Goal: Task Accomplishment & Management: Manage account settings

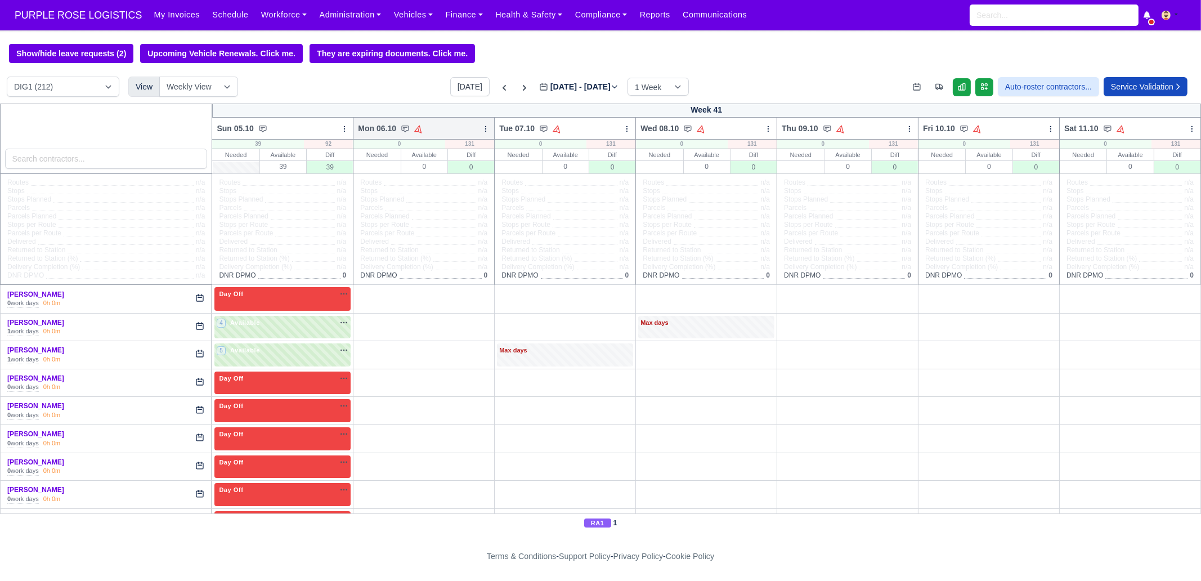
click at [482, 133] on icon at bounding box center [486, 129] width 8 height 8
click at [433, 170] on link "Bulk Status Change" at bounding box center [426, 169] width 126 height 20
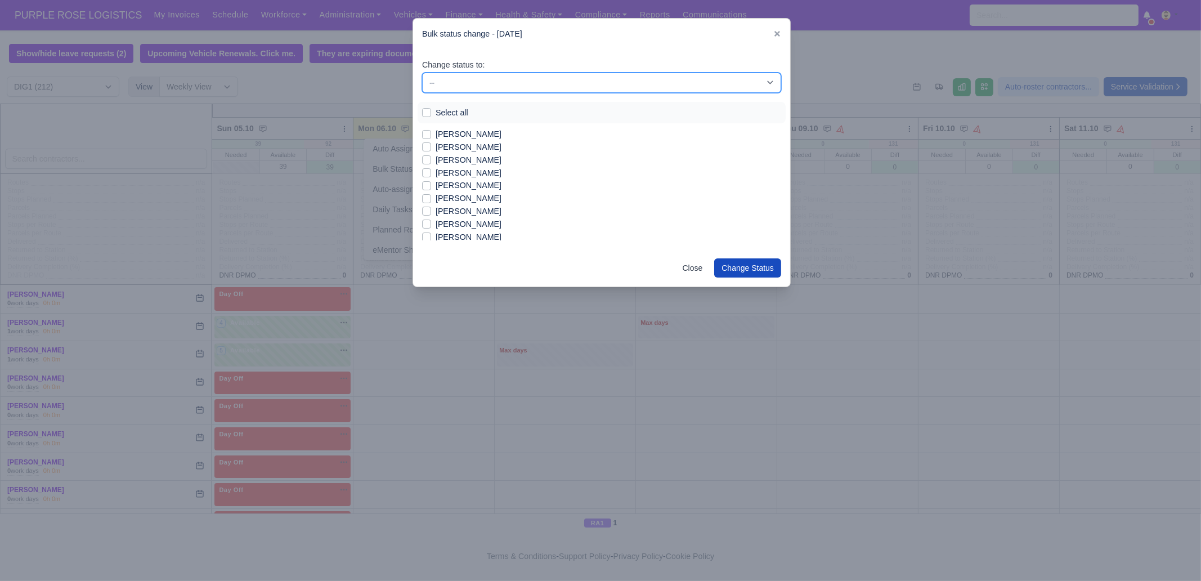
click at [479, 85] on select "-- Unasigned Available Day Off Stand By Other Depot" at bounding box center [601, 83] width 359 height 20
select select "Available"
click at [422, 73] on select "-- Unasigned Available Day Off Stand By Other Depot" at bounding box center [601, 83] width 359 height 20
click at [455, 115] on label "Select all" at bounding box center [452, 112] width 33 height 13
click at [431, 115] on input "Select all" at bounding box center [426, 110] width 9 height 9
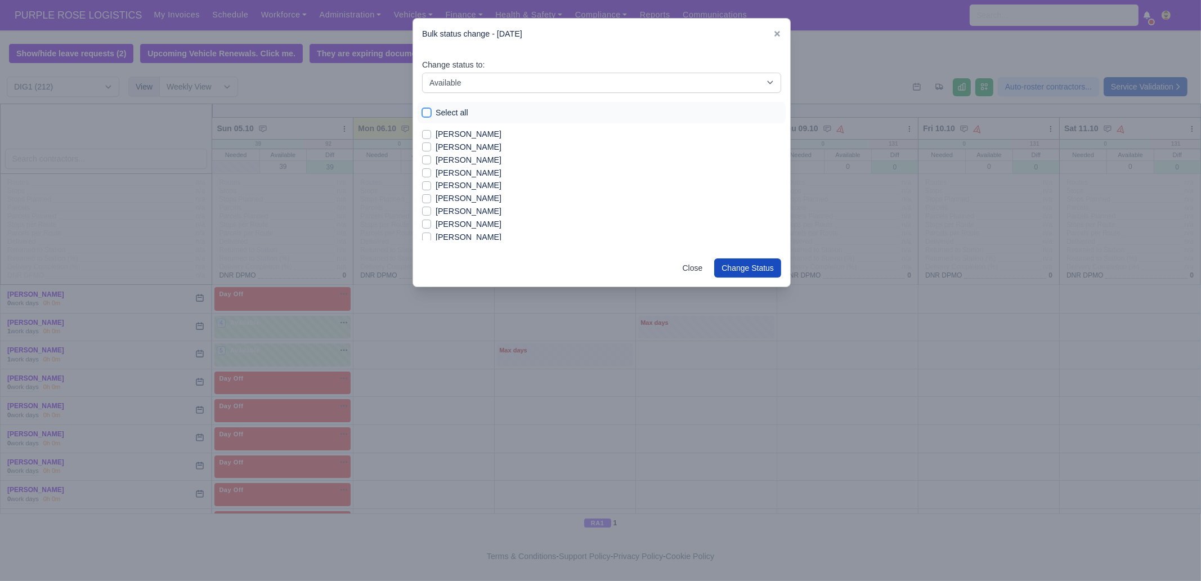
checkbox input "true"
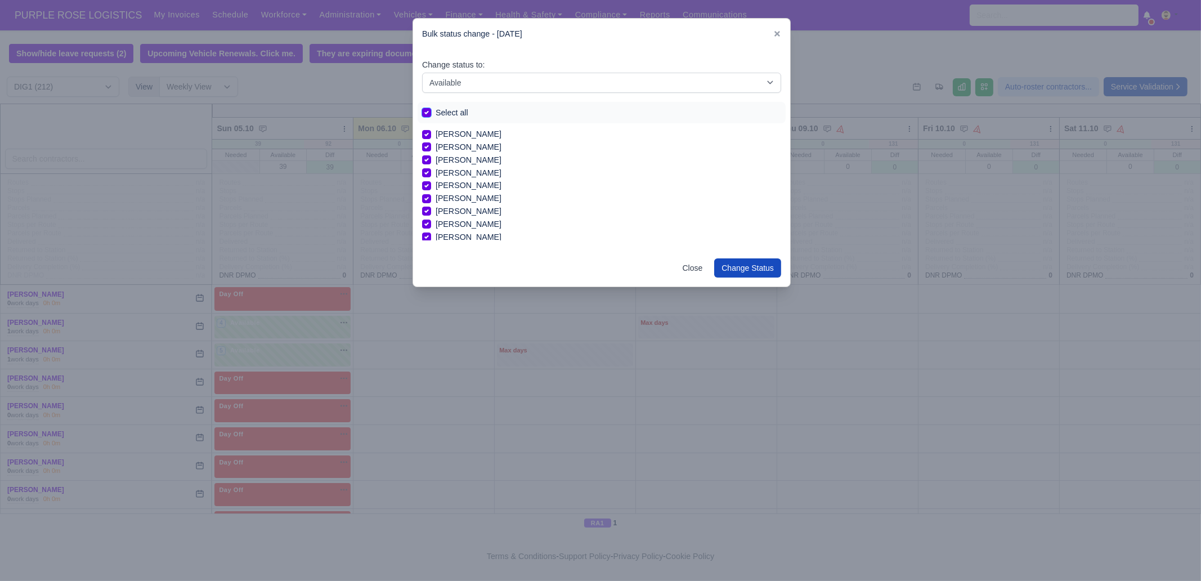
checkbox input "true"
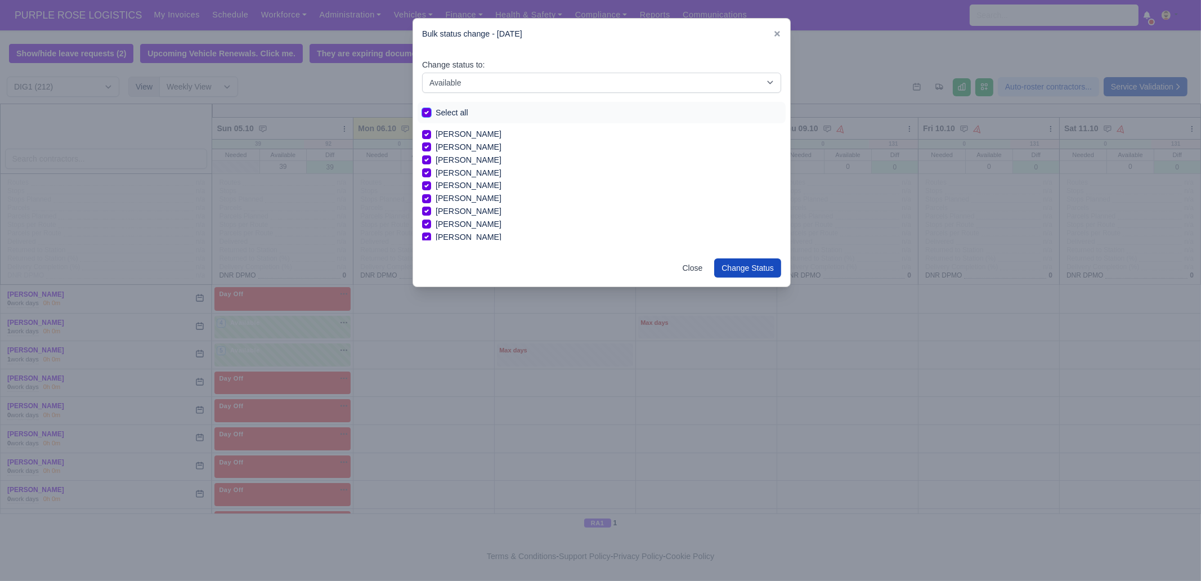
checkbox input "true"
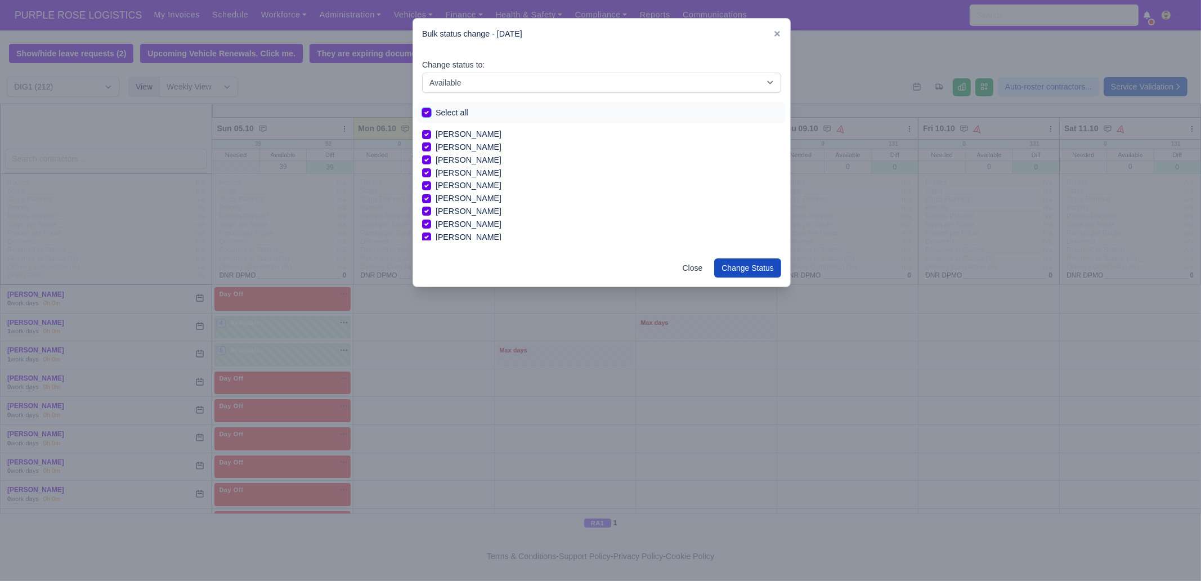
checkbox input "true"
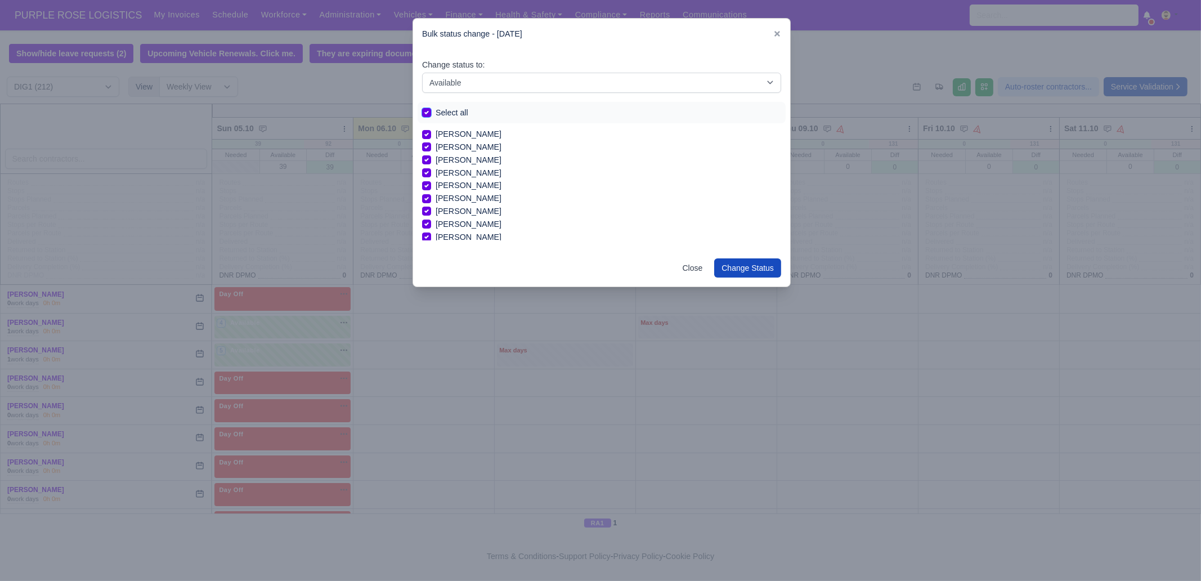
checkbox input "true"
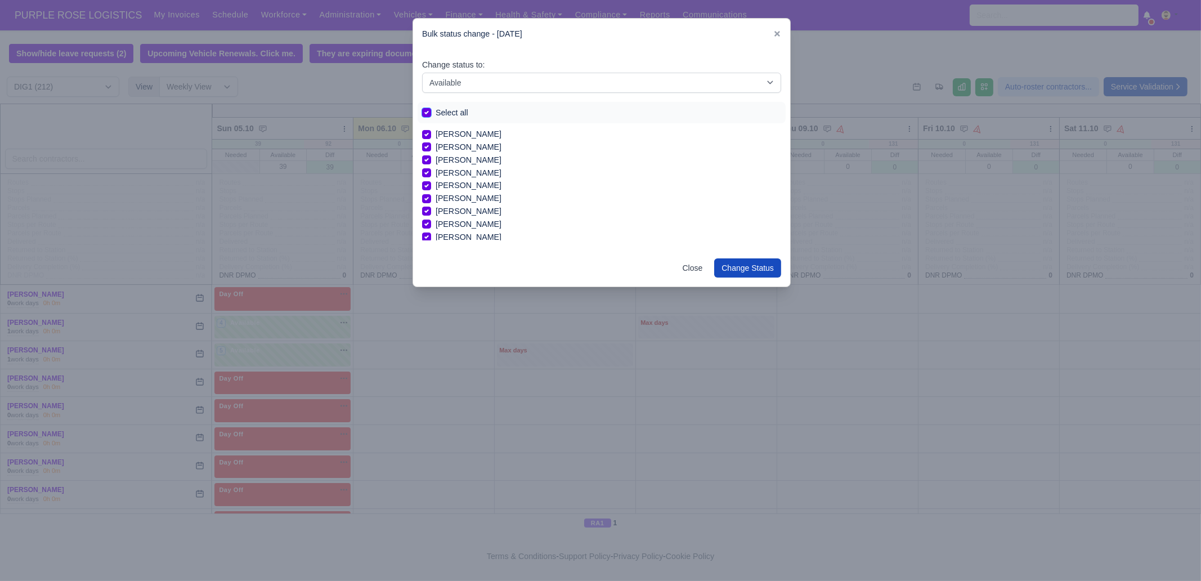
checkbox input "true"
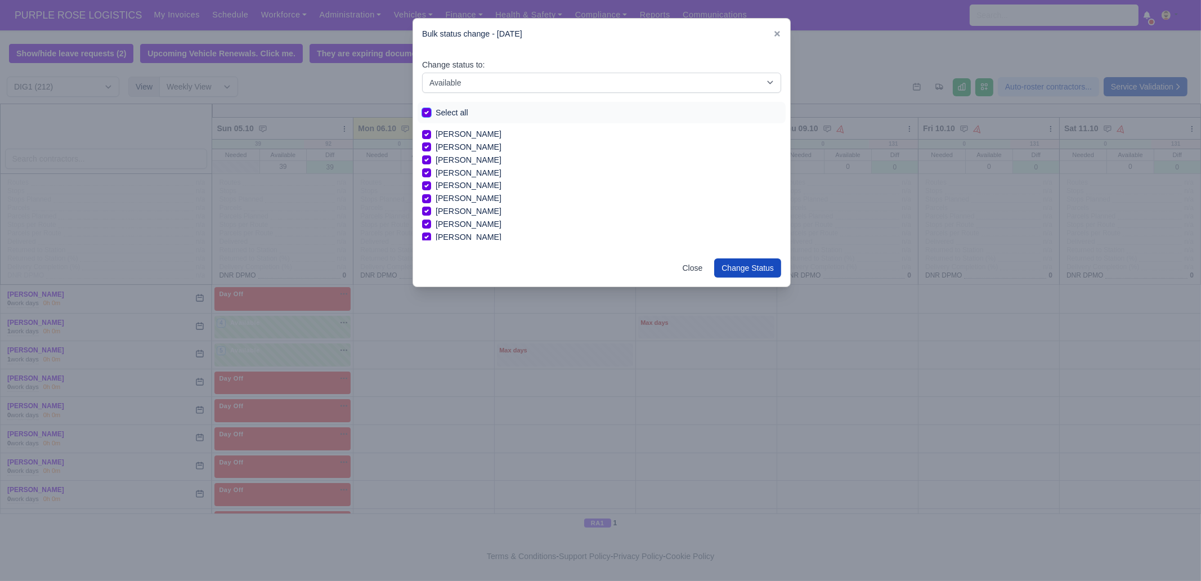
checkbox input "true"
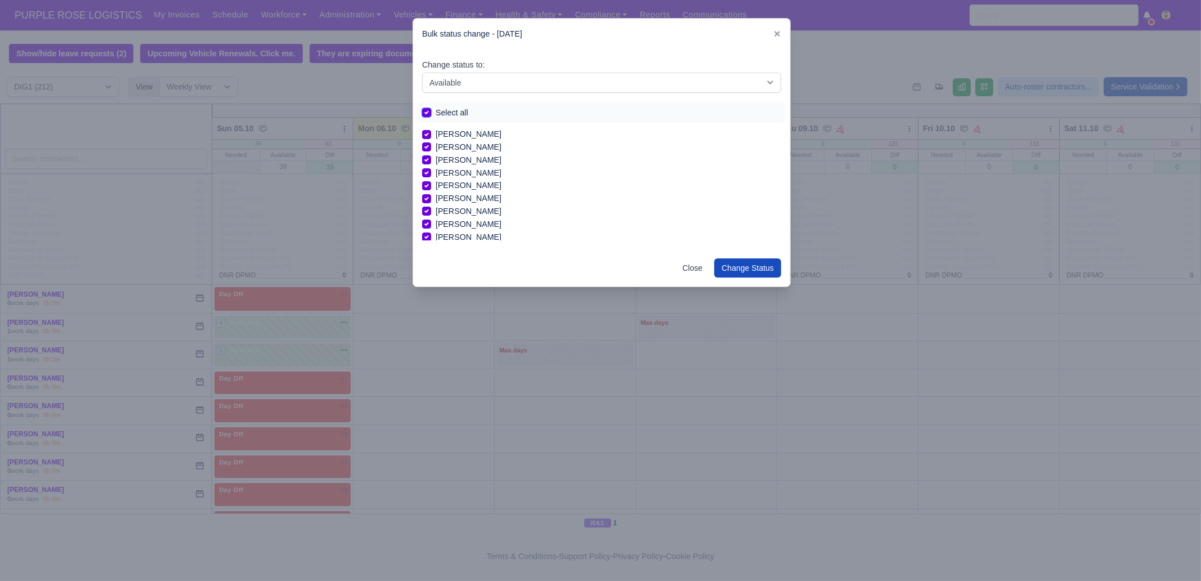
checkbox input "true"
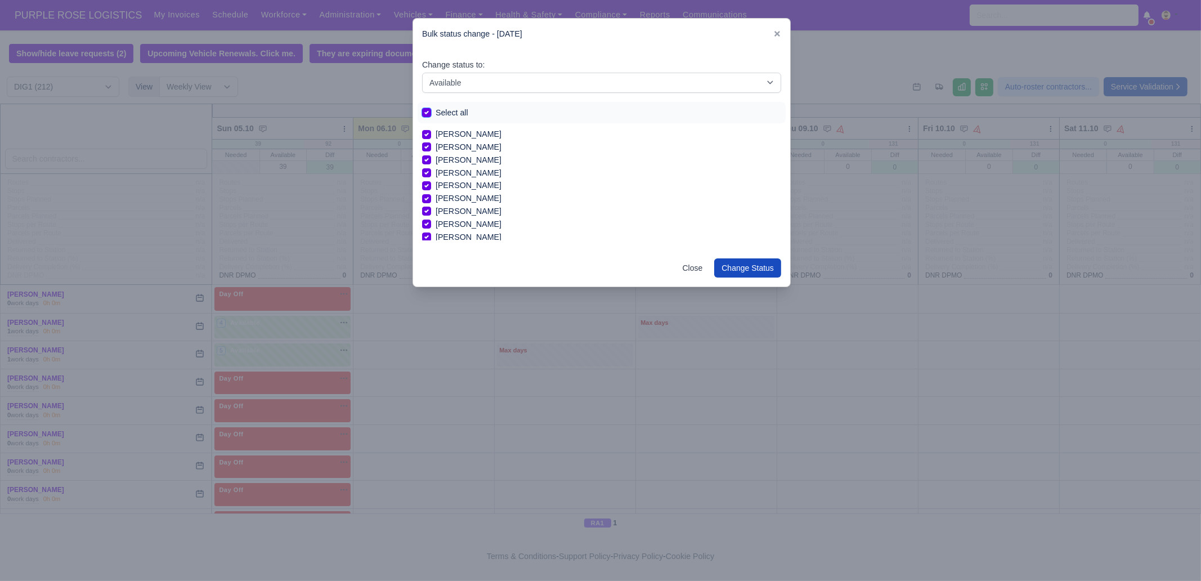
checkbox input "true"
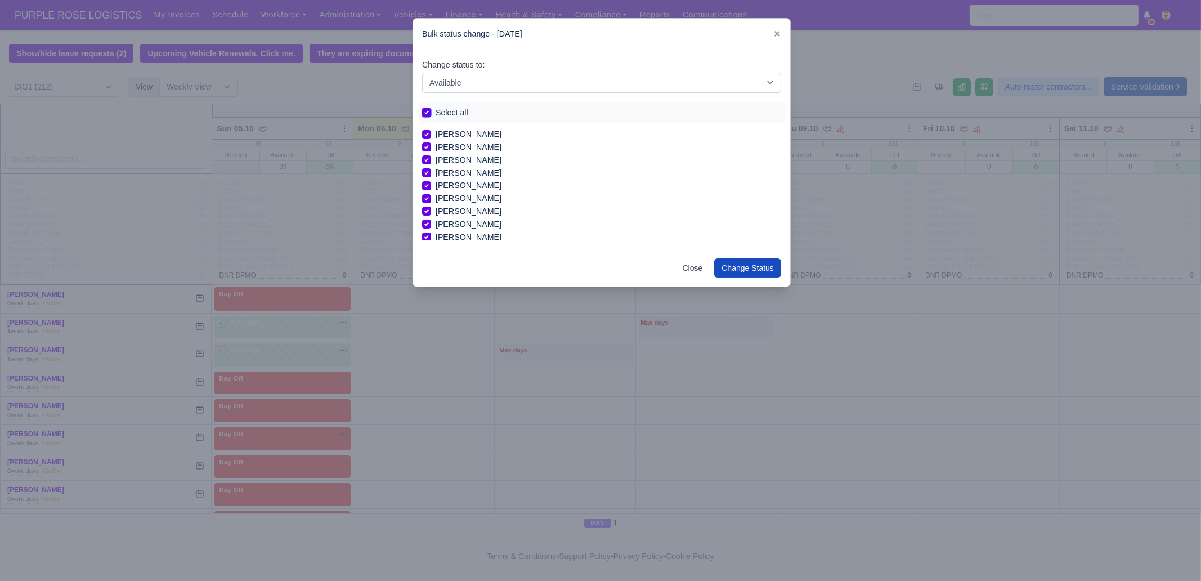
checkbox input "true"
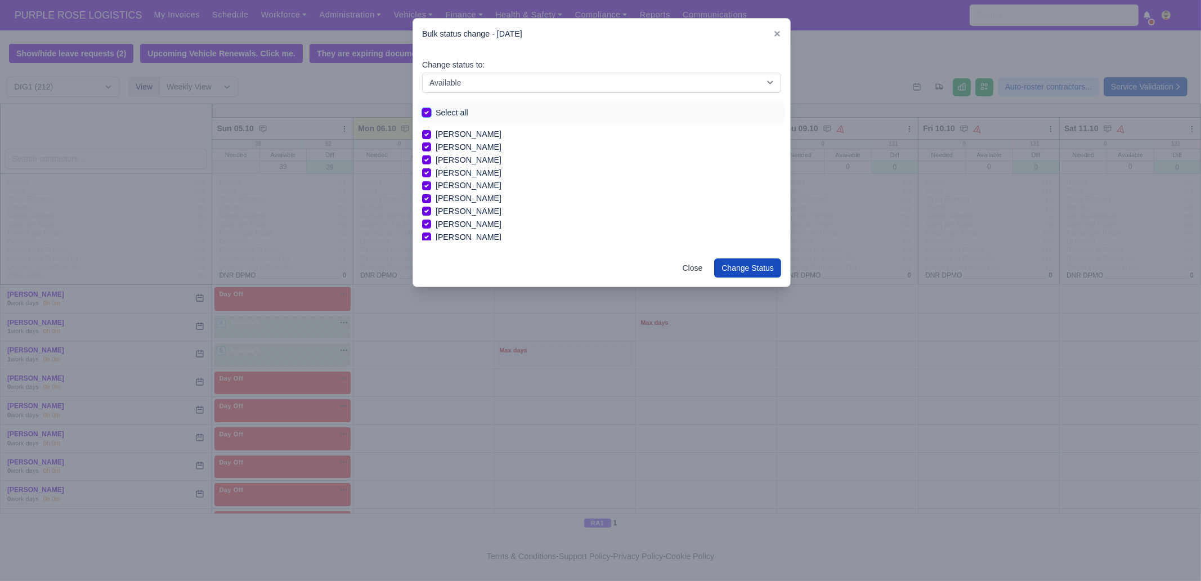
checkbox input "true"
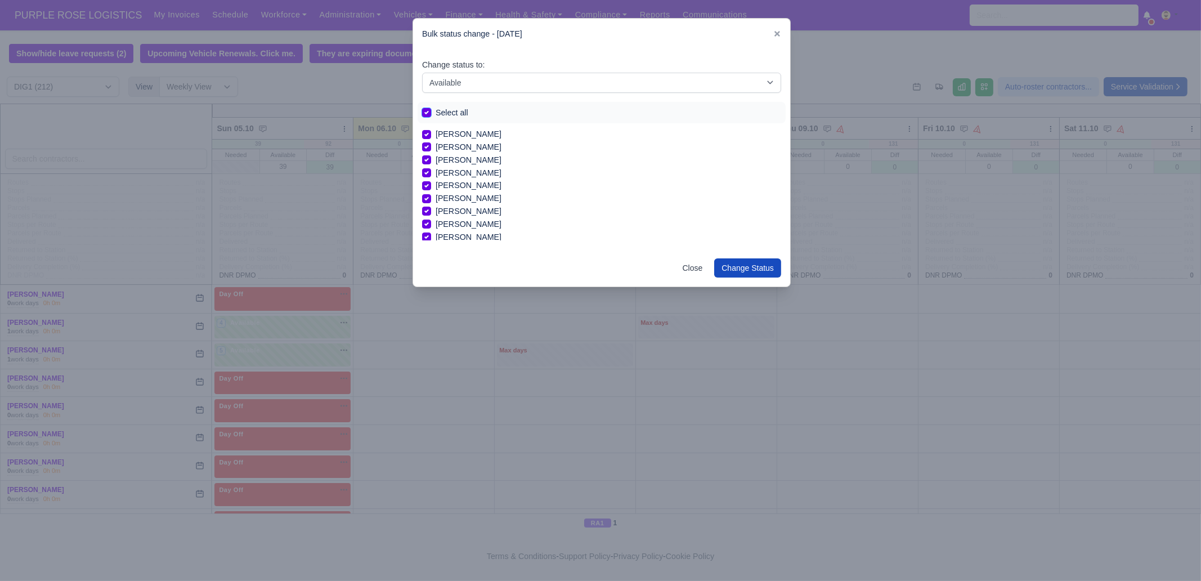
checkbox input "true"
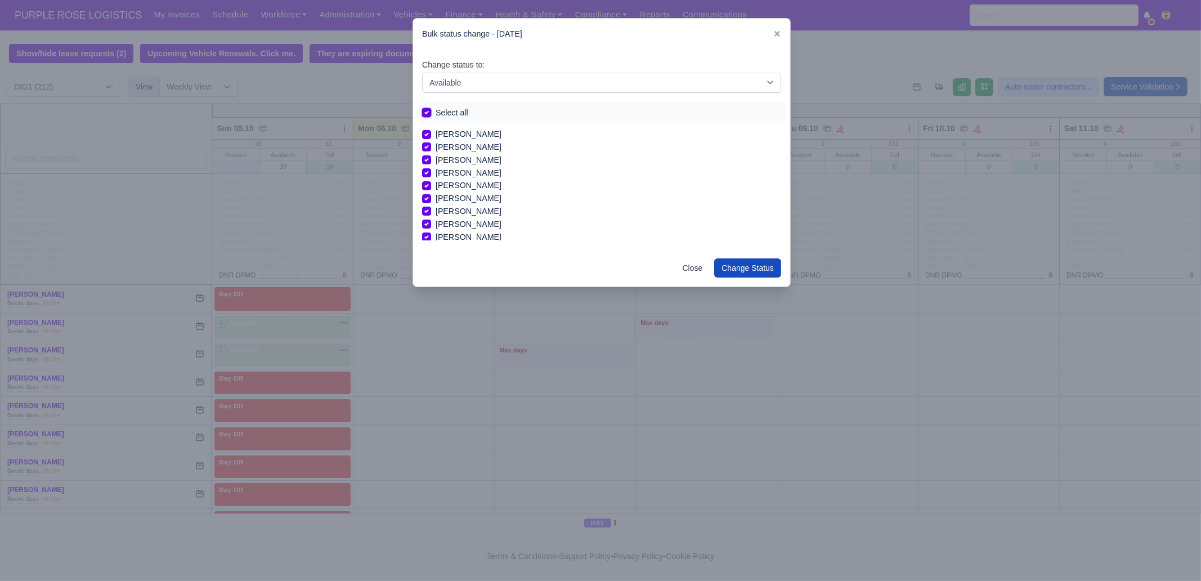
checkbox input "true"
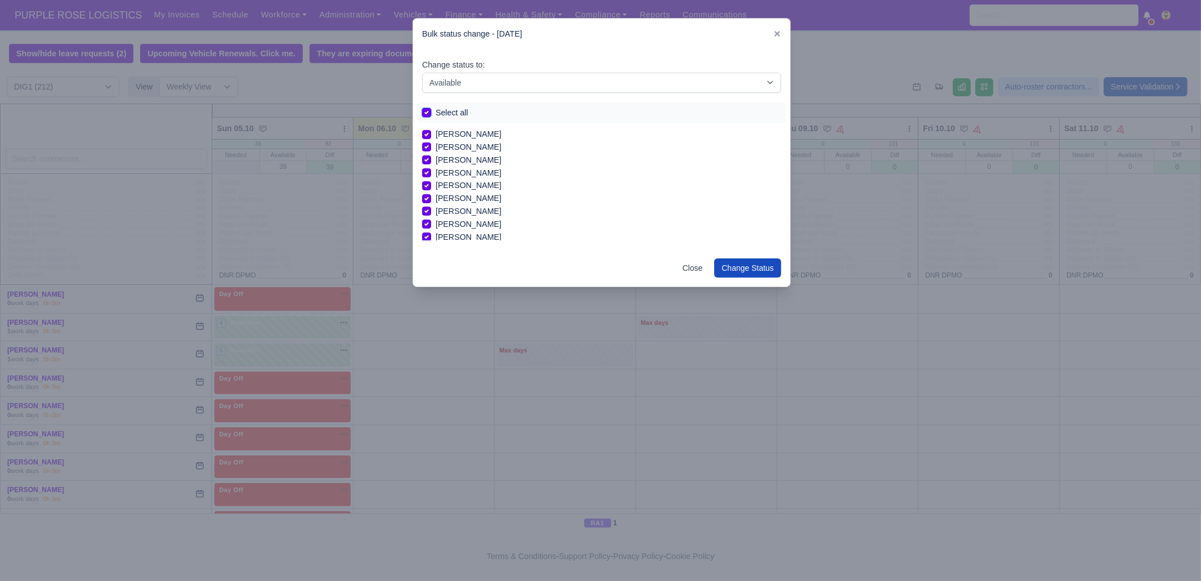
checkbox input "true"
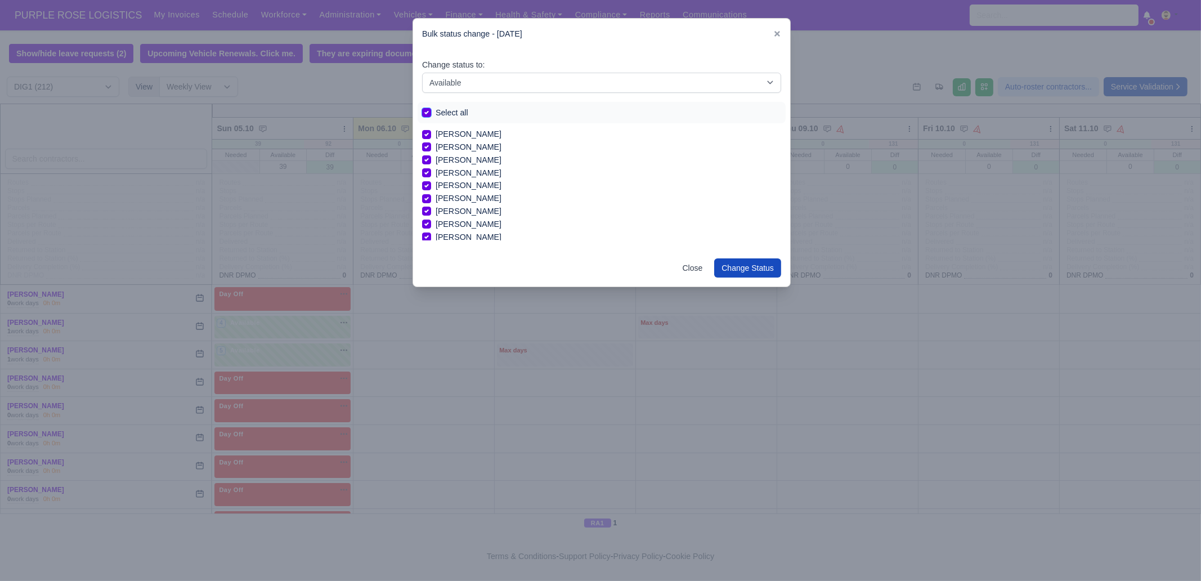
checkbox input "true"
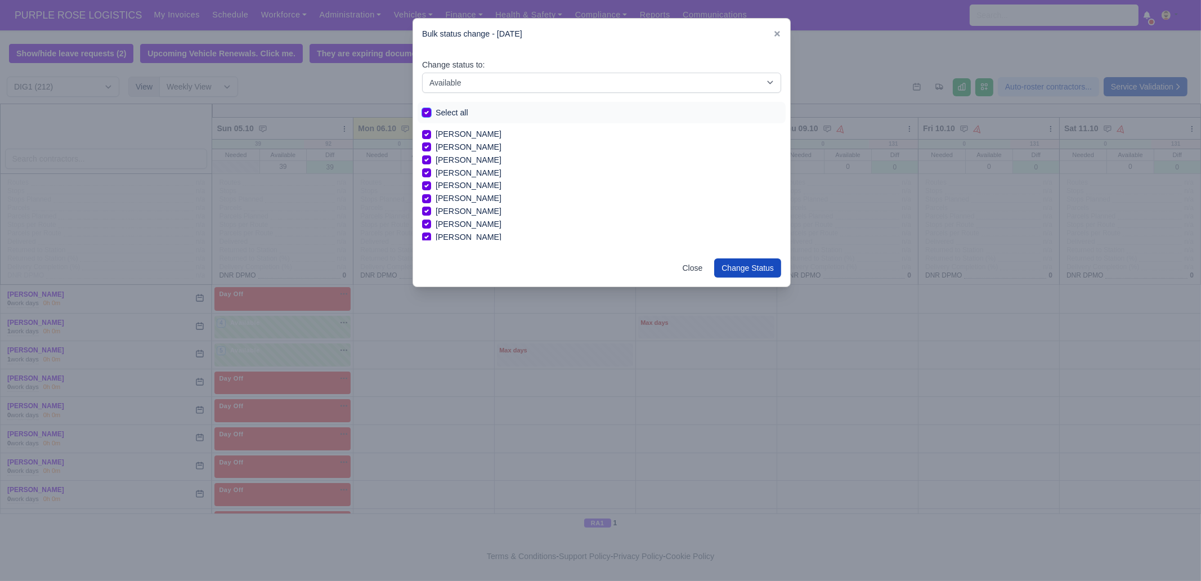
checkbox input "true"
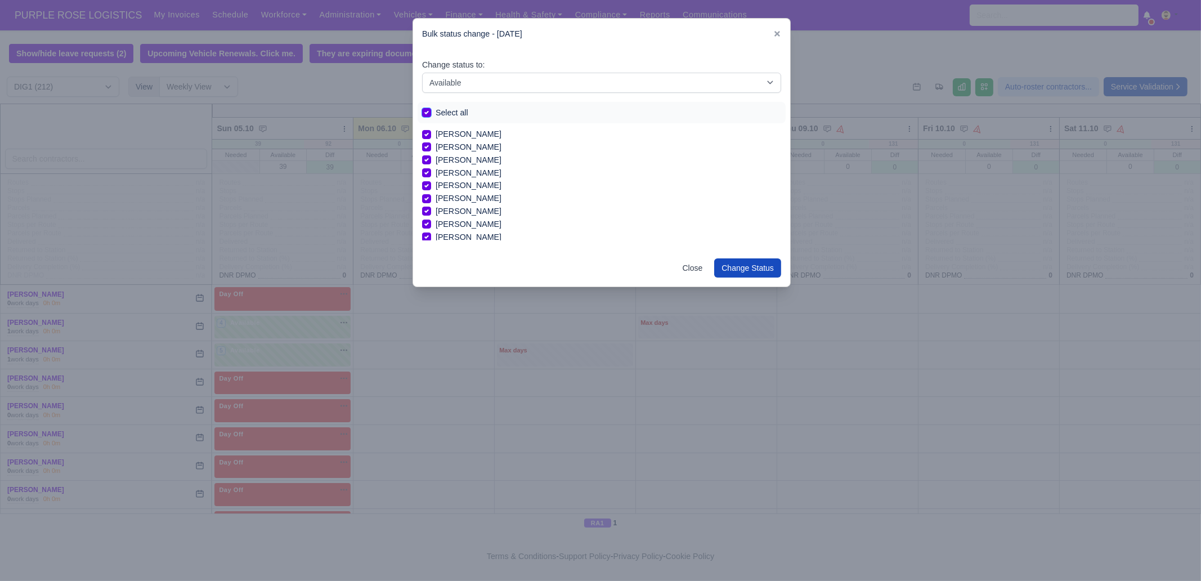
checkbox input "true"
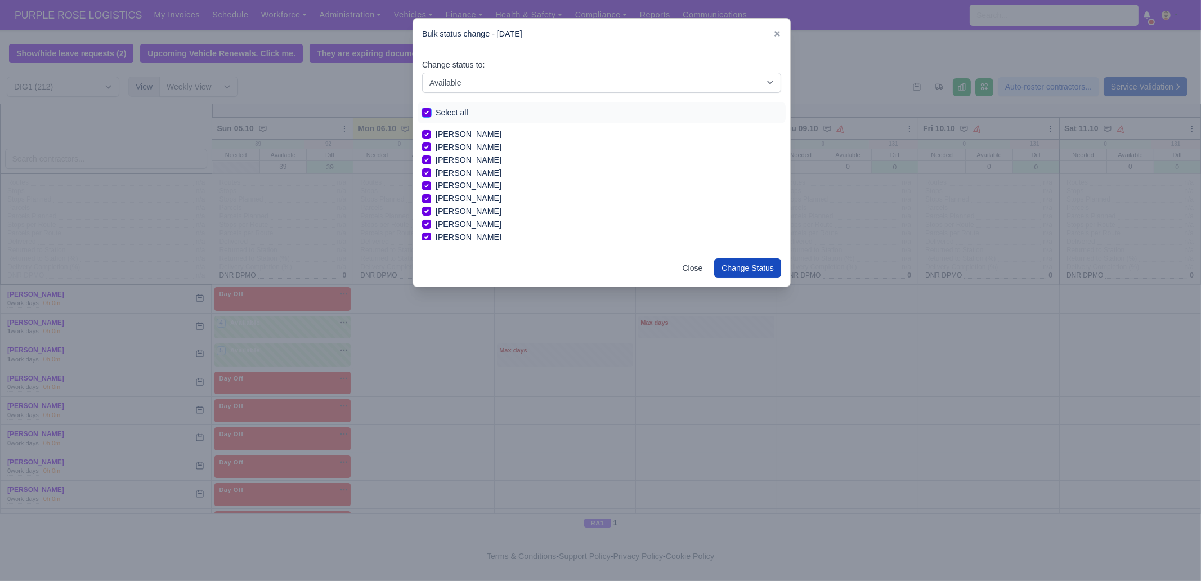
checkbox input "true"
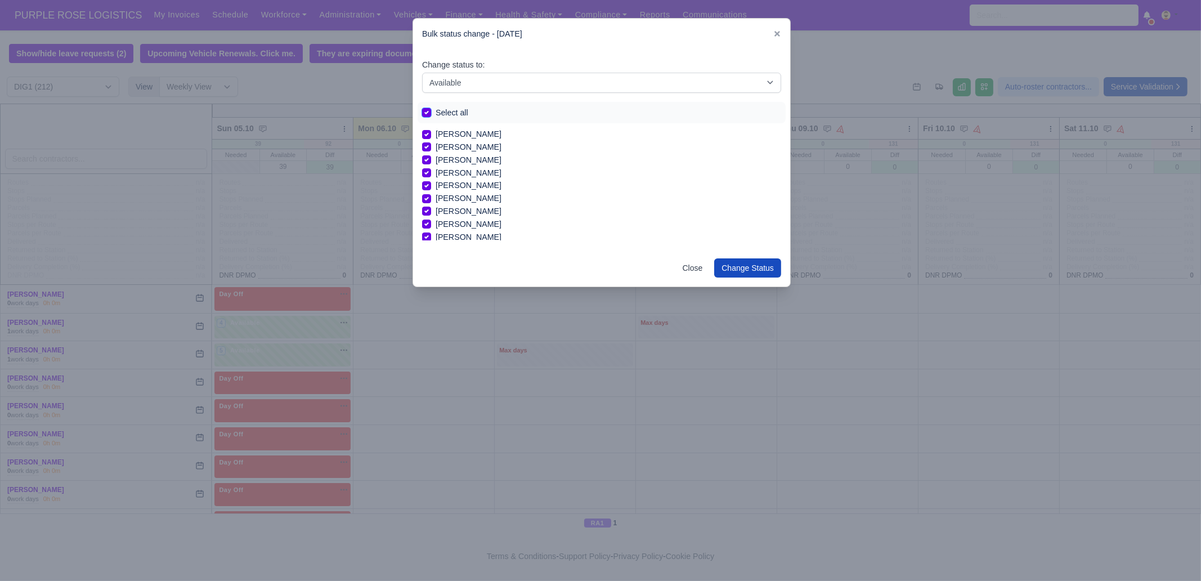
checkbox input "true"
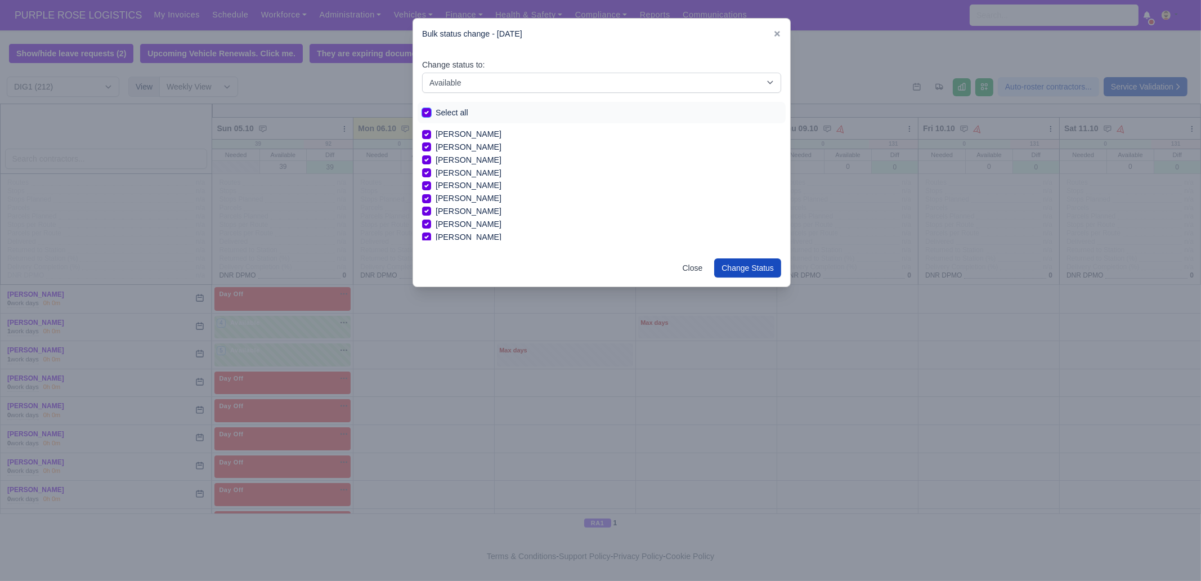
checkbox input "true"
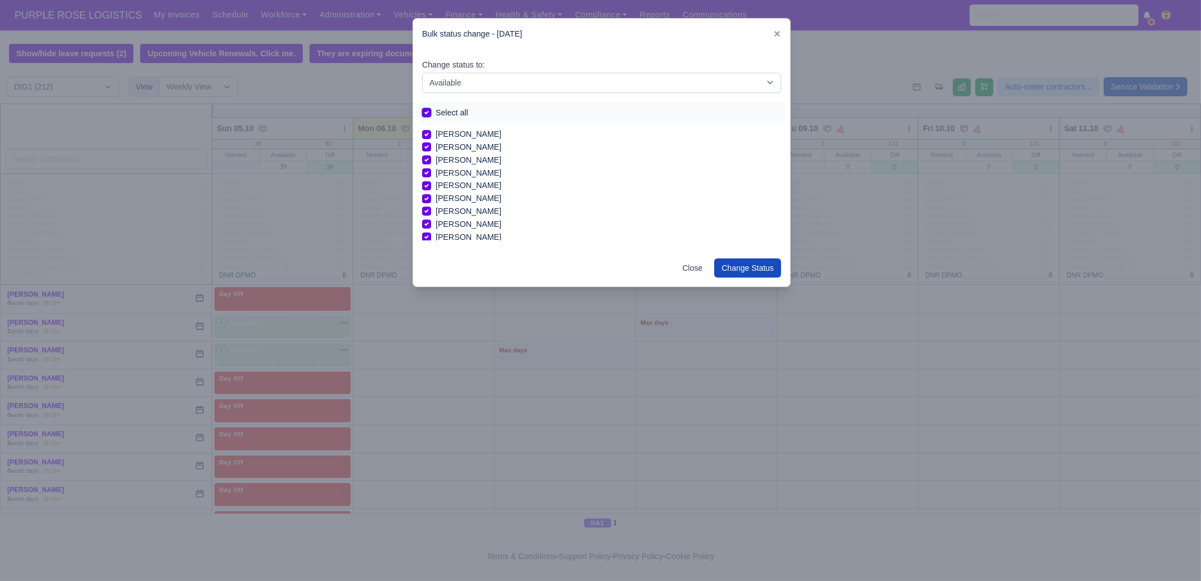
checkbox input "true"
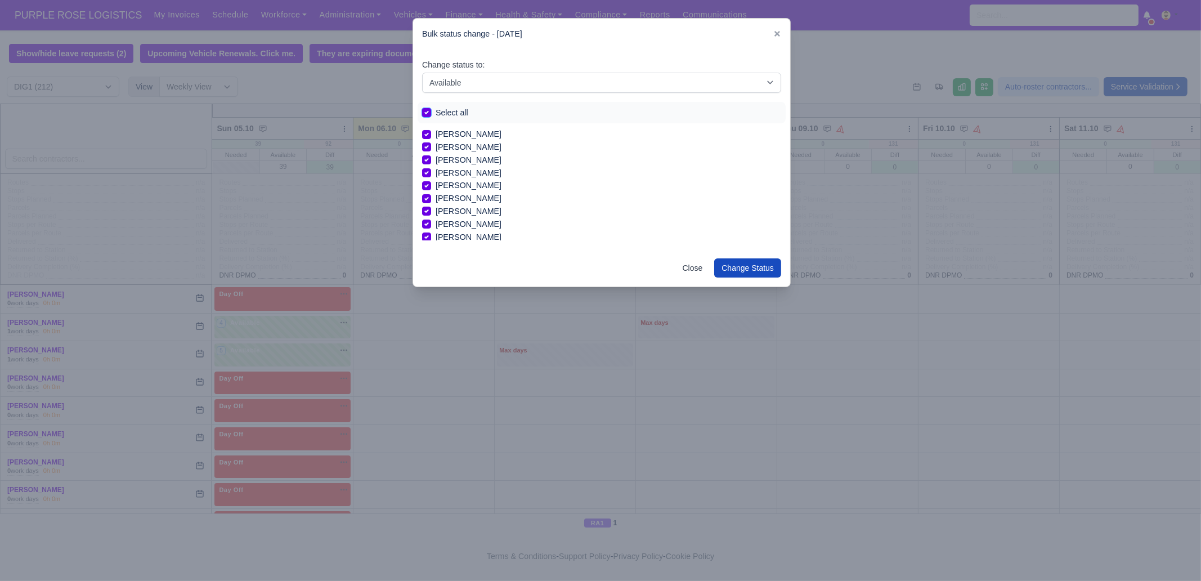
checkbox input "true"
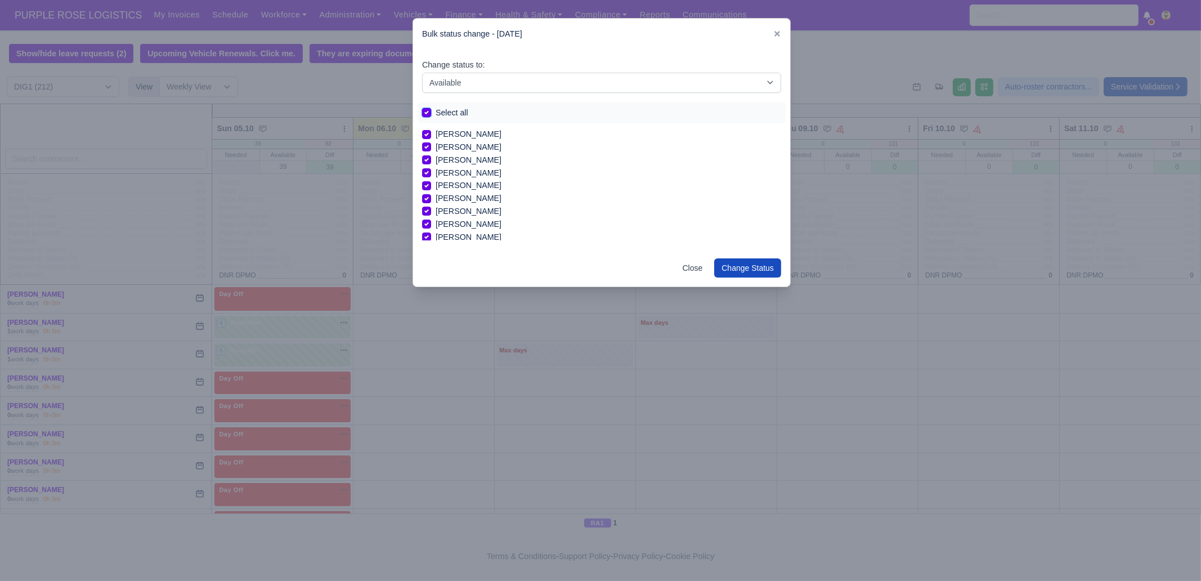
checkbox input "true"
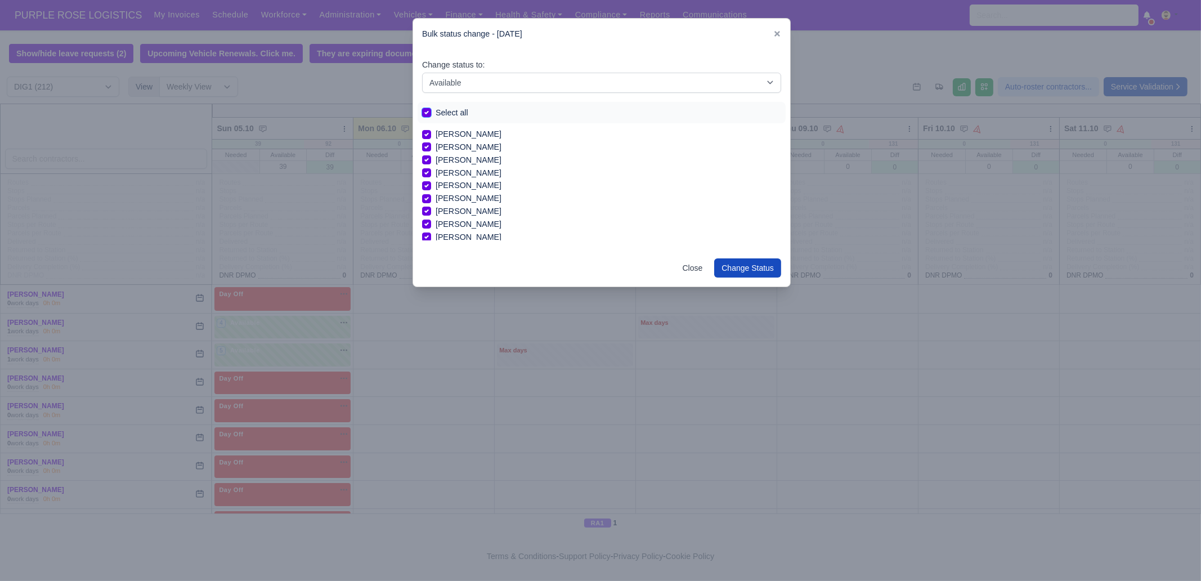
checkbox input "true"
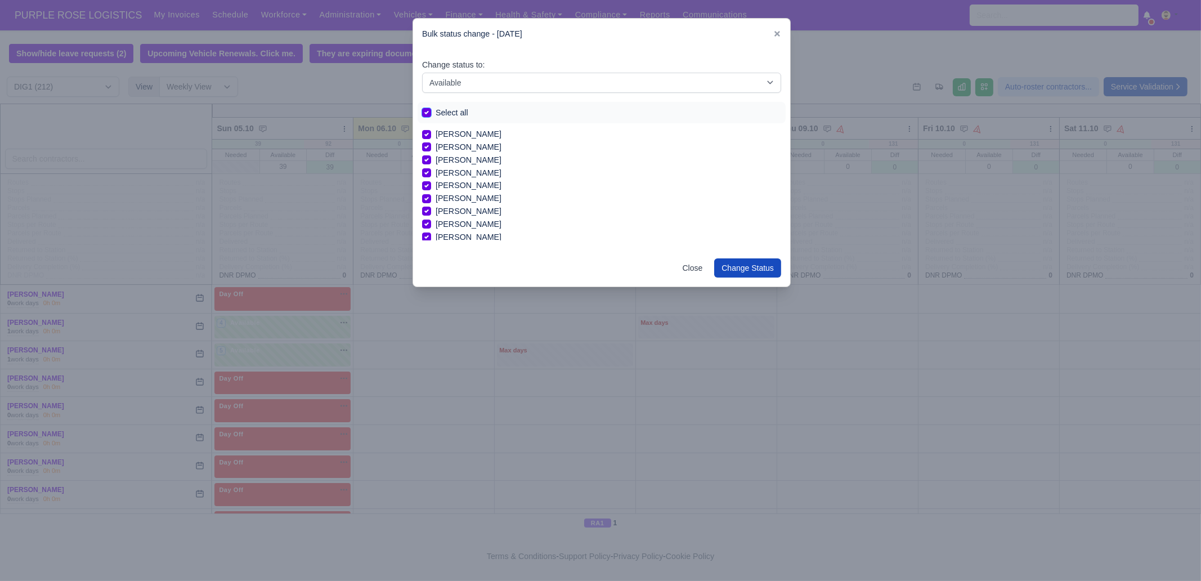
checkbox input "true"
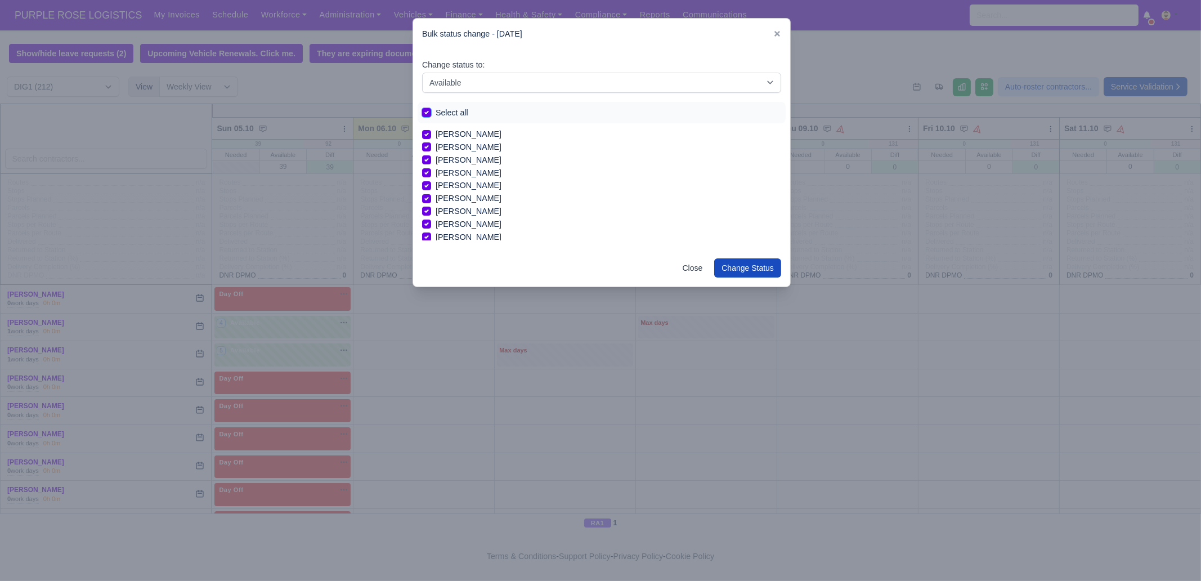
checkbox input "true"
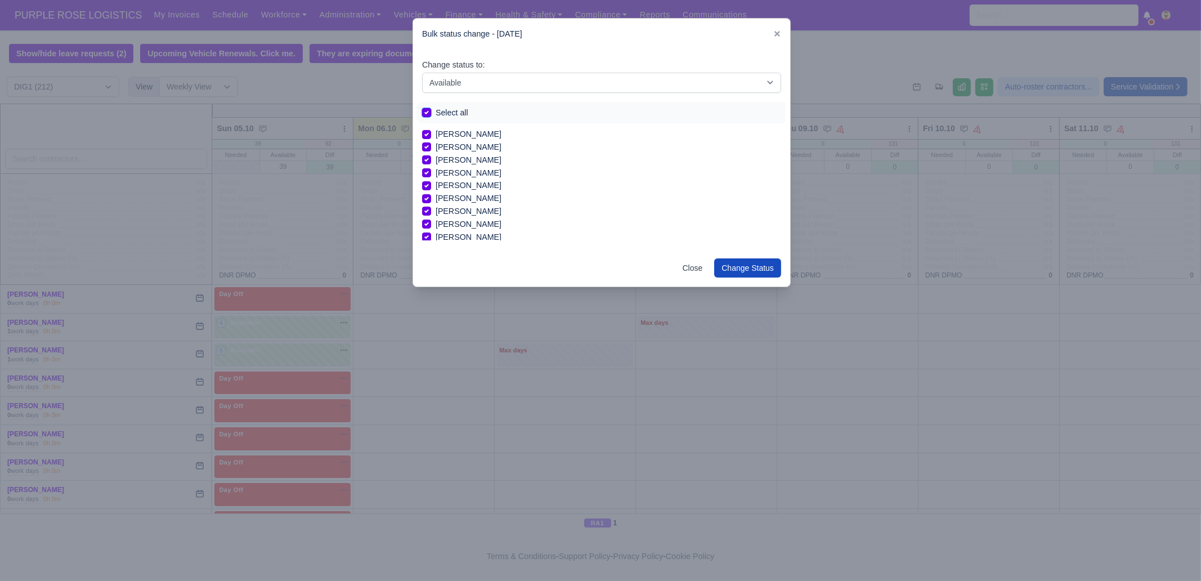
checkbox input "true"
click at [506, 80] on select "-- Unasigned Available Day Off Stand By Other Depot" at bounding box center [601, 83] width 359 height 20
select select "Day Off"
click at [422, 73] on select "-- Unasigned Available Day Off Stand By Other Depot" at bounding box center [601, 83] width 359 height 20
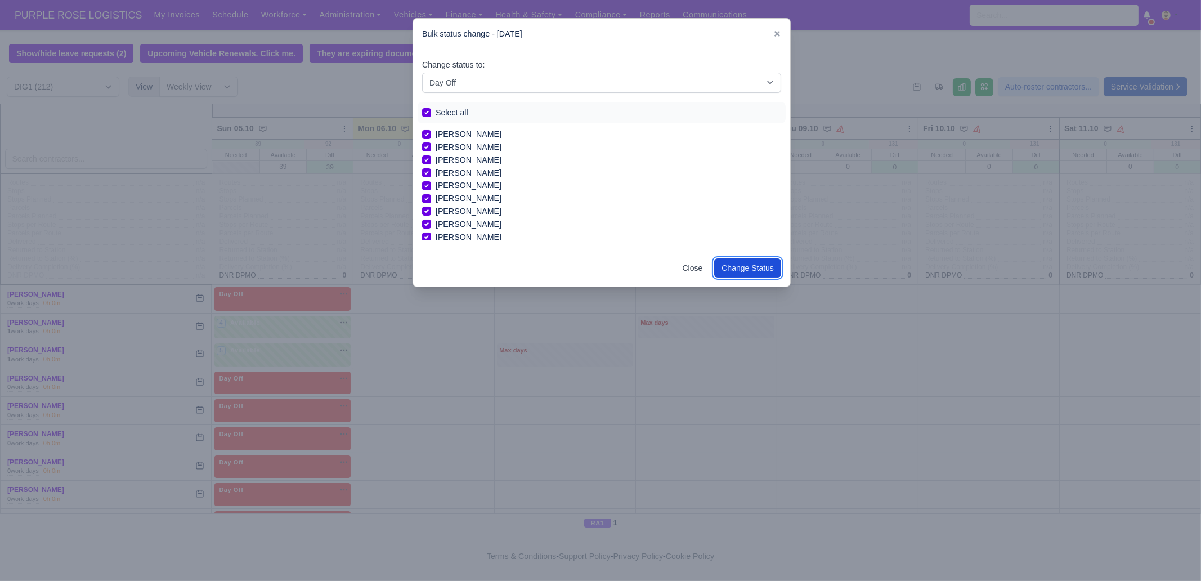
click at [743, 263] on button "Change Status" at bounding box center [747, 267] width 67 height 19
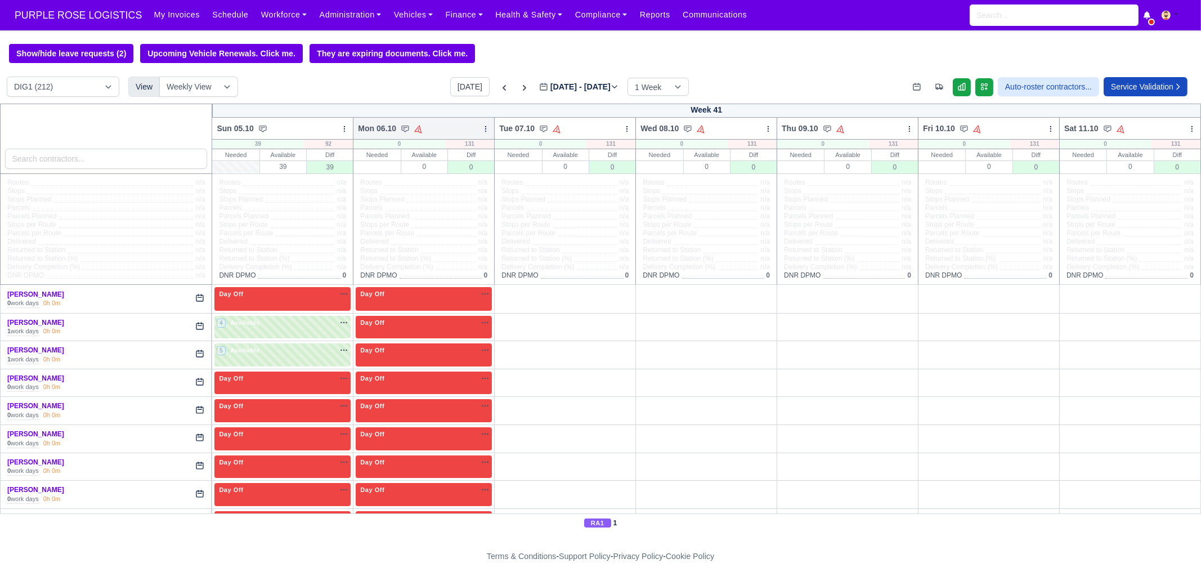
click at [482, 133] on icon at bounding box center [486, 129] width 8 height 8
click at [443, 168] on link "Bulk Status Change" at bounding box center [426, 169] width 126 height 20
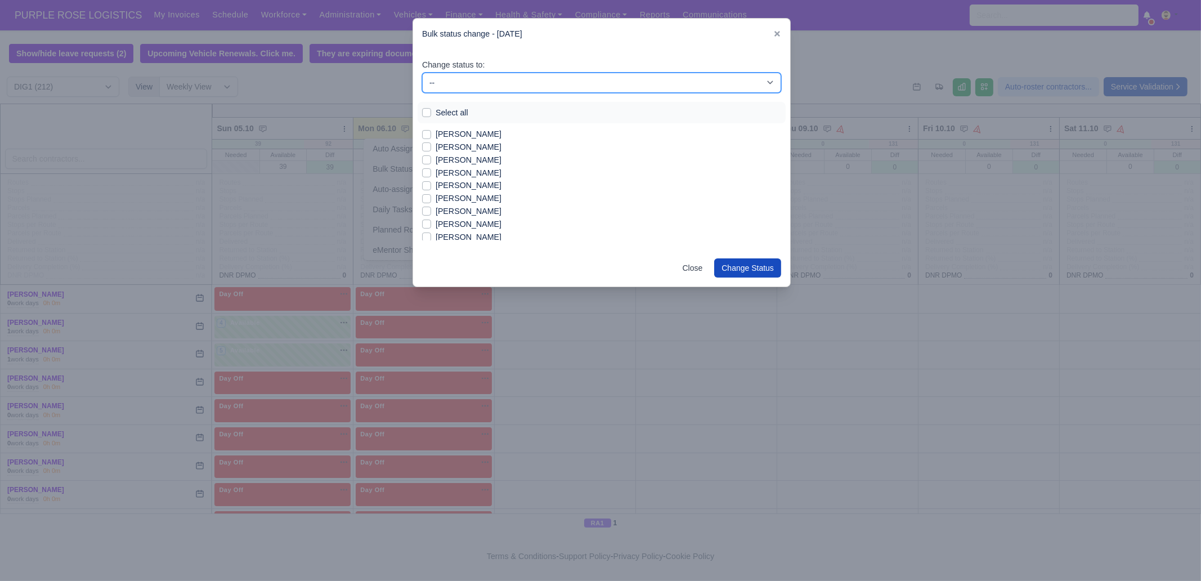
click at [459, 88] on select "-- Unasigned Available Day Off Stand By Other Depot" at bounding box center [601, 83] width 359 height 20
select select "Available"
click at [422, 73] on select "-- Unasigned Available Day Off Stand By Other Depot" at bounding box center [601, 83] width 359 height 20
click at [474, 137] on label "[PERSON_NAME]" at bounding box center [469, 134] width 66 height 13
click at [431, 137] on input "[PERSON_NAME]" at bounding box center [426, 132] width 9 height 9
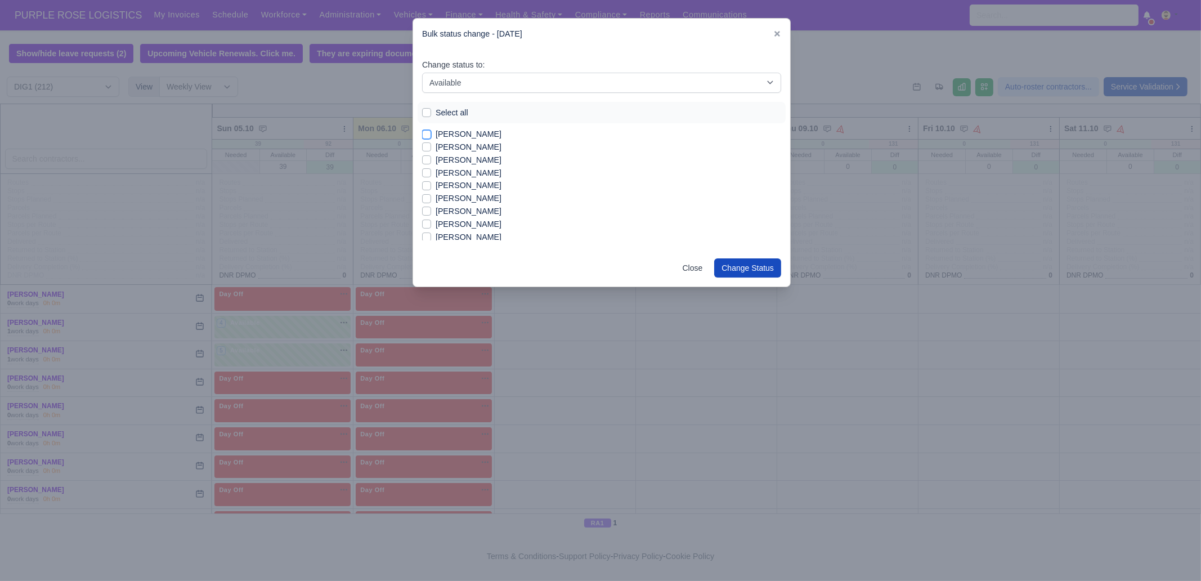
checkbox input "true"
click at [465, 158] on label "[PERSON_NAME]" at bounding box center [469, 160] width 66 height 13
click at [431, 158] on input "[PERSON_NAME]" at bounding box center [426, 158] width 9 height 9
checkbox input "true"
click at [467, 209] on label "[PERSON_NAME]" at bounding box center [469, 211] width 66 height 13
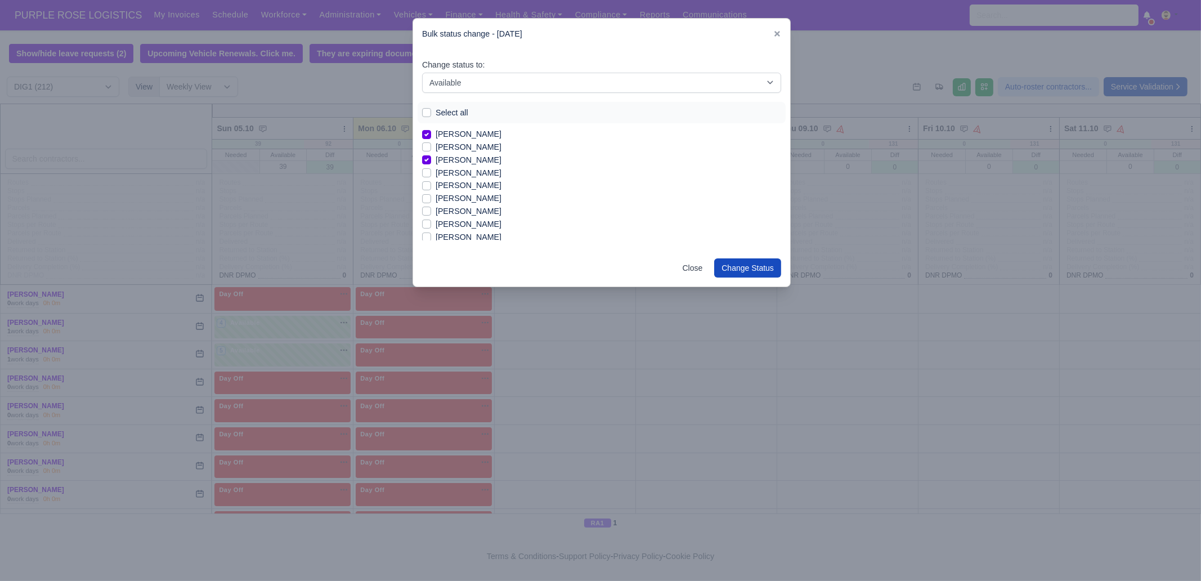
click at [467, 209] on label "[PERSON_NAME]" at bounding box center [469, 211] width 66 height 13
click at [431, 209] on input "[PERSON_NAME]" at bounding box center [426, 209] width 9 height 9
checkbox input "true"
click at [456, 192] on label "[PERSON_NAME]" at bounding box center [469, 192] width 66 height 13
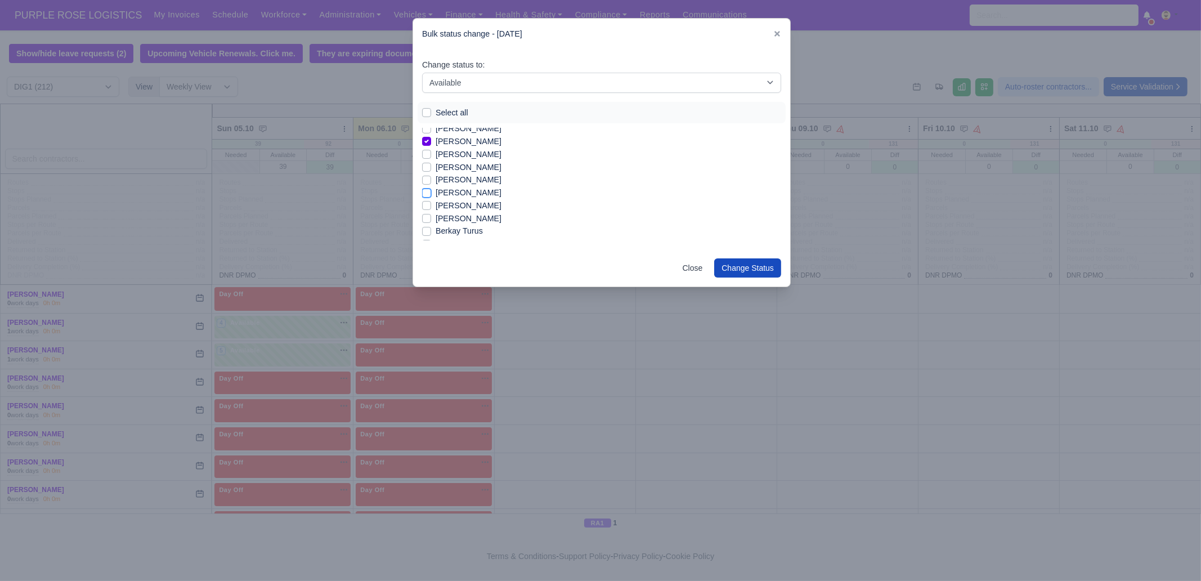
click at [431, 192] on input "[PERSON_NAME]" at bounding box center [426, 190] width 9 height 9
checkbox input "true"
click at [462, 230] on label "[PERSON_NAME]" at bounding box center [469, 228] width 66 height 13
click at [431, 230] on input "[PERSON_NAME]" at bounding box center [426, 226] width 9 height 9
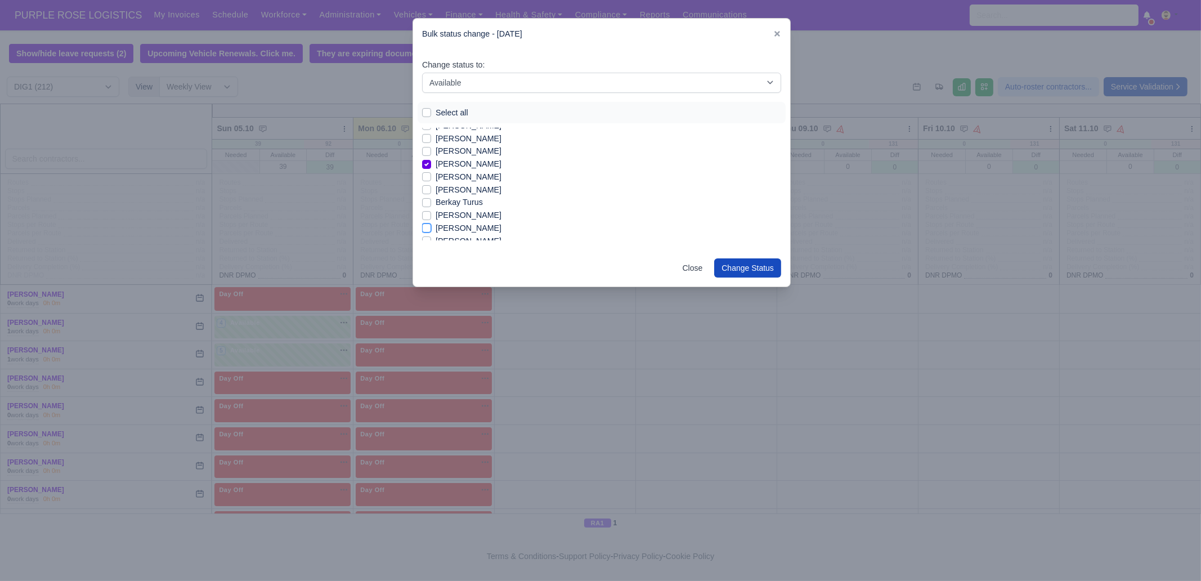
checkbox input "true"
click at [461, 196] on label "[PERSON_NAME]" at bounding box center [469, 196] width 66 height 13
click at [431, 196] on input "[PERSON_NAME]" at bounding box center [426, 194] width 9 height 9
checkbox input "true"
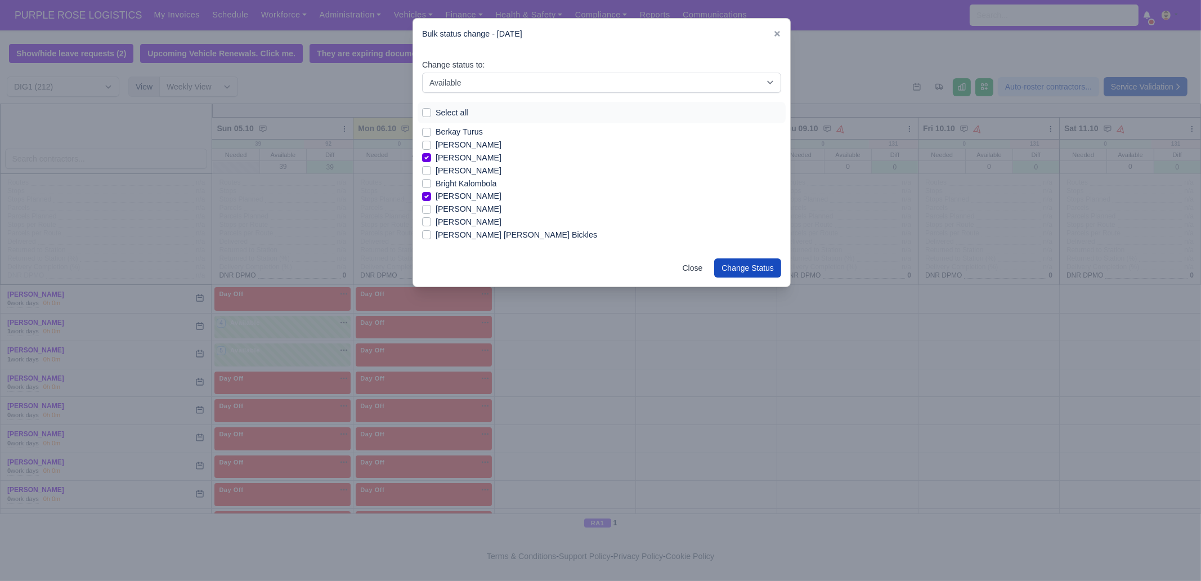
click at [459, 209] on label "[PERSON_NAME]" at bounding box center [469, 209] width 66 height 13
click at [431, 209] on input "[PERSON_NAME]" at bounding box center [426, 207] width 9 height 9
checkbox input "true"
click at [465, 178] on label "[PERSON_NAME]" at bounding box center [469, 178] width 66 height 13
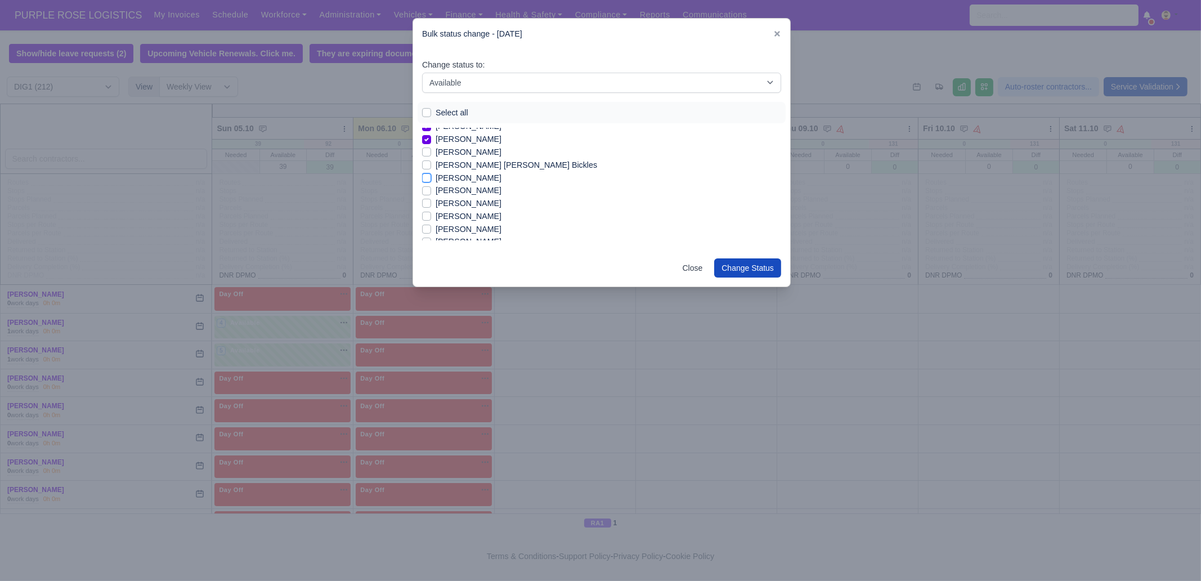
click at [431, 178] on input "[PERSON_NAME]" at bounding box center [426, 176] width 9 height 9
checkbox input "true"
click at [457, 203] on label "[PERSON_NAME]" at bounding box center [469, 203] width 66 height 13
click at [431, 203] on input "[PERSON_NAME]" at bounding box center [426, 201] width 9 height 9
checkbox input "true"
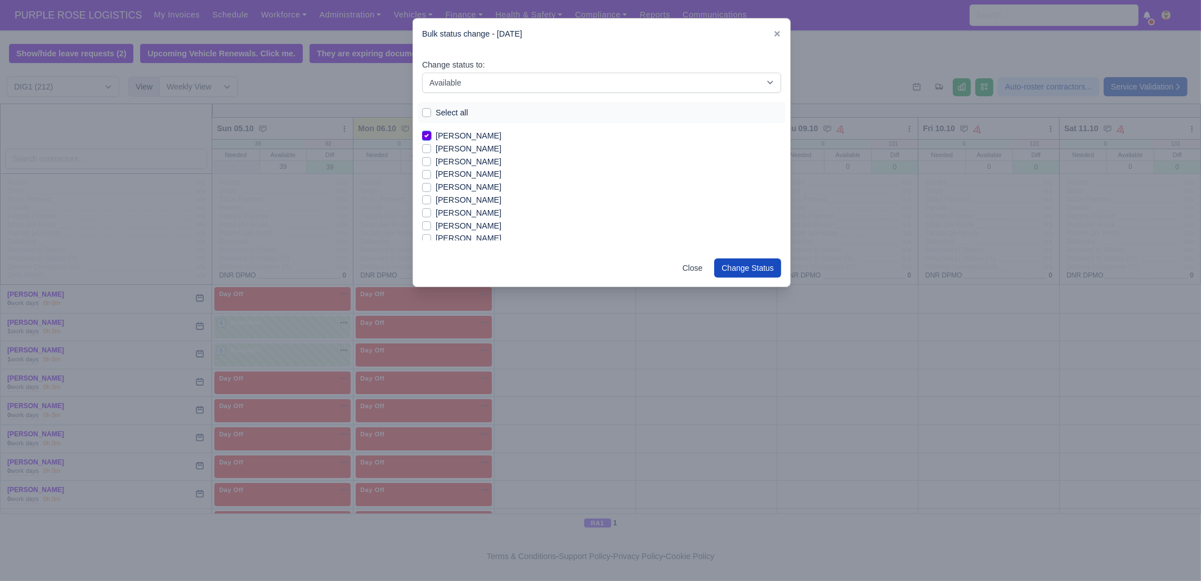
scroll to position [309, 0]
click at [467, 183] on label "[PERSON_NAME]" at bounding box center [469, 183] width 66 height 13
click at [431, 183] on input "[PERSON_NAME]" at bounding box center [426, 181] width 9 height 9
checkbox input "true"
click at [462, 219] on label "[PERSON_NAME]" at bounding box center [469, 222] width 66 height 13
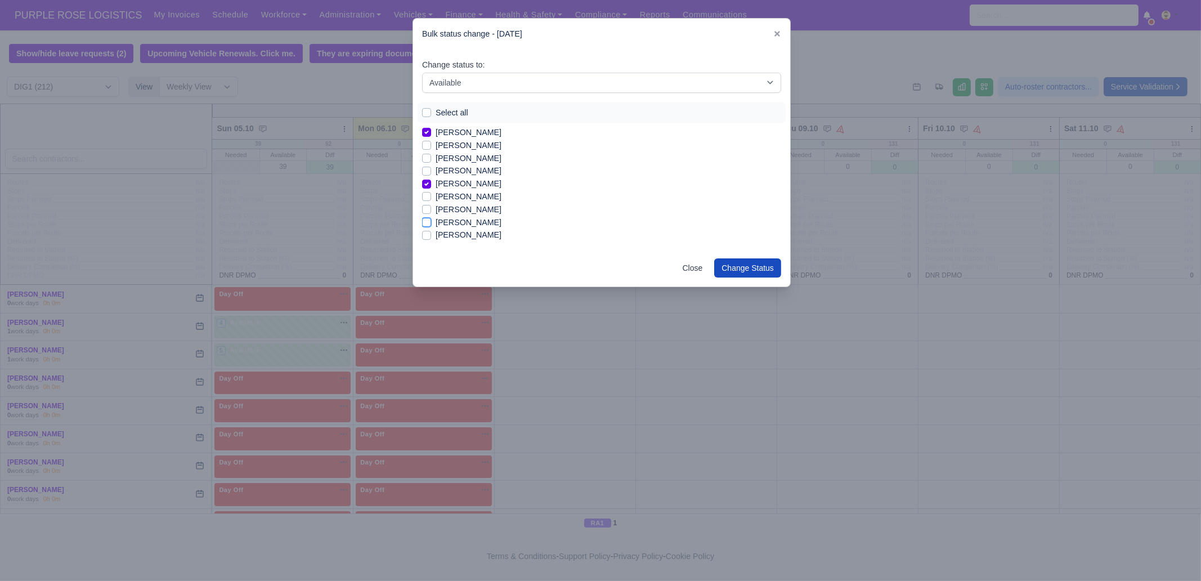
click at [431, 219] on input "[PERSON_NAME]" at bounding box center [426, 220] width 9 height 9
checkbox input "true"
click at [464, 176] on label "[PERSON_NAME]" at bounding box center [469, 177] width 66 height 13
click at [431, 176] on input "[PERSON_NAME]" at bounding box center [426, 175] width 9 height 9
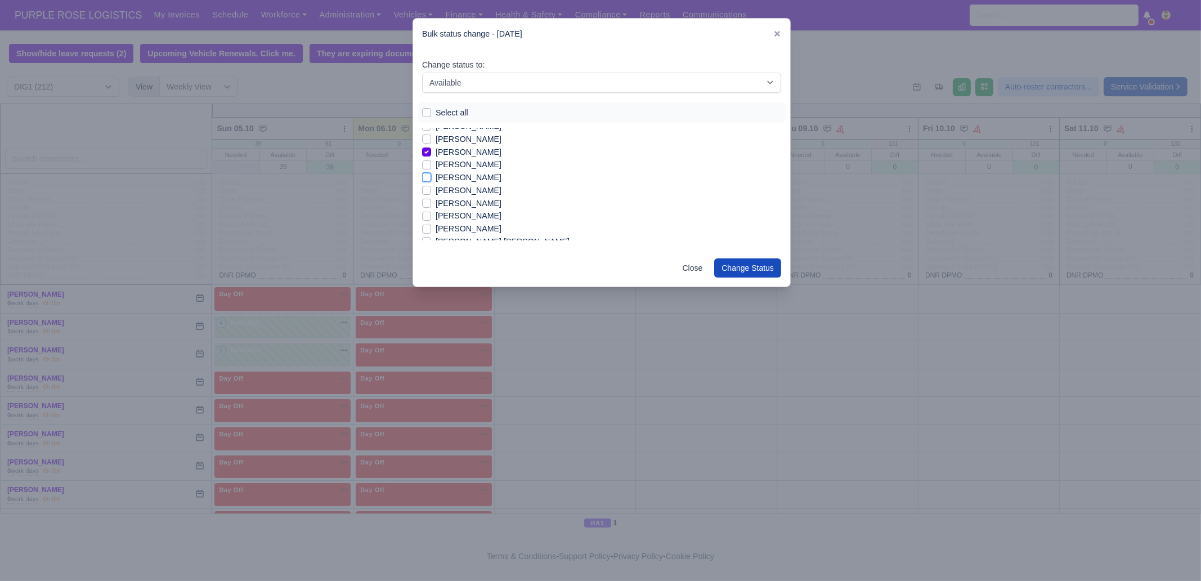
checkbox input "true"
click at [461, 174] on label "[PERSON_NAME] [PERSON_NAME]" at bounding box center [503, 171] width 134 height 13
click at [431, 174] on input "[PERSON_NAME] [PERSON_NAME]" at bounding box center [426, 169] width 9 height 9
checkbox input "true"
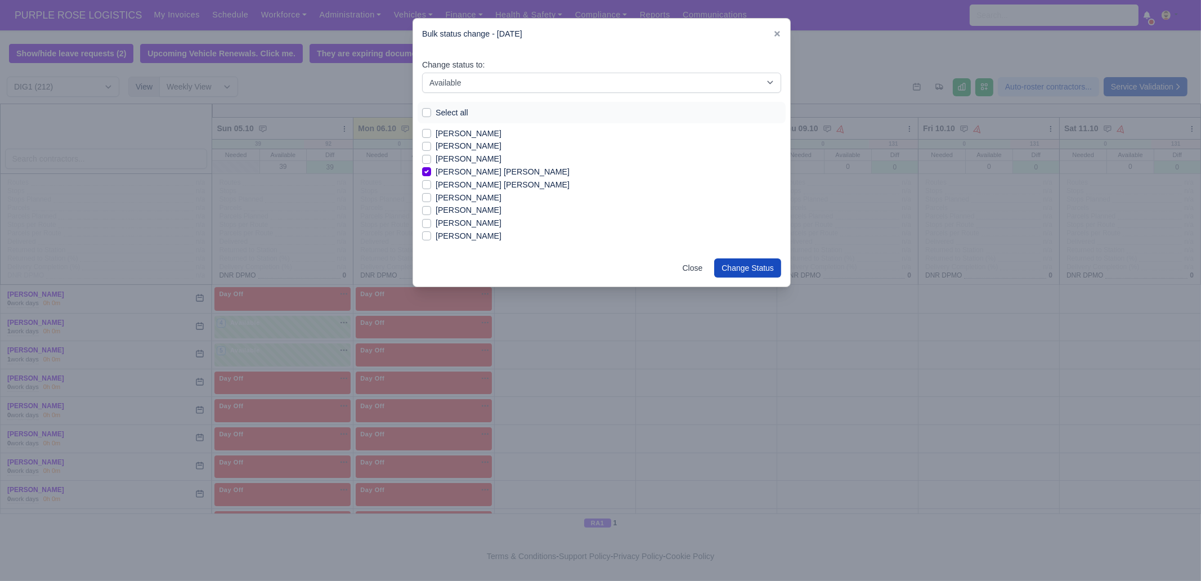
click at [458, 198] on label "[PERSON_NAME]" at bounding box center [469, 197] width 66 height 13
click at [431, 198] on input "[PERSON_NAME]" at bounding box center [426, 195] width 9 height 9
checkbox input "true"
click at [462, 212] on label "[PERSON_NAME]" at bounding box center [469, 210] width 66 height 13
click at [431, 212] on input "[PERSON_NAME]" at bounding box center [426, 208] width 9 height 9
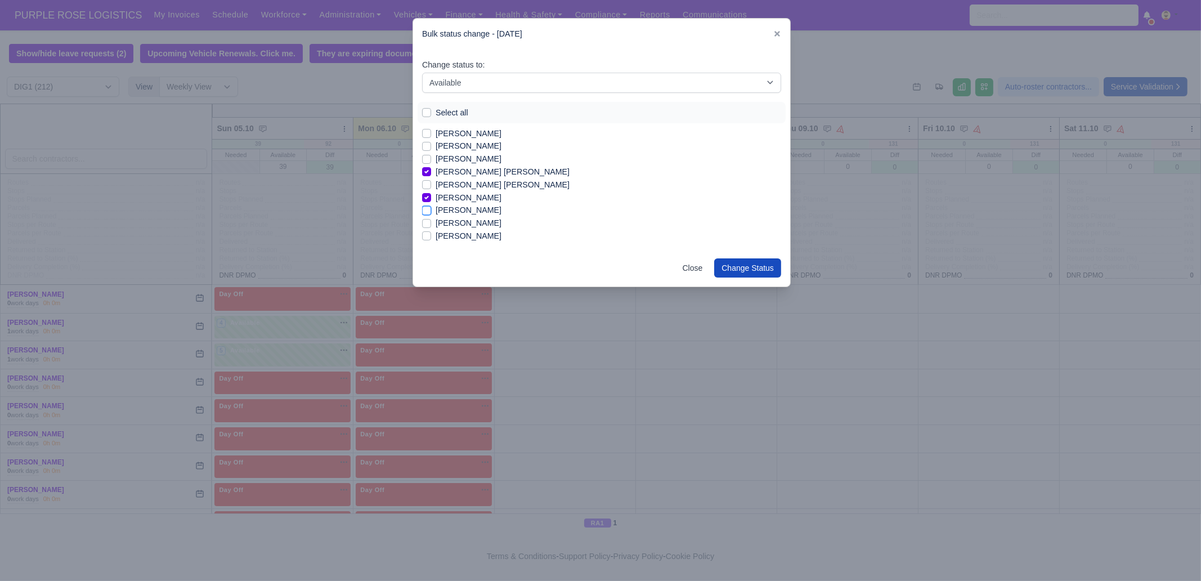
checkbox input "true"
click at [446, 200] on label "[PERSON_NAME]" at bounding box center [469, 206] width 66 height 13
click at [431, 200] on input "[PERSON_NAME]" at bounding box center [426, 204] width 9 height 9
checkbox input "true"
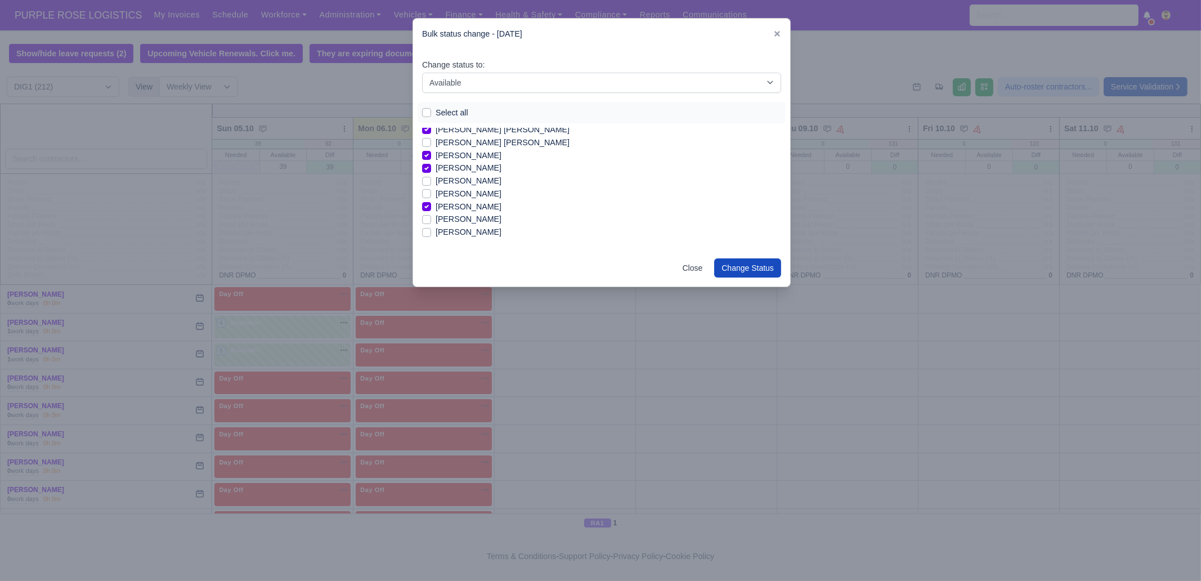
click at [445, 232] on label "[PERSON_NAME]" at bounding box center [469, 232] width 66 height 13
click at [431, 232] on input "[PERSON_NAME]" at bounding box center [426, 230] width 9 height 9
checkbox input "true"
click at [468, 217] on label "[PERSON_NAME]" at bounding box center [469, 216] width 66 height 13
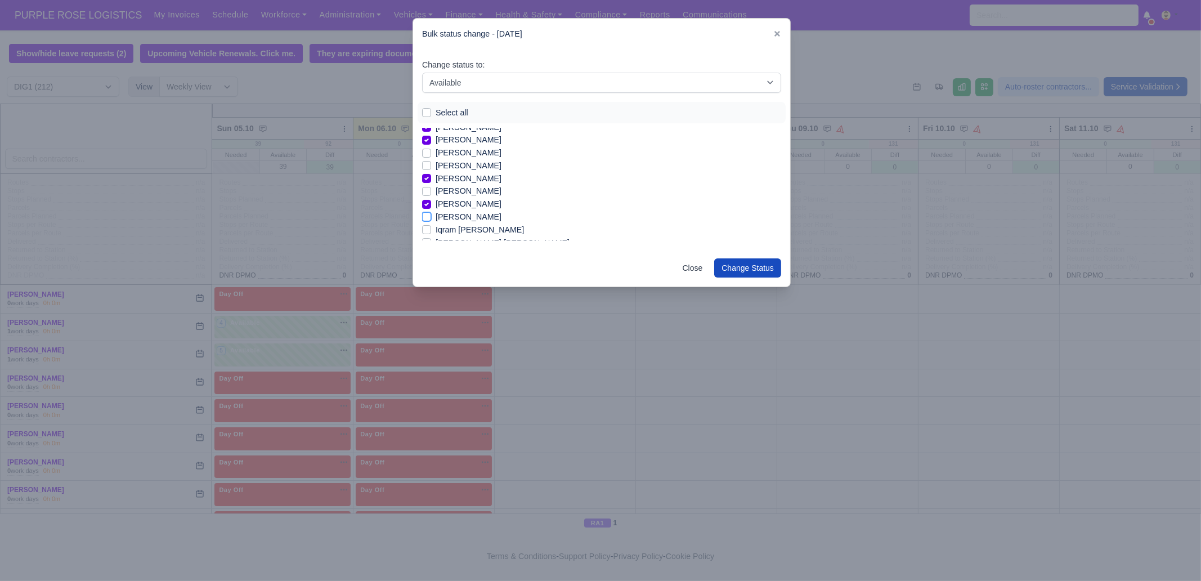
click at [431, 217] on input "[PERSON_NAME]" at bounding box center [426, 214] width 9 height 9
checkbox input "true"
click at [463, 228] on label "Iqram [PERSON_NAME]" at bounding box center [480, 229] width 88 height 13
click at [431, 228] on input "Iqram [PERSON_NAME]" at bounding box center [426, 227] width 9 height 9
checkbox input "true"
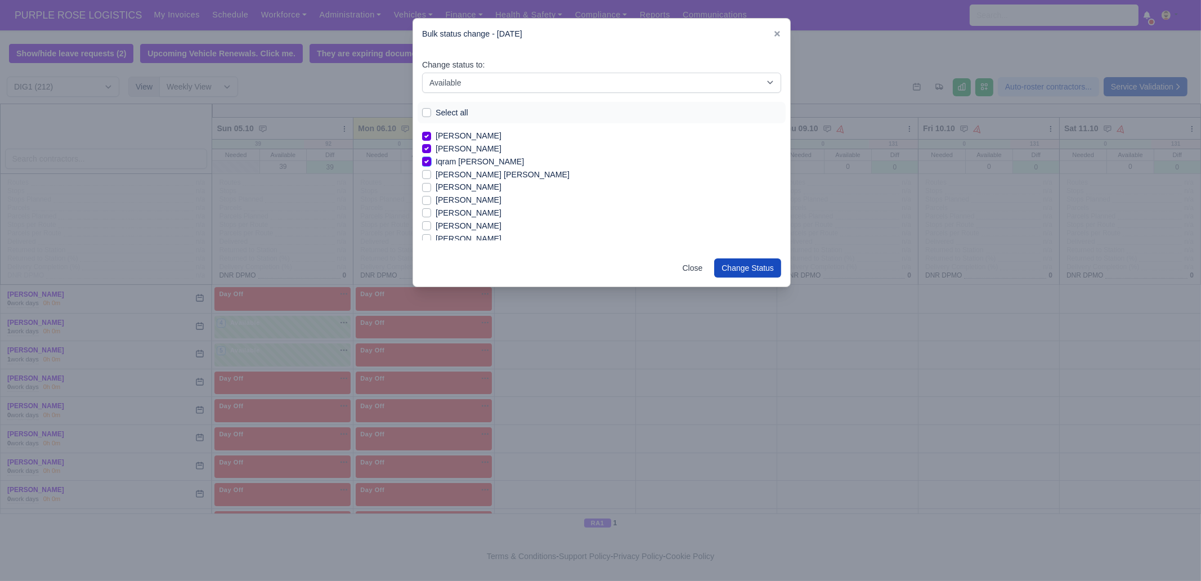
scroll to position [591, 0]
click at [470, 170] on label "[PERSON_NAME] [PERSON_NAME]" at bounding box center [503, 171] width 134 height 13
click at [431, 170] on input "[PERSON_NAME] [PERSON_NAME]" at bounding box center [426, 169] width 9 height 9
checkbox input "true"
click at [468, 182] on label "[PERSON_NAME]" at bounding box center [469, 184] width 66 height 13
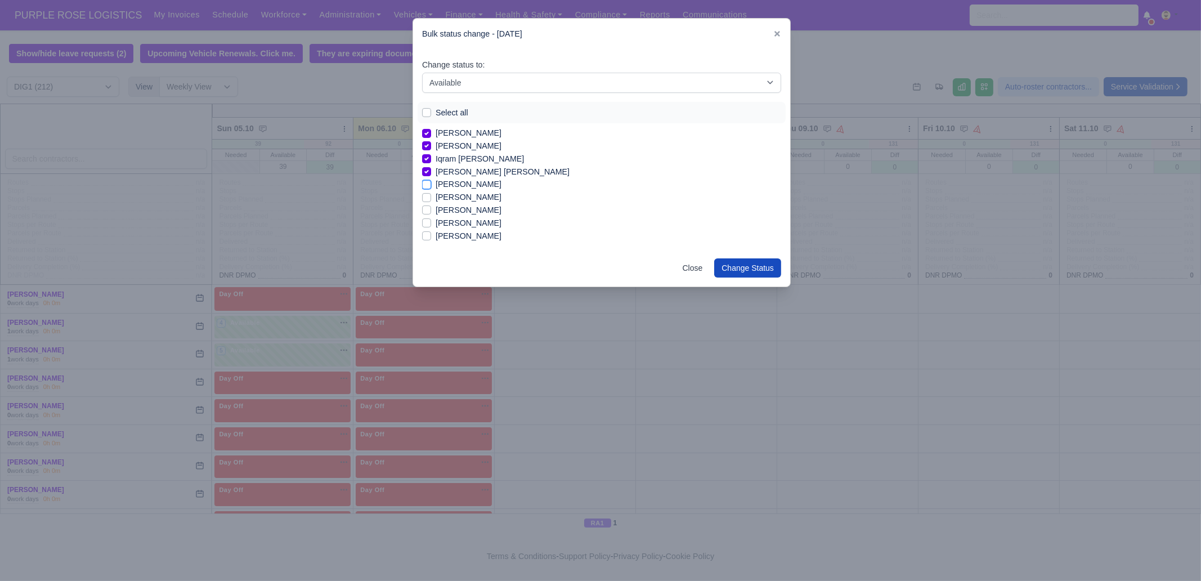
click at [431, 182] on input "[PERSON_NAME]" at bounding box center [426, 182] width 9 height 9
checkbox input "true"
click at [504, 204] on label "[PERSON_NAME] Basuamina" at bounding box center [490, 202] width 108 height 13
click at [431, 204] on input "[PERSON_NAME] Basuamina" at bounding box center [426, 200] width 9 height 9
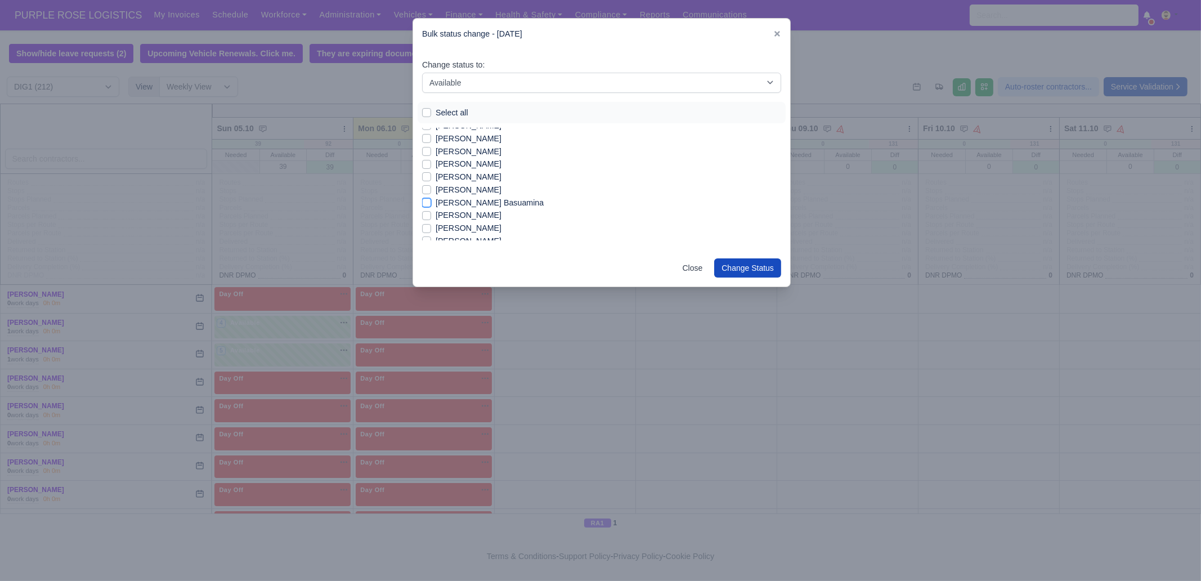
checkbox input "true"
click at [447, 174] on label "[PERSON_NAME]" at bounding box center [469, 170] width 66 height 13
click at [431, 173] on input "[PERSON_NAME]" at bounding box center [426, 168] width 9 height 9
checkbox input "true"
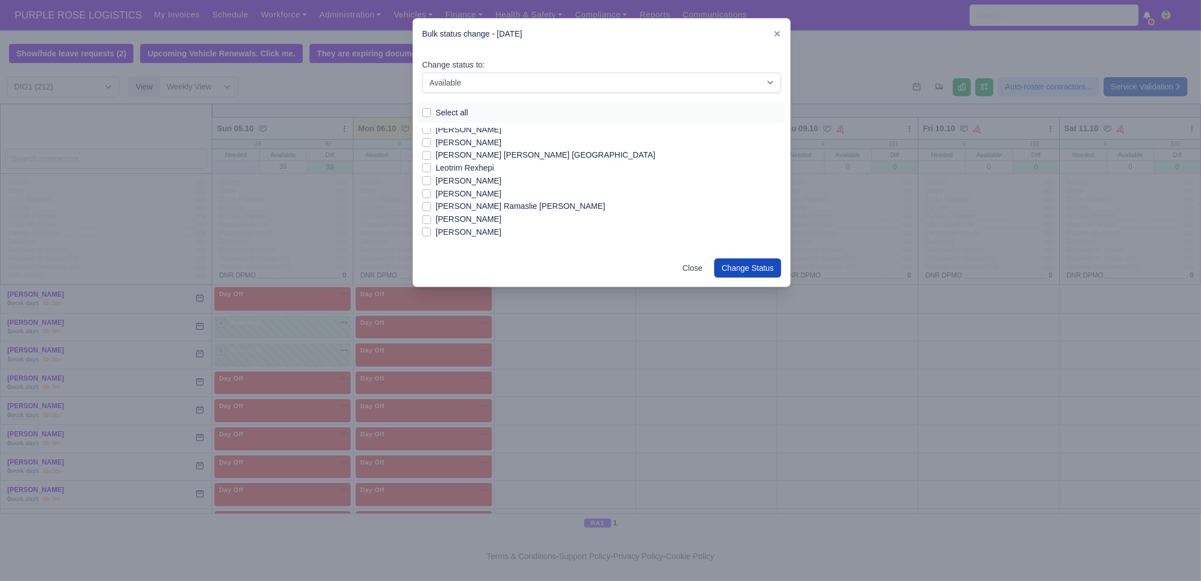
scroll to position [802, 0]
click at [501, 228] on label "[PERSON_NAME]" at bounding box center [469, 229] width 66 height 13
click at [431, 228] on input "[PERSON_NAME]" at bounding box center [426, 227] width 9 height 9
checkbox input "true"
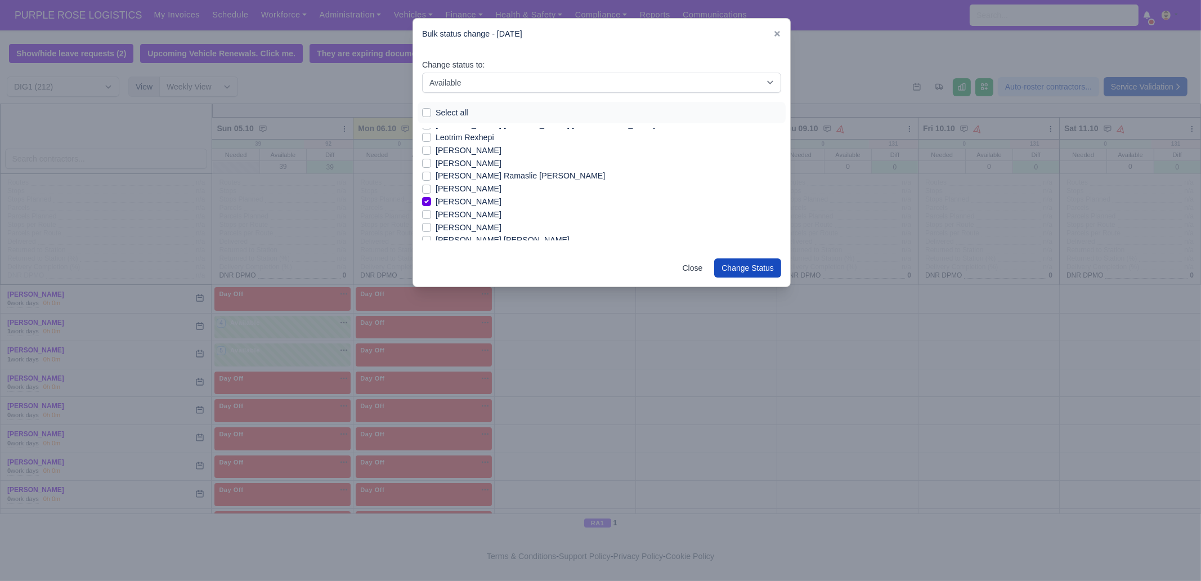
click at [484, 218] on label "[PERSON_NAME]" at bounding box center [469, 214] width 66 height 13
click at [431, 217] on input "[PERSON_NAME]" at bounding box center [426, 212] width 9 height 9
checkbox input "true"
click at [498, 222] on label "[PERSON_NAME] [PERSON_NAME]" at bounding box center [503, 224] width 134 height 13
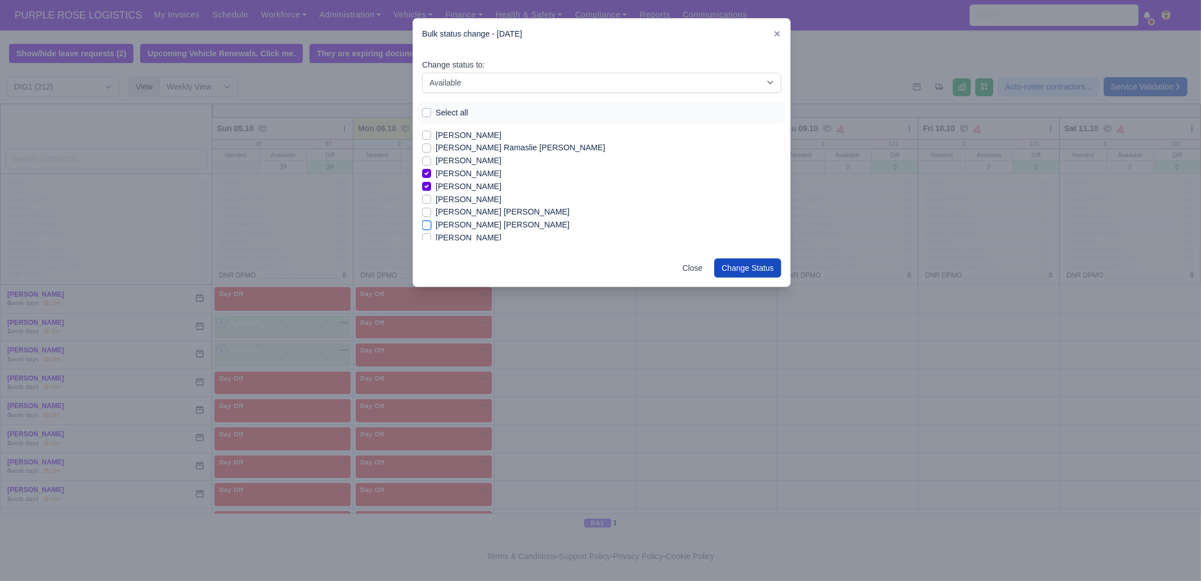
click at [431, 222] on input "[PERSON_NAME] [PERSON_NAME]" at bounding box center [426, 222] width 9 height 9
checkbox input "true"
click at [493, 203] on label "[PERSON_NAME]" at bounding box center [469, 206] width 66 height 13
click at [485, 206] on label "[PERSON_NAME]" at bounding box center [469, 206] width 66 height 13
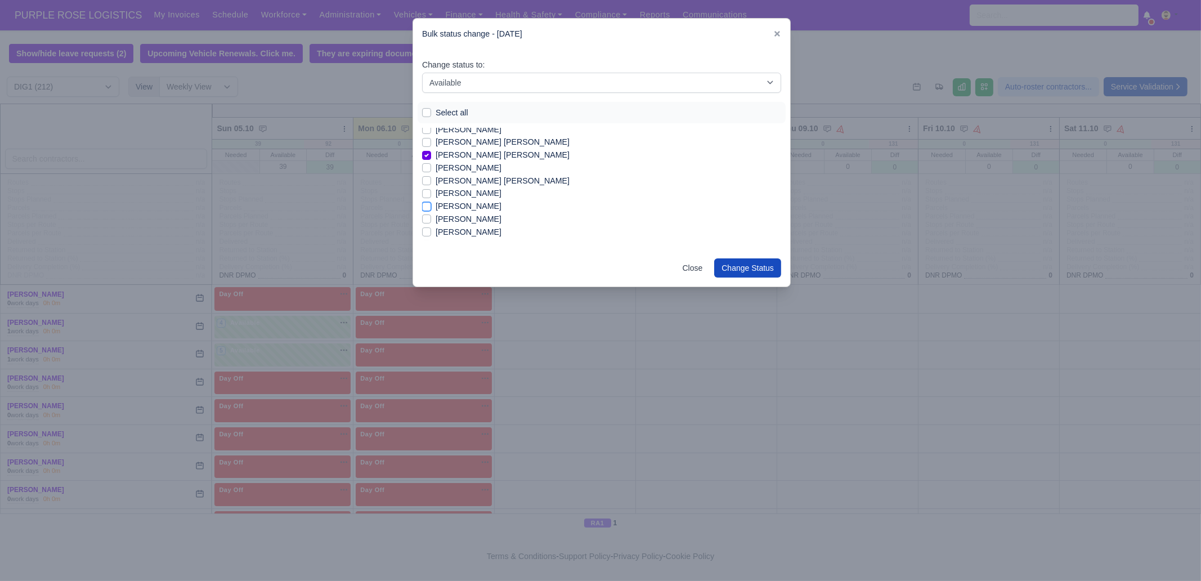
click at [431, 206] on input "[PERSON_NAME]" at bounding box center [426, 204] width 9 height 9
checkbox input "true"
click at [482, 221] on label "[PERSON_NAME]" at bounding box center [469, 219] width 66 height 13
click at [431, 221] on input "[PERSON_NAME]" at bounding box center [426, 217] width 9 height 9
checkbox input "true"
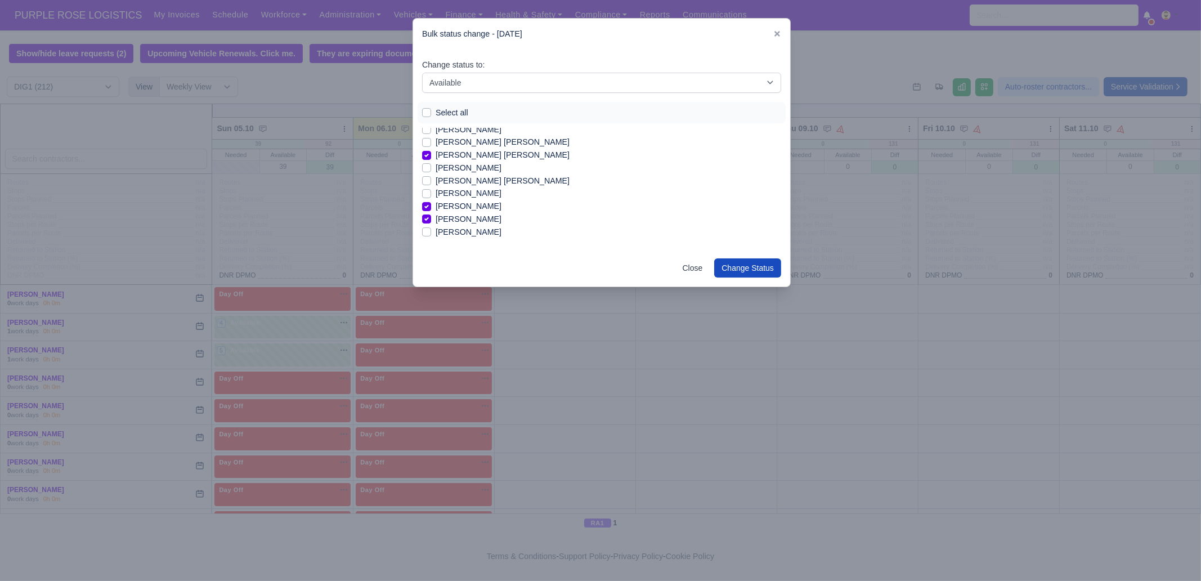
click at [478, 234] on label "[PERSON_NAME]" at bounding box center [469, 232] width 66 height 13
click at [431, 234] on input "[PERSON_NAME]" at bounding box center [426, 230] width 9 height 9
checkbox input "true"
click at [449, 187] on label "[PERSON_NAME]" at bounding box center [469, 187] width 66 height 13
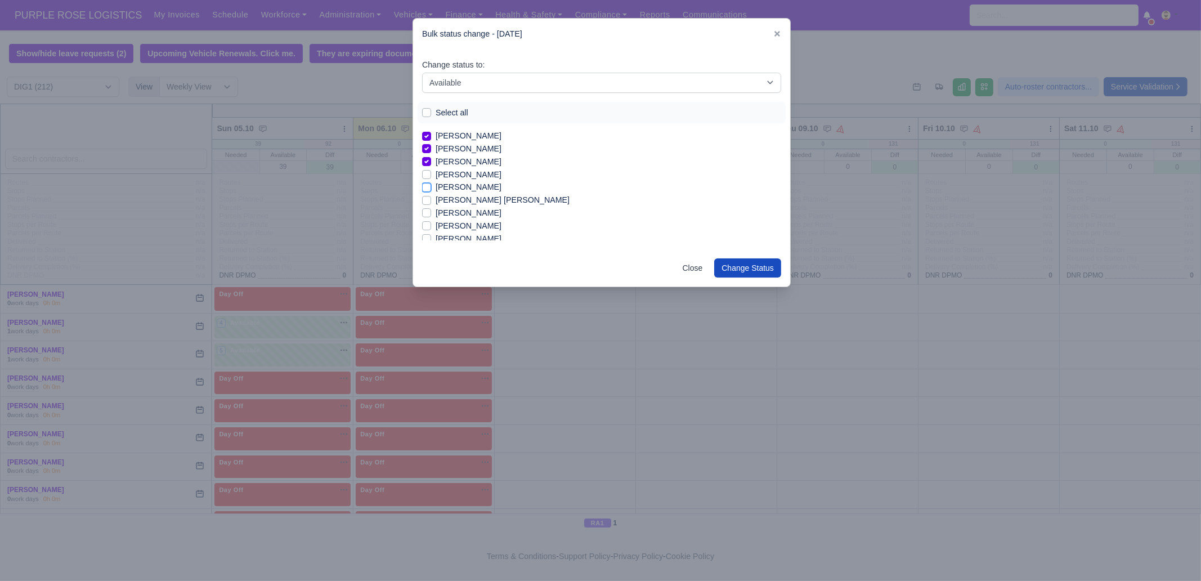
click at [431, 187] on input "[PERSON_NAME]" at bounding box center [426, 185] width 9 height 9
checkbox input "true"
click at [477, 198] on label "[PERSON_NAME] [PERSON_NAME]" at bounding box center [503, 200] width 134 height 13
click at [431, 198] on input "[PERSON_NAME] [PERSON_NAME]" at bounding box center [426, 198] width 9 height 9
click at [476, 200] on label "[PERSON_NAME] [PERSON_NAME]" at bounding box center [503, 200] width 134 height 13
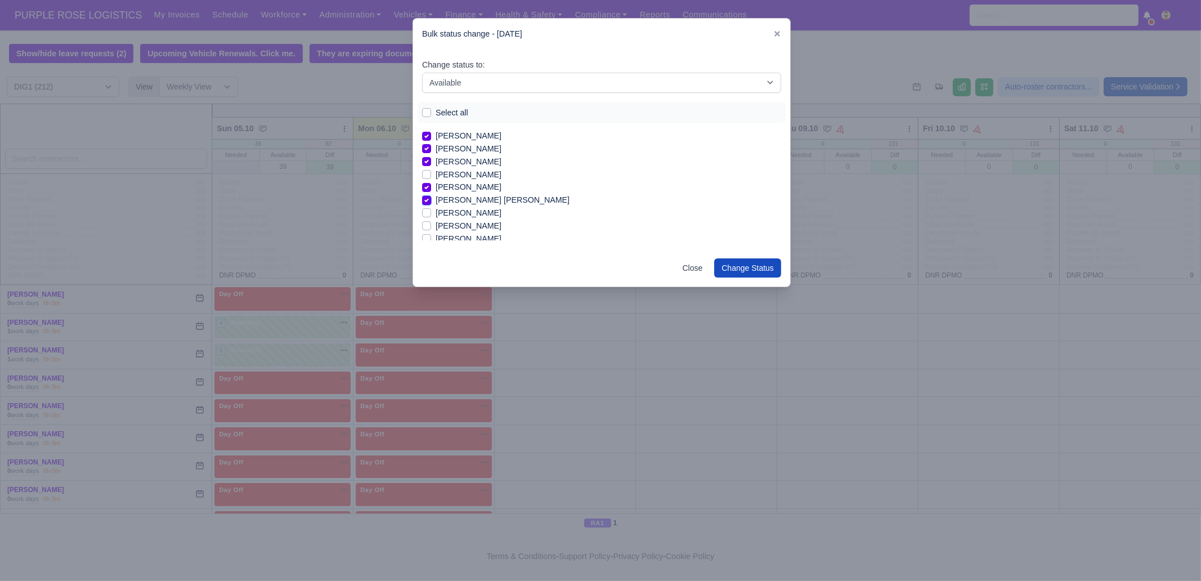
click at [431, 200] on input "[PERSON_NAME] [PERSON_NAME]" at bounding box center [426, 198] width 9 height 9
checkbox input "false"
click at [466, 212] on label "[PERSON_NAME]" at bounding box center [469, 212] width 66 height 13
click at [431, 212] on input "[PERSON_NAME]" at bounding box center [426, 210] width 9 height 9
checkbox input "true"
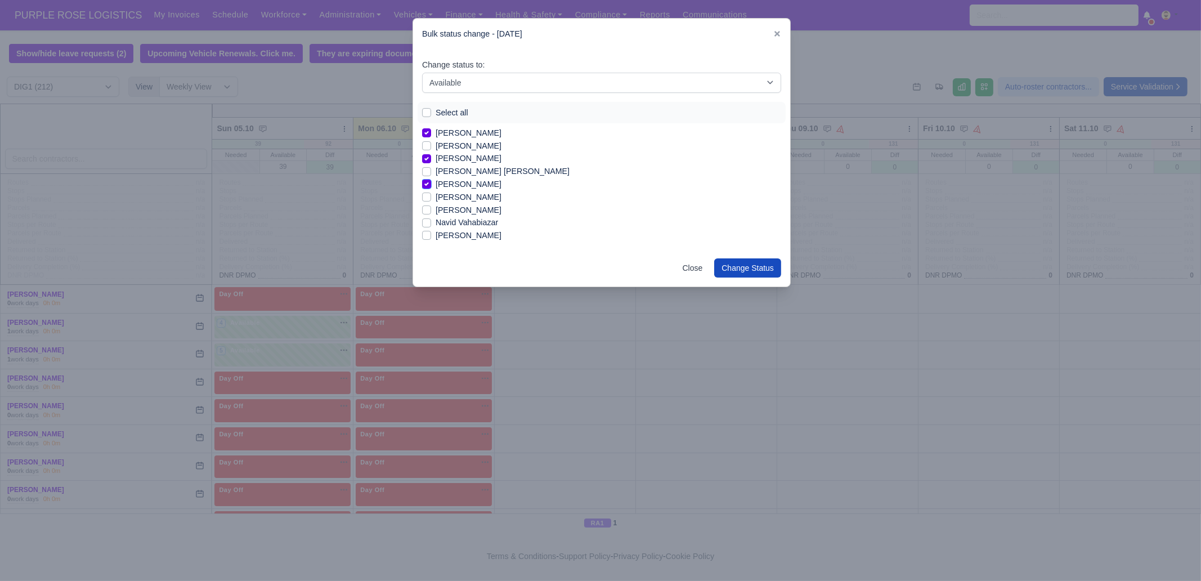
scroll to position [1068, 0]
click at [475, 169] on label "[PERSON_NAME]" at bounding box center [469, 168] width 66 height 13
click at [431, 169] on input "[PERSON_NAME]" at bounding box center [426, 166] width 9 height 9
checkbox input "true"
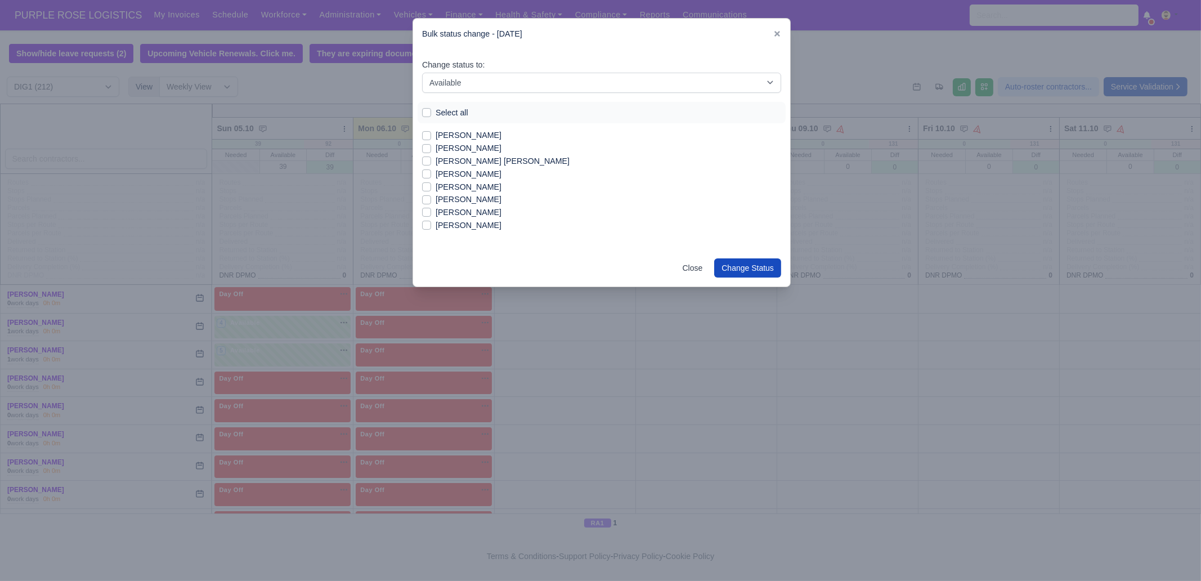
click at [484, 216] on label "[PERSON_NAME]" at bounding box center [469, 212] width 66 height 13
click at [431, 215] on input "[PERSON_NAME]" at bounding box center [426, 210] width 9 height 9
checkbox input "true"
click at [470, 201] on label "[PERSON_NAME]" at bounding box center [469, 199] width 66 height 13
click at [431, 201] on input "[PERSON_NAME]" at bounding box center [426, 197] width 9 height 9
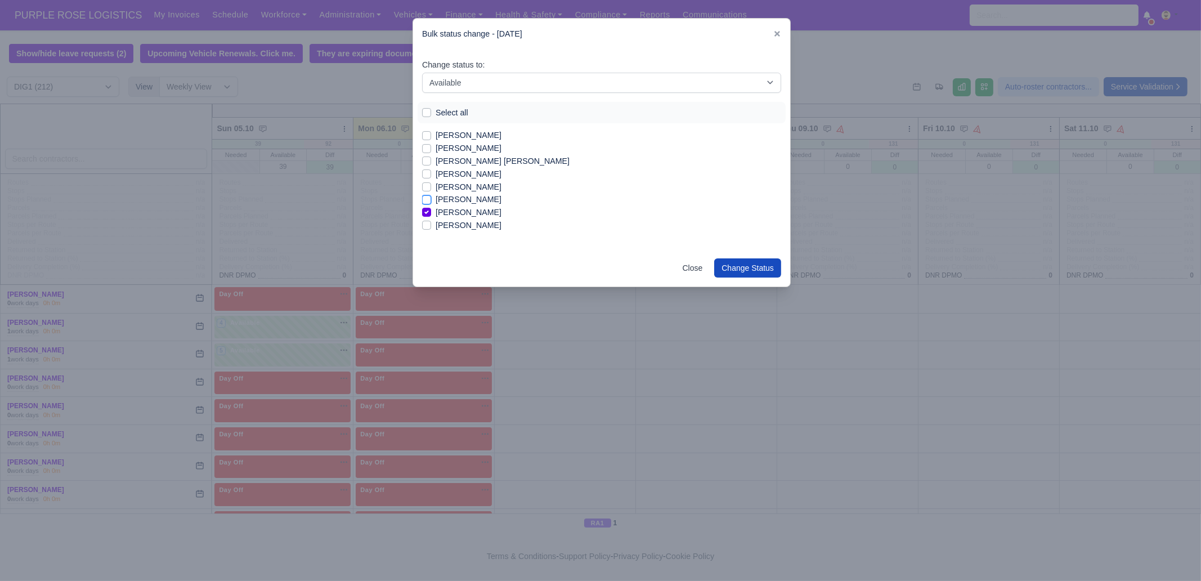
checkbox input "true"
click at [466, 176] on label "[PERSON_NAME]" at bounding box center [469, 174] width 66 height 13
click at [431, 176] on input "[PERSON_NAME]" at bounding box center [426, 172] width 9 height 9
checkbox input "true"
click at [474, 164] on label "[PERSON_NAME] [PERSON_NAME]" at bounding box center [503, 161] width 134 height 13
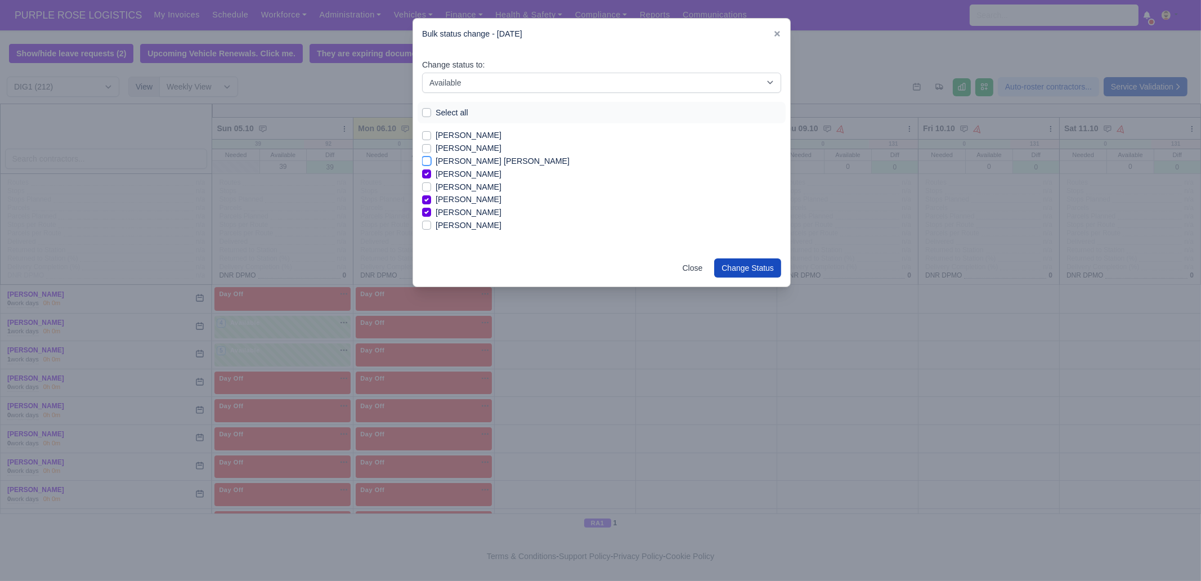
click at [431, 164] on input "[PERSON_NAME] [PERSON_NAME]" at bounding box center [426, 159] width 9 height 9
checkbox input "true"
click at [451, 204] on label "[PERSON_NAME]" at bounding box center [469, 205] width 66 height 13
click at [431, 204] on input "[PERSON_NAME]" at bounding box center [426, 203] width 9 height 9
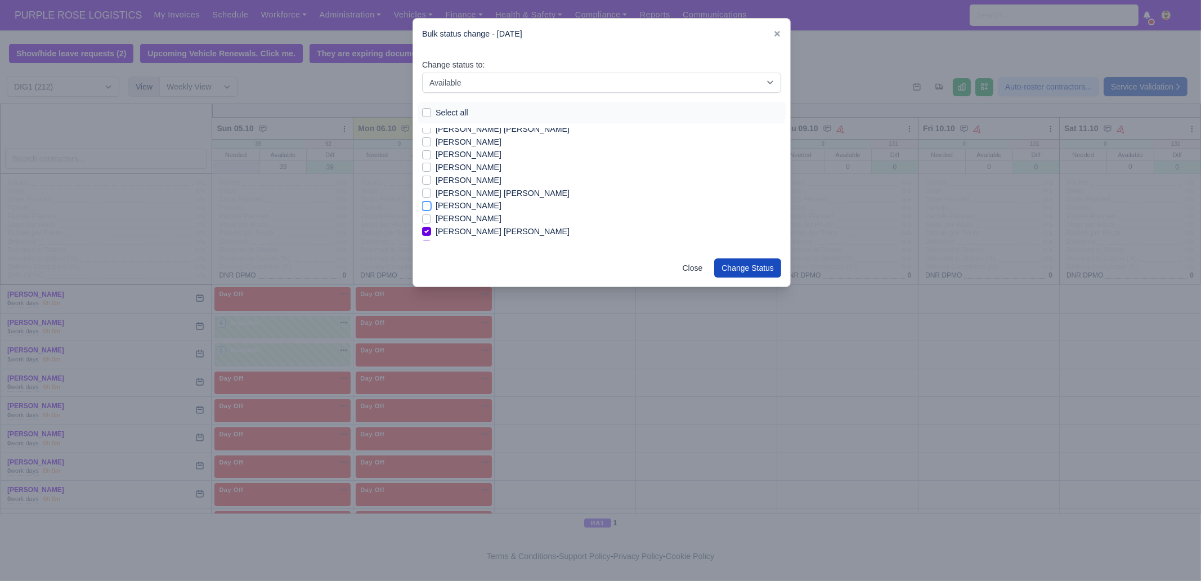
checkbox input "true"
click at [457, 182] on label "[PERSON_NAME]" at bounding box center [469, 180] width 66 height 13
click at [431, 182] on input "[PERSON_NAME]" at bounding box center [426, 178] width 9 height 9
checkbox input "true"
click at [456, 168] on label "[PERSON_NAME]" at bounding box center [469, 167] width 66 height 13
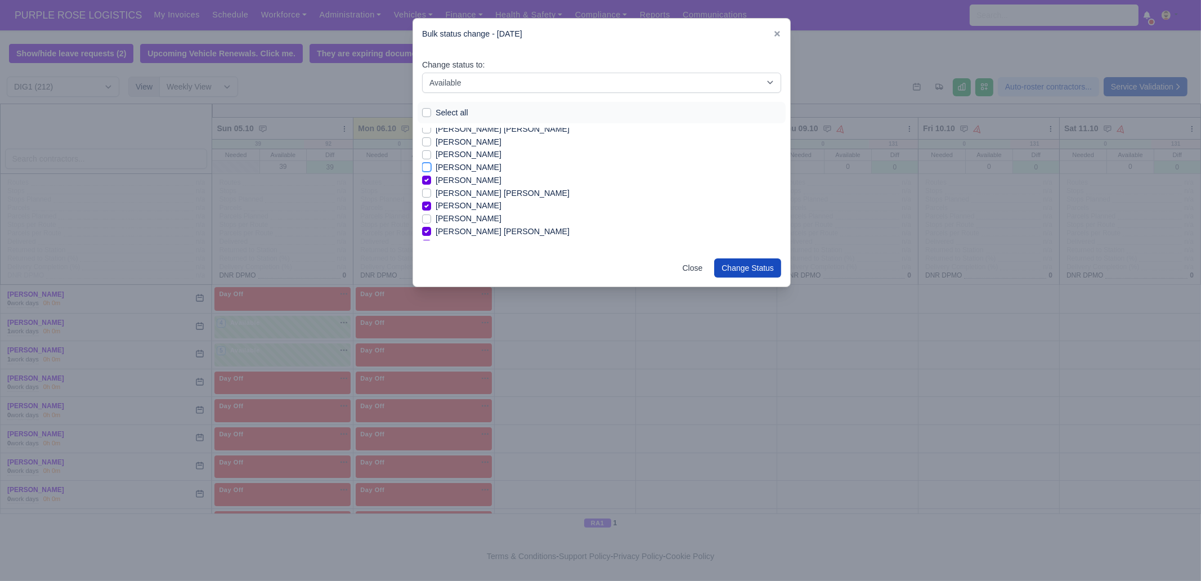
click at [431, 168] on input "[PERSON_NAME]" at bounding box center [426, 165] width 9 height 9
checkbox input "true"
click at [454, 190] on label "[PERSON_NAME] Mpita" at bounding box center [480, 186] width 88 height 13
click at [431, 189] on input "[PERSON_NAME] Mpita" at bounding box center [426, 184] width 9 height 9
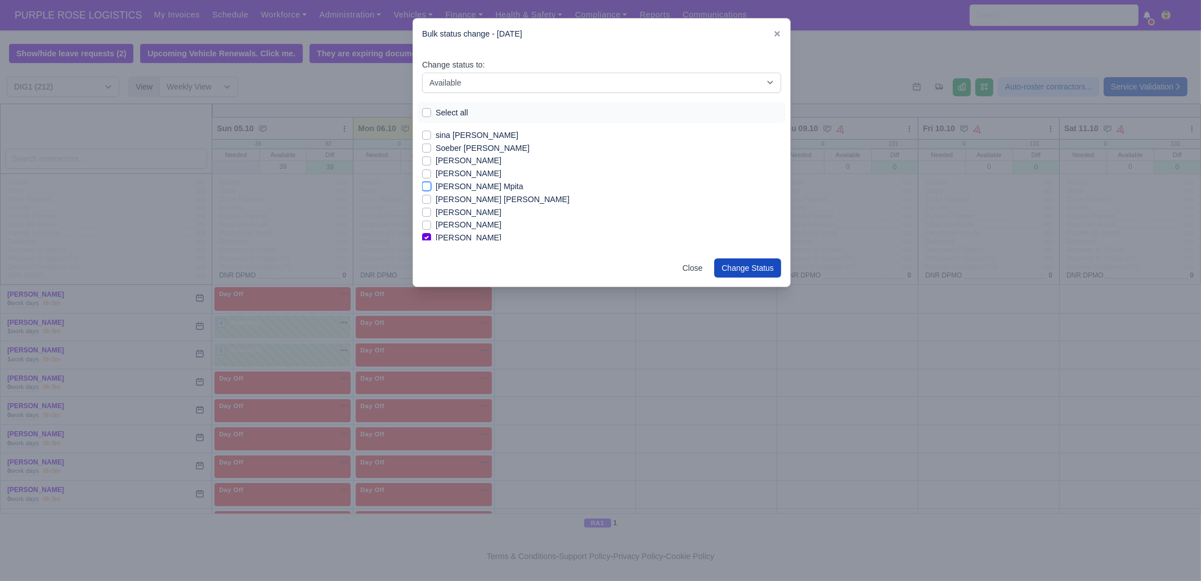
checkbox input "true"
click at [451, 142] on label "Soeber [PERSON_NAME]" at bounding box center [483, 148] width 94 height 13
click at [431, 142] on input "Soeber [PERSON_NAME]" at bounding box center [426, 146] width 9 height 9
click at [452, 147] on label "Soeber [PERSON_NAME]" at bounding box center [483, 148] width 94 height 13
click at [431, 147] on input "Soeber [PERSON_NAME]" at bounding box center [426, 146] width 9 height 9
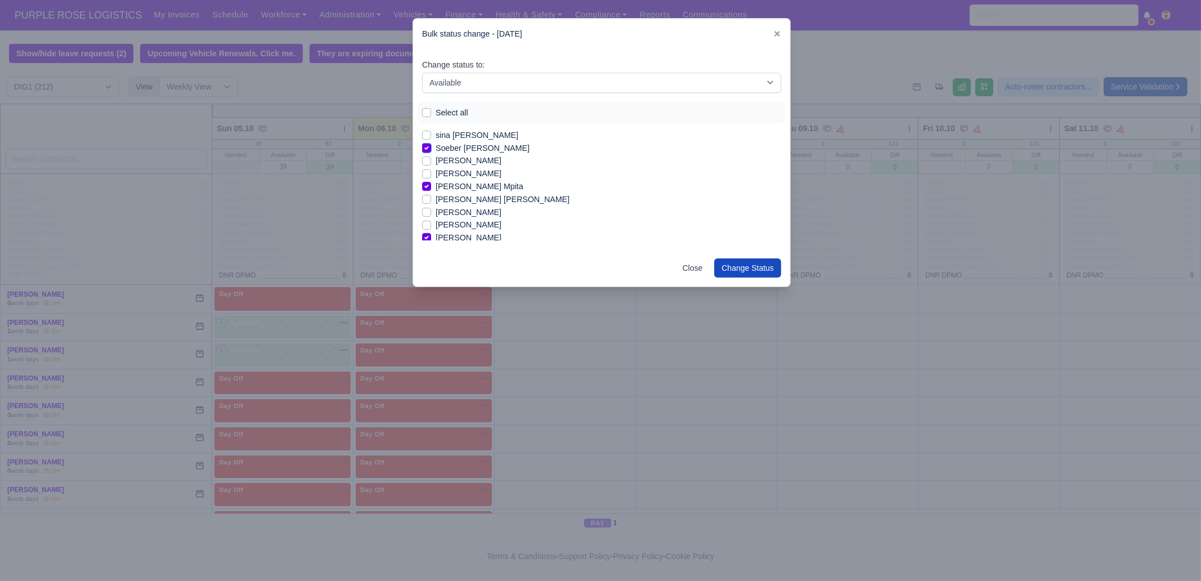
checkbox input "false"
drag, startPoint x: 447, startPoint y: 134, endPoint x: 455, endPoint y: 195, distance: 61.3
click at [447, 136] on label "sina [PERSON_NAME]" at bounding box center [477, 135] width 83 height 13
click at [431, 136] on input "sina [PERSON_NAME]" at bounding box center [426, 133] width 9 height 9
checkbox input "true"
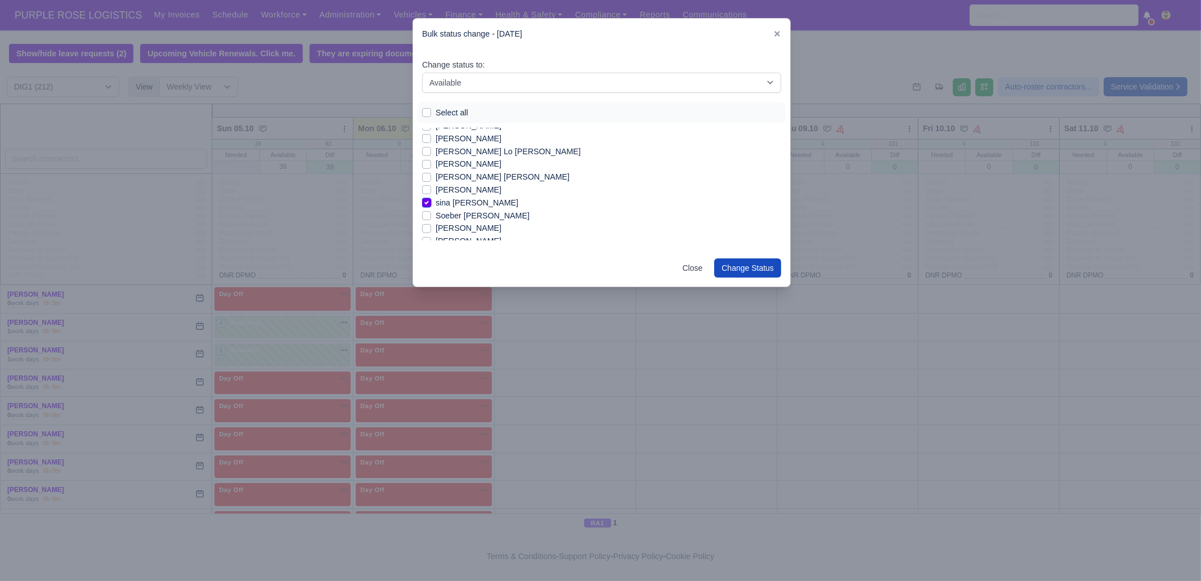
scroll to position [1364, 0]
click at [463, 192] on label "[PERSON_NAME]" at bounding box center [469, 192] width 66 height 13
click at [431, 192] on input "[PERSON_NAME]" at bounding box center [426, 190] width 9 height 9
checkbox input "true"
click at [459, 166] on label "[PERSON_NAME]" at bounding box center [469, 166] width 66 height 13
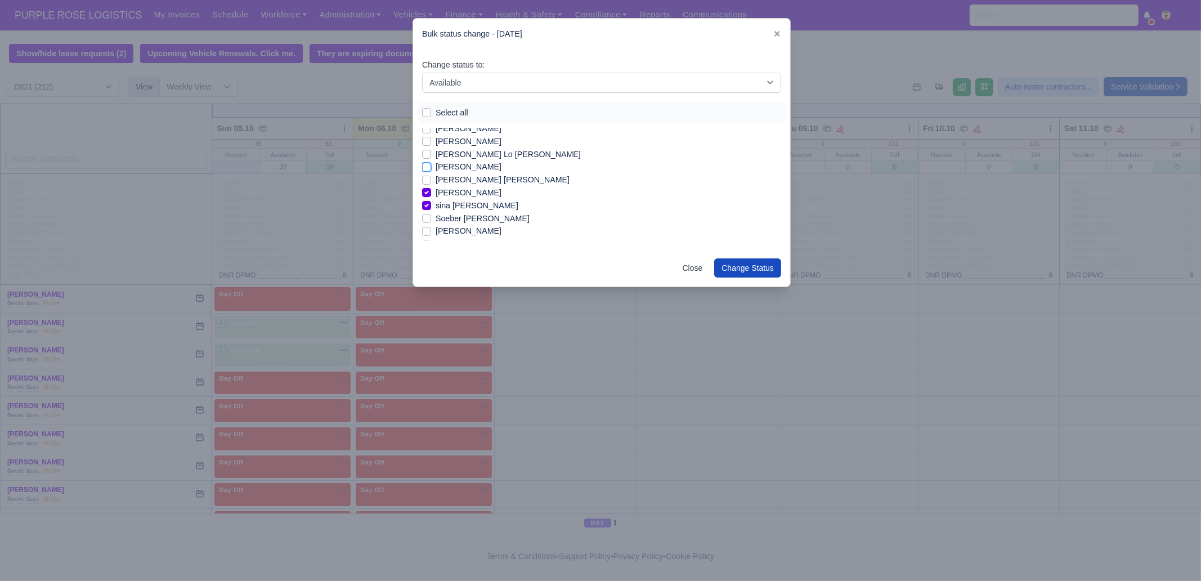
click at [431, 166] on input "[PERSON_NAME]" at bounding box center [426, 164] width 9 height 9
checkbox input "true"
click at [458, 154] on label "[PERSON_NAME] Lo [PERSON_NAME]" at bounding box center [508, 154] width 145 height 13
click at [431, 154] on input "[PERSON_NAME] Lo [PERSON_NAME]" at bounding box center [426, 152] width 9 height 9
checkbox input "true"
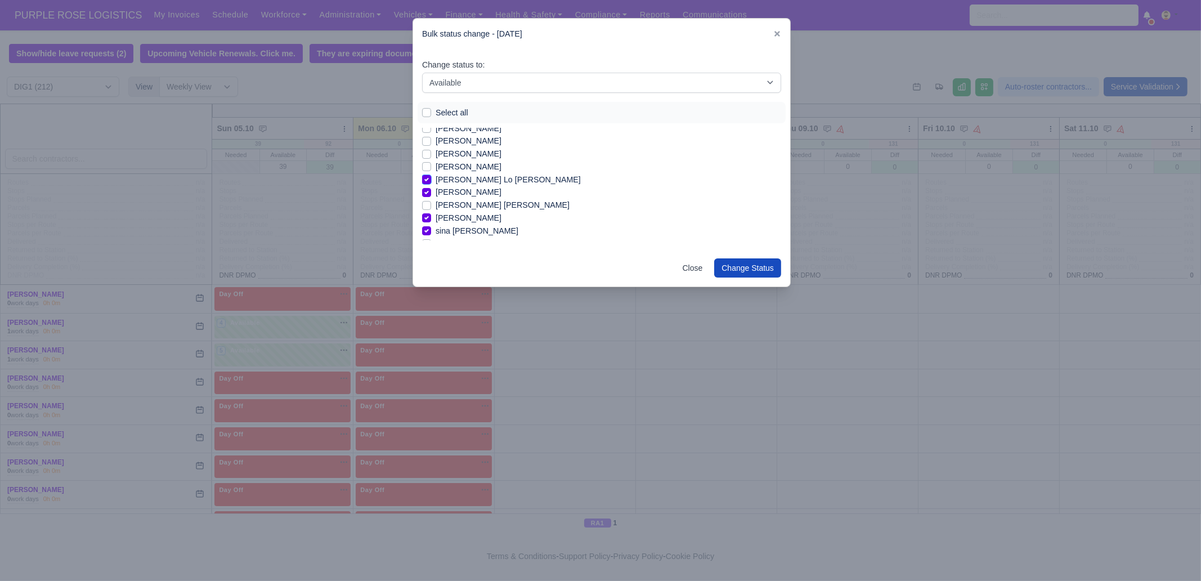
scroll to position [1294, 0]
click at [461, 188] on label "[PERSON_NAME]" at bounding box center [469, 185] width 66 height 13
click at [431, 188] on input "[PERSON_NAME]" at bounding box center [426, 183] width 9 height 9
checkbox input "true"
click at [463, 199] on label "[PERSON_NAME]" at bounding box center [469, 198] width 66 height 13
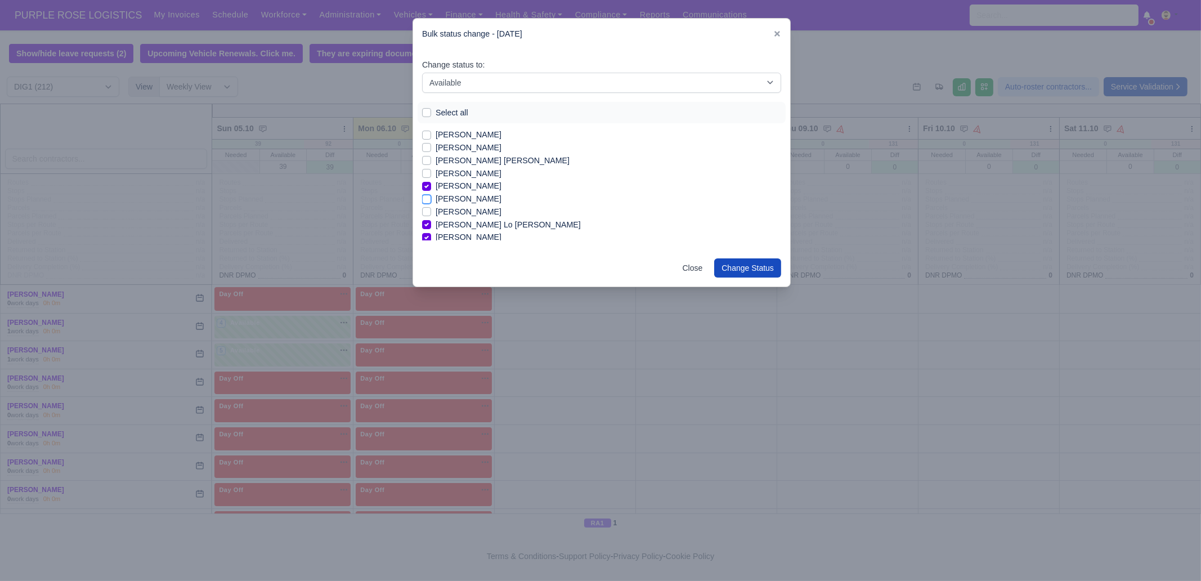
click at [431, 199] on input "[PERSON_NAME]" at bounding box center [426, 196] width 9 height 9
checkbox input "true"
click at [450, 150] on label "[PERSON_NAME]" at bounding box center [469, 147] width 66 height 13
click at [431, 150] on input "[PERSON_NAME]" at bounding box center [426, 145] width 9 height 9
checkbox input "true"
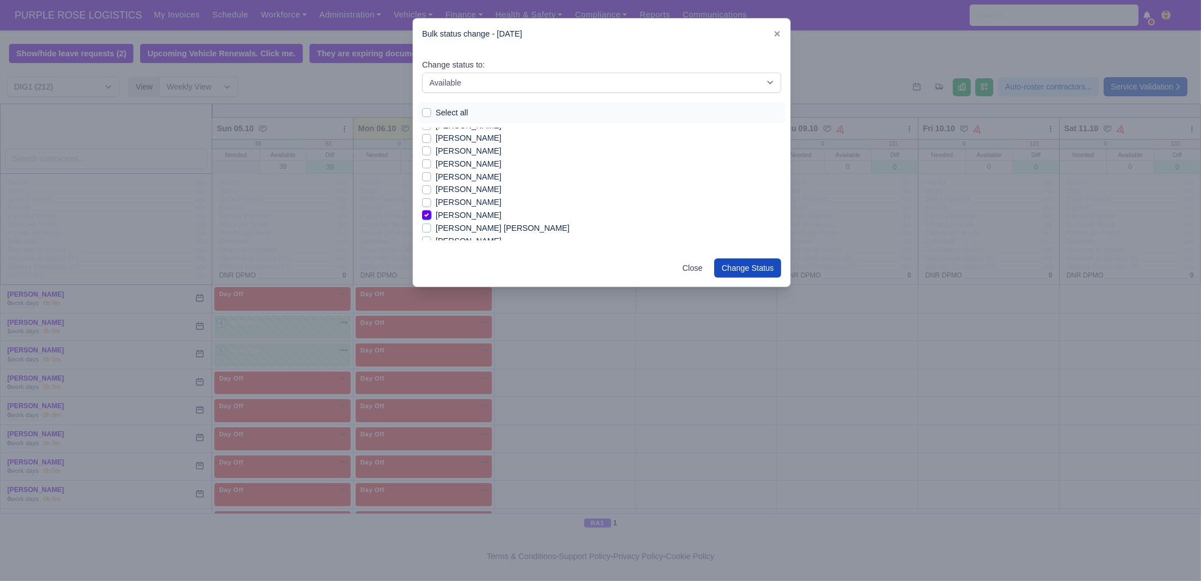
scroll to position [1224, 0]
click at [456, 138] on label "[PERSON_NAME]" at bounding box center [469, 140] width 66 height 13
click at [431, 138] on input "[PERSON_NAME]" at bounding box center [426, 138] width 9 height 9
checkbox input "true"
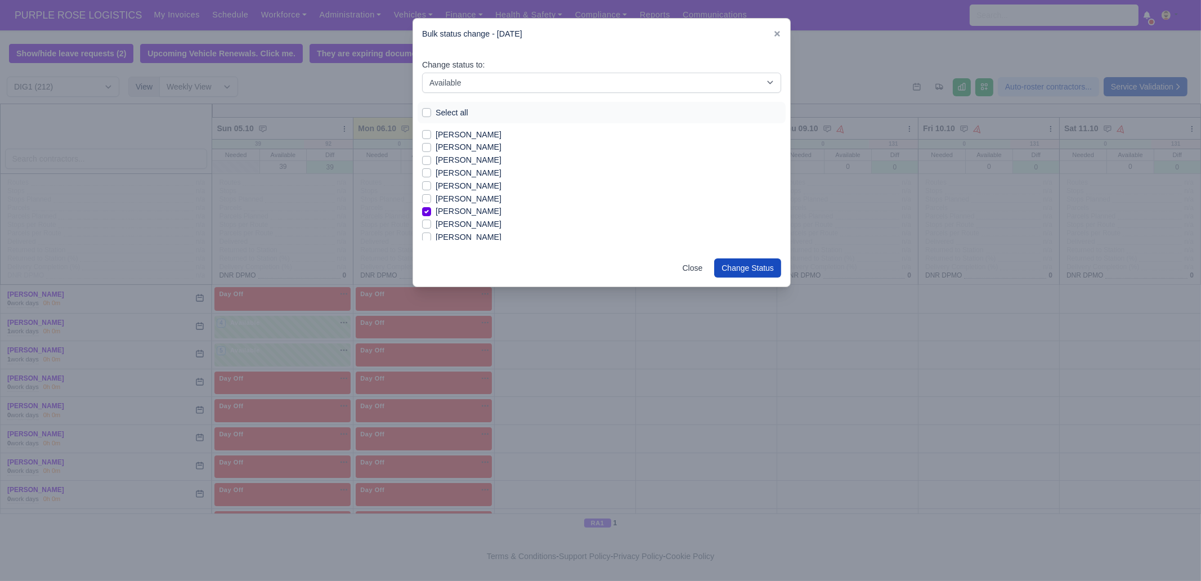
click at [457, 199] on label "[PERSON_NAME]" at bounding box center [469, 198] width 66 height 13
click at [431, 199] on input "[PERSON_NAME]" at bounding box center [426, 196] width 9 height 9
checkbox input "true"
click at [457, 176] on label "[PERSON_NAME]" at bounding box center [469, 173] width 66 height 13
click at [431, 176] on input "[PERSON_NAME]" at bounding box center [426, 171] width 9 height 9
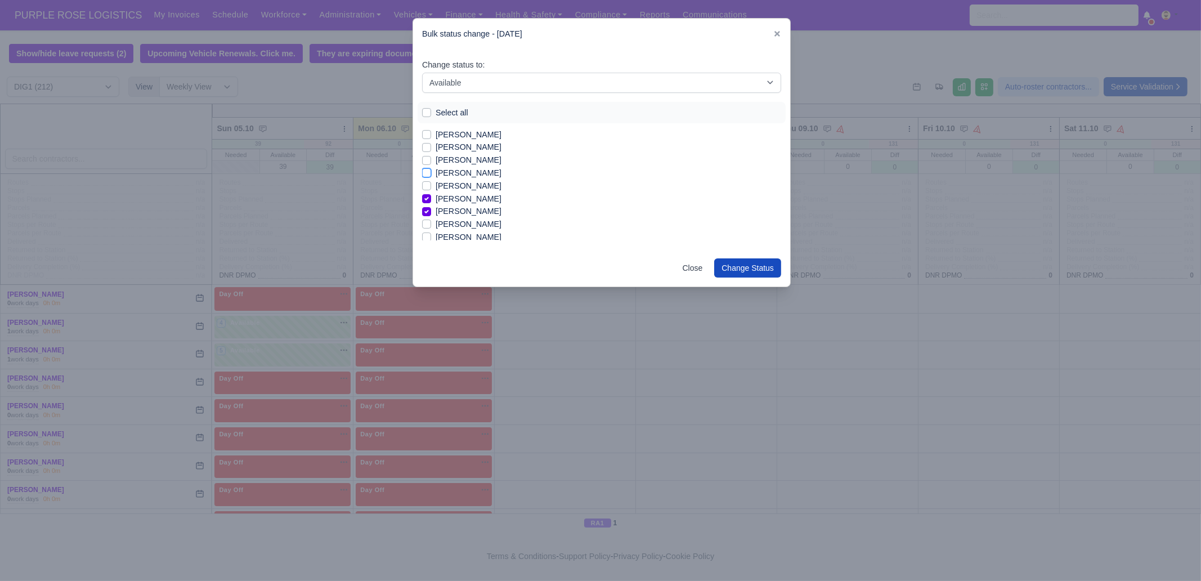
checkbox input "true"
click at [747, 269] on button "Change Status" at bounding box center [747, 267] width 67 height 19
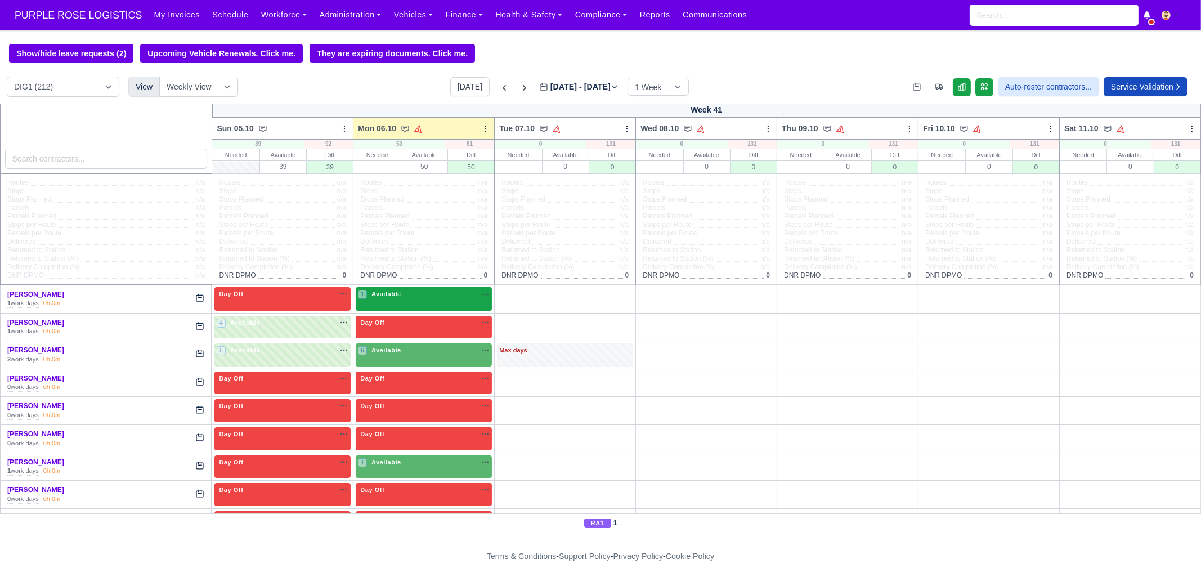
click at [408, 304] on div "1 Available" at bounding box center [424, 298] width 136 height 23
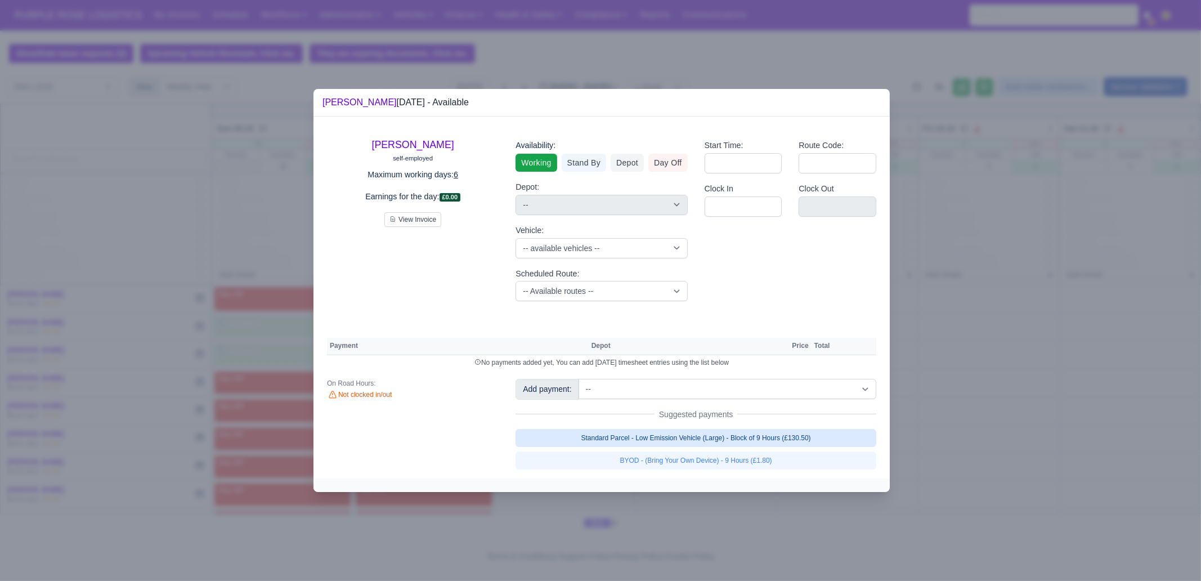
click at [723, 433] on link "Standard Parcel - Low Emission Vehicle (Large) - Block of 9 Hours (£130.50)" at bounding box center [695, 438] width 361 height 18
select select "1"
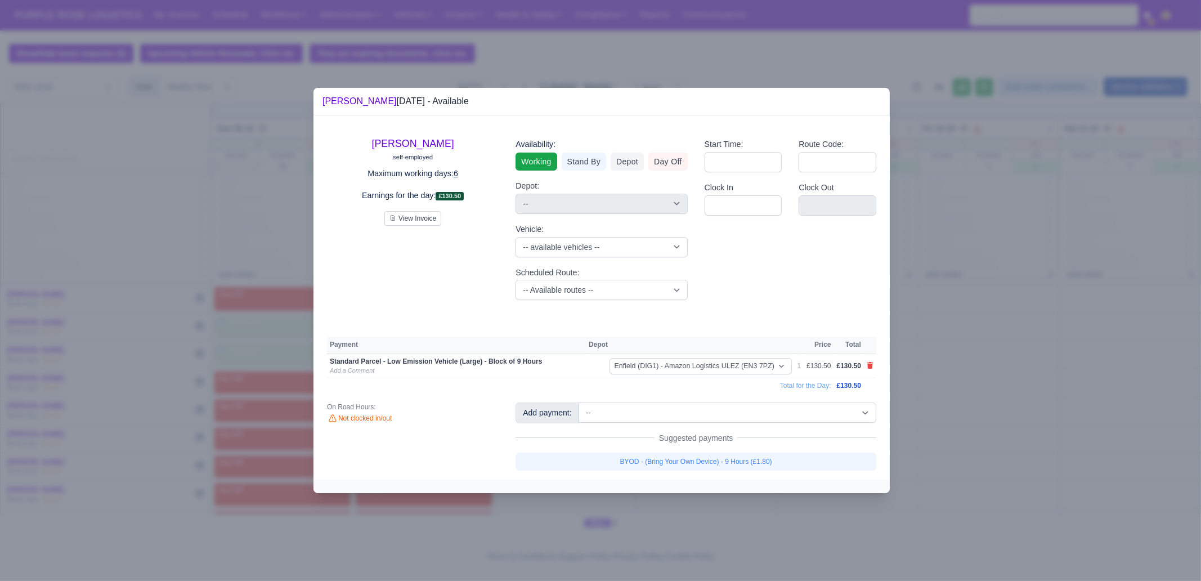
click at [725, 457] on link "BYOD - (Bring Your Own Device) - 9 Hours (£1.80)" at bounding box center [695, 461] width 361 height 18
select select "1"
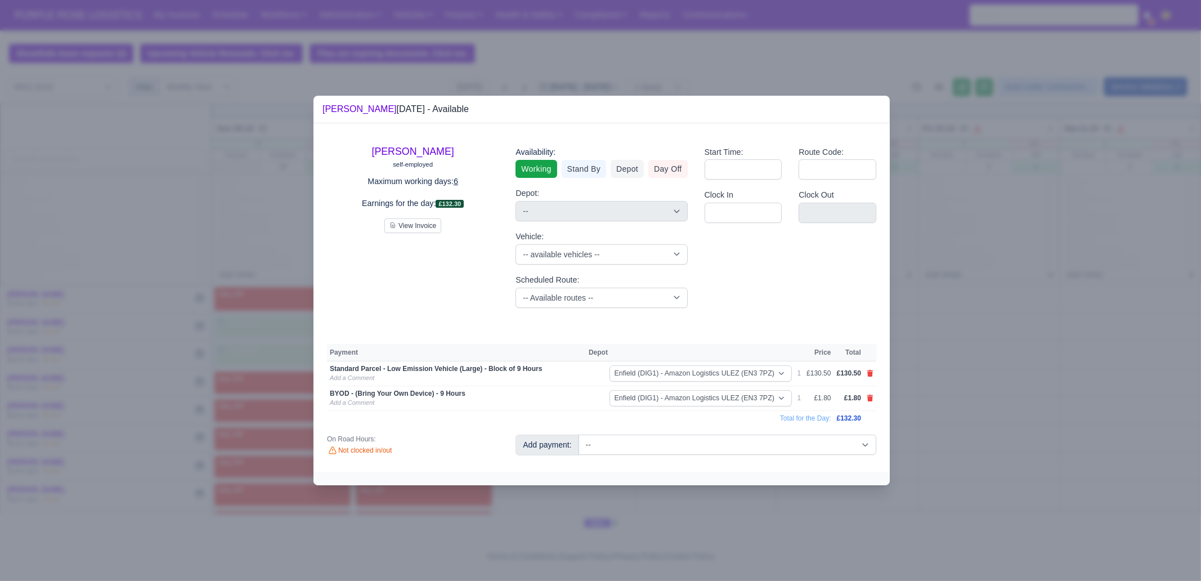
click at [1117, 334] on div at bounding box center [600, 290] width 1201 height 581
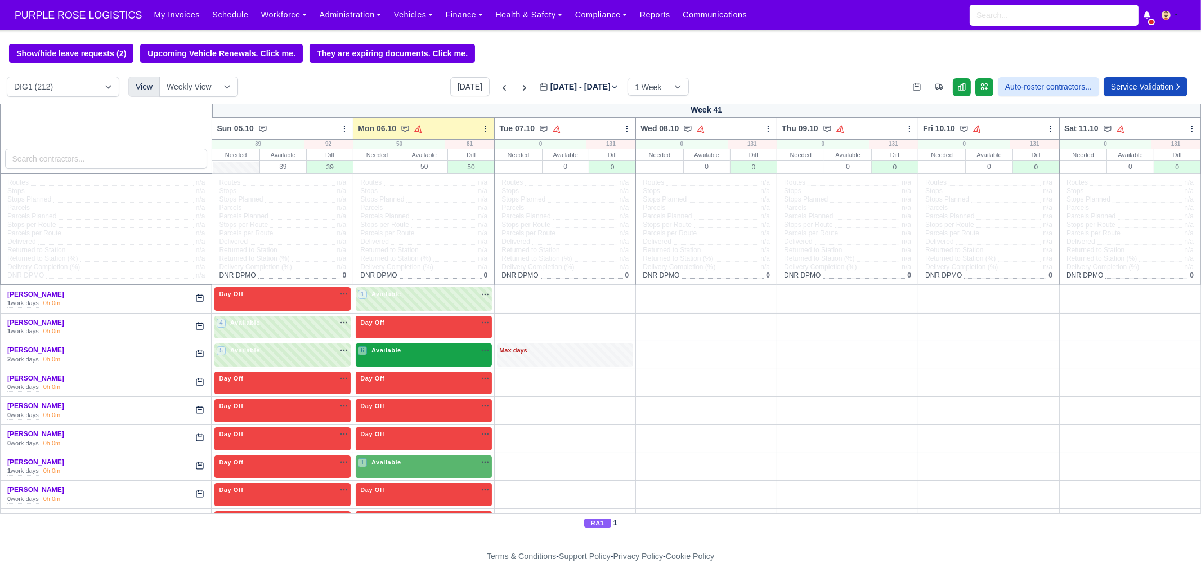
click at [417, 351] on div "6 Available na" at bounding box center [424, 350] width 132 height 10
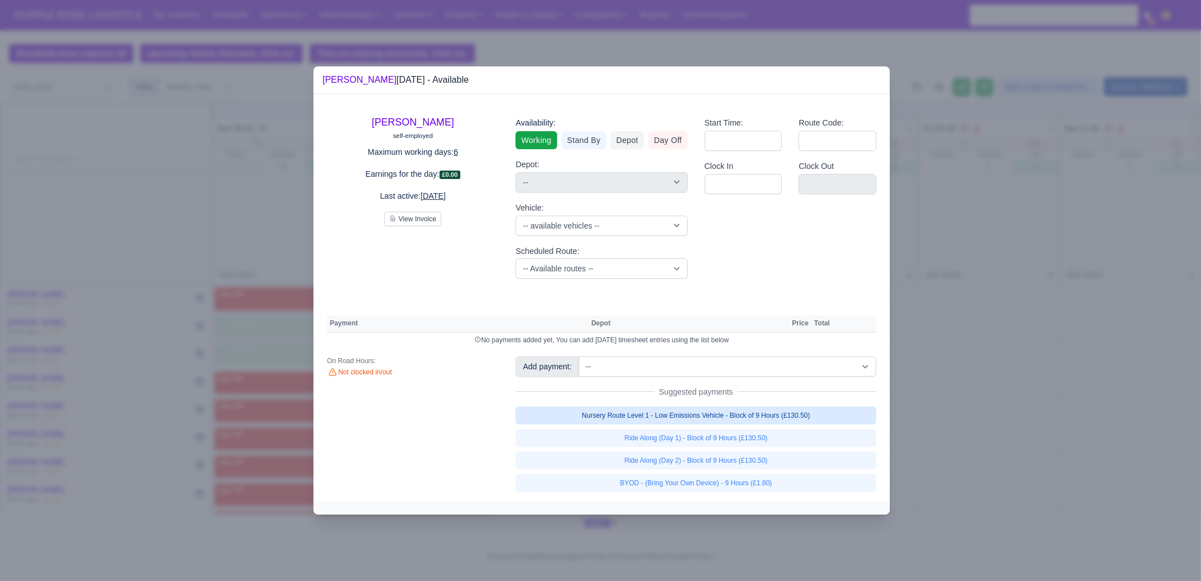
click at [717, 414] on link "Nursery Route Level 1 - Low Emissions Vehicle - Block of 9 Hours (£130.50)" at bounding box center [695, 415] width 361 height 18
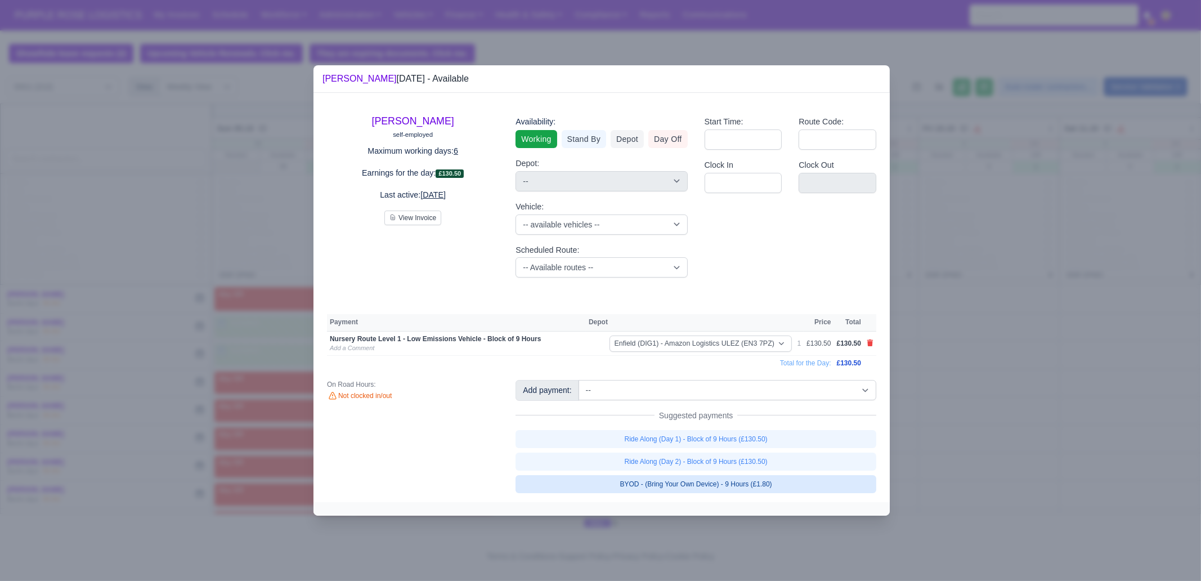
click at [727, 478] on link "BYOD - (Bring Your Own Device) - 9 Hours (£1.80)" at bounding box center [695, 484] width 361 height 18
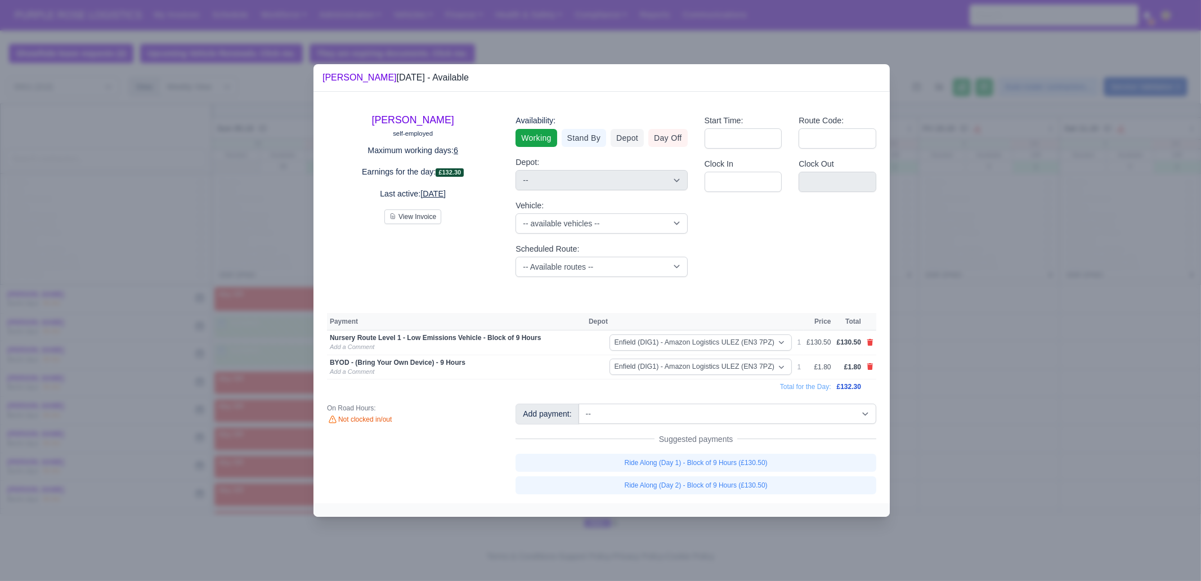
click at [748, 523] on div at bounding box center [600, 290] width 1201 height 581
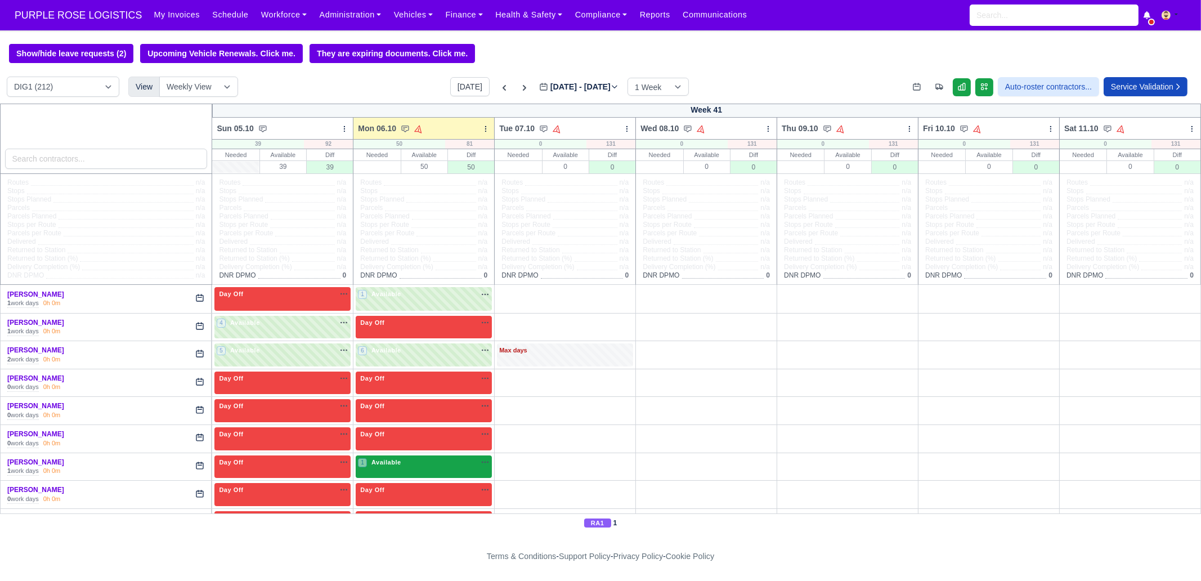
click at [394, 465] on span "Available" at bounding box center [386, 462] width 34 height 8
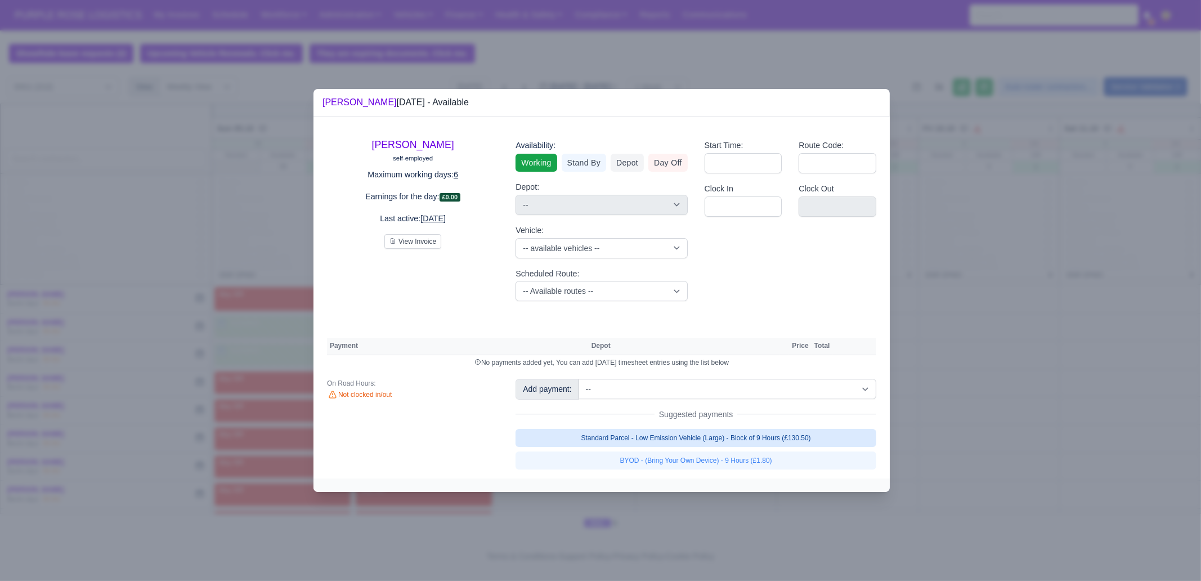
click at [695, 442] on link "Standard Parcel - Low Emission Vehicle (Large) - Block of 9 Hours (£130.50)" at bounding box center [695, 438] width 361 height 18
click at [694, 447] on link "Standard Parcel - Low Emission Vehicle (Large) - Block of 9 Hours (£130.50)" at bounding box center [695, 438] width 361 height 18
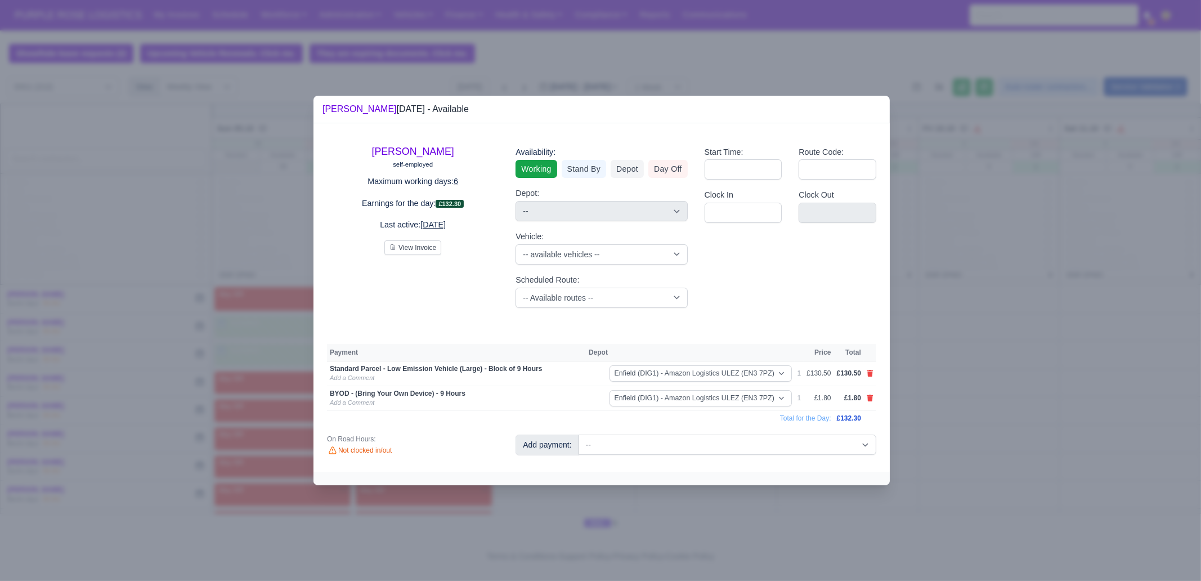
click at [692, 489] on div at bounding box center [600, 290] width 1201 height 581
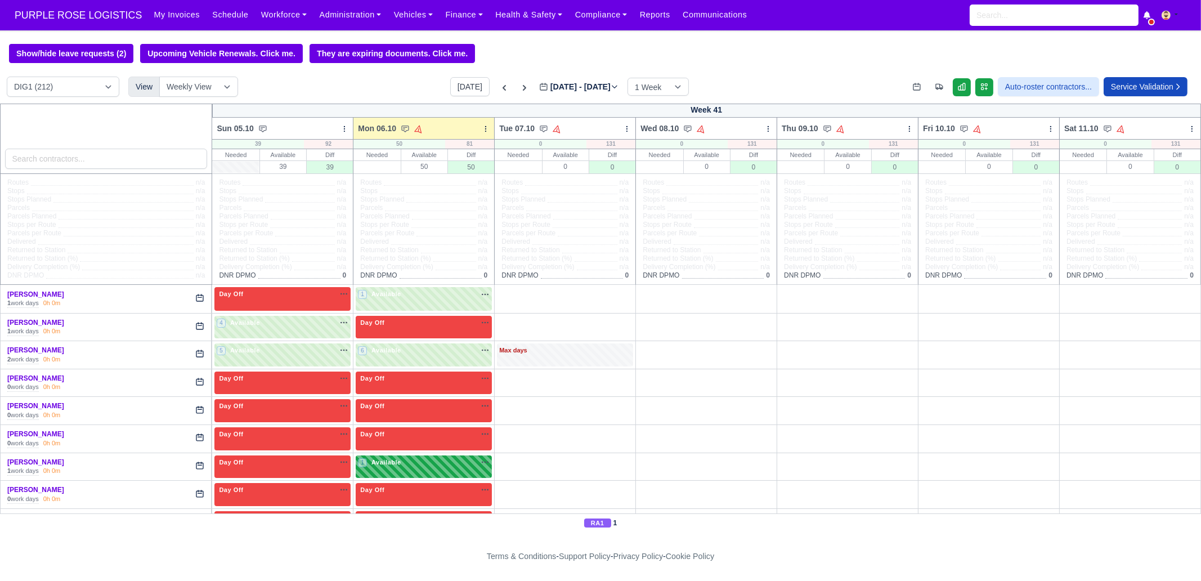
scroll to position [70, 0]
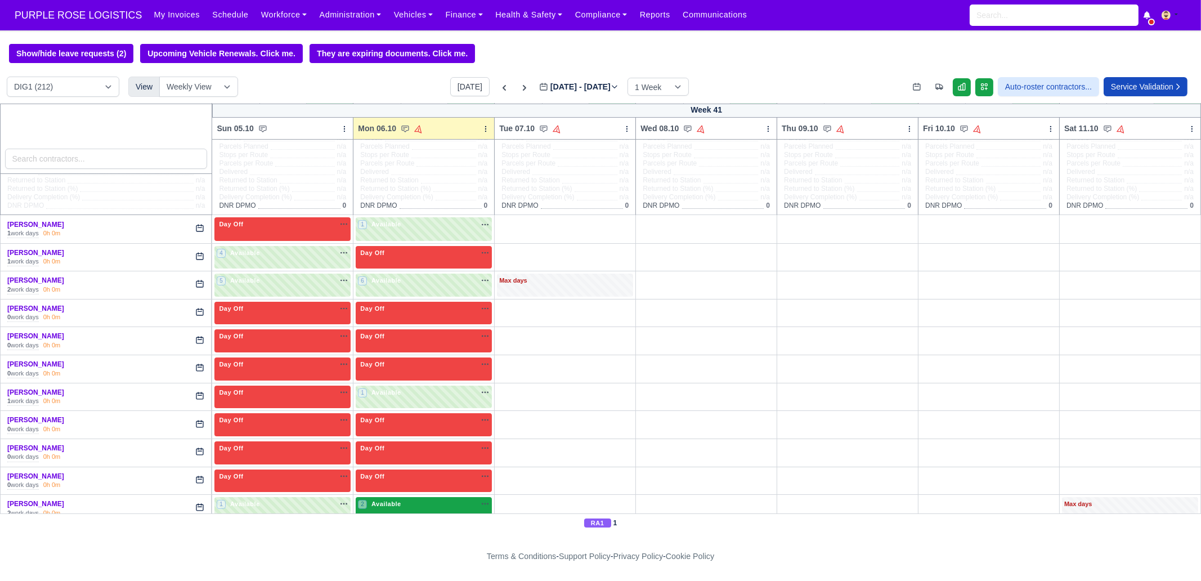
click at [405, 500] on div "2 Available na" at bounding box center [424, 504] width 132 height 10
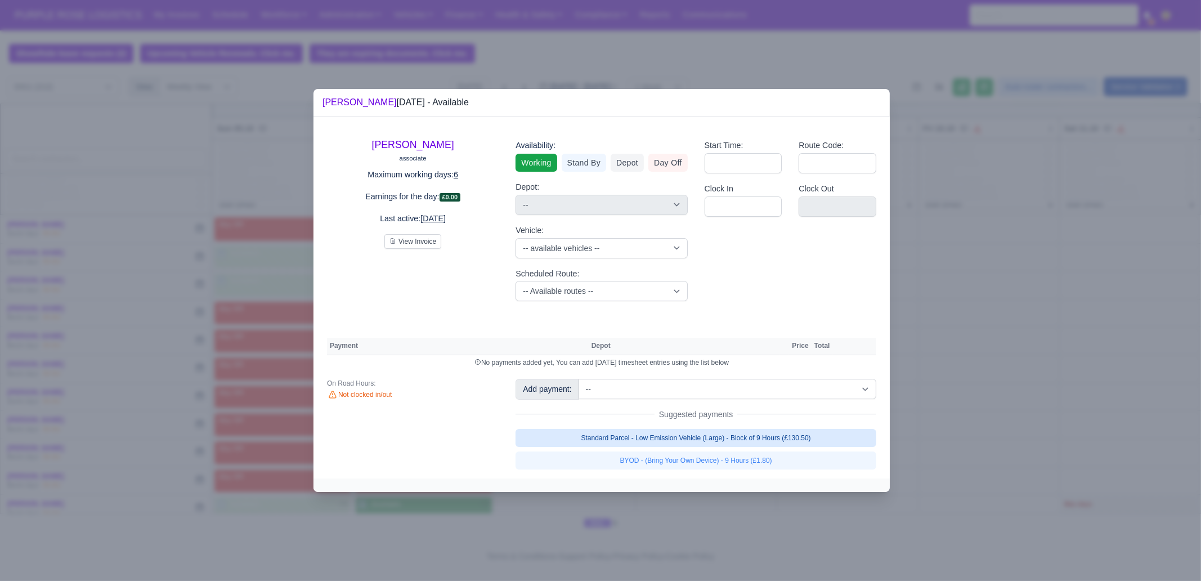
drag, startPoint x: 641, startPoint y: 436, endPoint x: 644, endPoint y: 442, distance: 6.8
click at [641, 436] on link "Standard Parcel - Low Emission Vehicle (Large) - Block of 9 Hours (£130.50)" at bounding box center [695, 438] width 361 height 18
click at [643, 447] on link "Standard Parcel - Low Emission Vehicle (Large) - Block of 9 Hours (£130.50)" at bounding box center [695, 438] width 361 height 18
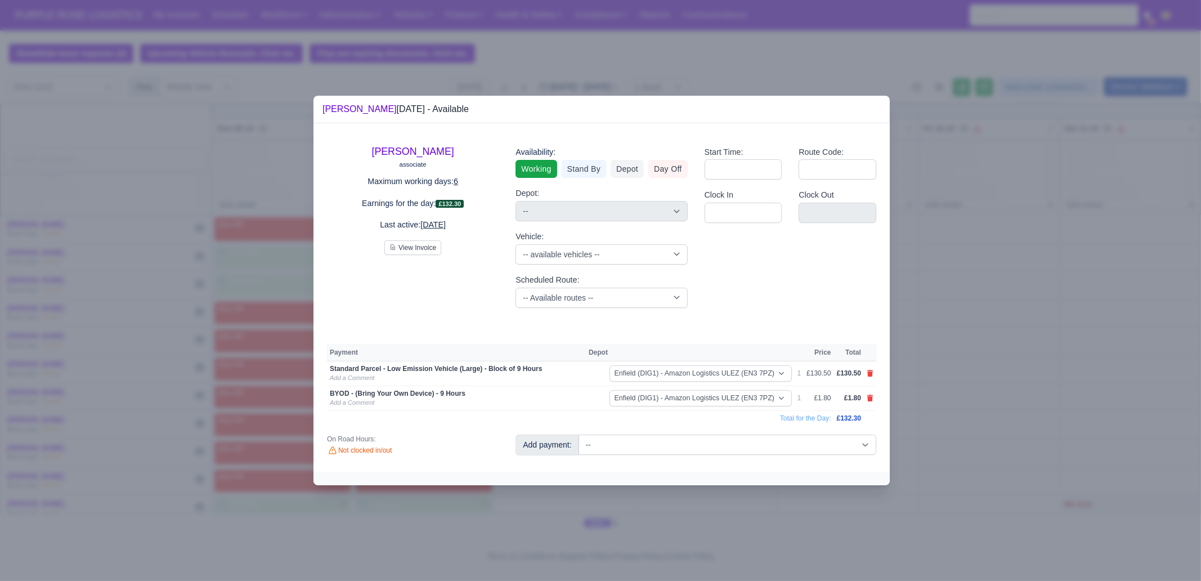
click at [712, 491] on div at bounding box center [600, 290] width 1201 height 581
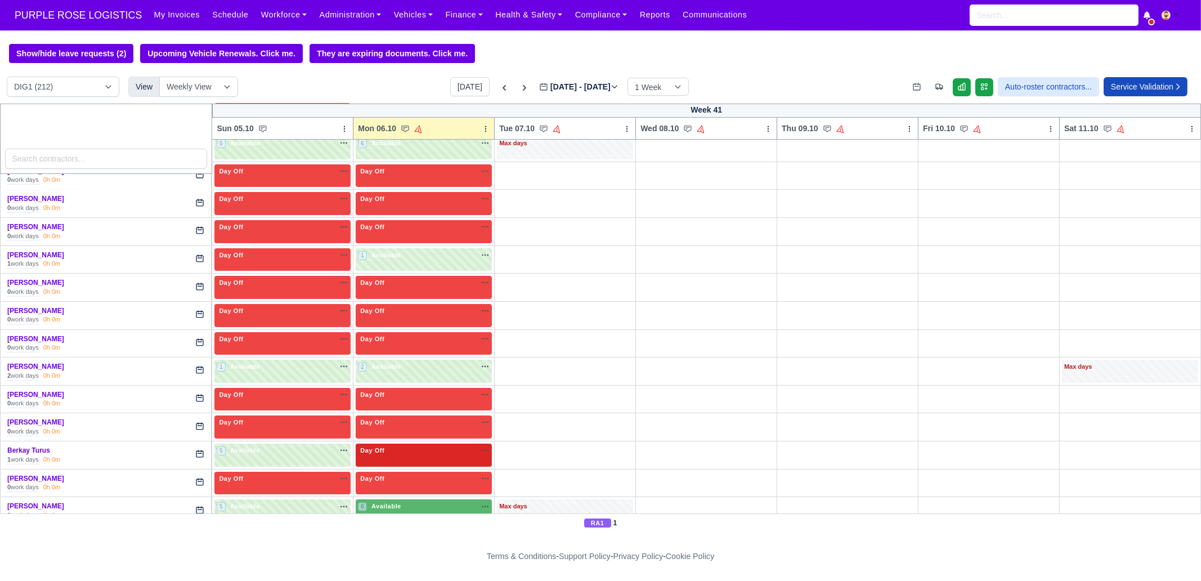
scroll to position [211, 0]
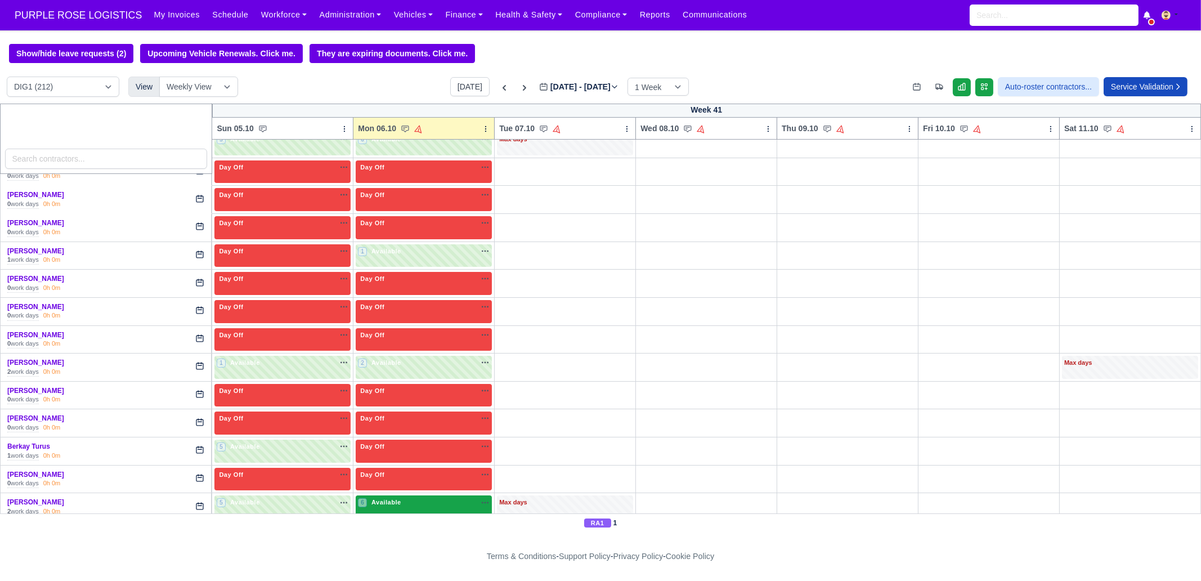
click at [408, 503] on div "6 Available na" at bounding box center [424, 502] width 132 height 10
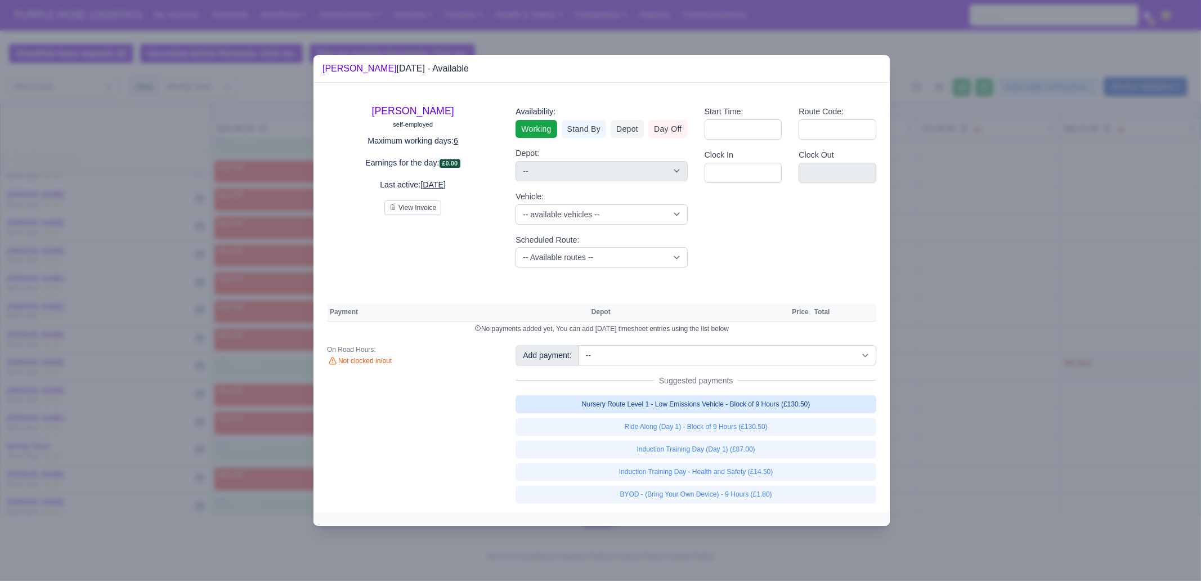
click at [734, 409] on link "Nursery Route Level 1 - Low Emissions Vehicle - Block of 9 Hours (£130.50)" at bounding box center [695, 404] width 361 height 18
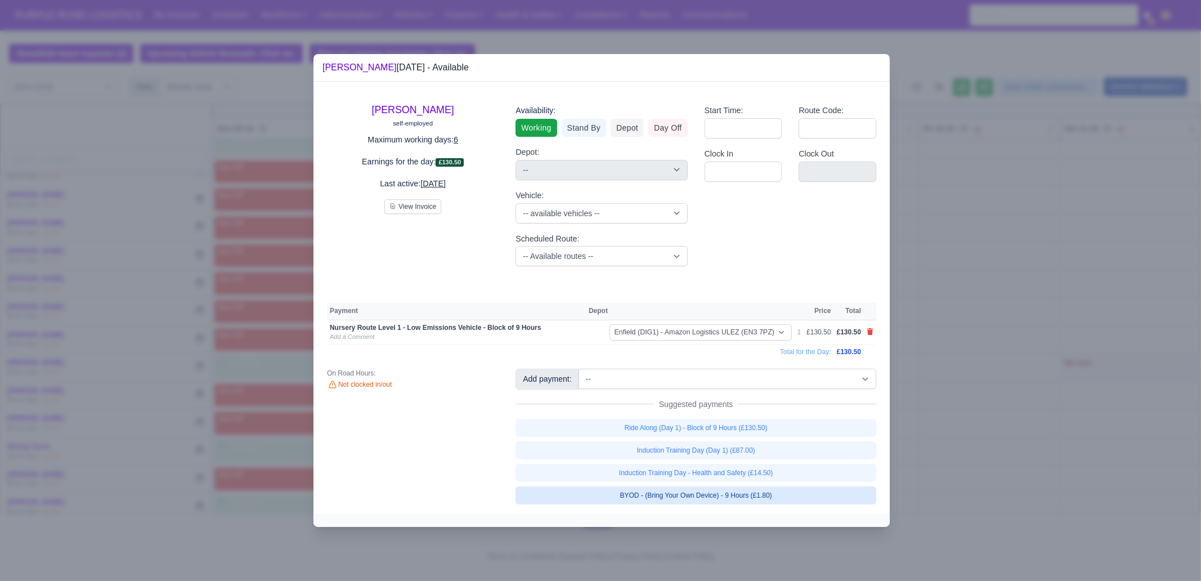
click at [792, 493] on link "BYOD - (Bring Your Own Device) - 9 Hours (£1.80)" at bounding box center [695, 495] width 361 height 18
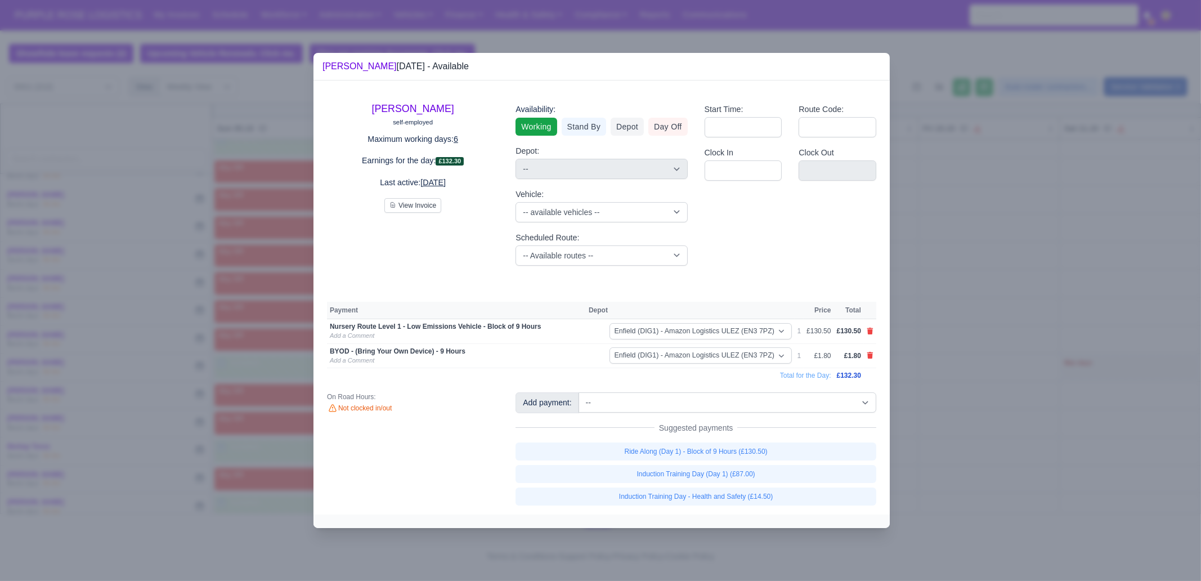
click at [951, 338] on div at bounding box center [600, 290] width 1201 height 581
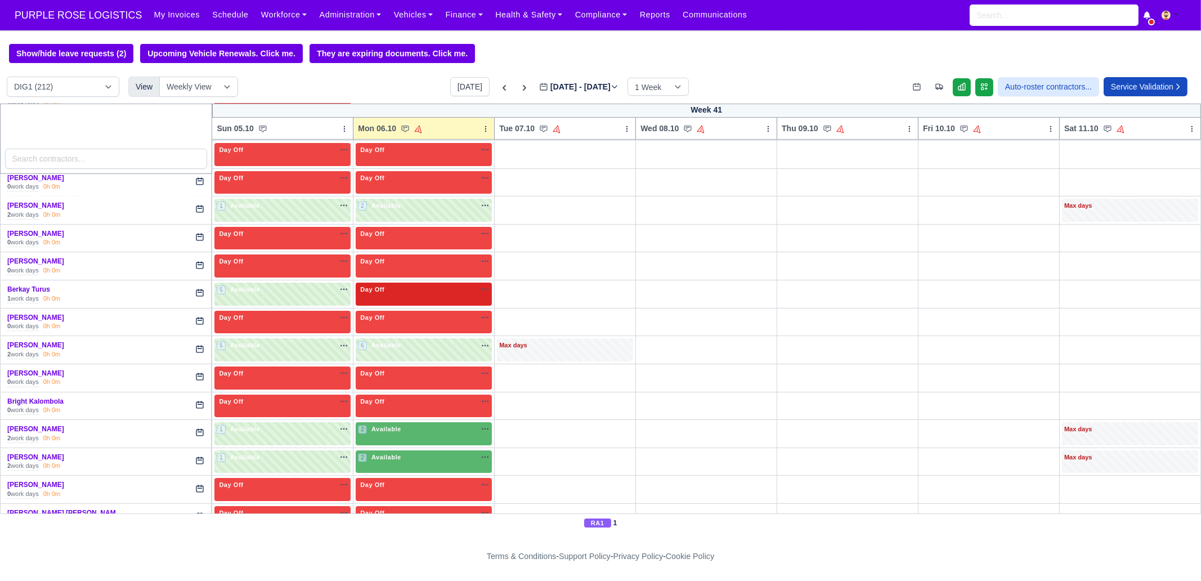
scroll to position [492, 0]
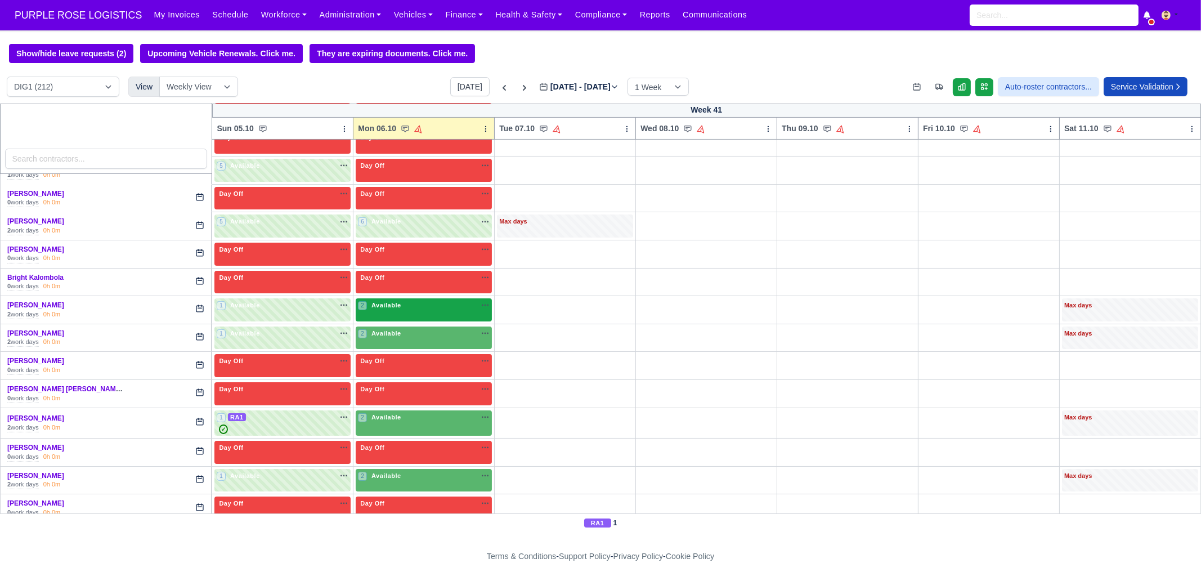
click at [405, 306] on div "2 Available na" at bounding box center [424, 305] width 132 height 10
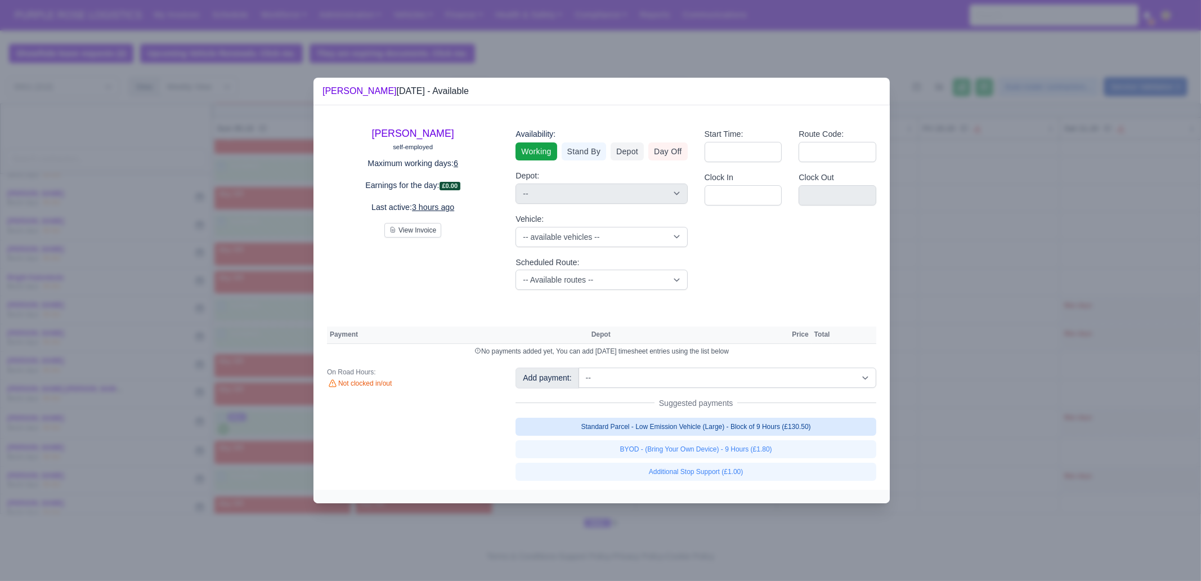
click at [644, 424] on link "Standard Parcel - Low Emission Vehicle (Large) - Block of 9 Hours (£130.50)" at bounding box center [695, 426] width 361 height 18
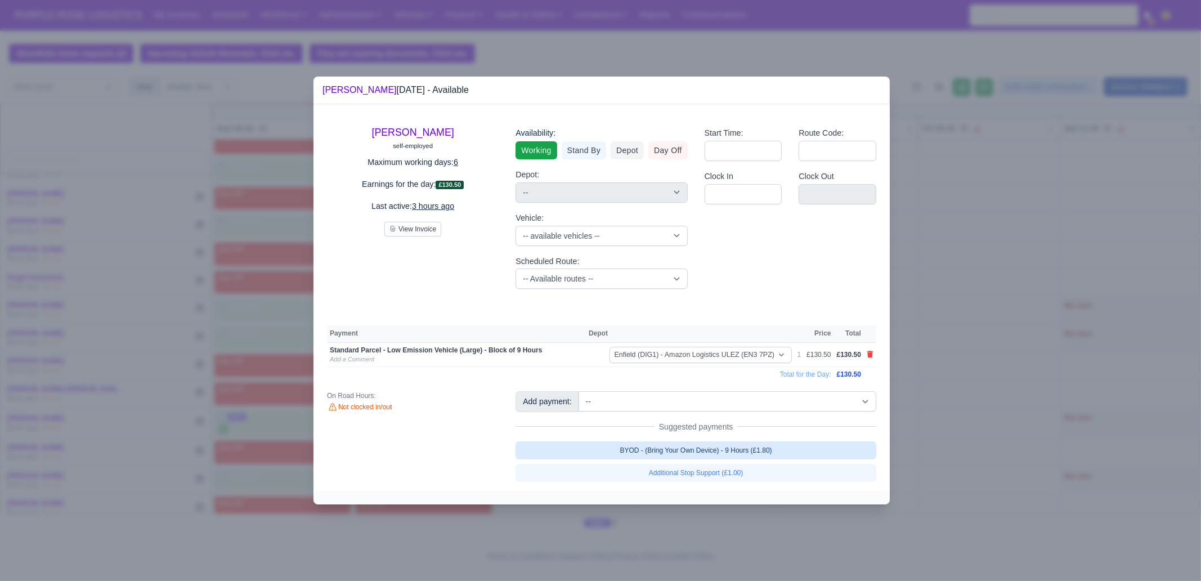
click at [650, 443] on link "BYOD - (Bring Your Own Device) - 9 Hours (£1.80)" at bounding box center [695, 450] width 361 height 18
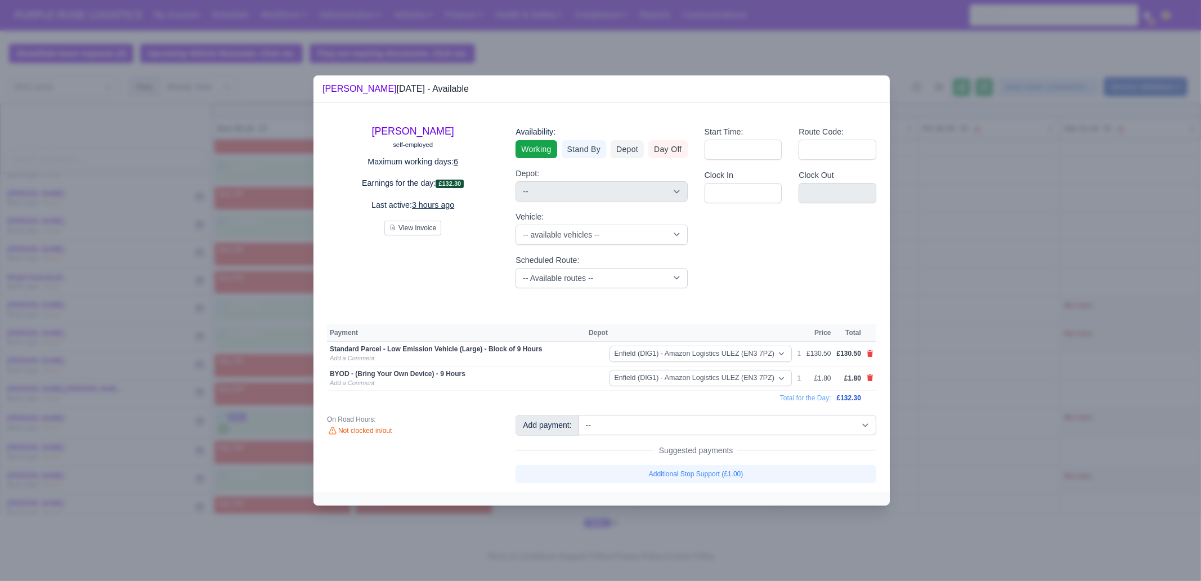
click at [990, 360] on div at bounding box center [600, 290] width 1201 height 581
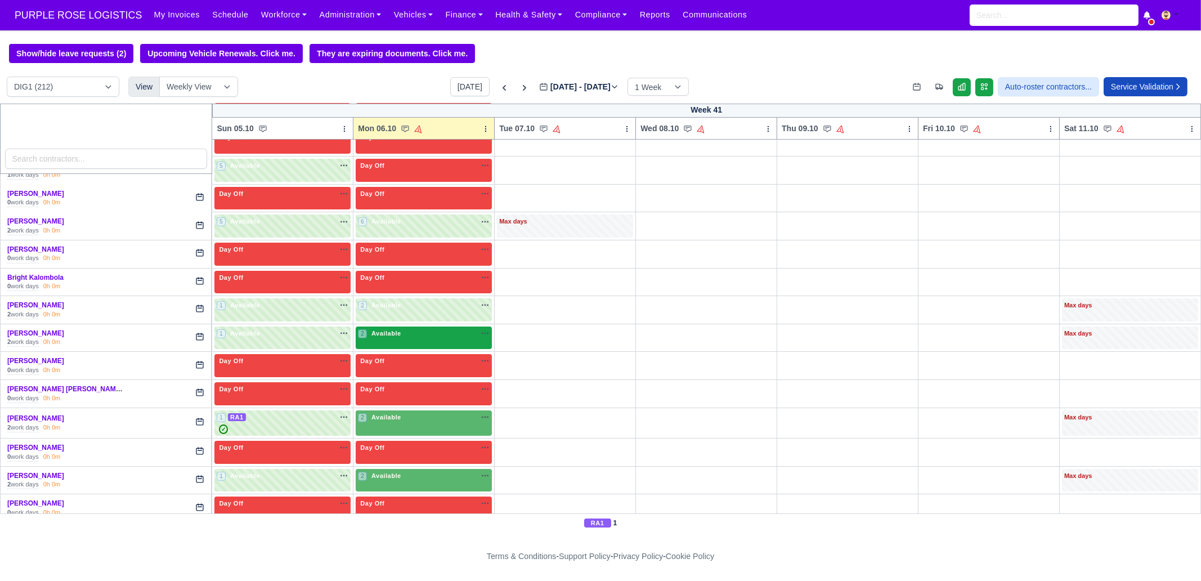
click at [385, 332] on span "Available" at bounding box center [386, 333] width 34 height 8
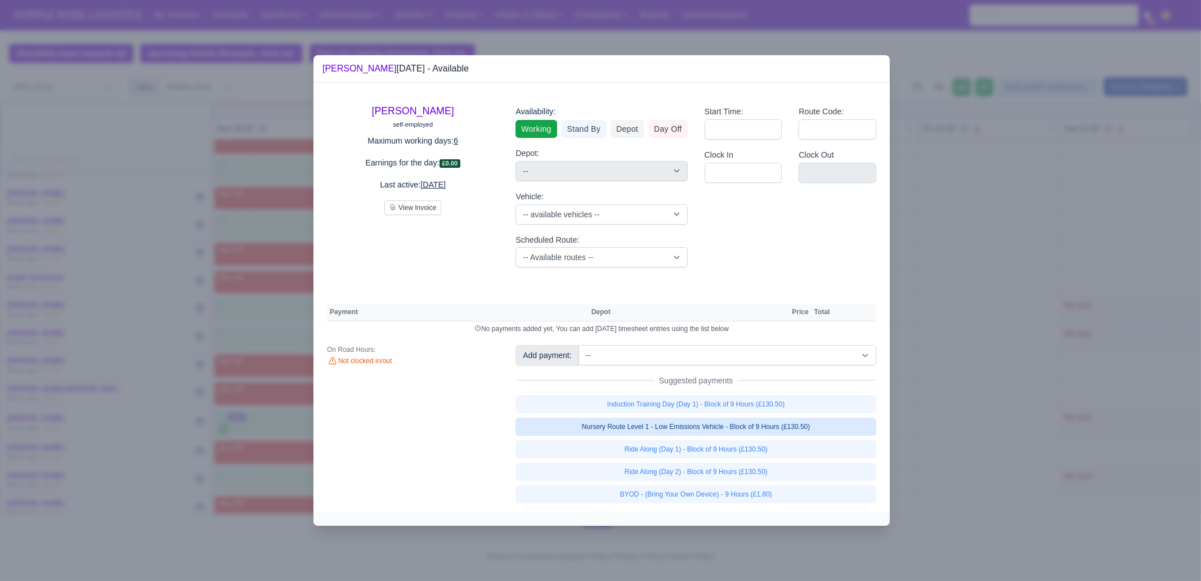
click at [760, 426] on link "Nursery Route Level 1 - Low Emissions Vehicle - Block of 9 Hours (£130.50)" at bounding box center [695, 426] width 361 height 18
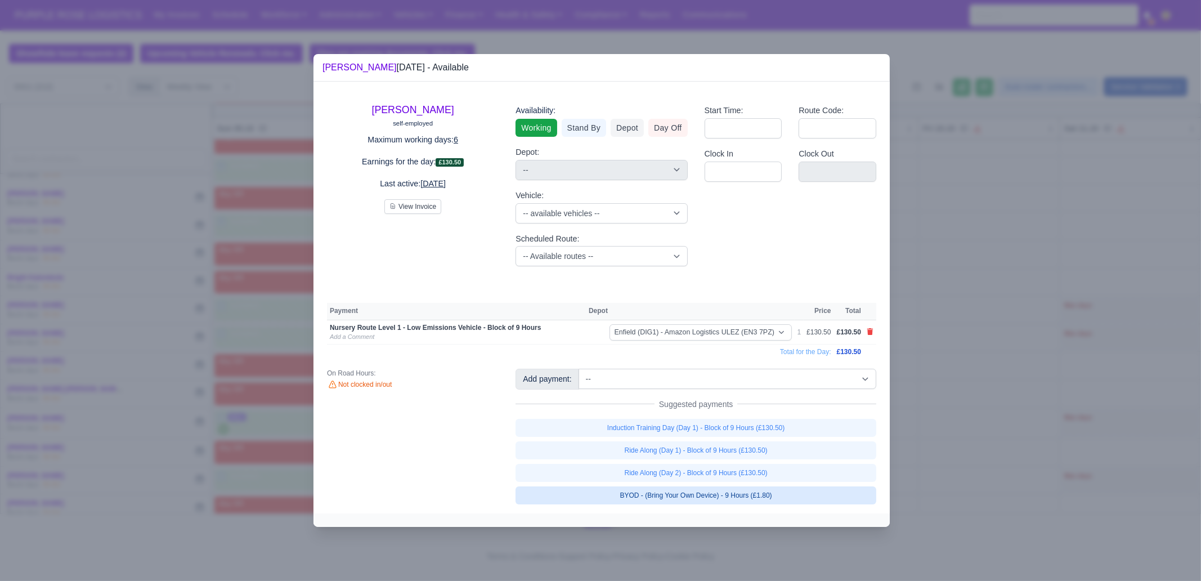
click at [766, 493] on link "BYOD - (Bring Your Own Device) - 9 Hours (£1.80)" at bounding box center [695, 495] width 361 height 18
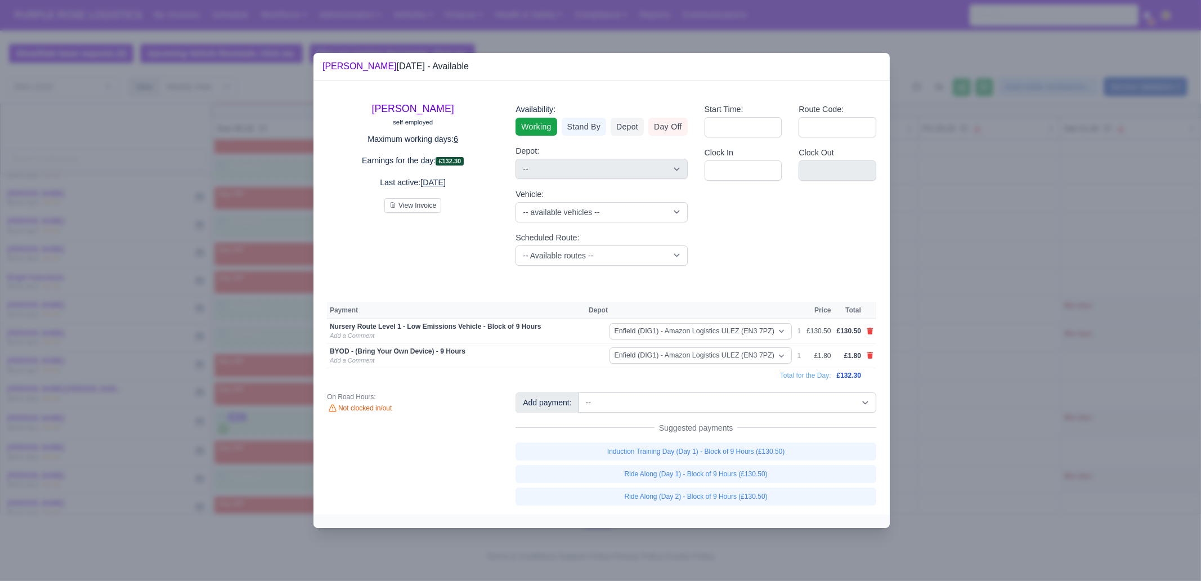
click at [764, 535] on div at bounding box center [600, 290] width 1201 height 581
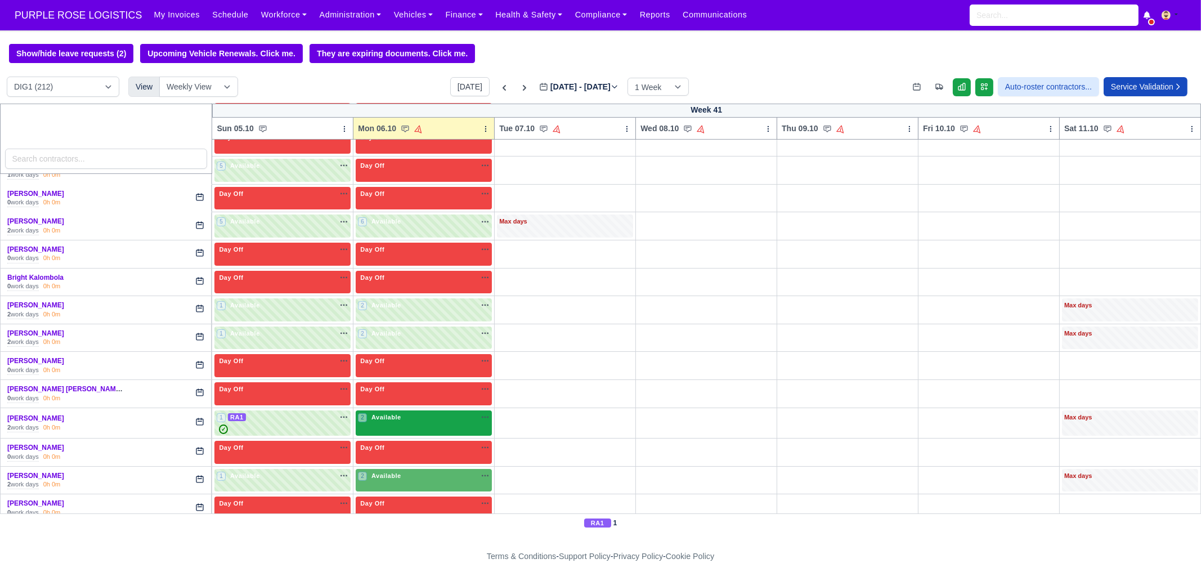
click at [381, 417] on span "Available" at bounding box center [386, 417] width 34 height 8
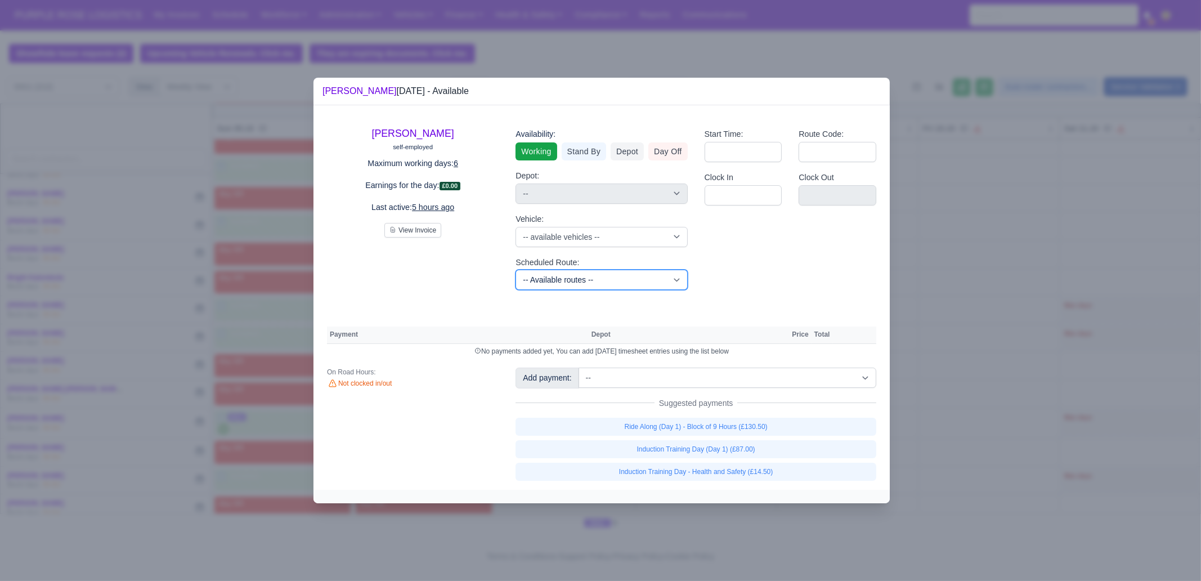
drag, startPoint x: 590, startPoint y: 280, endPoint x: 592, endPoint y: 273, distance: 7.3
click at [590, 280] on select "-- Available routes -- Standard Parcel - Block of 6 Hours - (SD6) AmFlex RTS Ve…" at bounding box center [601, 280] width 172 height 20
click at [515, 270] on select "-- Available routes -- Standard Parcel - Block of 6 Hours - (SD6) AmFlex RTS Ve…" at bounding box center [601, 280] width 172 height 20
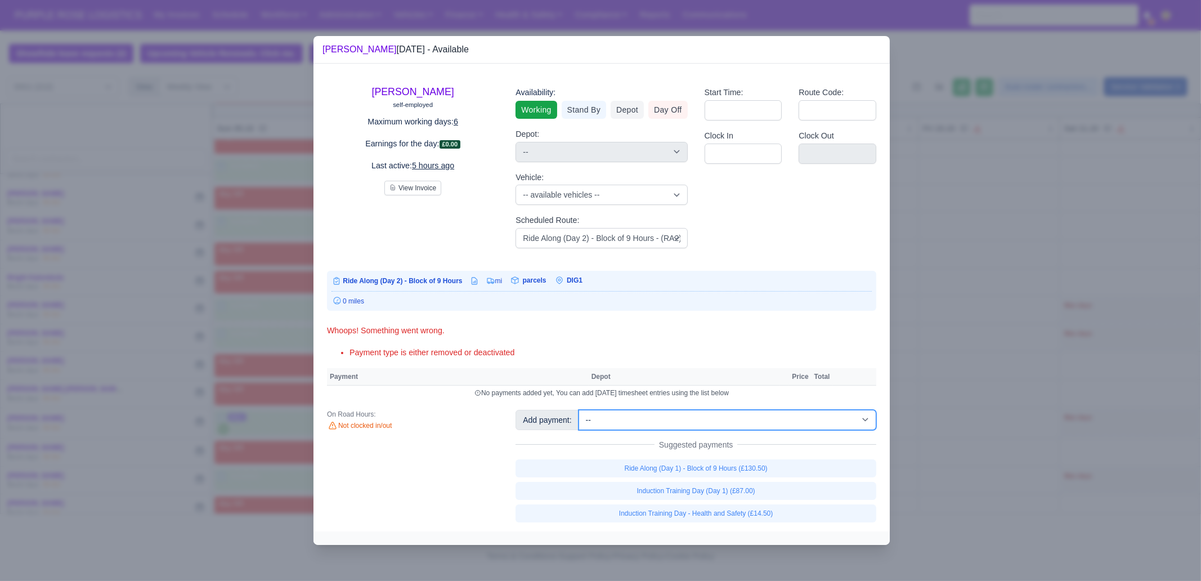
click at [672, 422] on select "-- Additional Hour Support (£14.50) Additional Hour Support (Walkers) (£13.50) …" at bounding box center [727, 420] width 298 height 20
click at [578, 410] on select "-- Additional Hour Support (£14.50) Additional Hour Support (Walkers) (£13.50) …" at bounding box center [727, 420] width 298 height 20
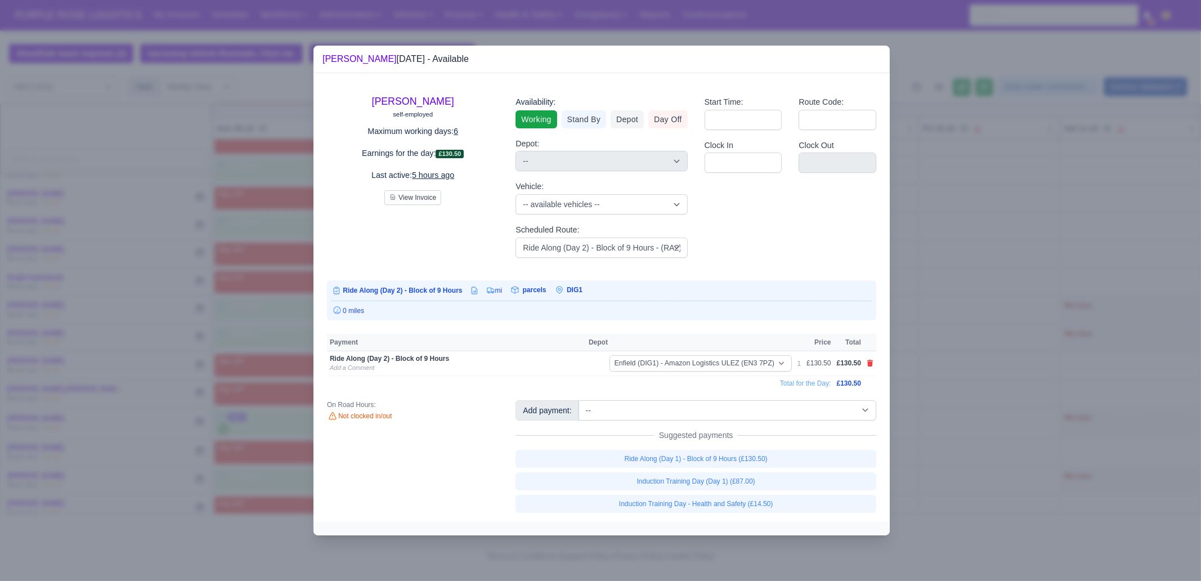
click at [1000, 307] on div at bounding box center [600, 290] width 1201 height 581
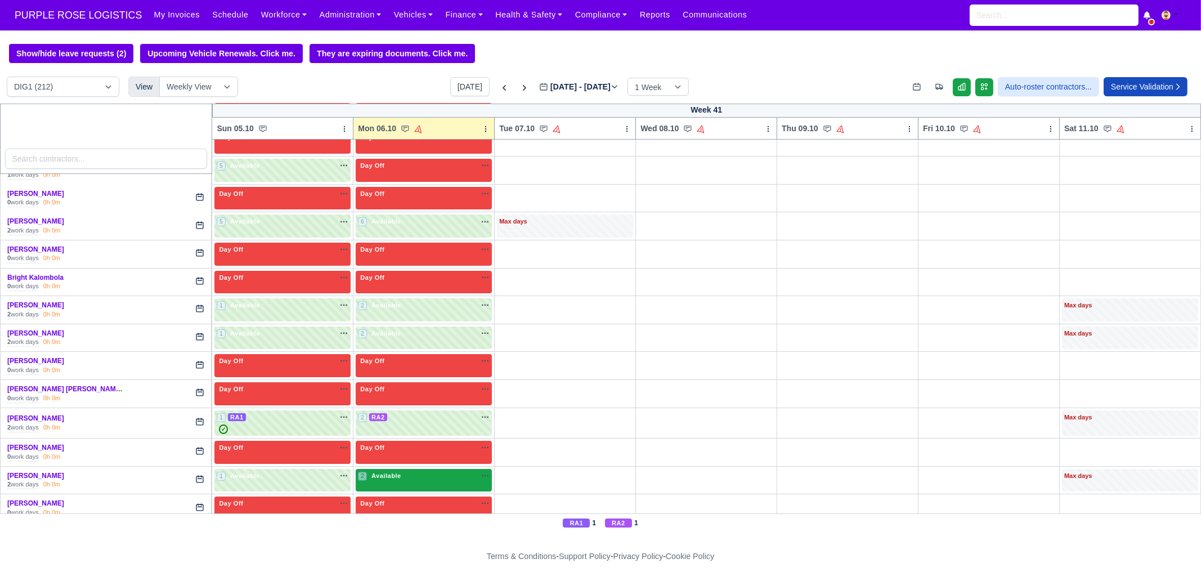
click at [417, 477] on div "2 Available na" at bounding box center [424, 477] width 132 height 12
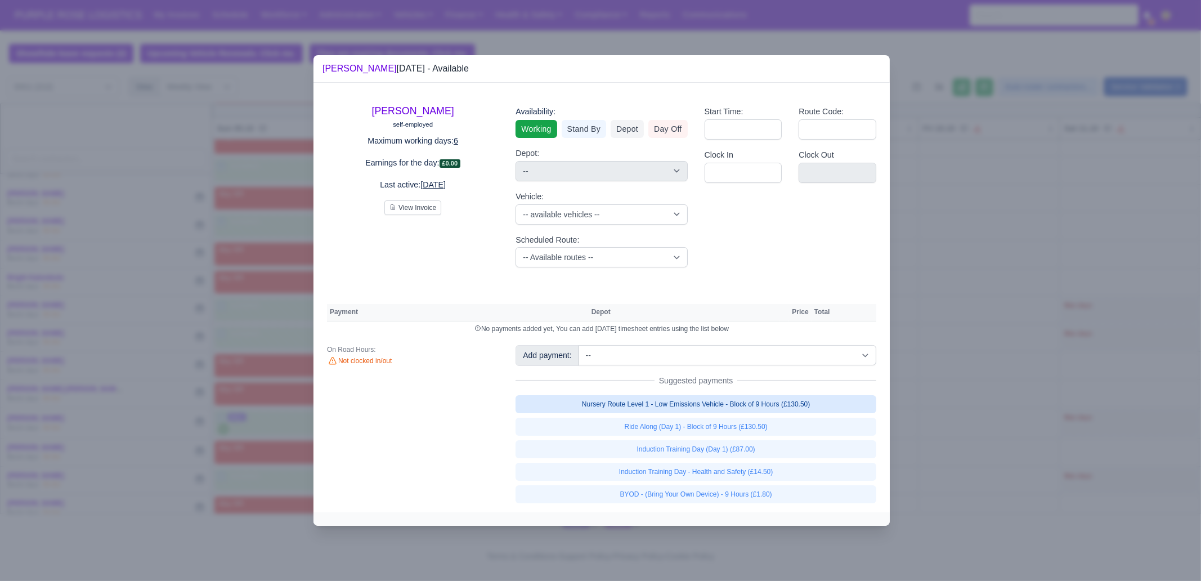
click at [686, 410] on link "Nursery Route Level 1 - Low Emissions Vehicle - Block of 9 Hours (£130.50)" at bounding box center [695, 404] width 361 height 18
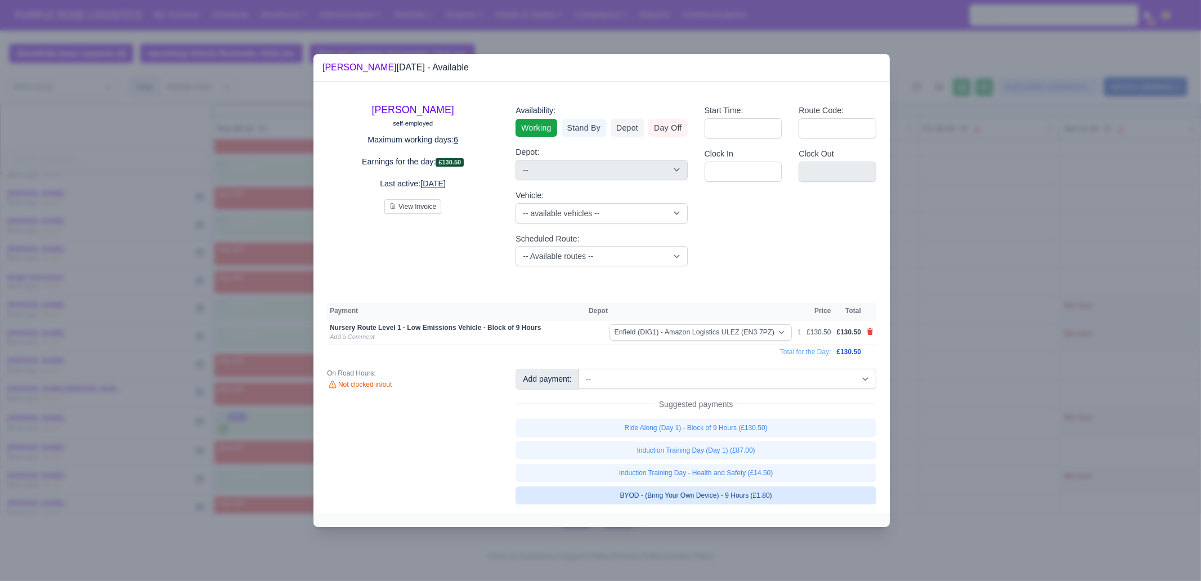
click at [751, 496] on link "BYOD - (Bring Your Own Device) - 9 Hours (£1.80)" at bounding box center [695, 495] width 361 height 18
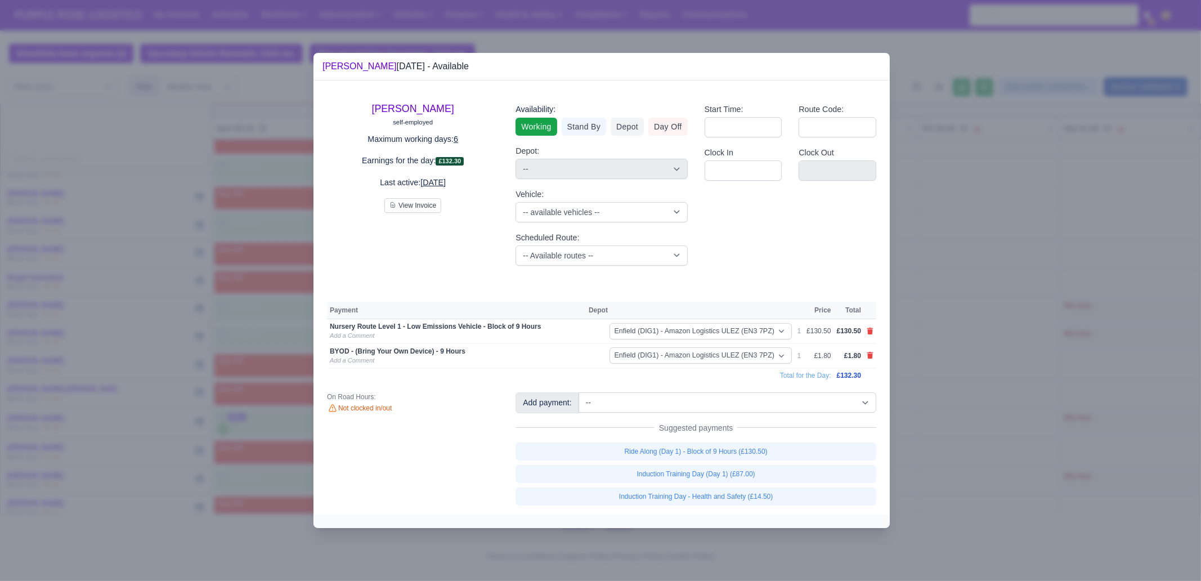
click at [992, 377] on div at bounding box center [600, 290] width 1201 height 581
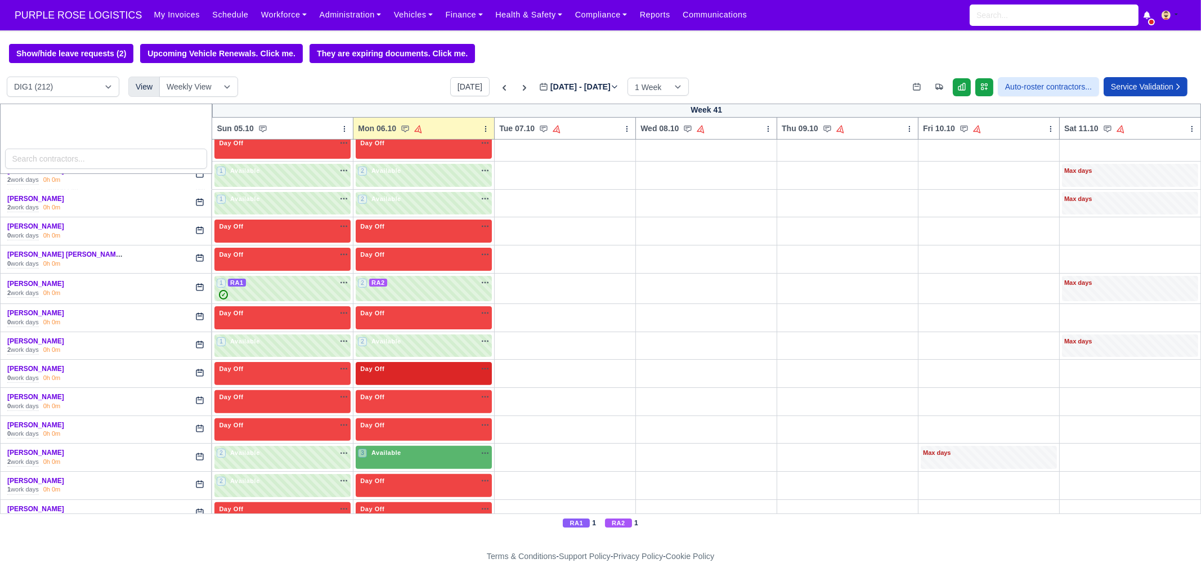
scroll to position [633, 0]
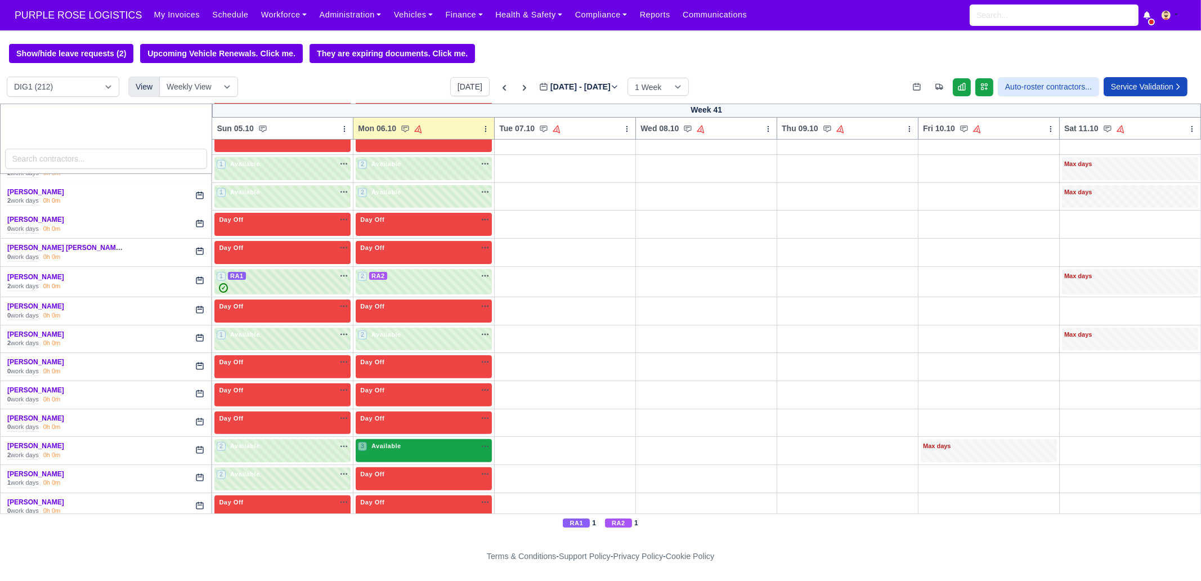
click at [402, 443] on div "3 Available na" at bounding box center [424, 446] width 132 height 10
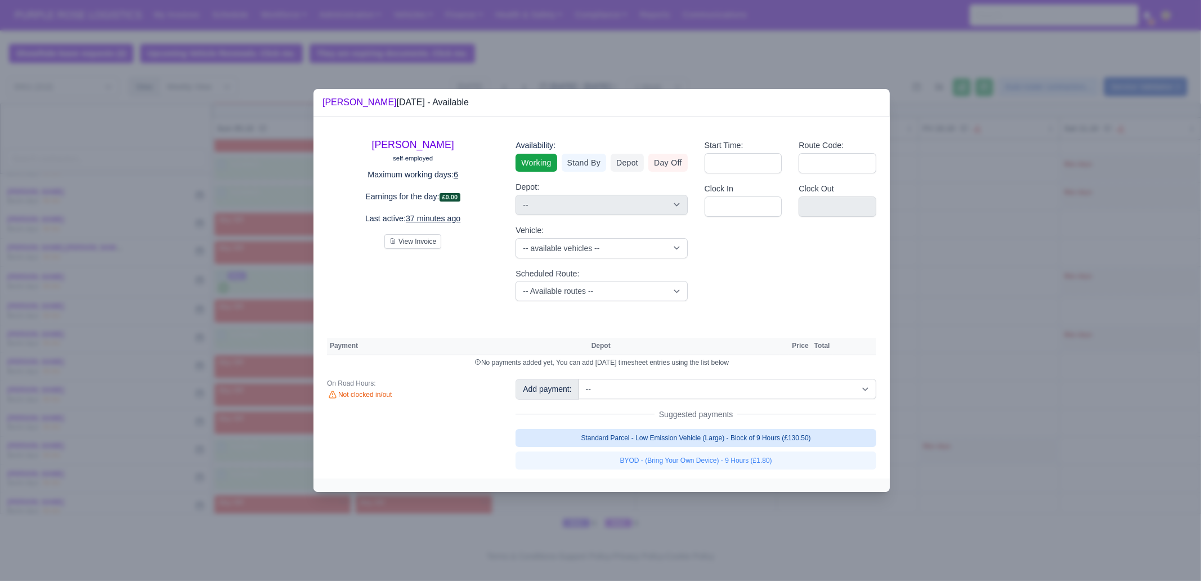
click at [796, 429] on link "Standard Parcel - Low Emission Vehicle (Large) - Block of 9 Hours (£130.50)" at bounding box center [695, 438] width 361 height 18
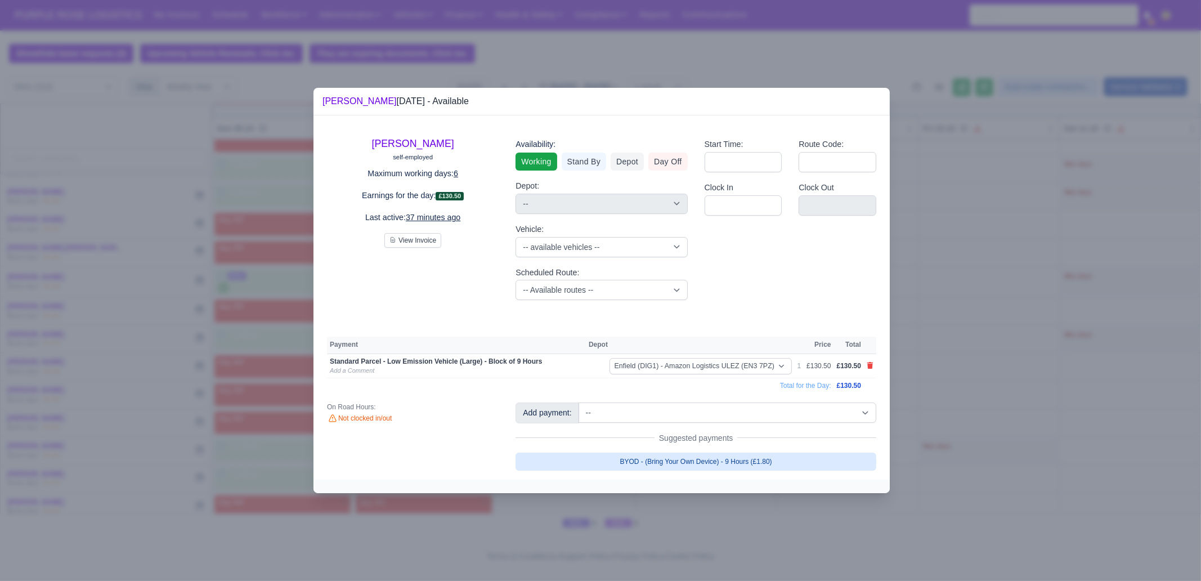
click at [796, 457] on link "BYOD - (Bring Your Own Device) - 9 Hours (£1.80)" at bounding box center [695, 461] width 361 height 18
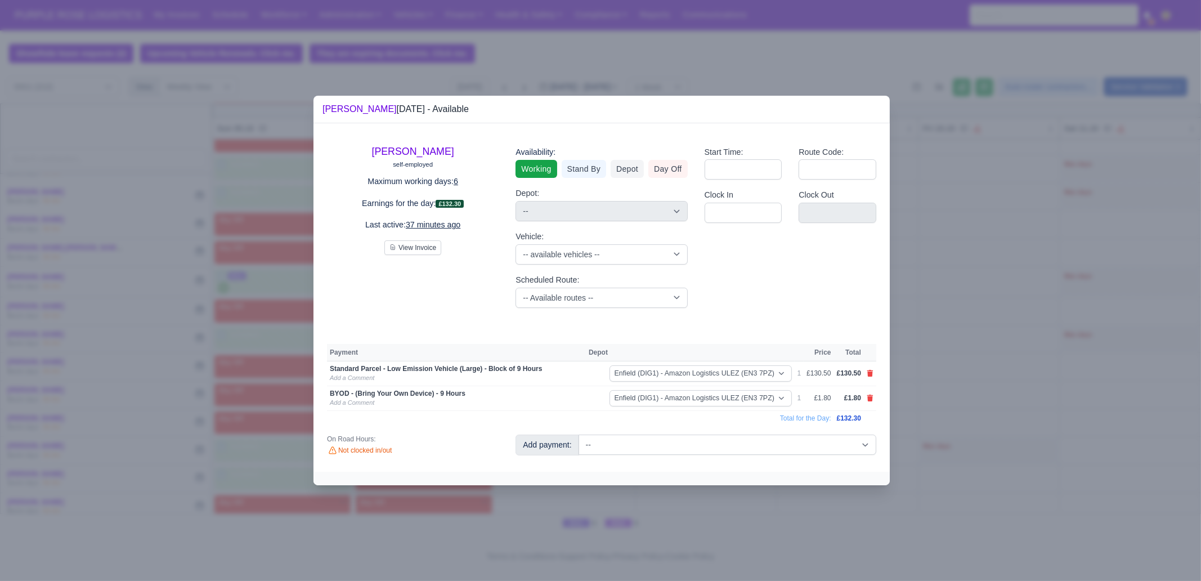
click at [789, 517] on div at bounding box center [600, 290] width 1201 height 581
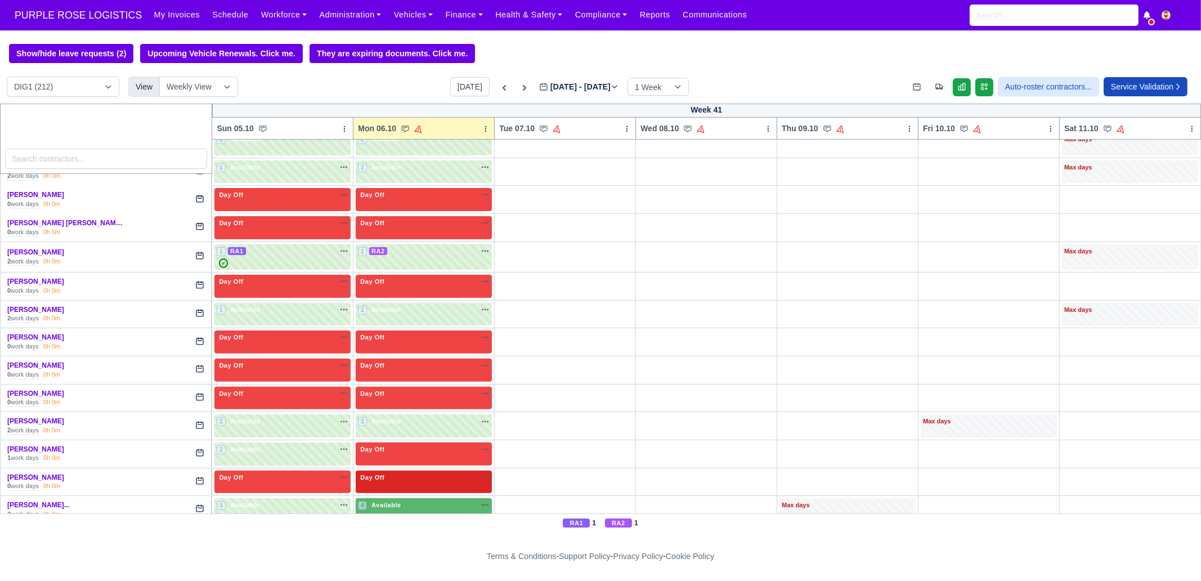
scroll to position [703, 0]
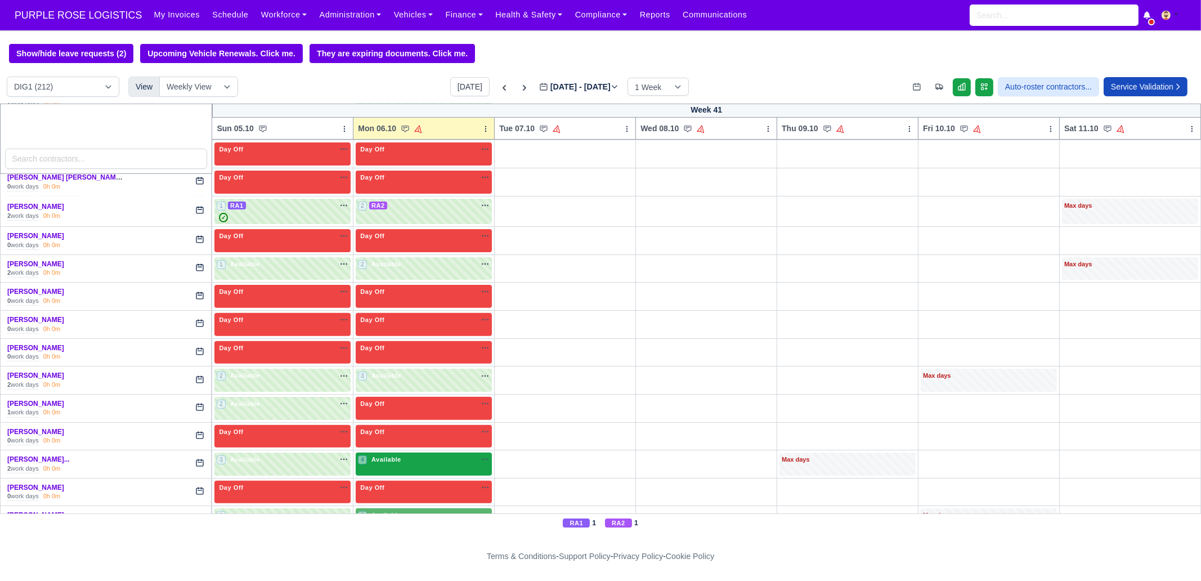
click at [405, 455] on div "4 Available na" at bounding box center [424, 460] width 132 height 10
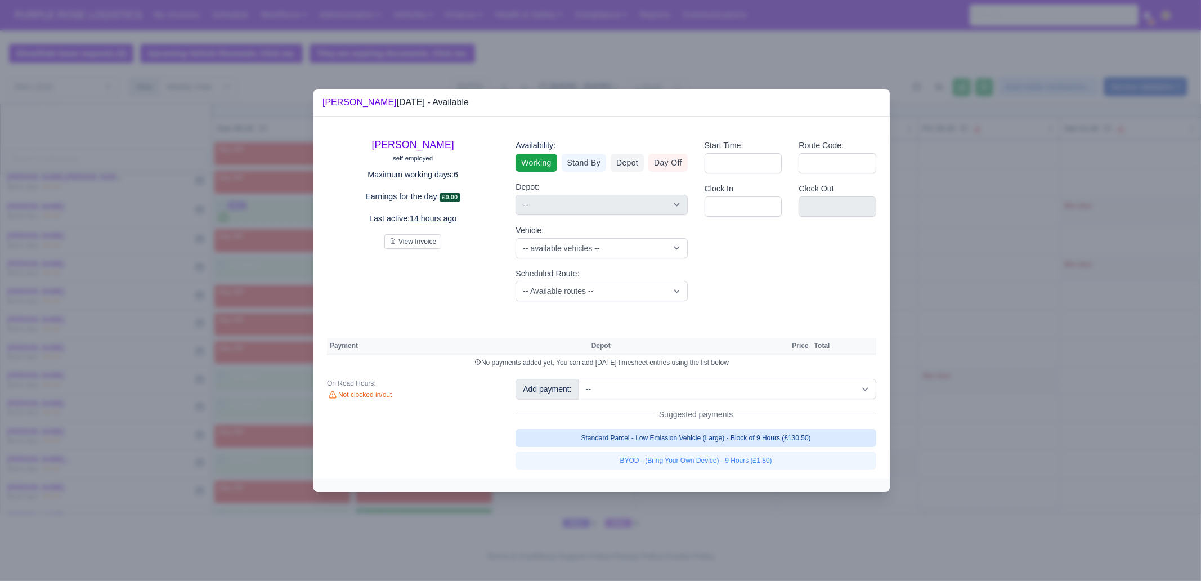
click at [733, 439] on link "Standard Parcel - Low Emission Vehicle (Large) - Block of 9 Hours (£130.50)" at bounding box center [695, 438] width 361 height 18
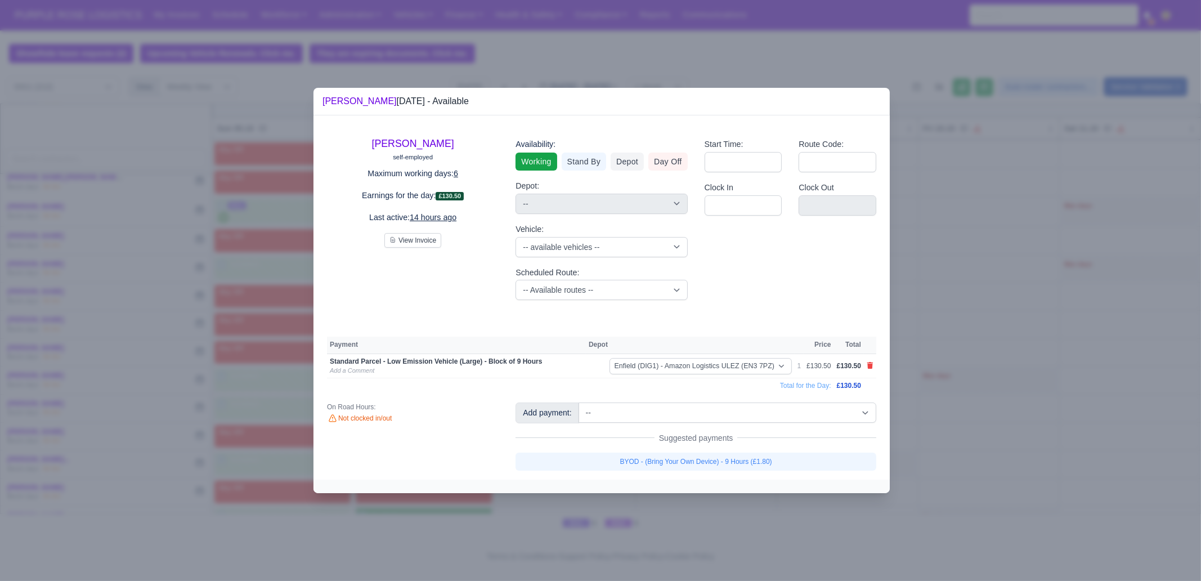
click at [738, 463] on link "BYOD - (Bring Your Own Device) - 9 Hours (£1.80)" at bounding box center [695, 461] width 361 height 18
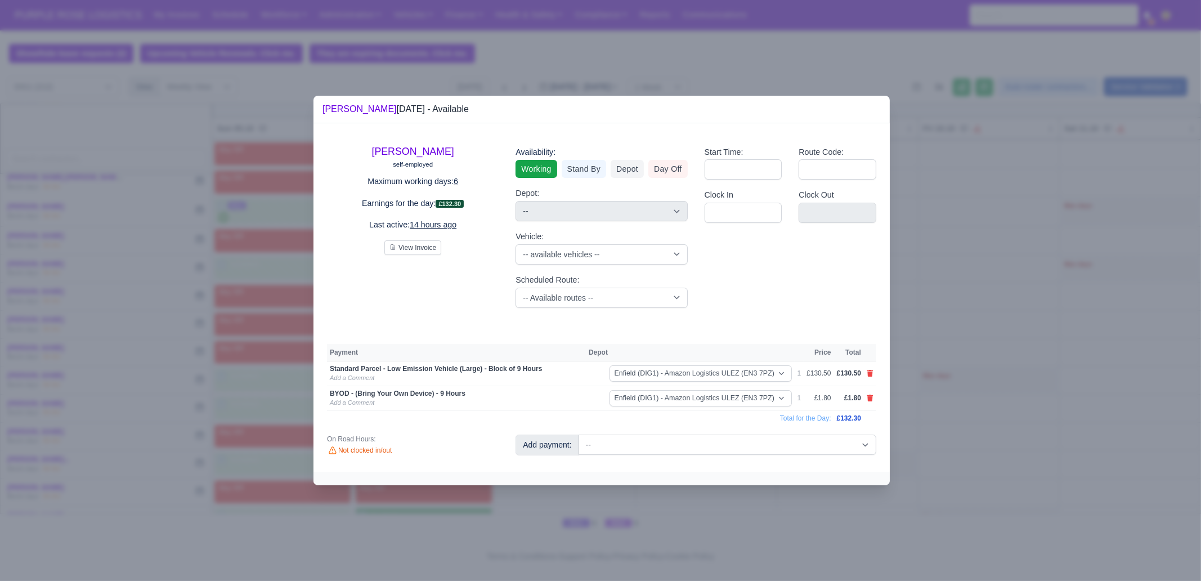
click at [738, 522] on div at bounding box center [600, 290] width 1201 height 581
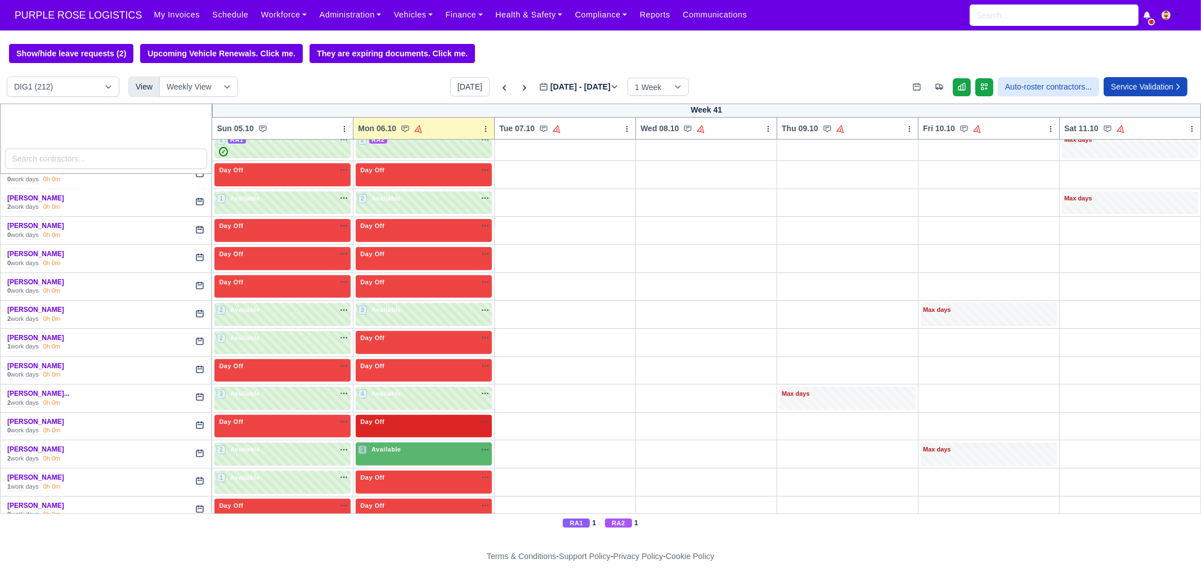
scroll to position [774, 0]
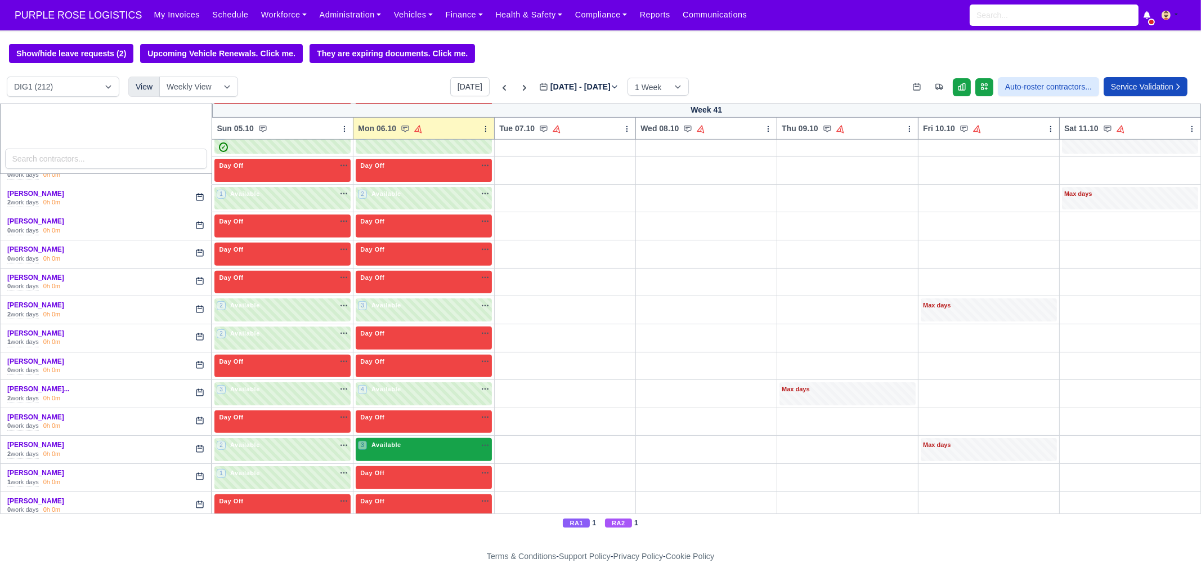
click at [383, 441] on span "Available" at bounding box center [386, 445] width 34 height 8
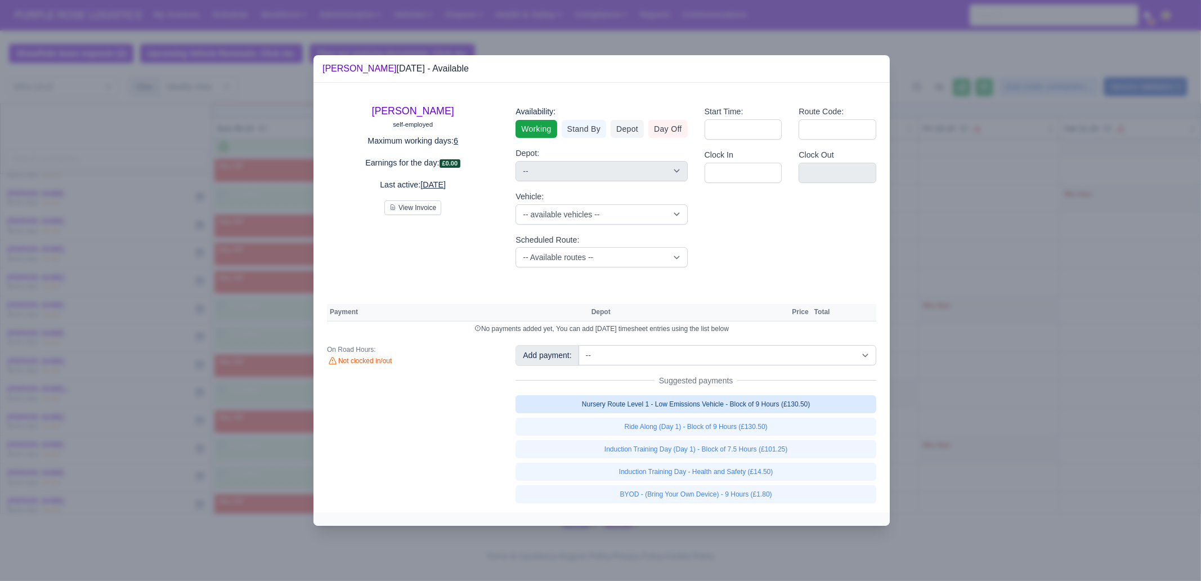
click at [771, 398] on link "Nursery Route Level 1 - Low Emissions Vehicle - Block of 9 Hours (£130.50)" at bounding box center [695, 404] width 361 height 18
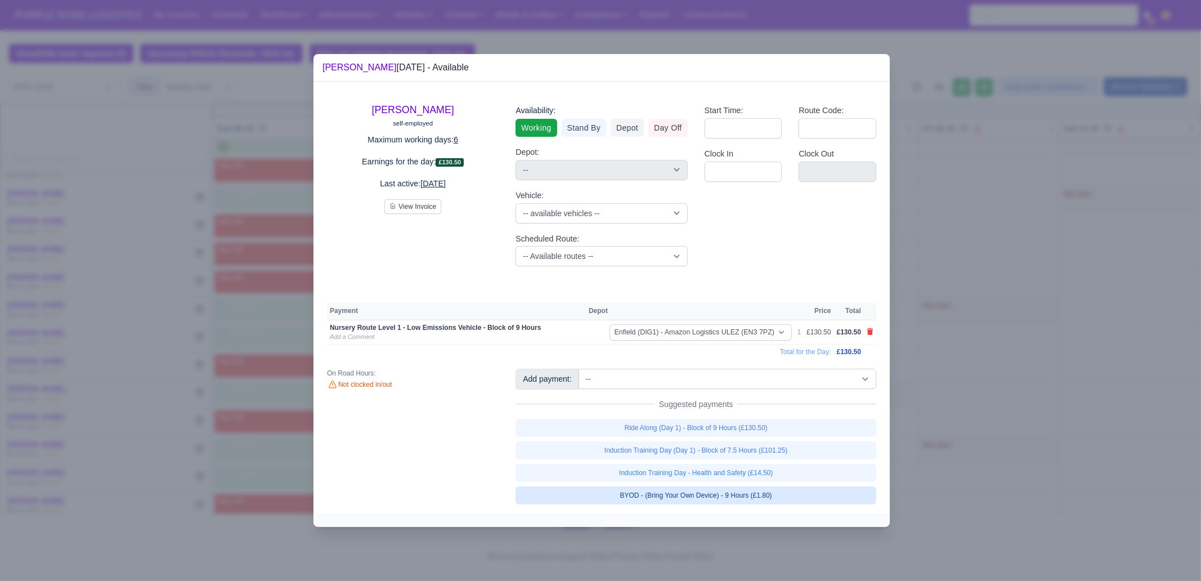
click at [785, 496] on link "BYOD - (Bring Your Own Device) - 9 Hours (£1.80)" at bounding box center [695, 495] width 361 height 18
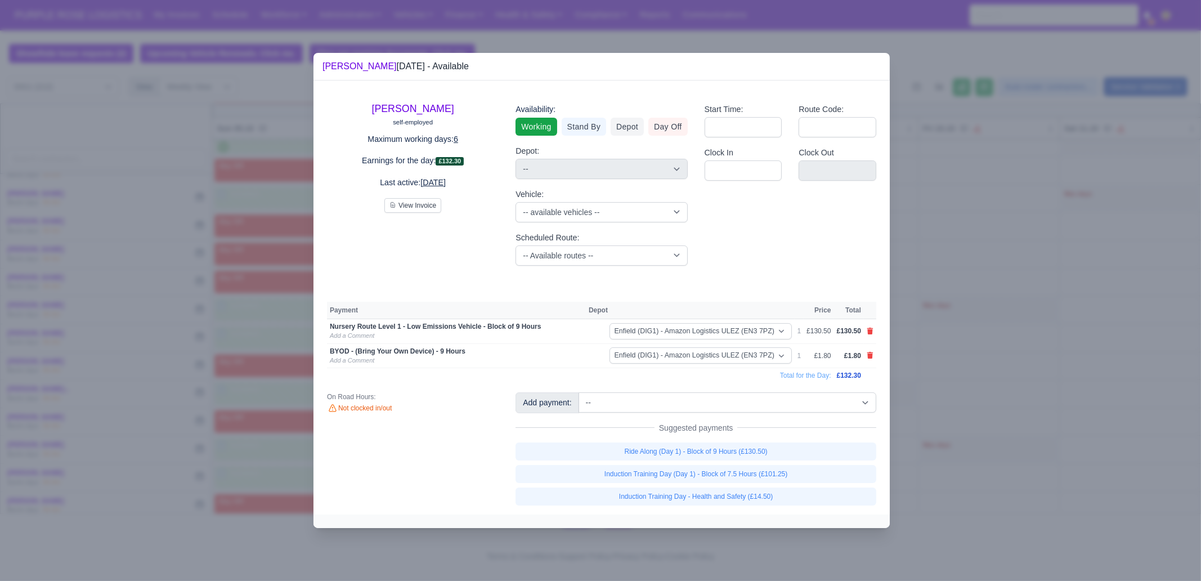
click at [1044, 459] on div at bounding box center [600, 290] width 1201 height 581
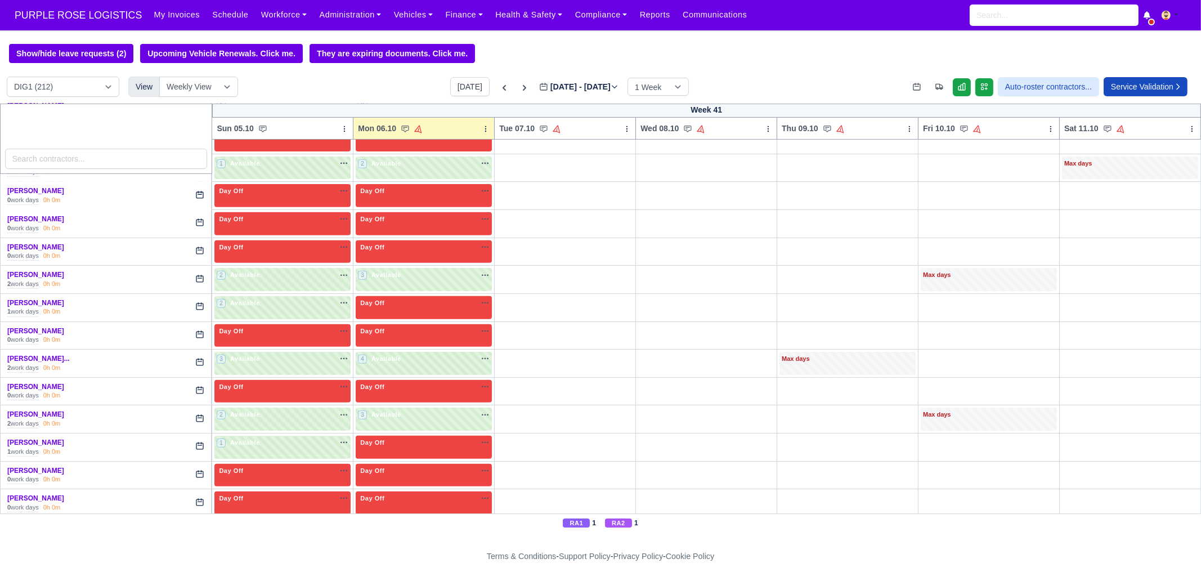
scroll to position [914, 0]
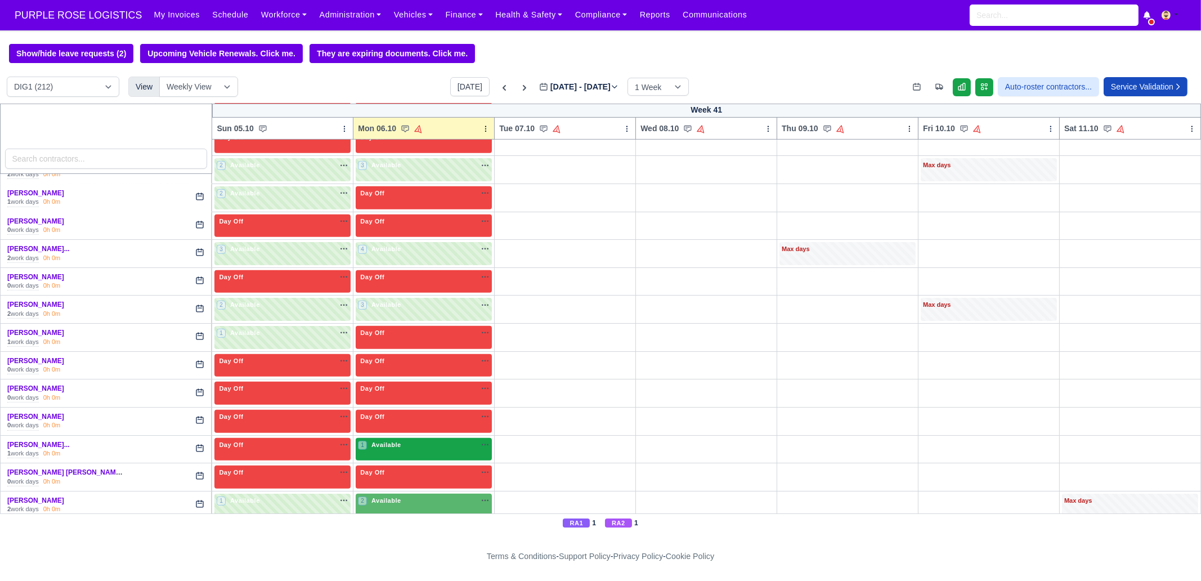
click at [388, 441] on span "Available" at bounding box center [386, 445] width 34 height 8
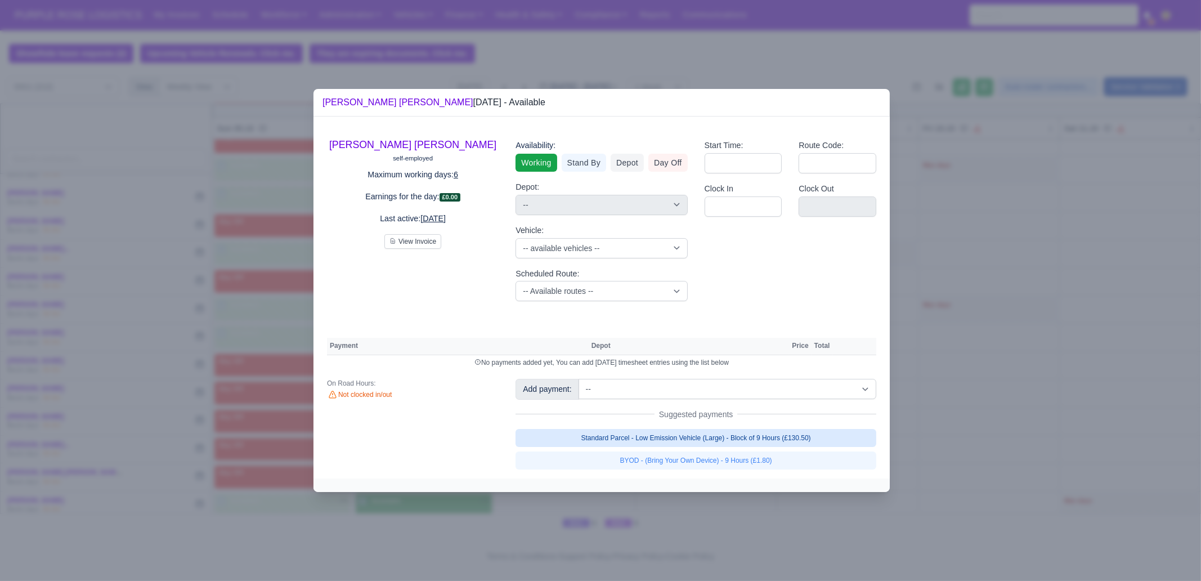
click at [665, 431] on link "Standard Parcel - Low Emission Vehicle (Large) - Block of 9 Hours (£130.50)" at bounding box center [695, 438] width 361 height 18
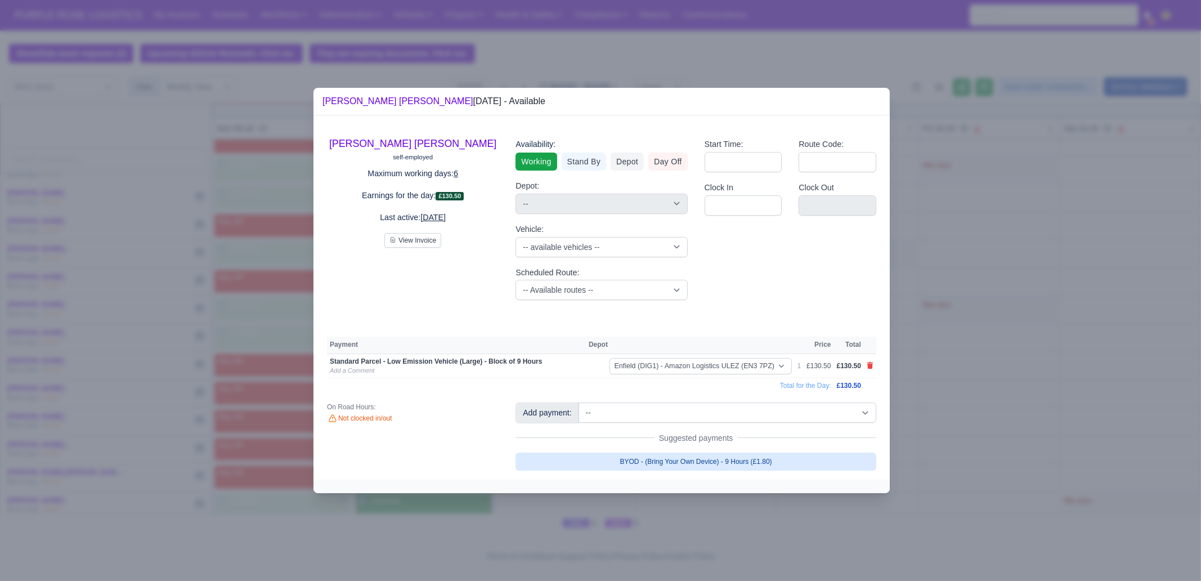
drag, startPoint x: 650, startPoint y: 464, endPoint x: 825, endPoint y: 456, distance: 175.1
click at [650, 464] on link "BYOD - (Bring Your Own Device) - 9 Hours (£1.80)" at bounding box center [695, 461] width 361 height 18
click at [1011, 454] on div at bounding box center [600, 290] width 1201 height 581
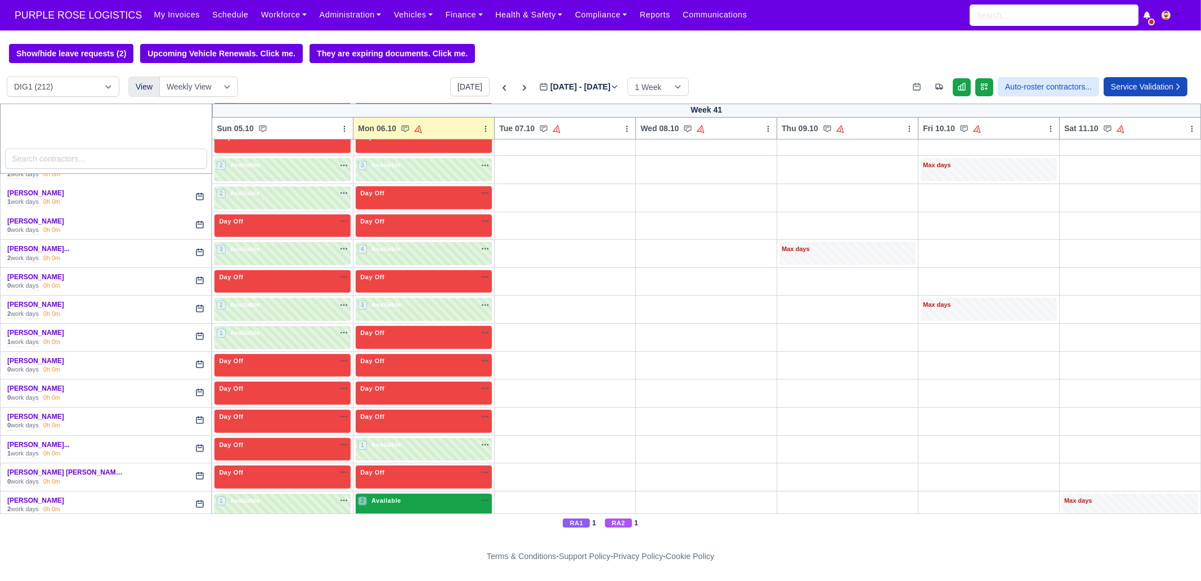
click at [397, 496] on span "Available" at bounding box center [386, 500] width 34 height 8
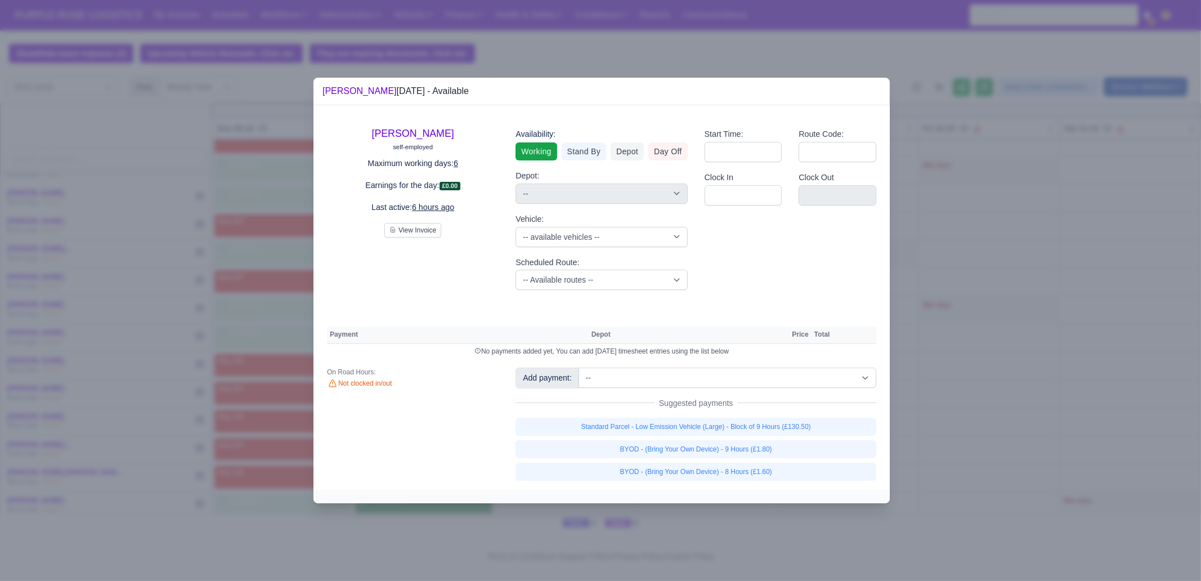
click at [764, 415] on div "Add payment: -- Additional Hour Support (£14.50) Additional Hour Support (Walke…" at bounding box center [696, 423] width 378 height 113
click at [764, 430] on link "Standard Parcel - Low Emission Vehicle (Large) - Block of 9 Hours (£130.50)" at bounding box center [695, 426] width 361 height 18
click at [762, 436] on link "Standard Parcel - Low Emission Vehicle (Large) - Block of 9 Hours (£130.50)" at bounding box center [695, 426] width 361 height 18
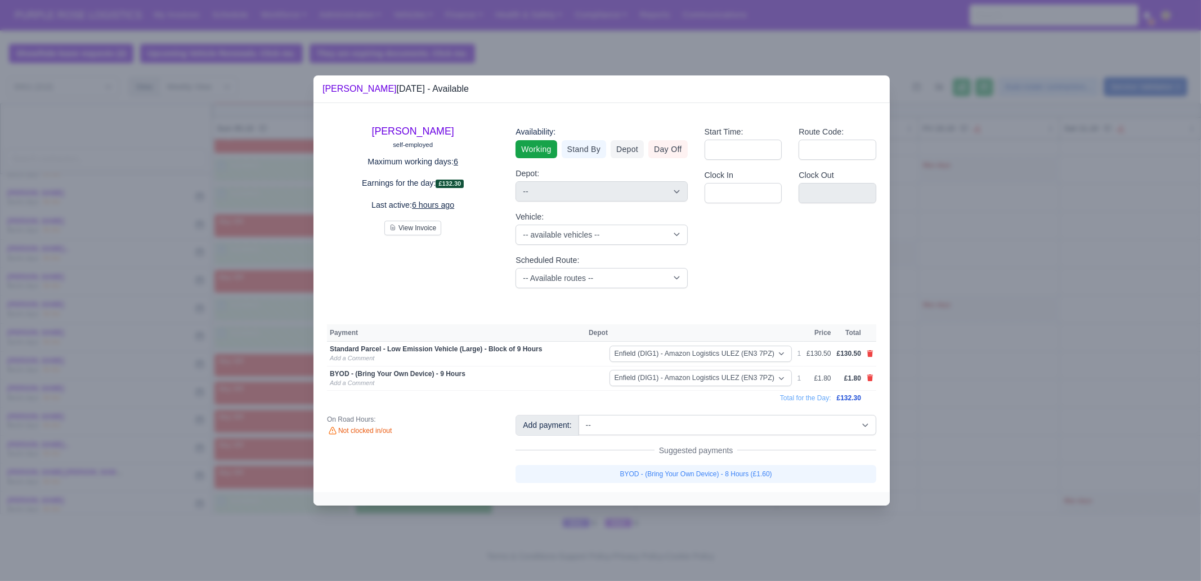
click at [969, 406] on div at bounding box center [600, 290] width 1201 height 581
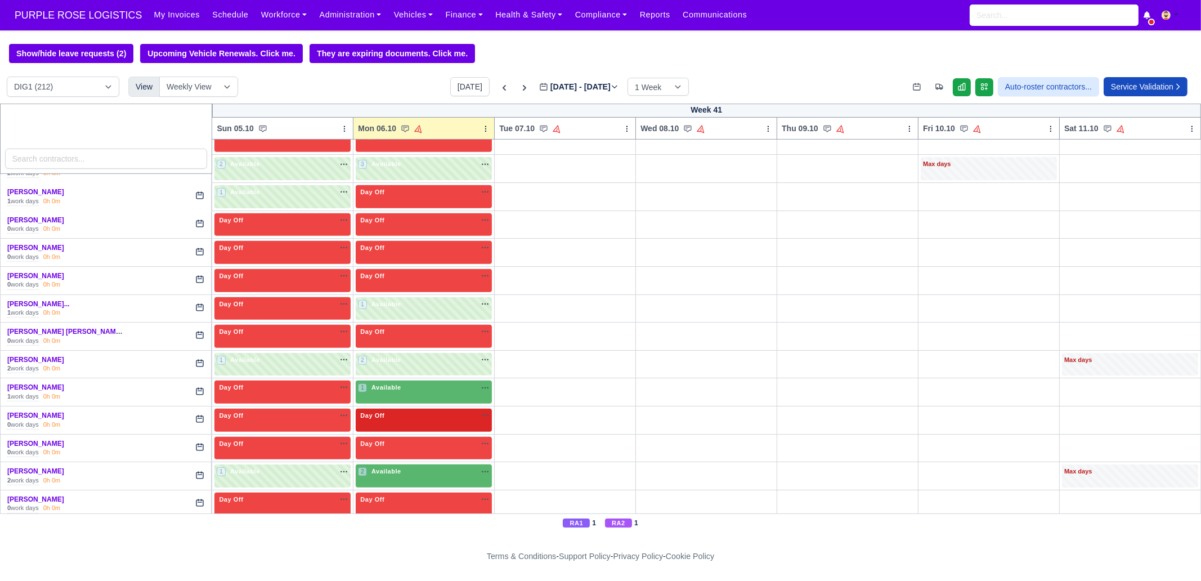
scroll to position [1054, 0]
click at [383, 383] on span "Available" at bounding box center [386, 387] width 34 height 8
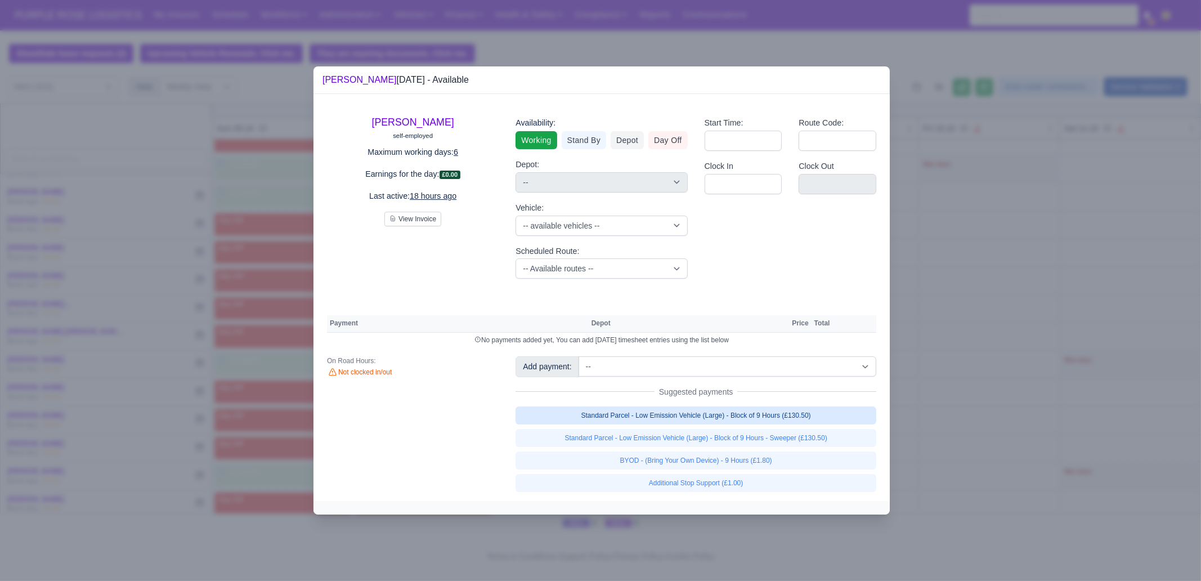
click at [715, 420] on link "Standard Parcel - Low Emission Vehicle (Large) - Block of 9 Hours (£130.50)" at bounding box center [695, 415] width 361 height 18
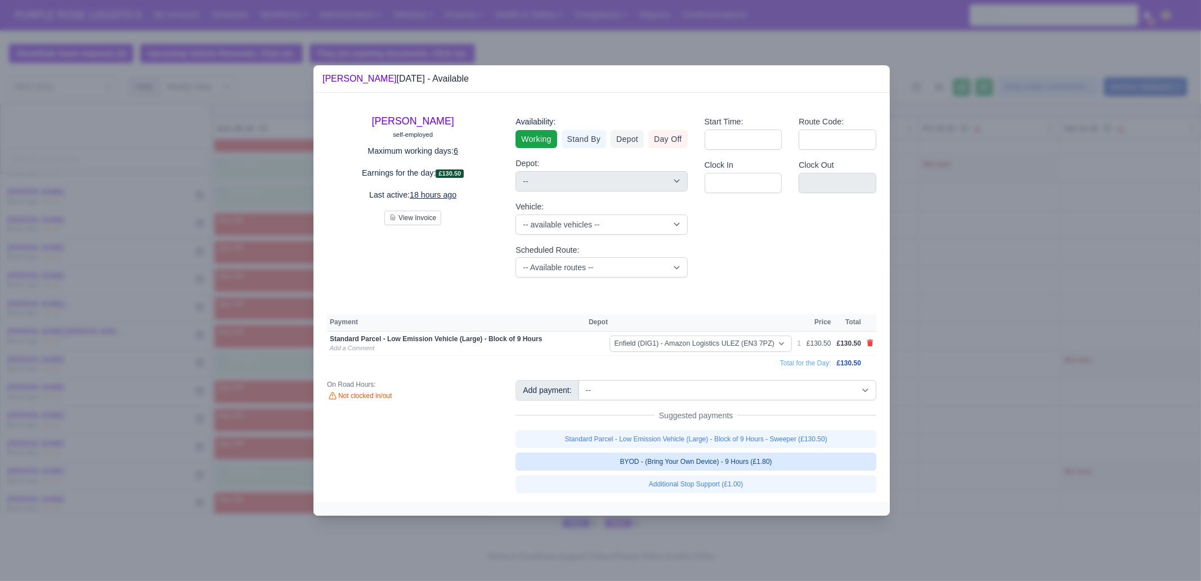
click at [710, 462] on link "BYOD - (Bring Your Own Device) - 9 Hours (£1.80)" at bounding box center [695, 461] width 361 height 18
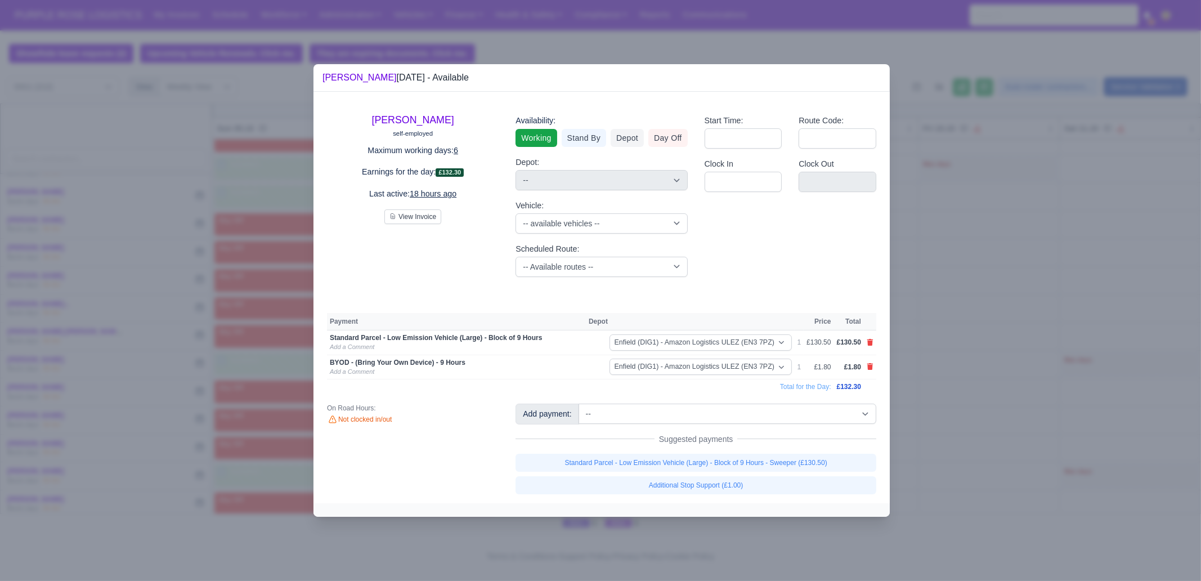
click at [990, 456] on div at bounding box center [600, 290] width 1201 height 581
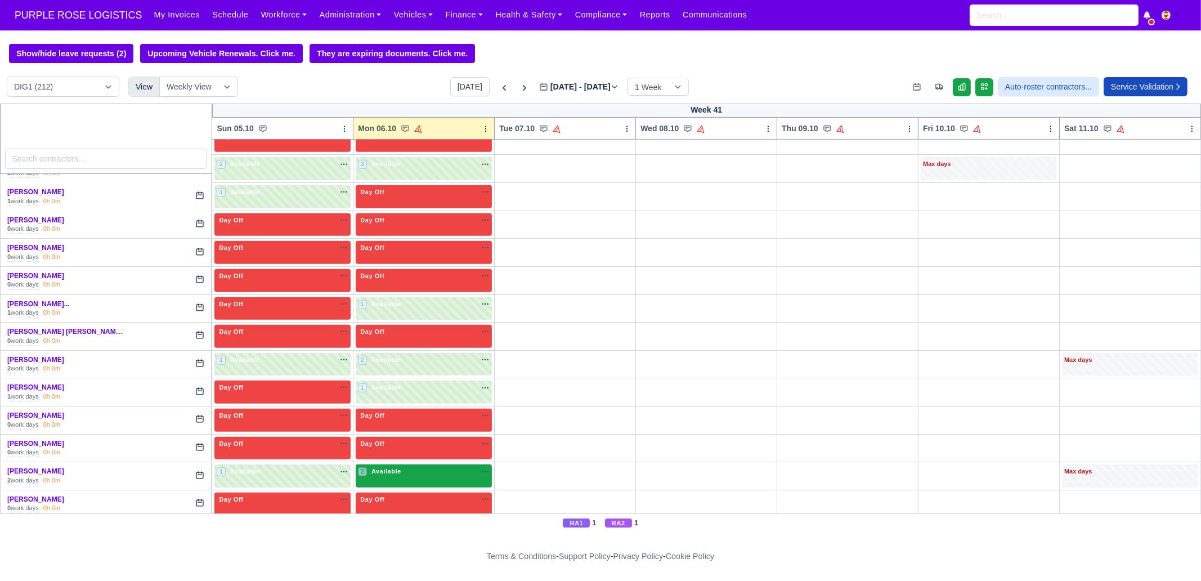
click at [392, 470] on div "2 Available" at bounding box center [424, 475] width 136 height 23
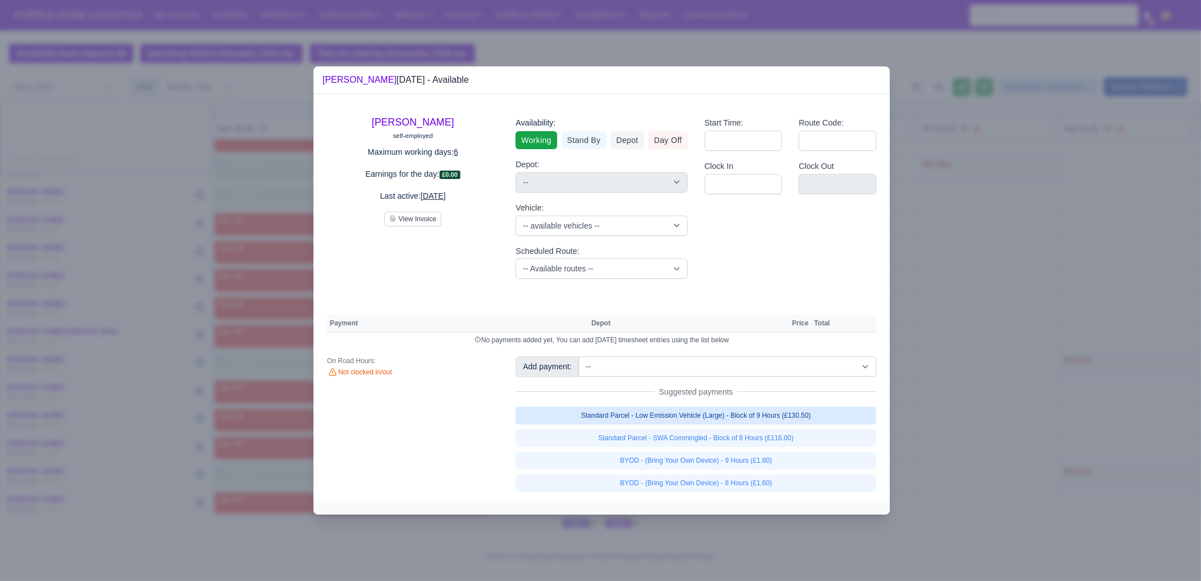
click at [710, 419] on link "Standard Parcel - Low Emission Vehicle (Large) - Block of 9 Hours (£130.50)" at bounding box center [695, 415] width 361 height 18
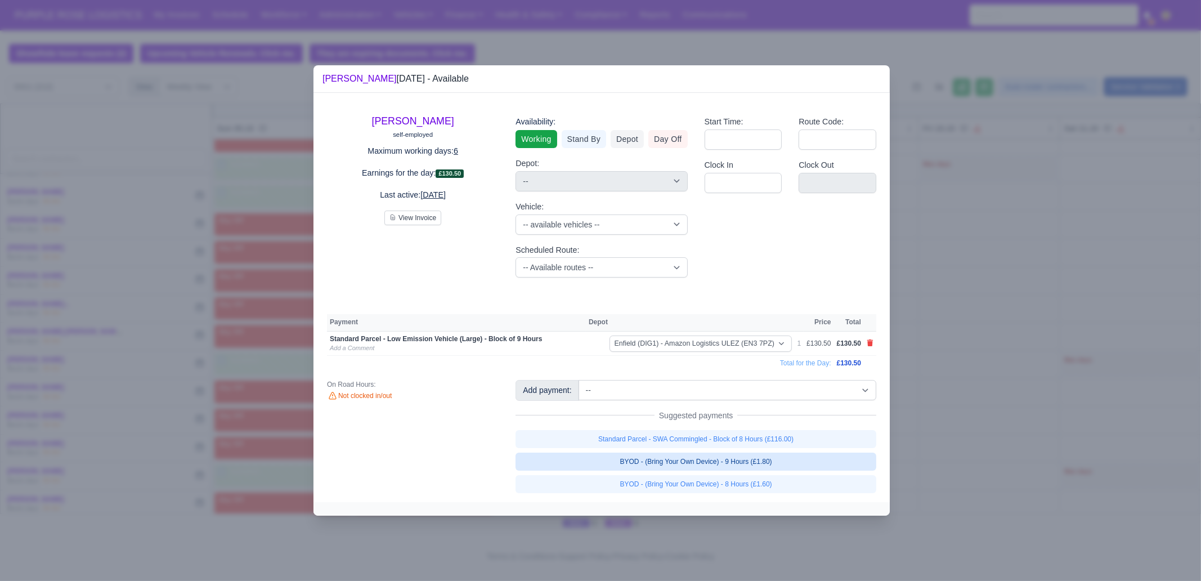
click at [721, 464] on link "BYOD - (Bring Your Own Device) - 9 Hours (£1.80)" at bounding box center [695, 461] width 361 height 18
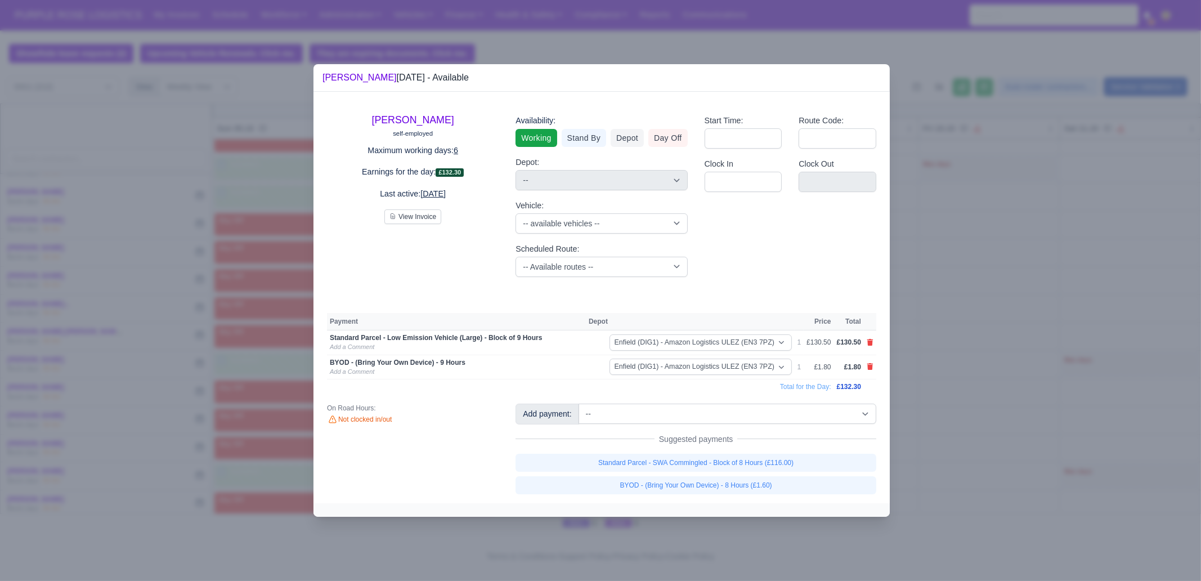
click at [984, 456] on div at bounding box center [600, 290] width 1201 height 581
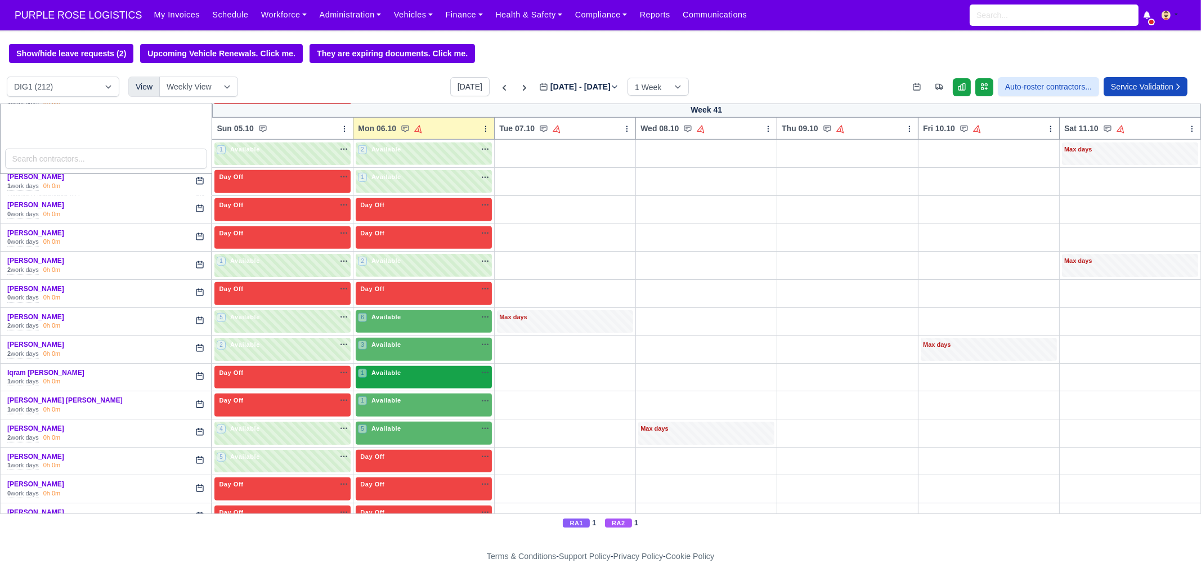
scroll to position [1266, 0]
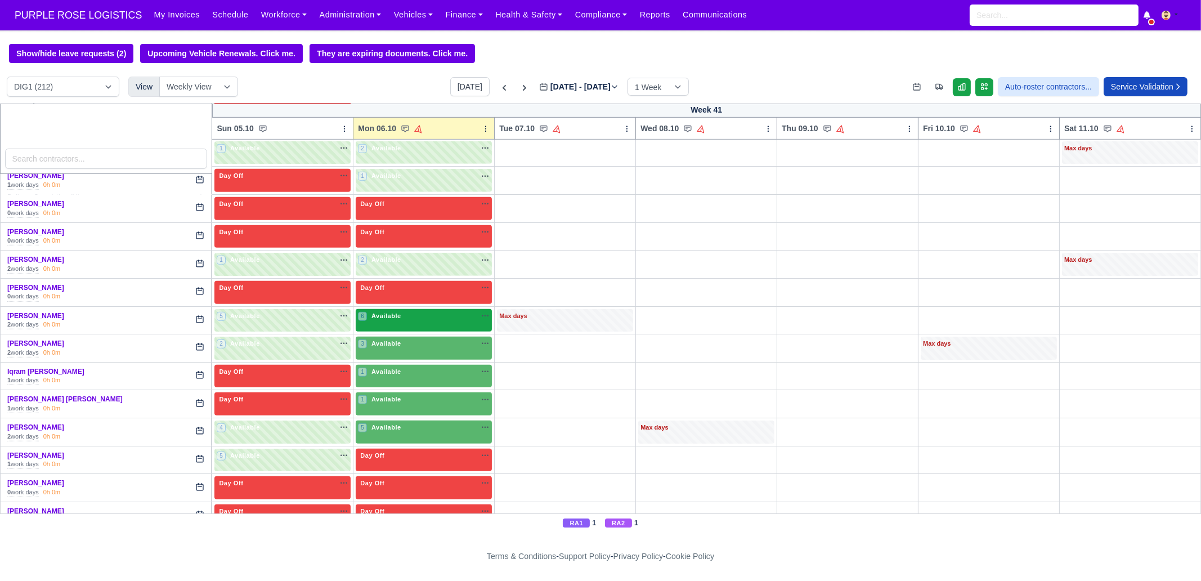
click at [380, 312] on span "Available" at bounding box center [386, 316] width 34 height 8
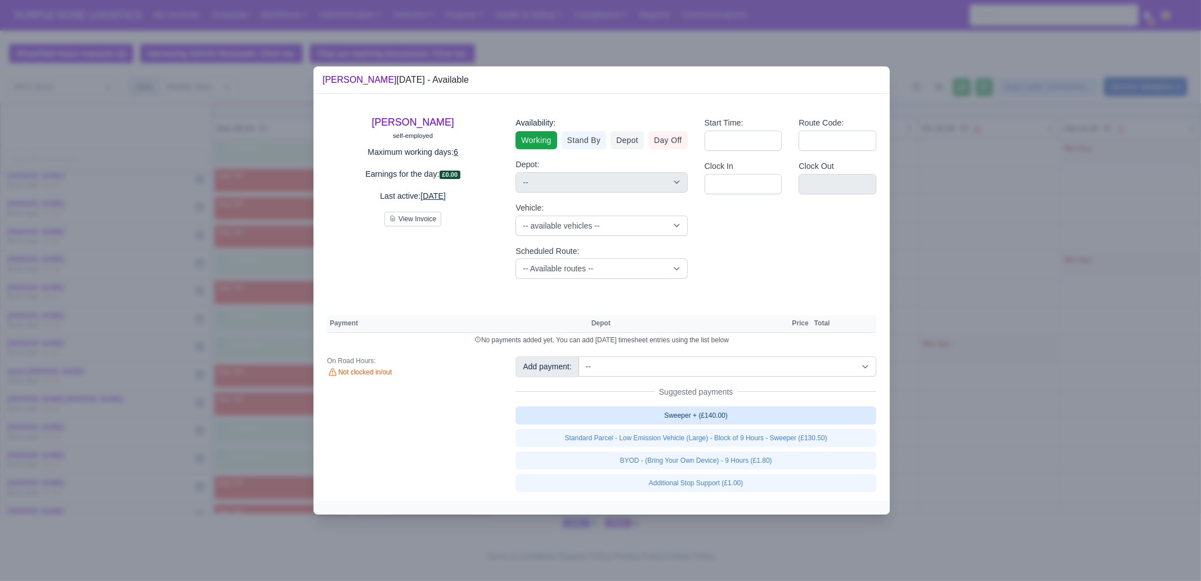
click at [709, 421] on link "Sweeper + (£140.00)" at bounding box center [695, 415] width 361 height 18
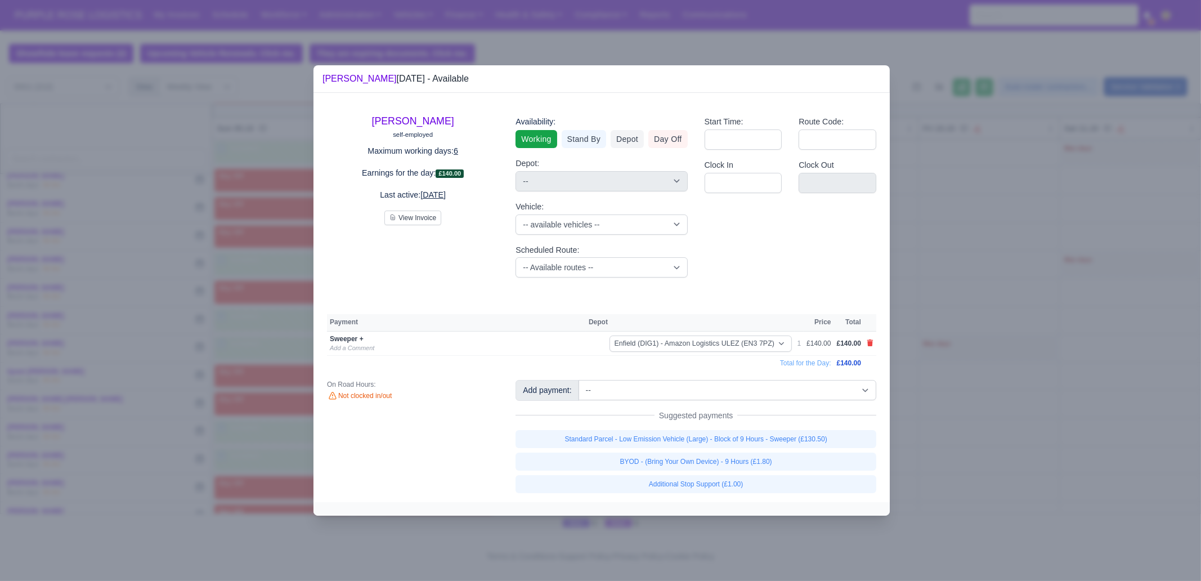
click at [1028, 423] on div at bounding box center [600, 290] width 1201 height 581
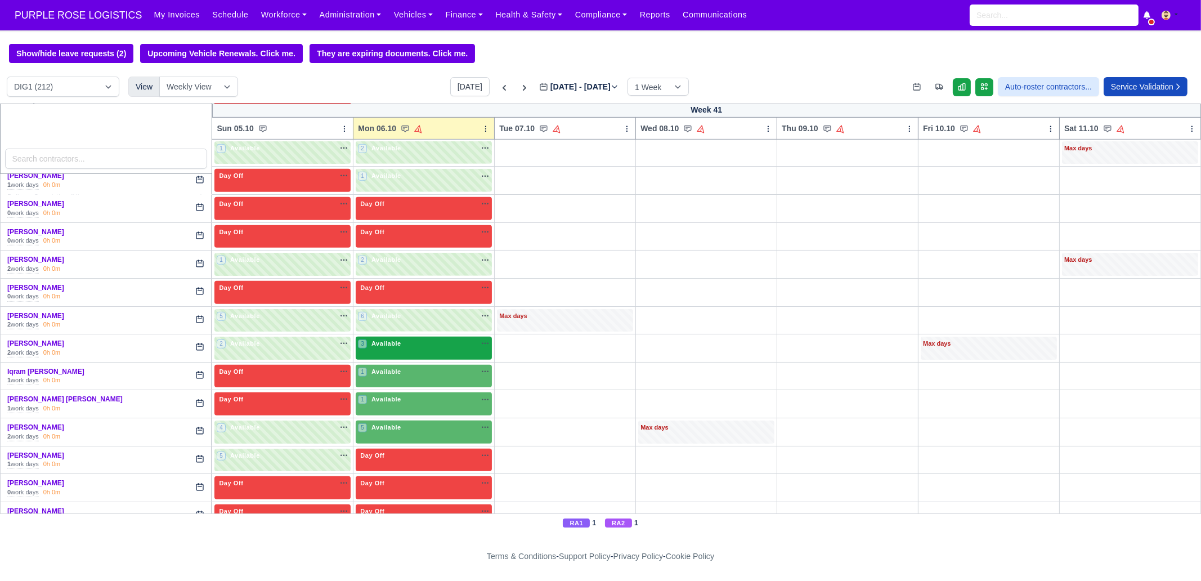
click at [394, 343] on div "3 Available" at bounding box center [424, 347] width 136 height 23
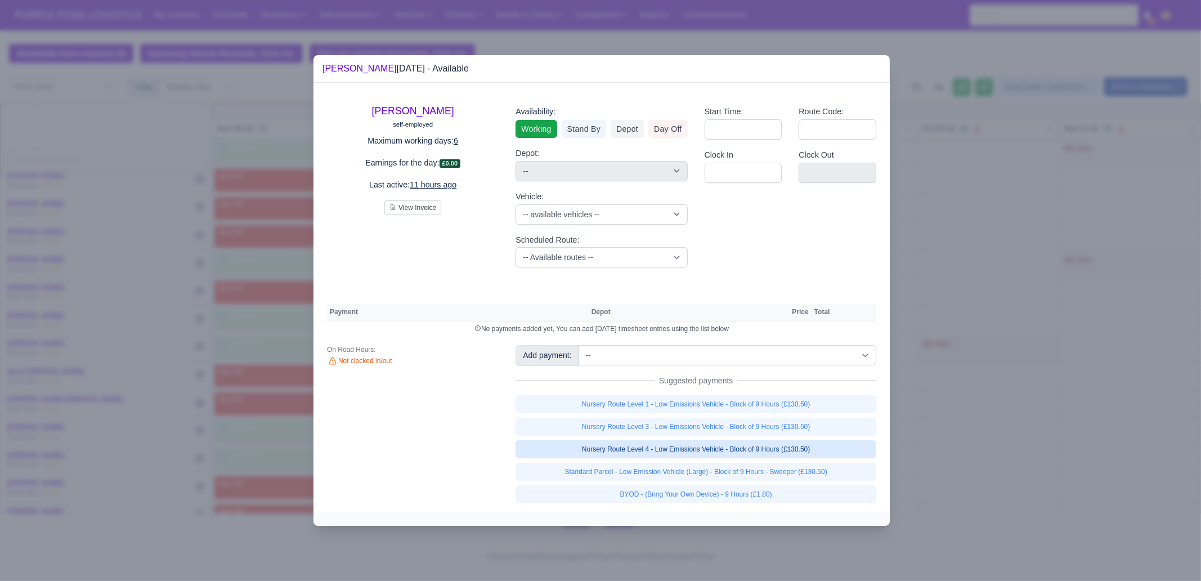
click at [824, 448] on link "Nursery Route Level 4 - Low Emissions Vehicle - Block of 9 Hours (£130.50)" at bounding box center [695, 449] width 361 height 18
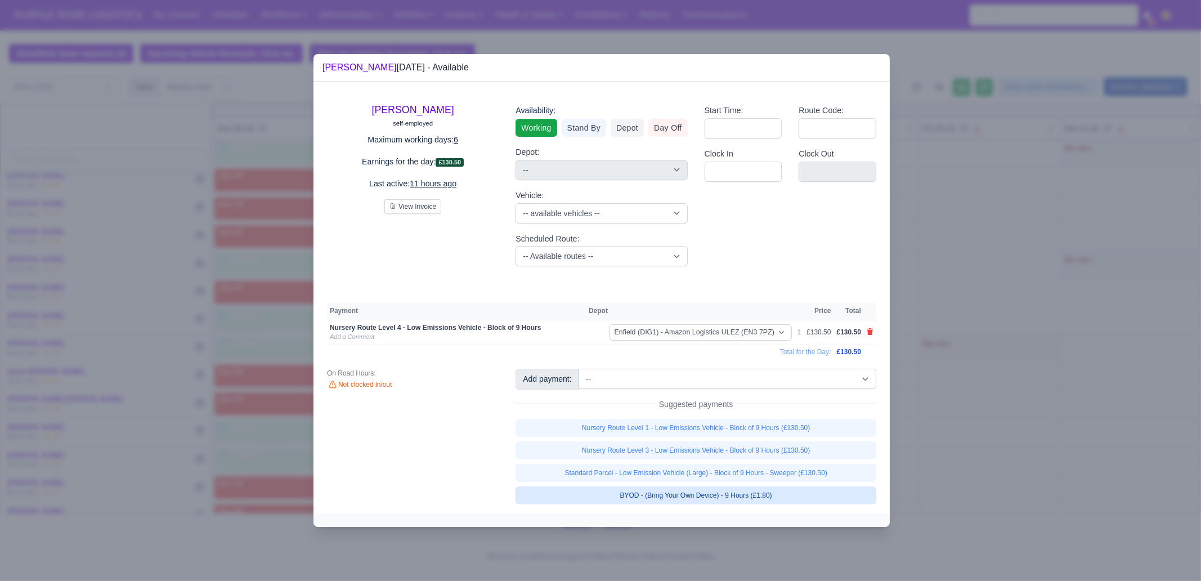
click at [771, 497] on link "BYOD - (Bring Your Own Device) - 9 Hours (£1.80)" at bounding box center [695, 495] width 361 height 18
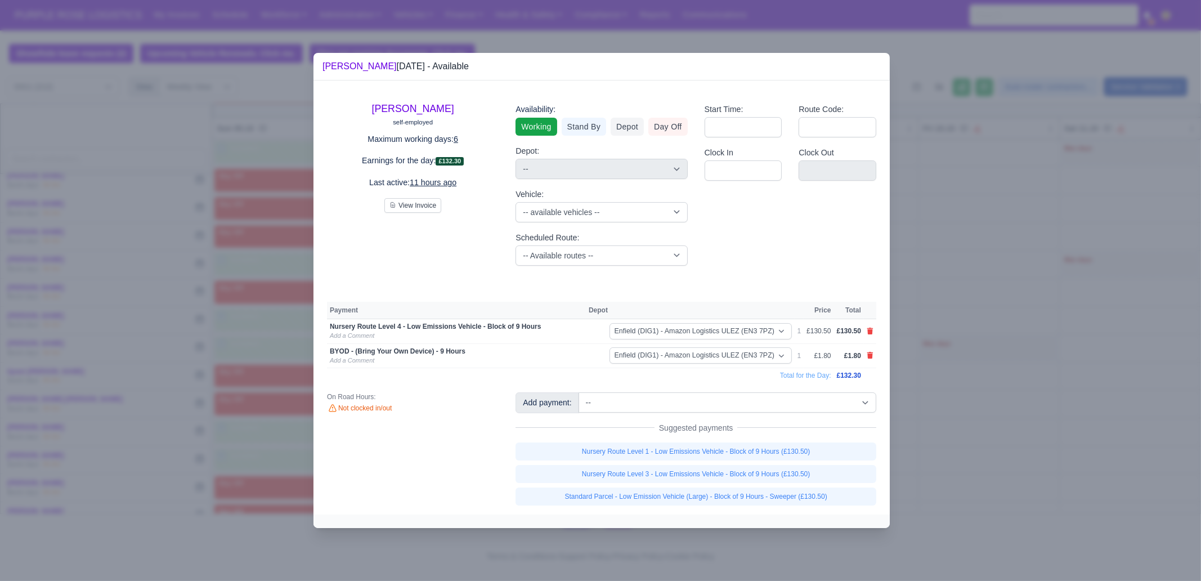
click at [1036, 500] on div at bounding box center [600, 290] width 1201 height 581
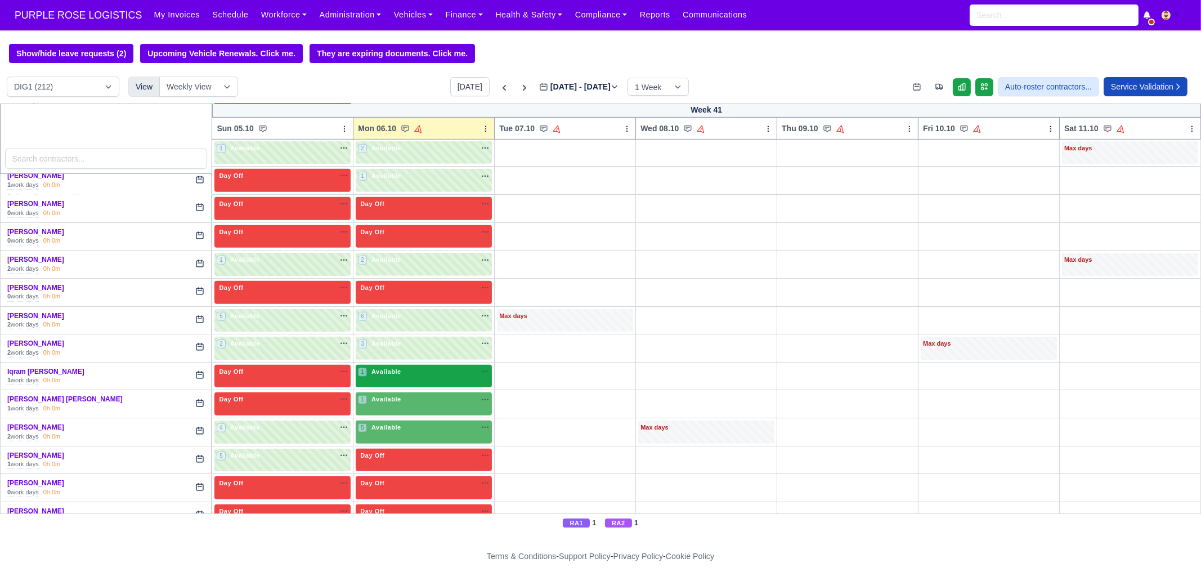
click at [428, 368] on div "1 Available na" at bounding box center [424, 373] width 132 height 12
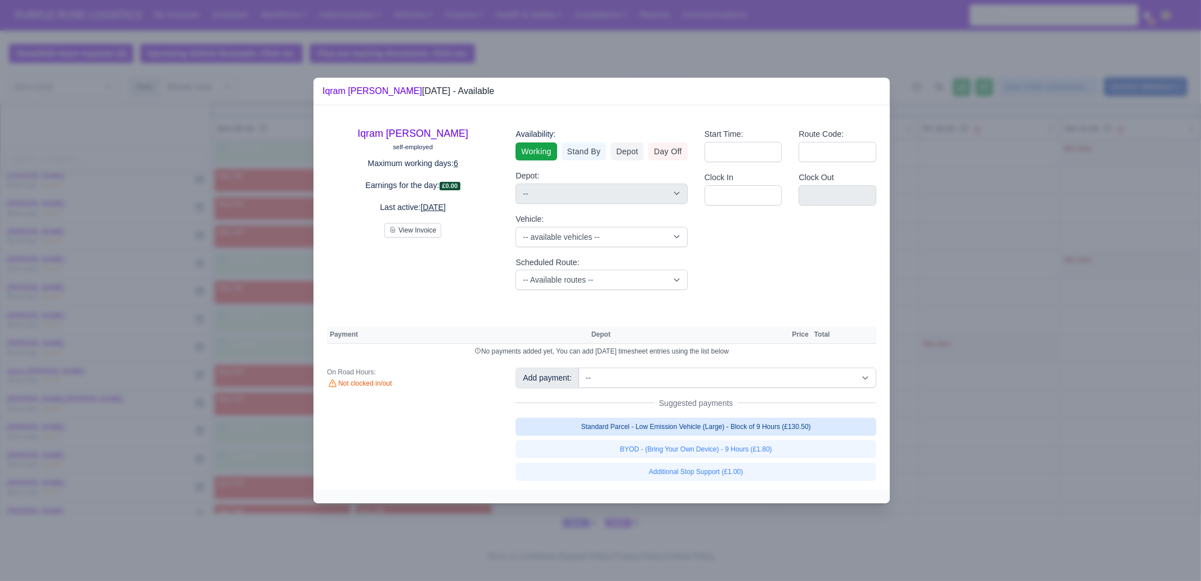
click at [753, 428] on link "Standard Parcel - Low Emission Vehicle (Large) - Block of 9 Hours (£130.50)" at bounding box center [695, 426] width 361 height 18
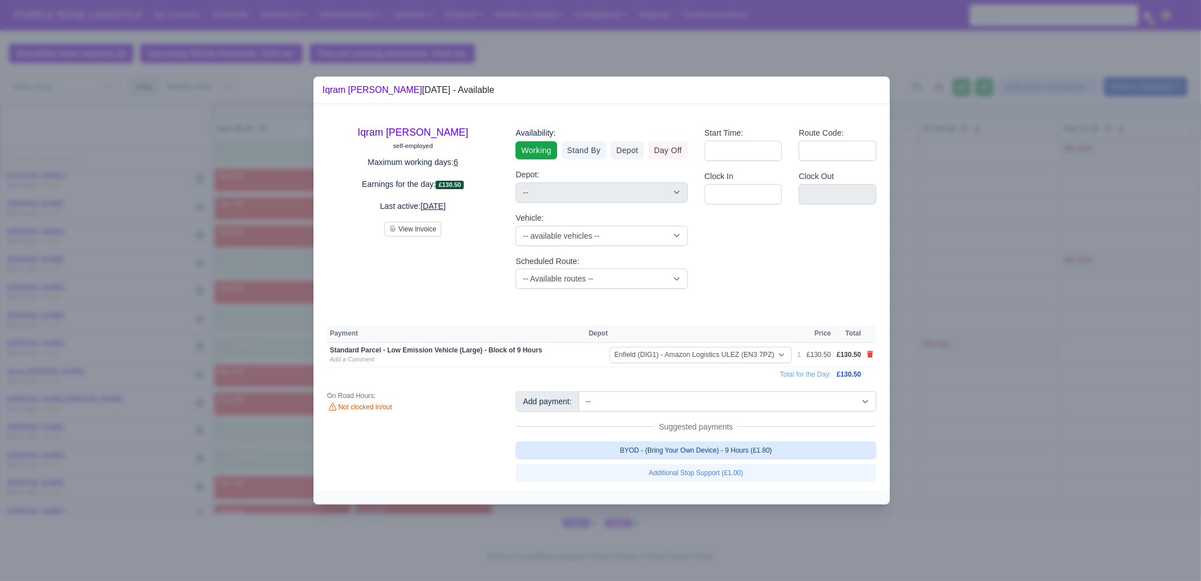
click at [760, 451] on link "BYOD - (Bring Your Own Device) - 9 Hours (£1.80)" at bounding box center [695, 450] width 361 height 18
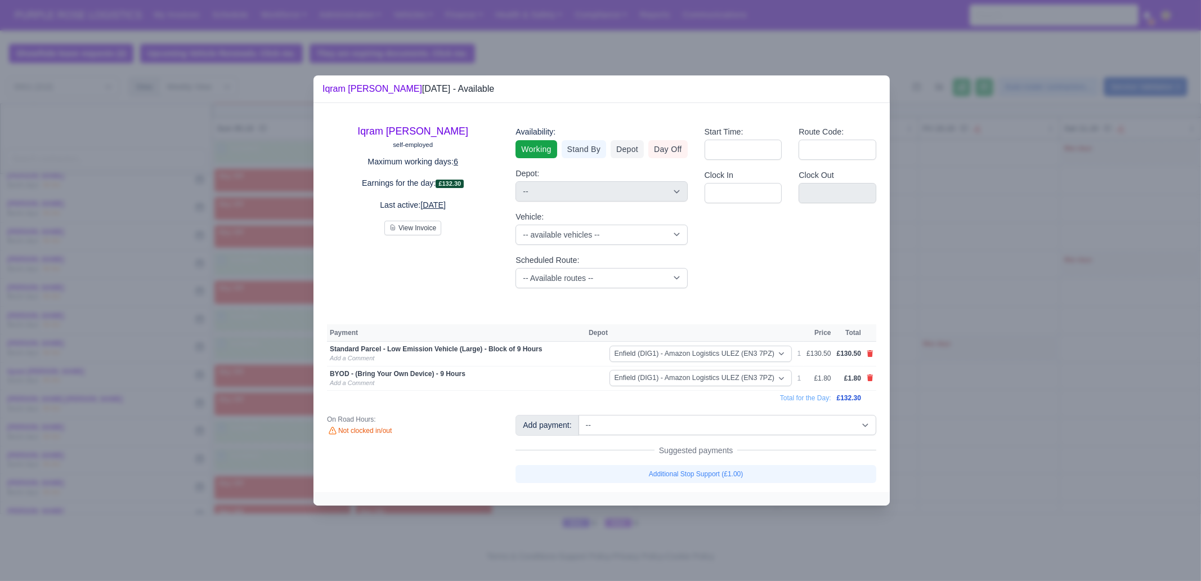
click at [1068, 481] on div at bounding box center [600, 290] width 1201 height 581
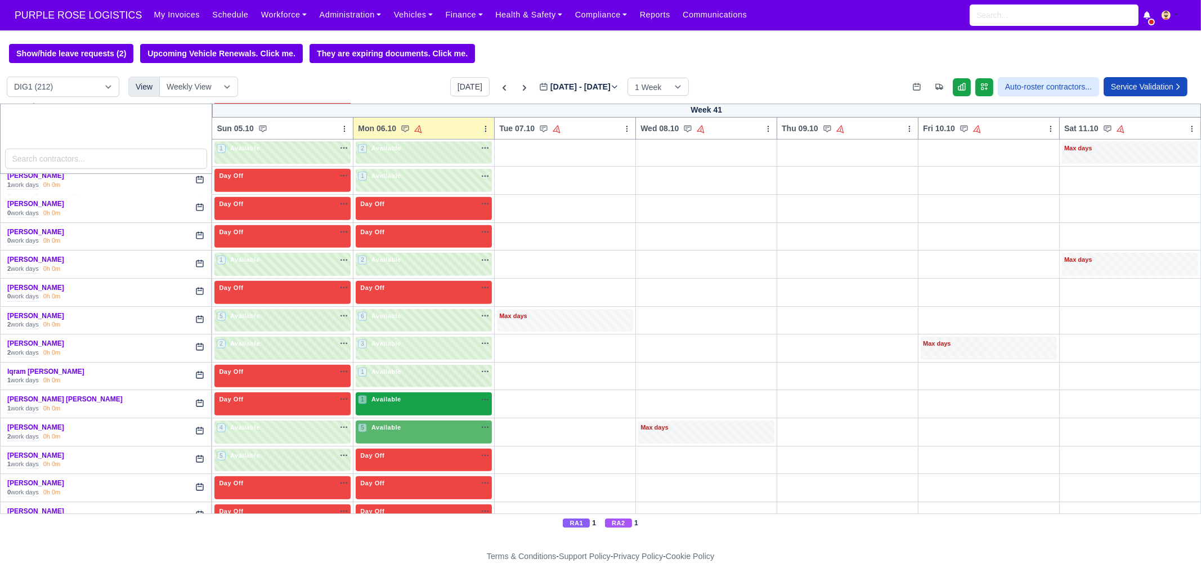
click at [407, 394] on div "1 Available na" at bounding box center [424, 399] width 132 height 10
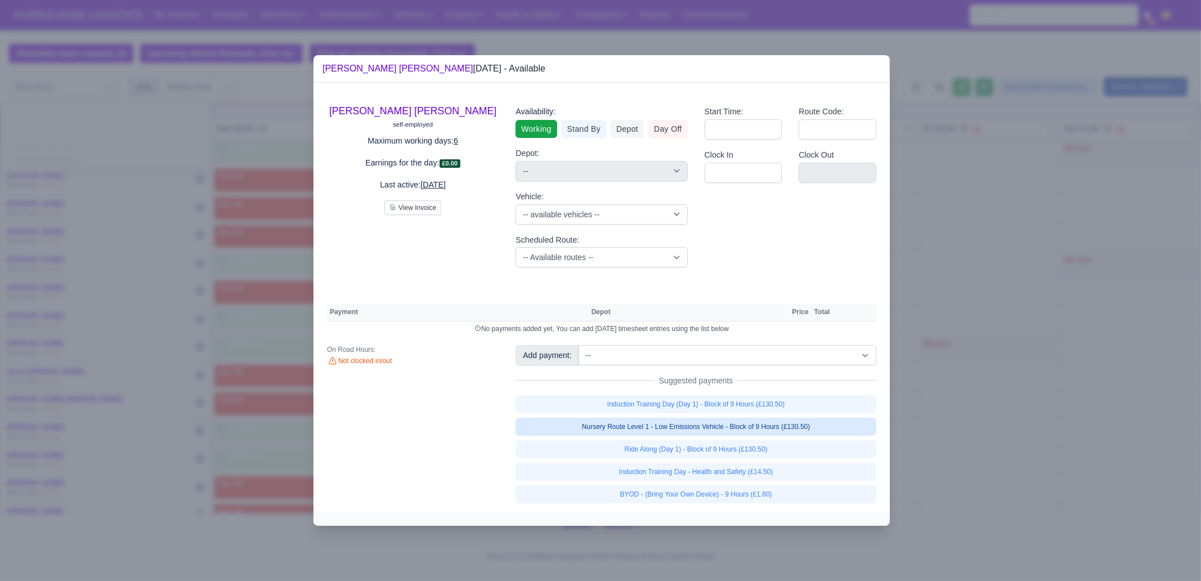
click at [821, 431] on link "Nursery Route Level 1 - Low Emissions Vehicle - Block of 9 Hours (£130.50)" at bounding box center [695, 426] width 361 height 18
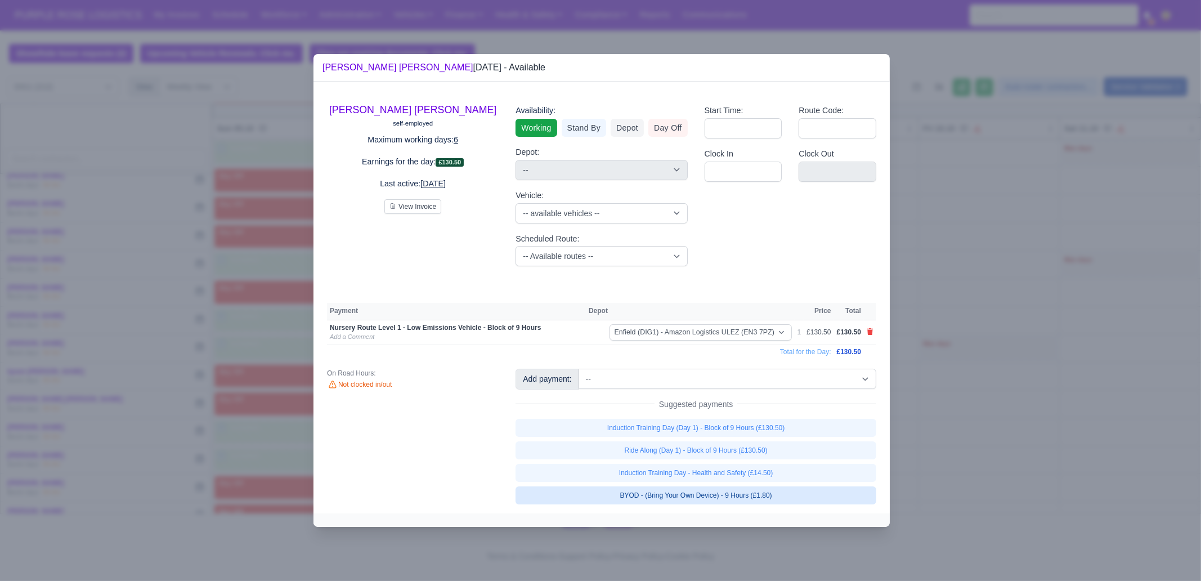
click at [802, 496] on link "BYOD - (Bring Your Own Device) - 9 Hours (£1.80)" at bounding box center [695, 495] width 361 height 18
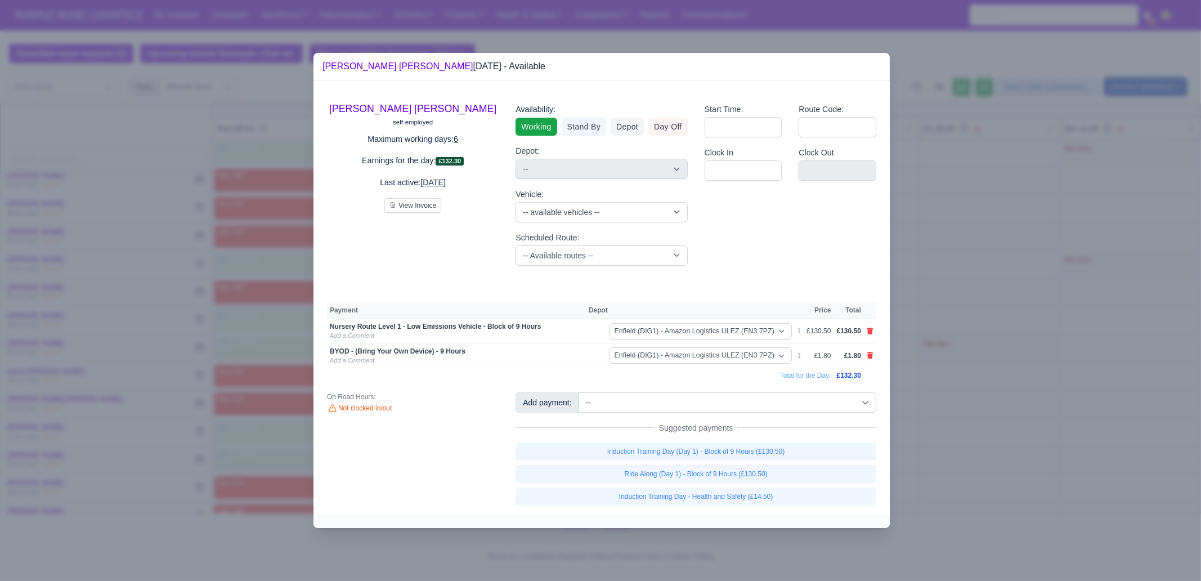
drag, startPoint x: 993, startPoint y: 494, endPoint x: 443, endPoint y: 493, distance: 549.7
click at [993, 493] on div at bounding box center [600, 290] width 1201 height 581
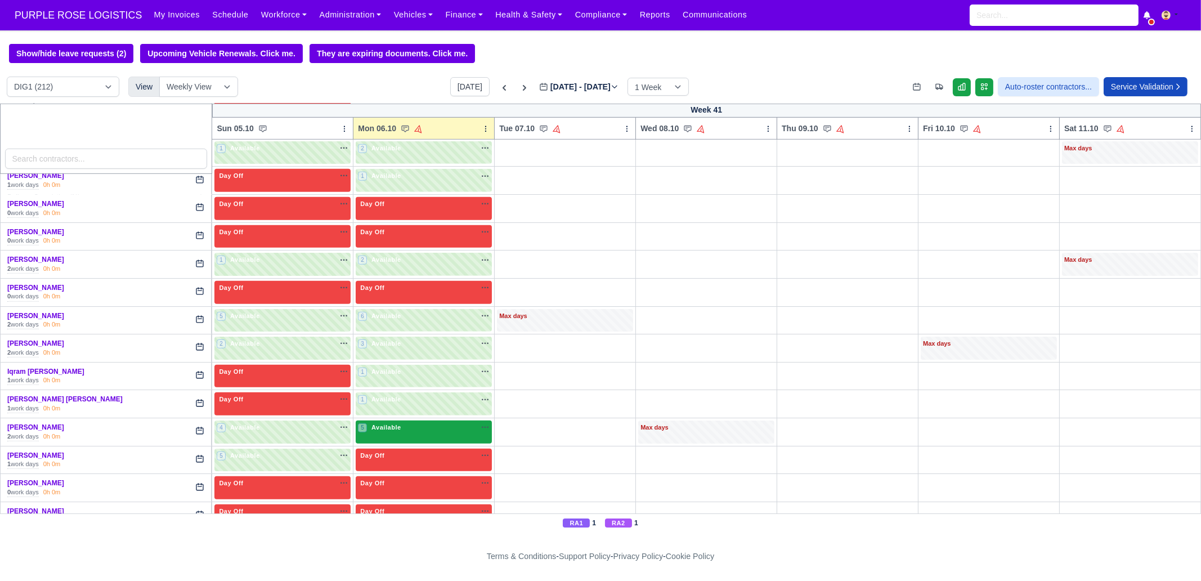
click at [412, 423] on div "5 Available na" at bounding box center [424, 428] width 132 height 10
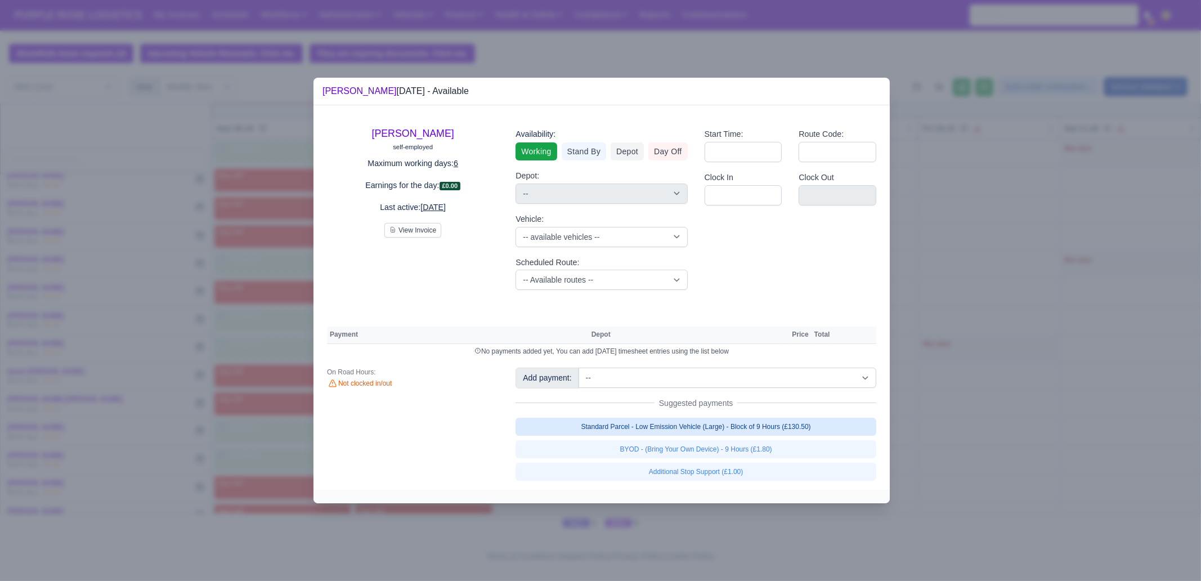
click at [724, 429] on link "Standard Parcel - Low Emission Vehicle (Large) - Block of 9 Hours (£130.50)" at bounding box center [695, 426] width 361 height 18
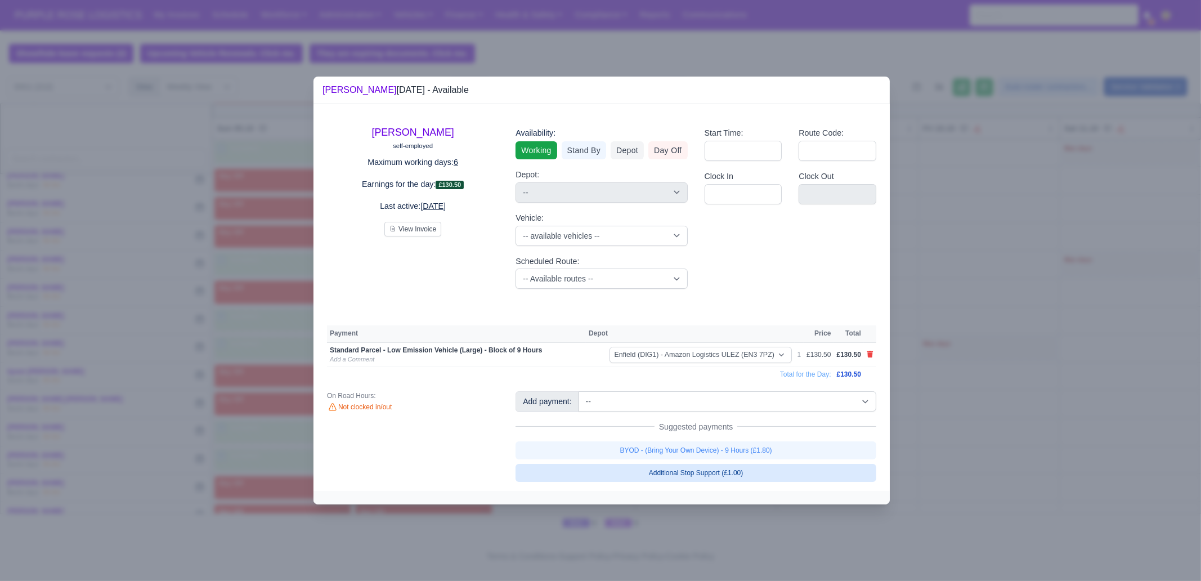
click at [725, 450] on link "BYOD - (Bring Your Own Device) - 9 Hours (£1.80)" at bounding box center [695, 450] width 361 height 18
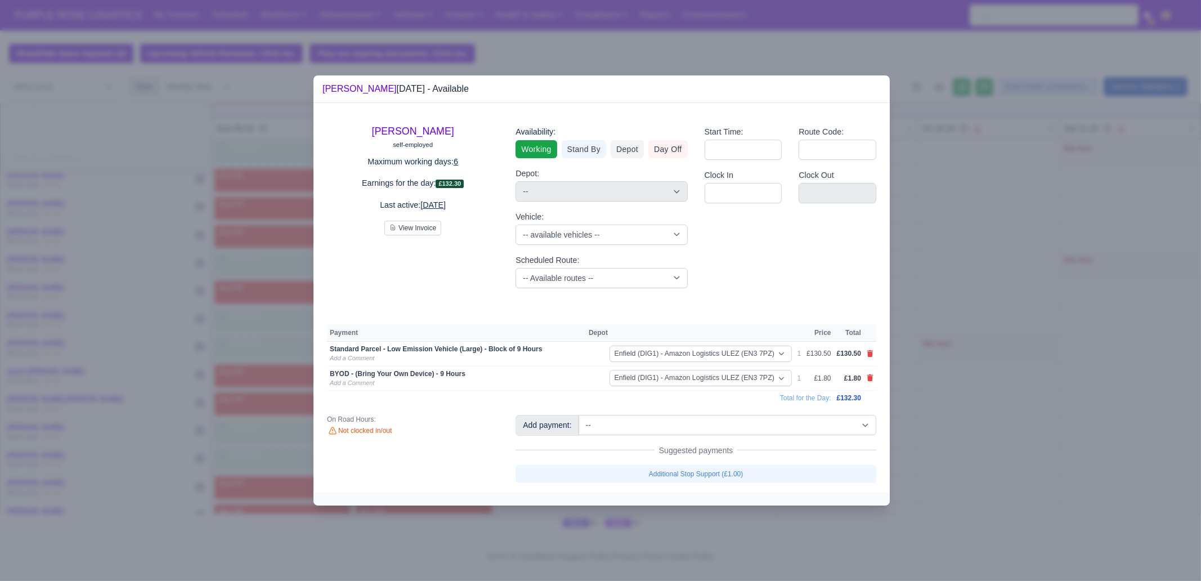
click at [987, 446] on div at bounding box center [600, 290] width 1201 height 581
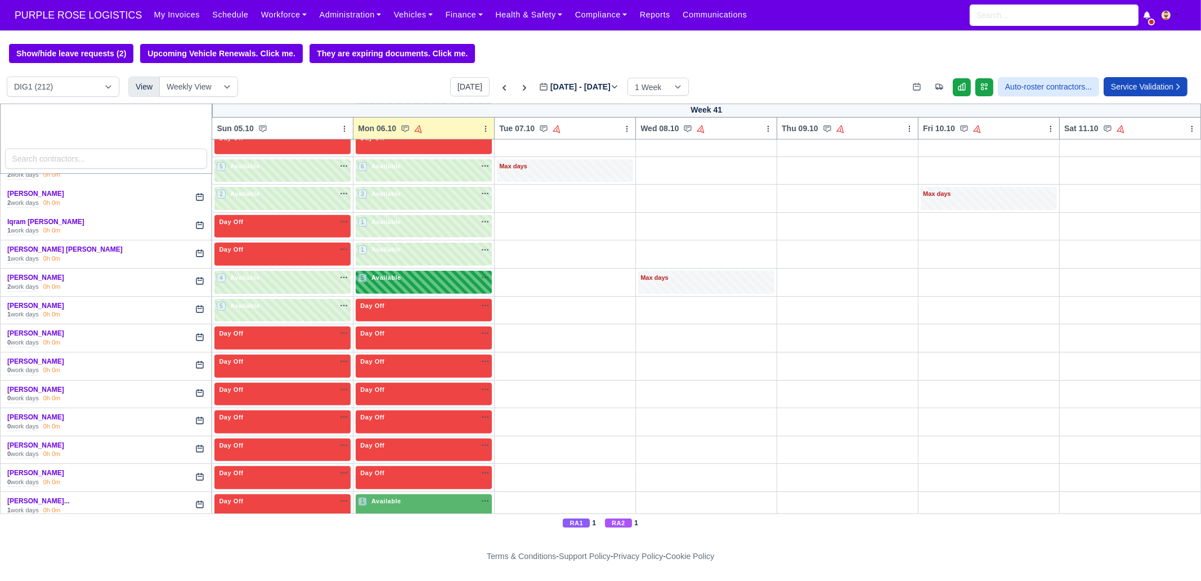
scroll to position [1407, 0]
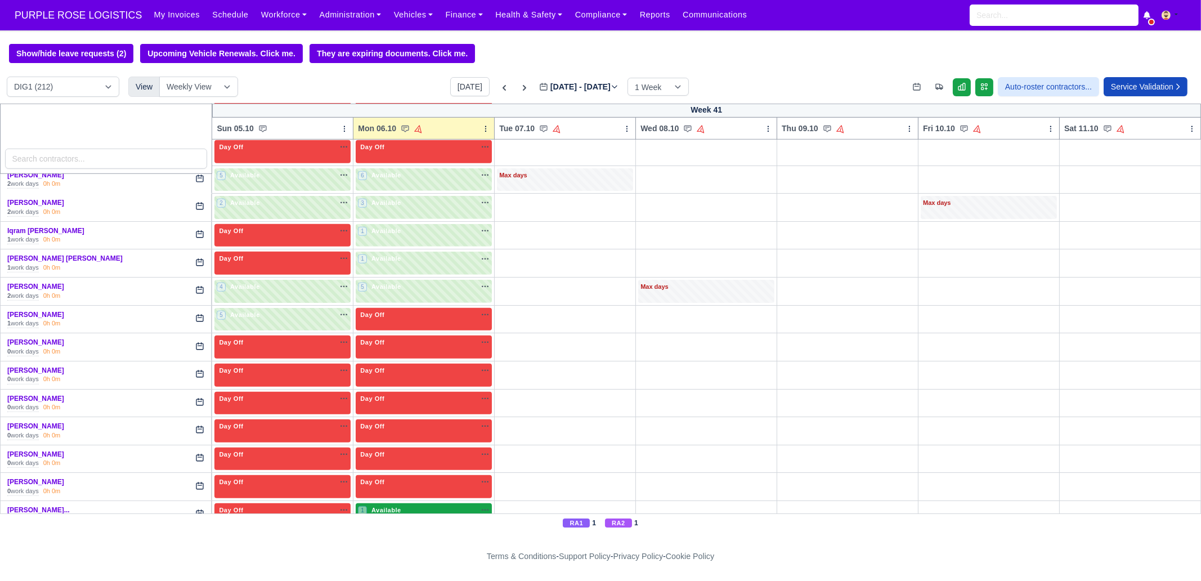
click at [463, 505] on div "1 Available na" at bounding box center [424, 511] width 132 height 12
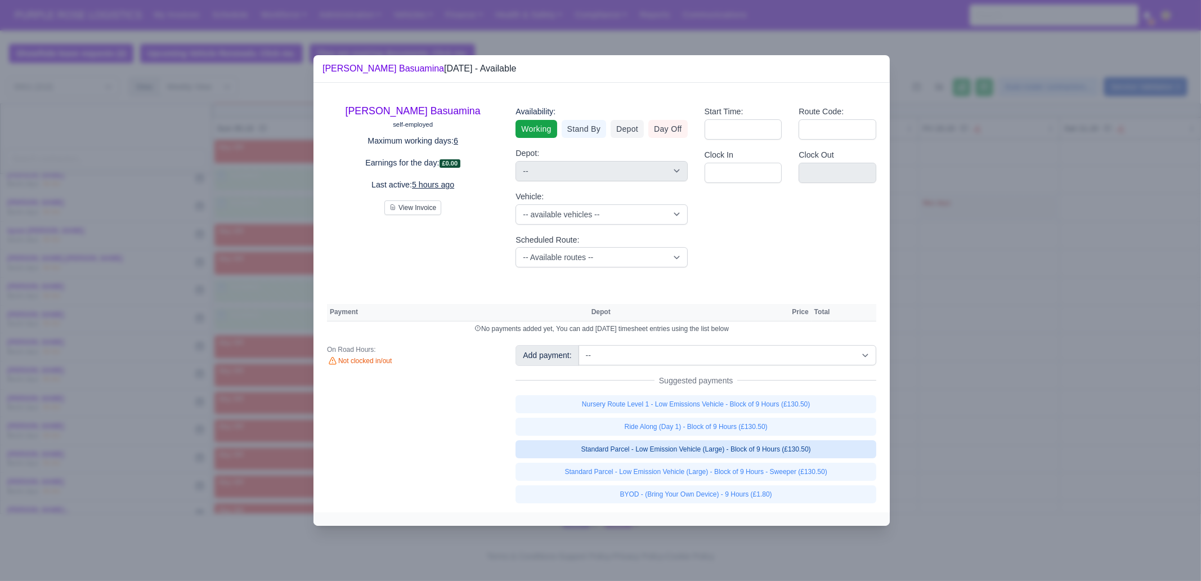
click at [775, 451] on link "Standard Parcel - Low Emission Vehicle (Large) - Block of 9 Hours (£130.50)" at bounding box center [695, 449] width 361 height 18
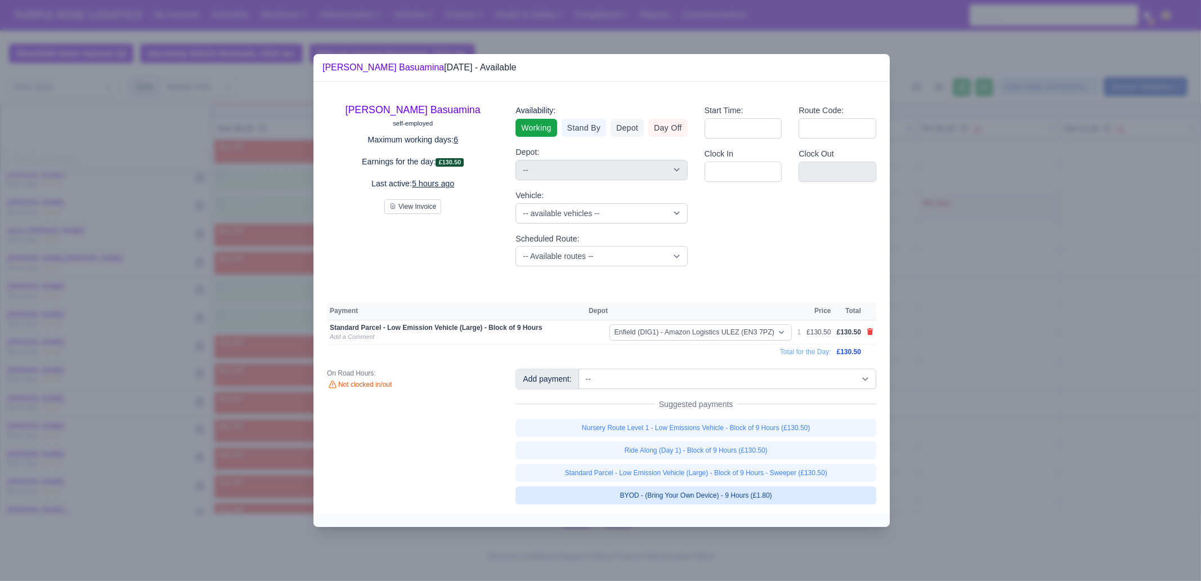
click at [766, 496] on link "BYOD - (Bring Your Own Device) - 9 Hours (£1.80)" at bounding box center [695, 495] width 361 height 18
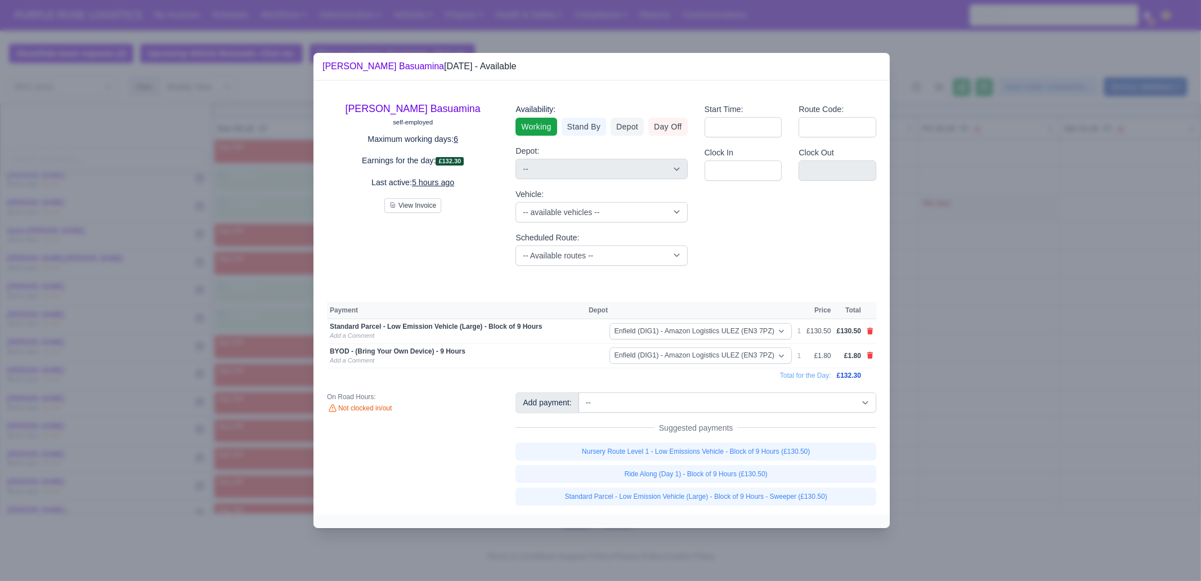
click at [1110, 468] on div at bounding box center [600, 290] width 1201 height 581
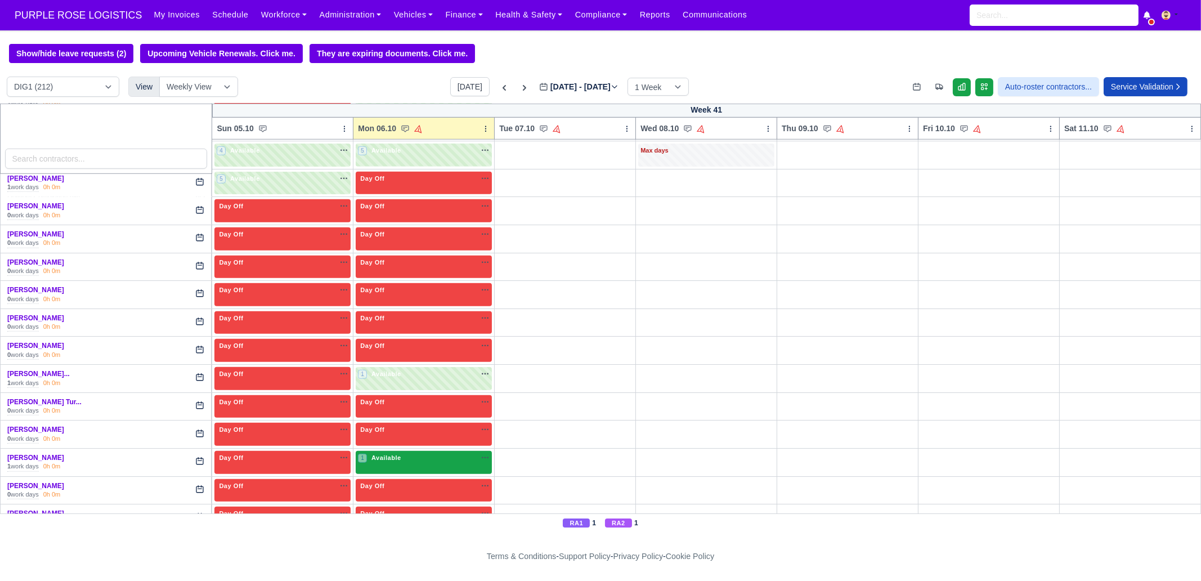
scroll to position [1547, 0]
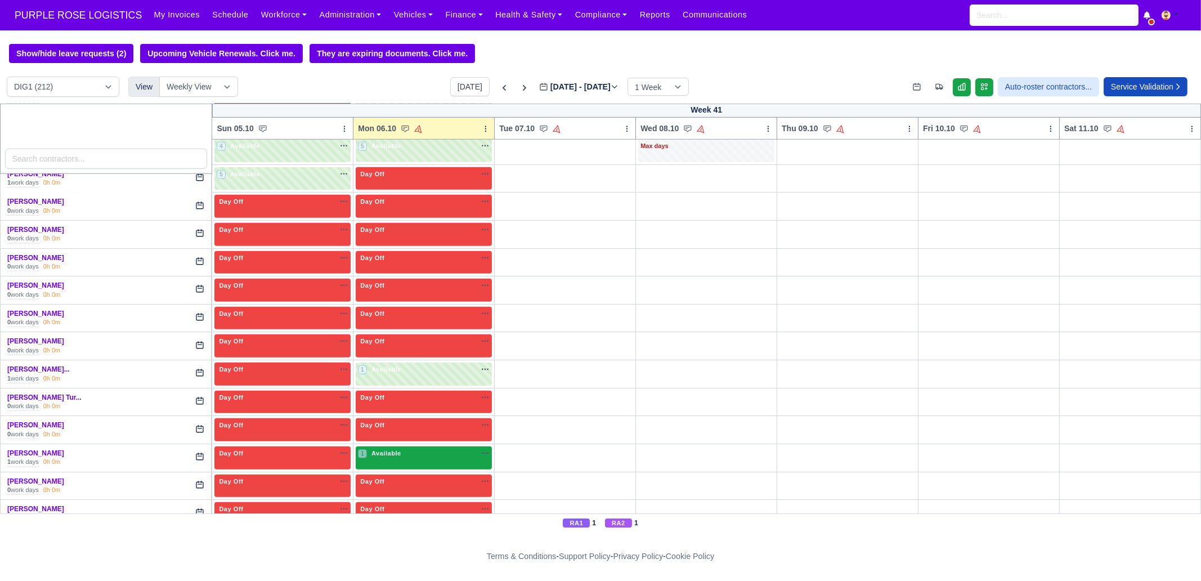
click at [383, 449] on span "Available" at bounding box center [386, 453] width 34 height 8
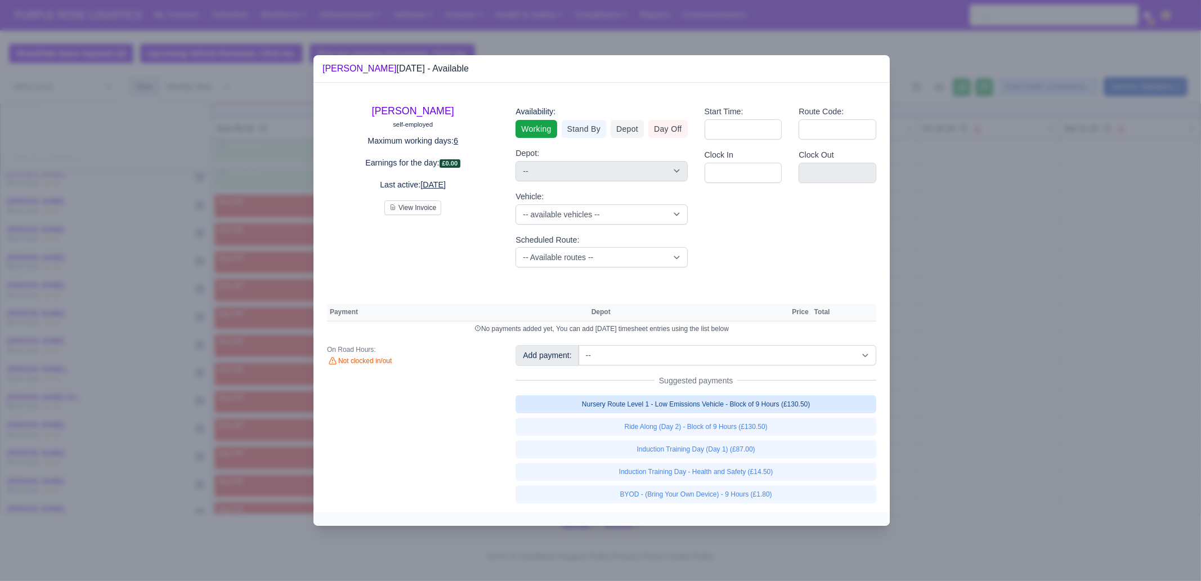
click at [779, 408] on link "Nursery Route Level 1 - Low Emissions Vehicle - Block of 9 Hours (£130.50)" at bounding box center [695, 404] width 361 height 18
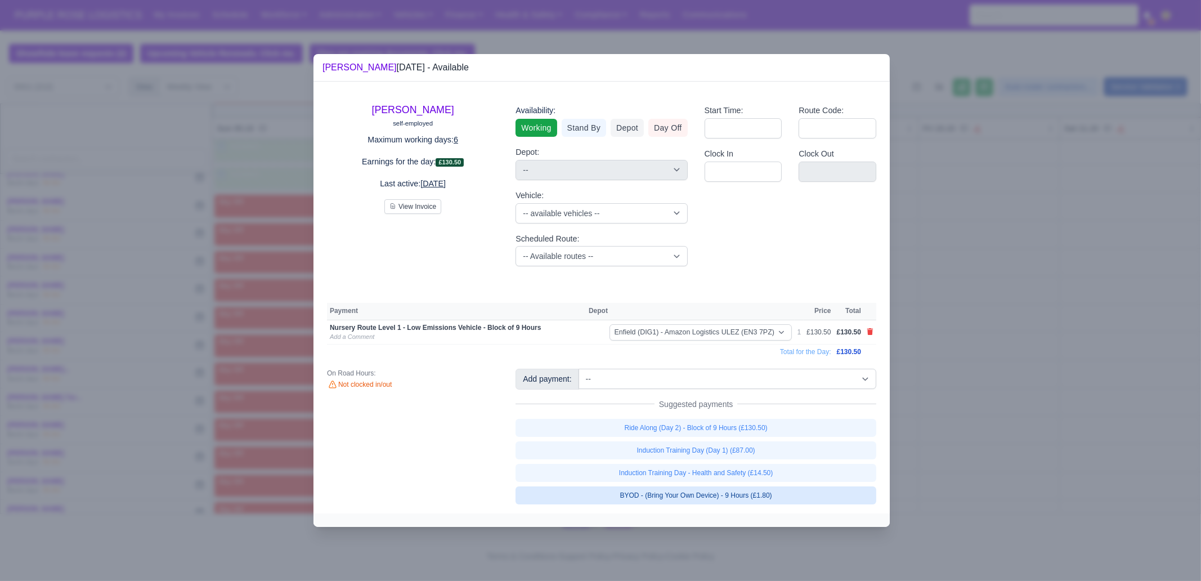
click at [782, 495] on link "BYOD - (Bring Your Own Device) - 9 Hours (£1.80)" at bounding box center [695, 495] width 361 height 18
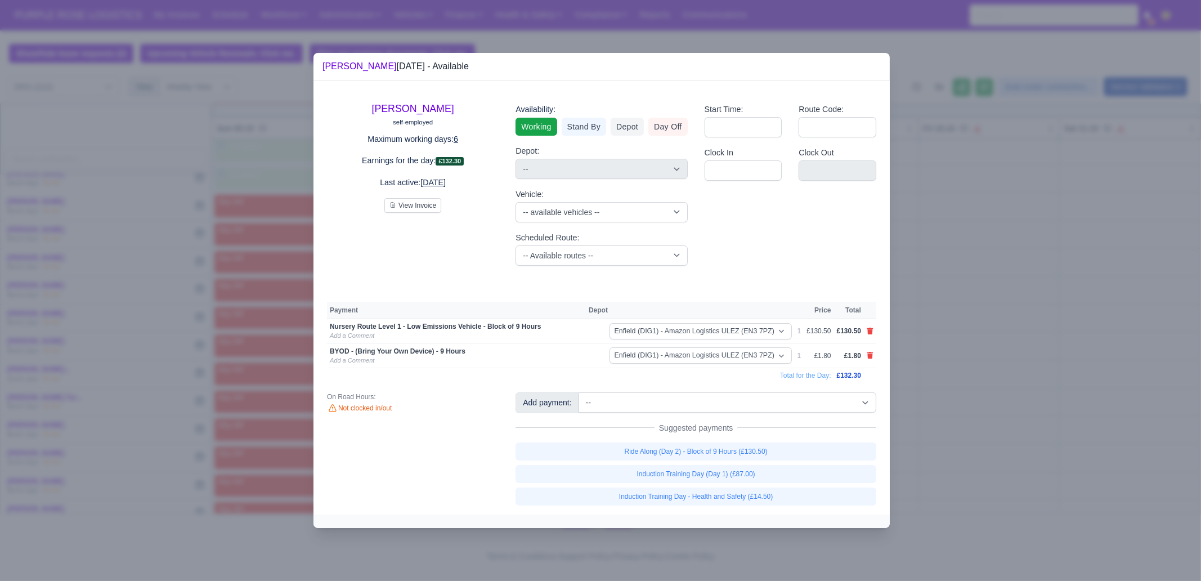
drag, startPoint x: 999, startPoint y: 471, endPoint x: 596, endPoint y: 469, distance: 402.3
click at [999, 471] on div at bounding box center [600, 290] width 1201 height 581
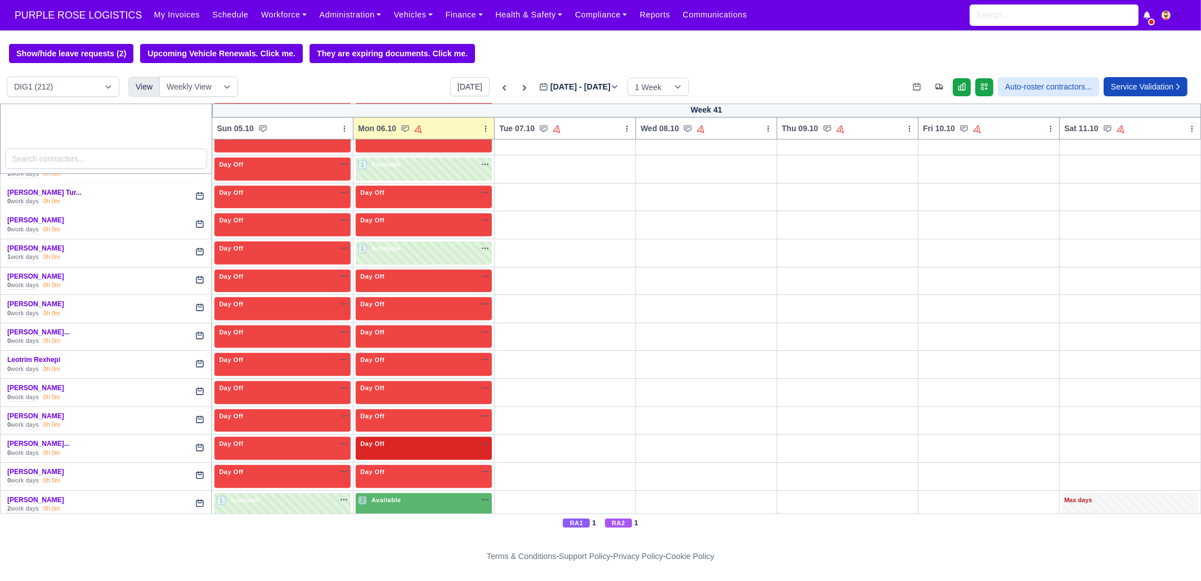
scroll to position [1758, 0]
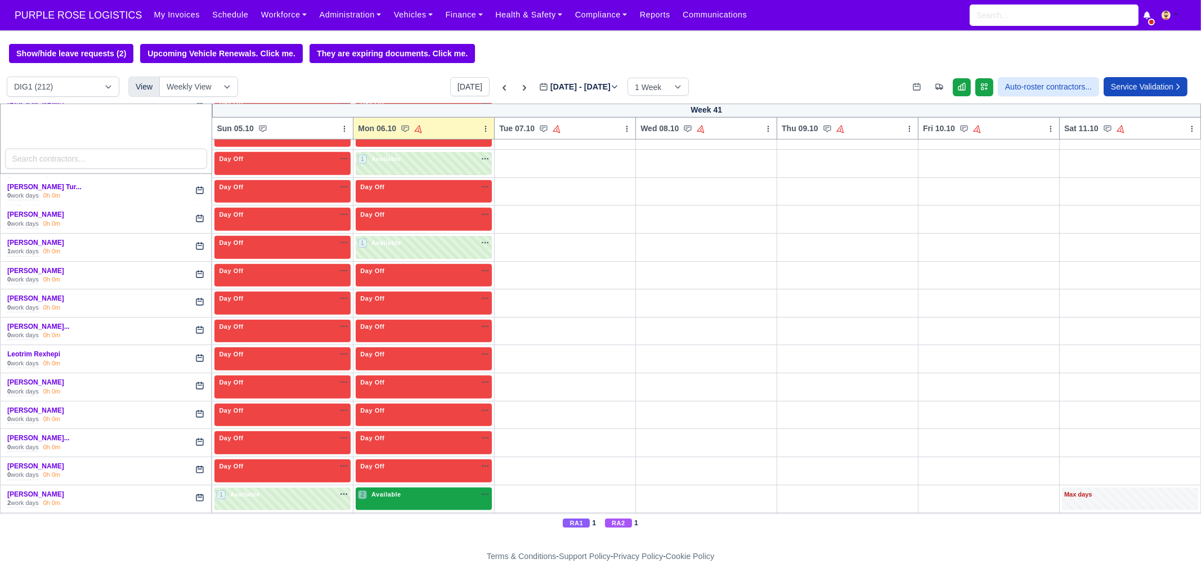
click at [404, 490] on div "2 Available na" at bounding box center [424, 495] width 132 height 10
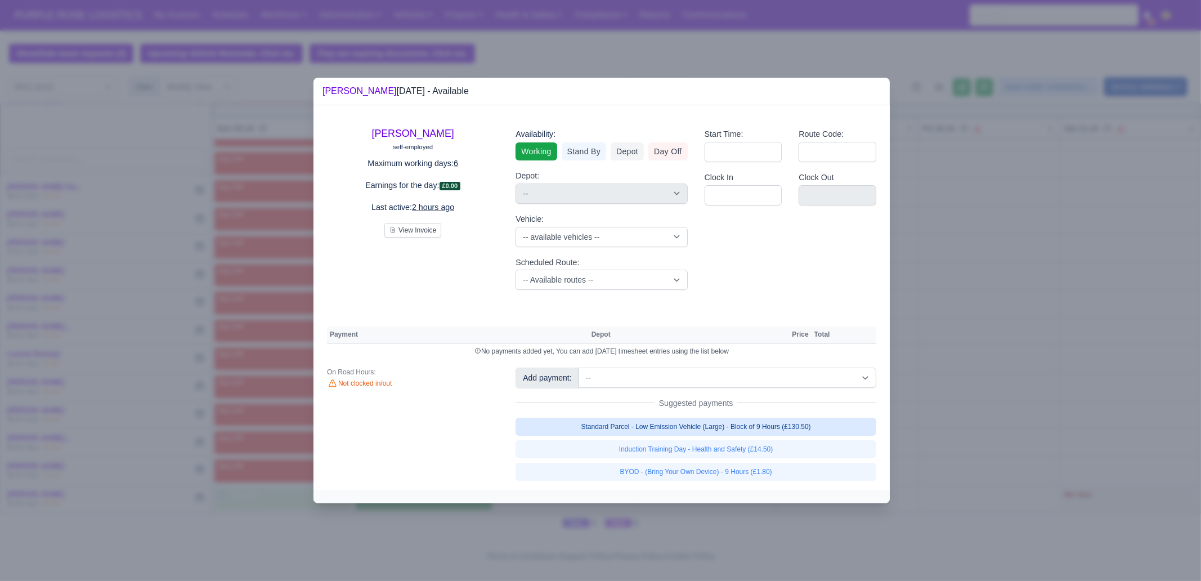
click at [715, 426] on link "Standard Parcel - Low Emission Vehicle (Large) - Block of 9 Hours (£130.50)" at bounding box center [695, 426] width 361 height 18
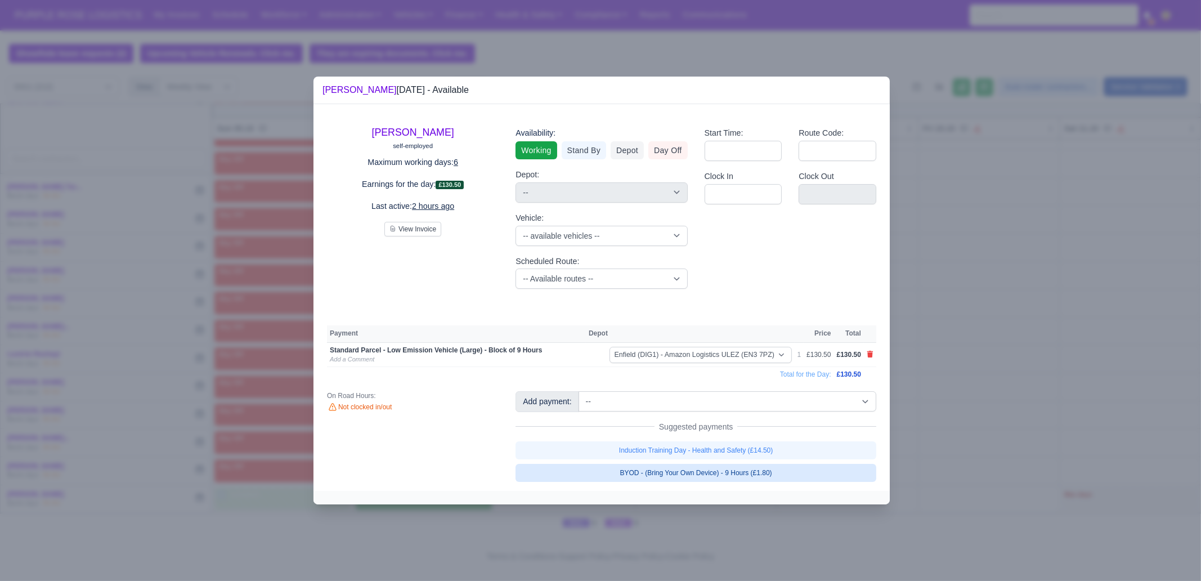
click at [721, 472] on link "BYOD - (Bring Your Own Device) - 9 Hours (£1.80)" at bounding box center [695, 473] width 361 height 18
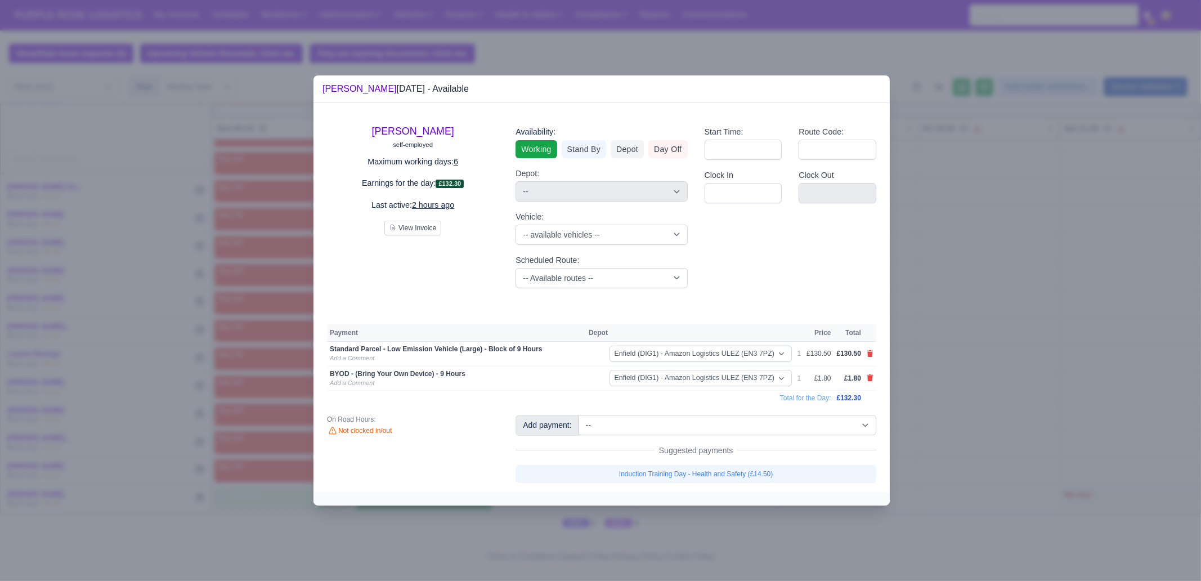
drag, startPoint x: 711, startPoint y: 527, endPoint x: 707, endPoint y: 522, distance: 6.1
click at [711, 527] on div at bounding box center [600, 290] width 1201 height 581
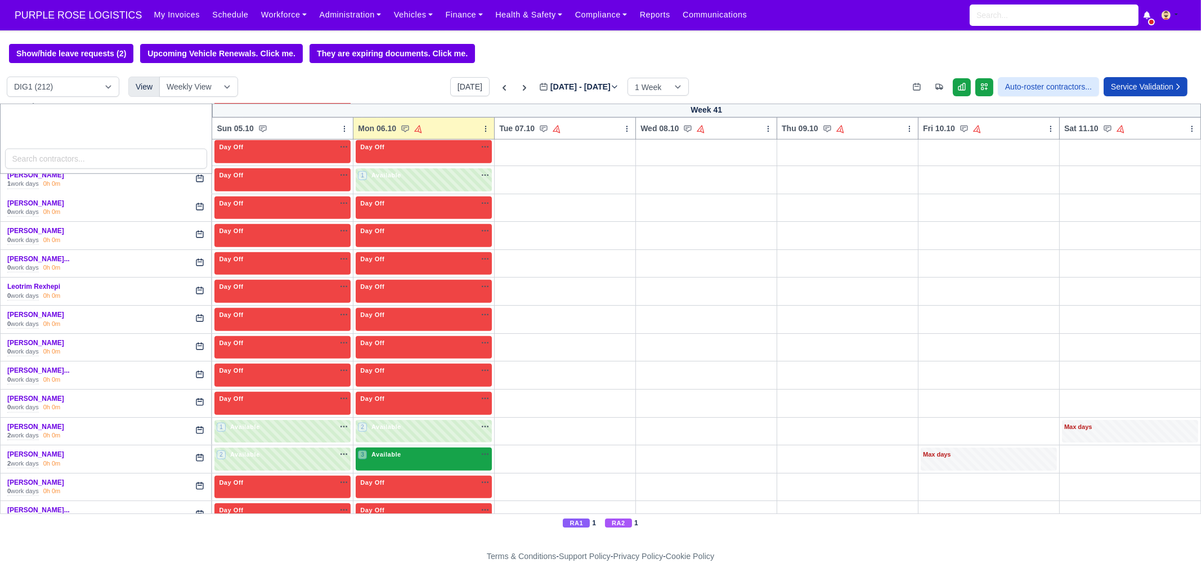
scroll to position [1828, 0]
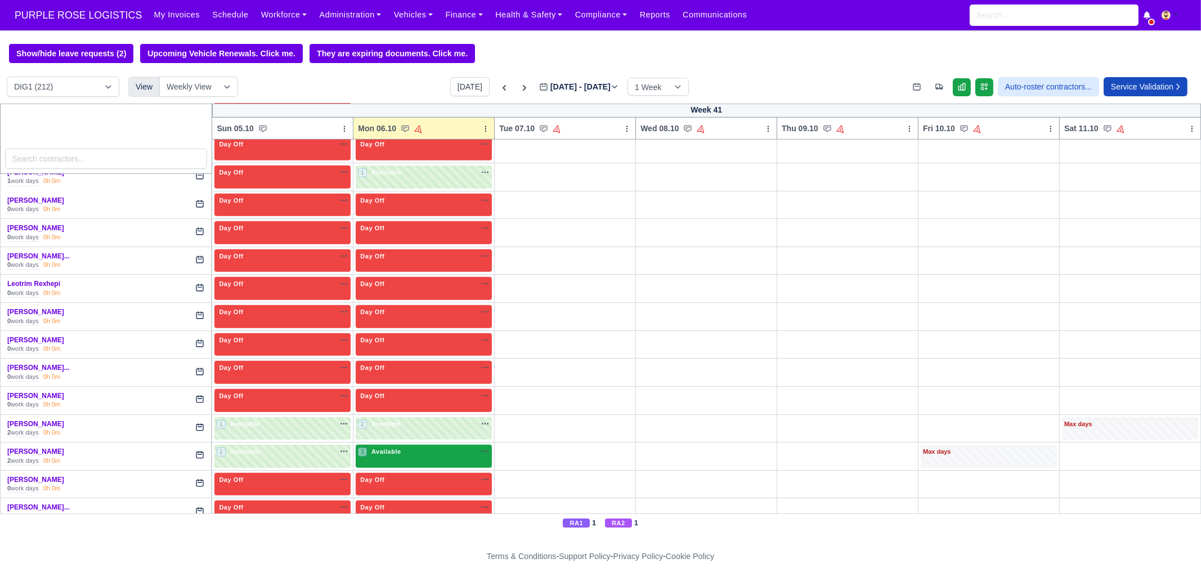
click at [396, 447] on div "3 Available na" at bounding box center [424, 453] width 132 height 12
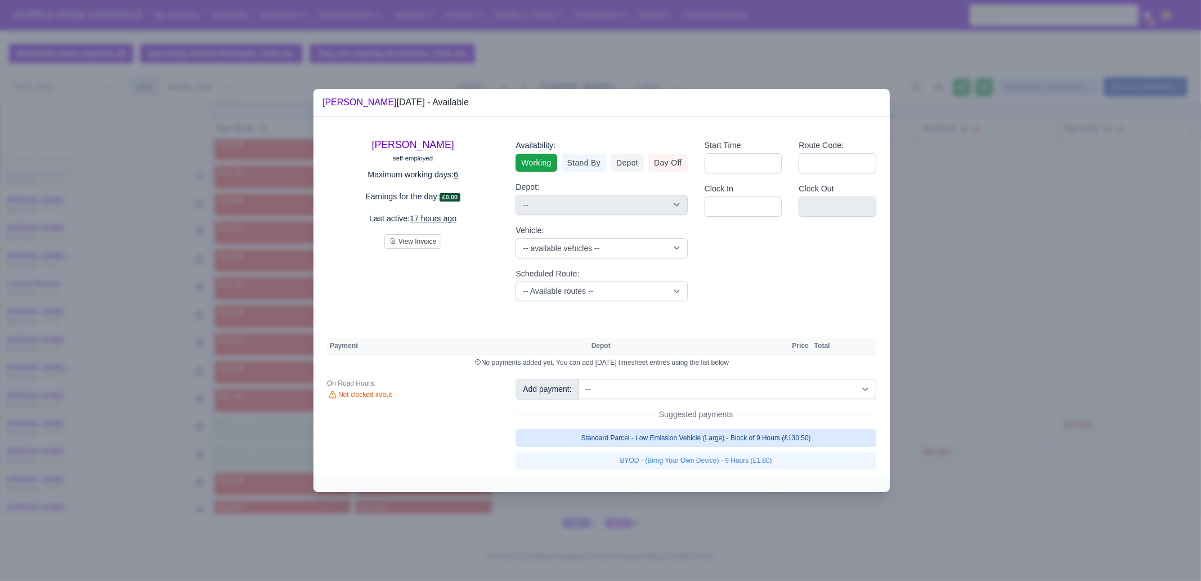
click at [745, 440] on link "Standard Parcel - Low Emission Vehicle (Large) - Block of 9 Hours (£130.50)" at bounding box center [695, 438] width 361 height 18
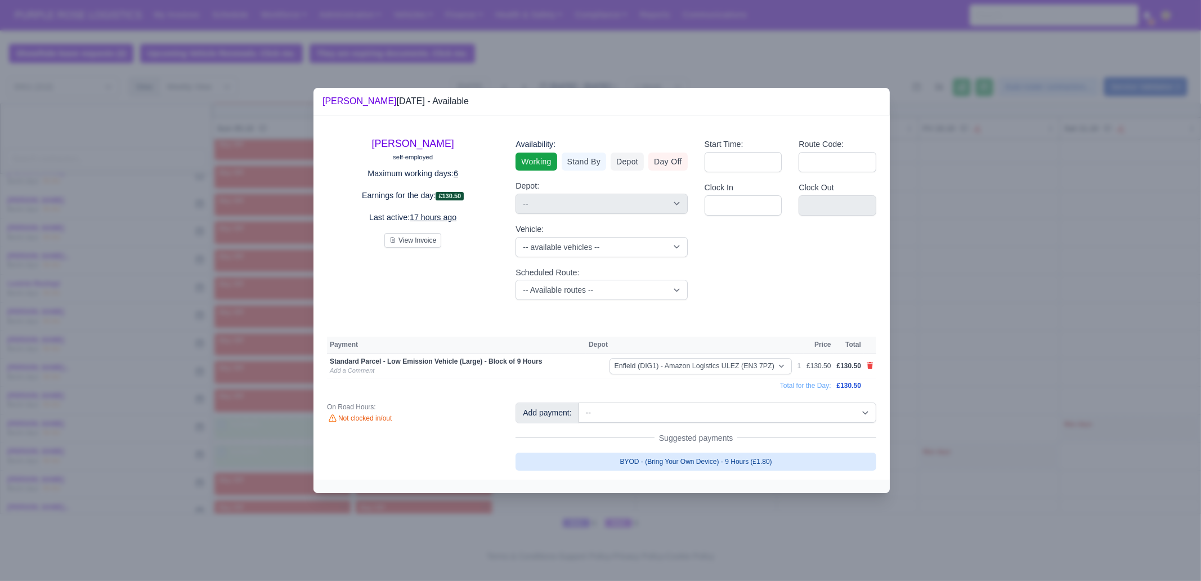
click at [740, 461] on link "BYOD - (Bring Your Own Device) - 9 Hours (£1.80)" at bounding box center [695, 461] width 361 height 18
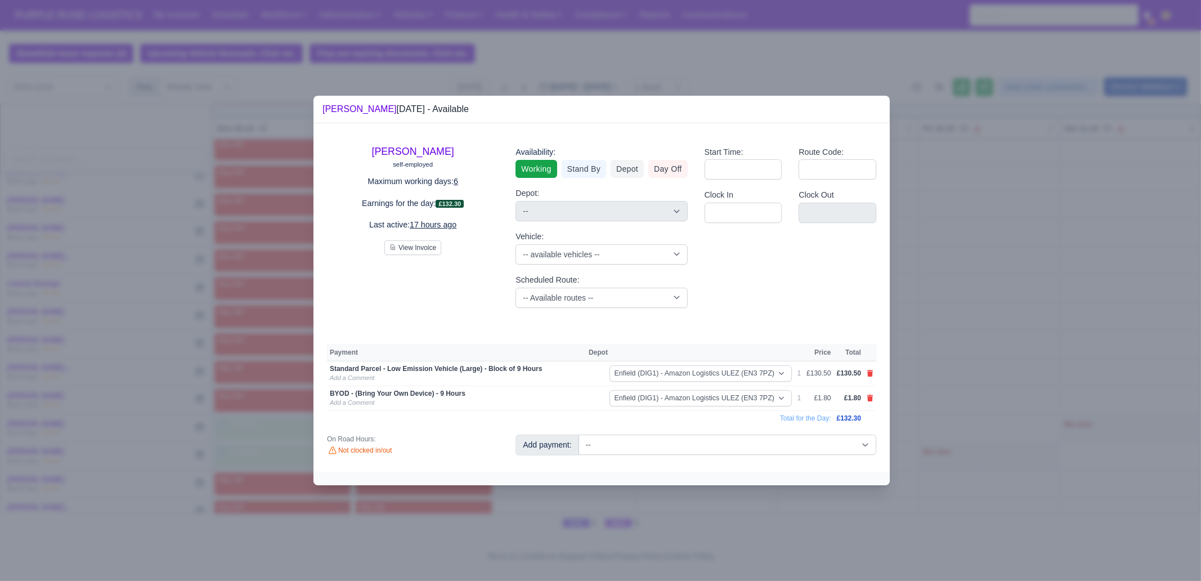
click at [758, 527] on div at bounding box center [600, 290] width 1201 height 581
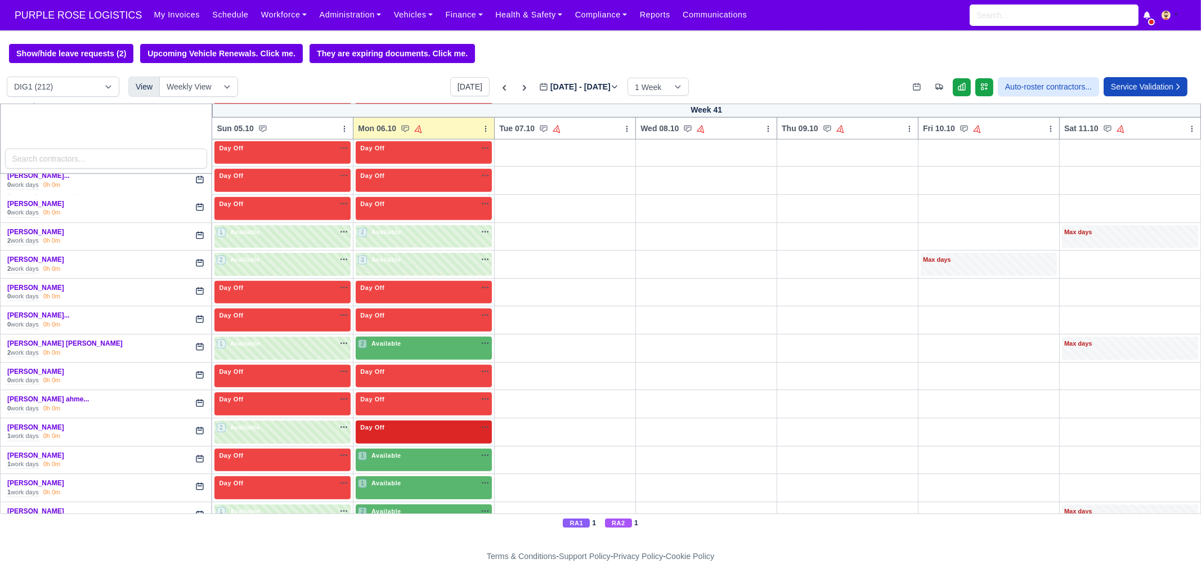
scroll to position [2039, 0]
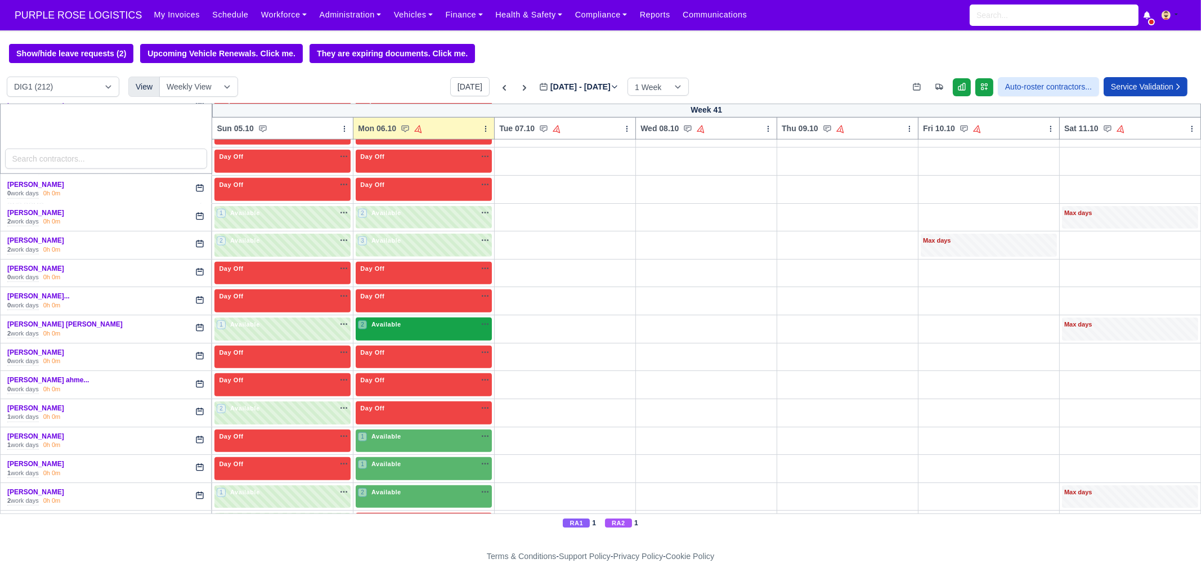
click at [393, 320] on span "Available" at bounding box center [386, 324] width 34 height 8
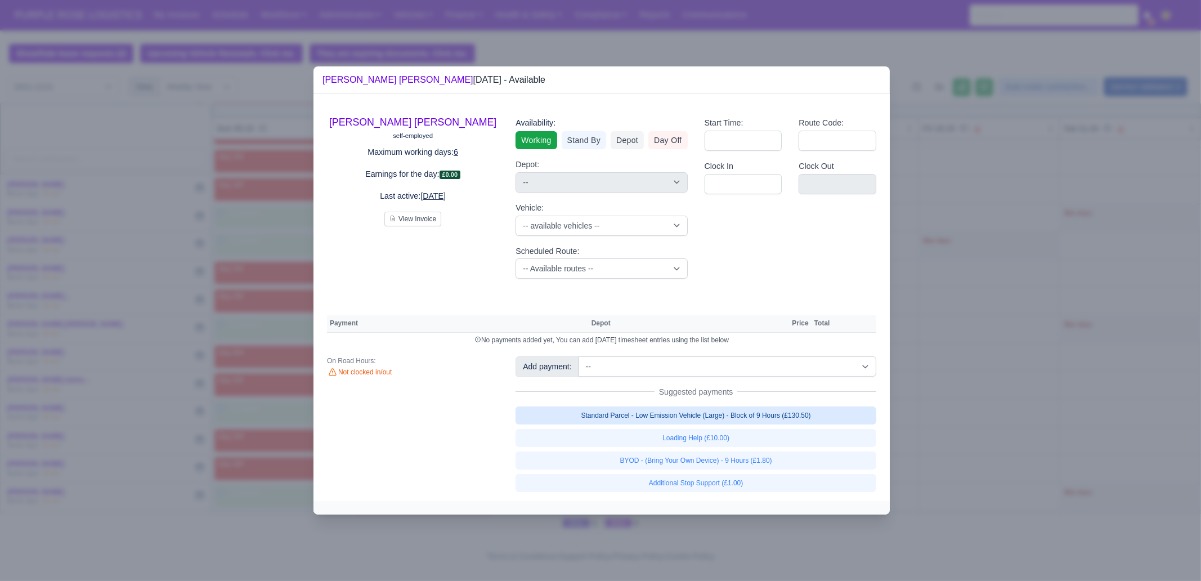
click at [688, 420] on link "Standard Parcel - Low Emission Vehicle (Large) - Block of 9 Hours (£130.50)" at bounding box center [695, 415] width 361 height 18
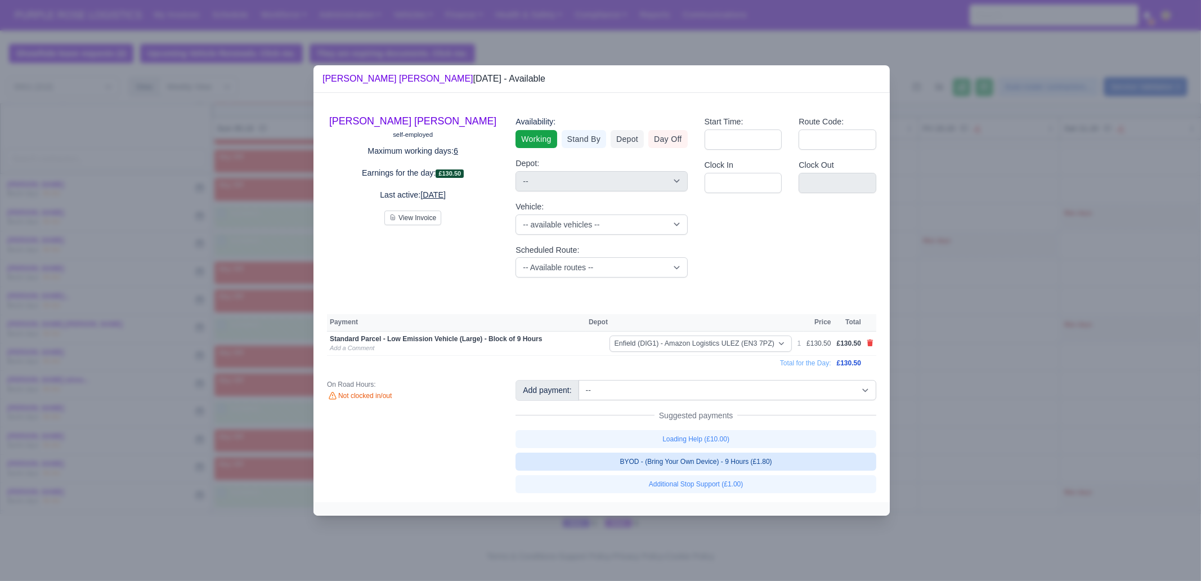
click at [693, 461] on link "BYOD - (Bring Your Own Device) - 9 Hours (£1.80)" at bounding box center [695, 461] width 361 height 18
click at [698, 470] on link "BYOD - (Bring Your Own Device) - 9 Hours (£1.80)" at bounding box center [695, 461] width 361 height 18
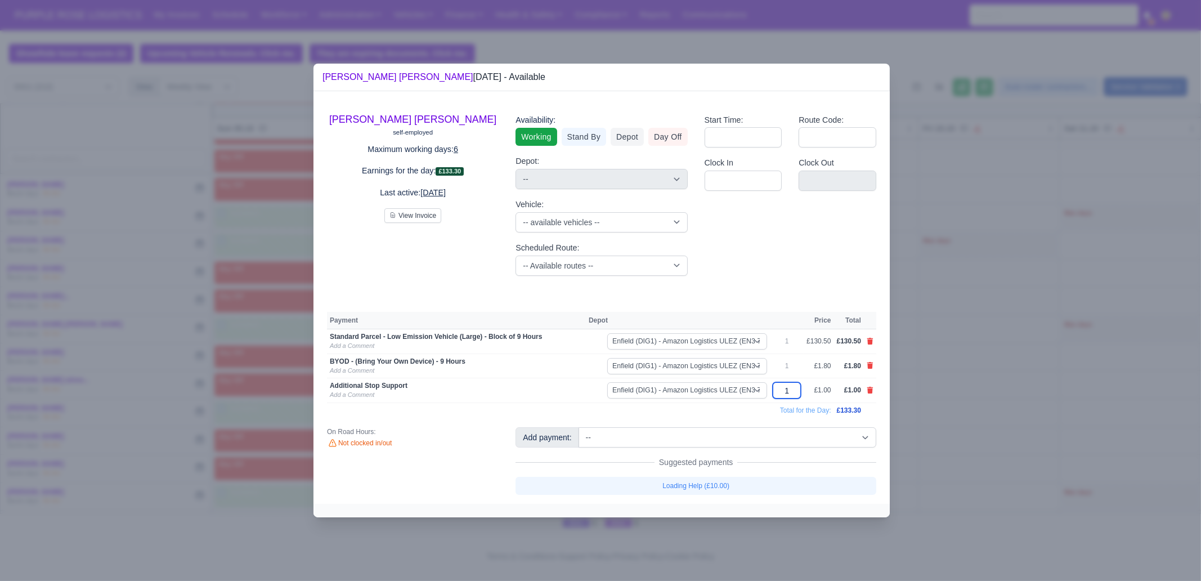
click at [798, 392] on input "1" at bounding box center [787, 390] width 28 height 16
click at [981, 392] on div at bounding box center [600, 290] width 1201 height 581
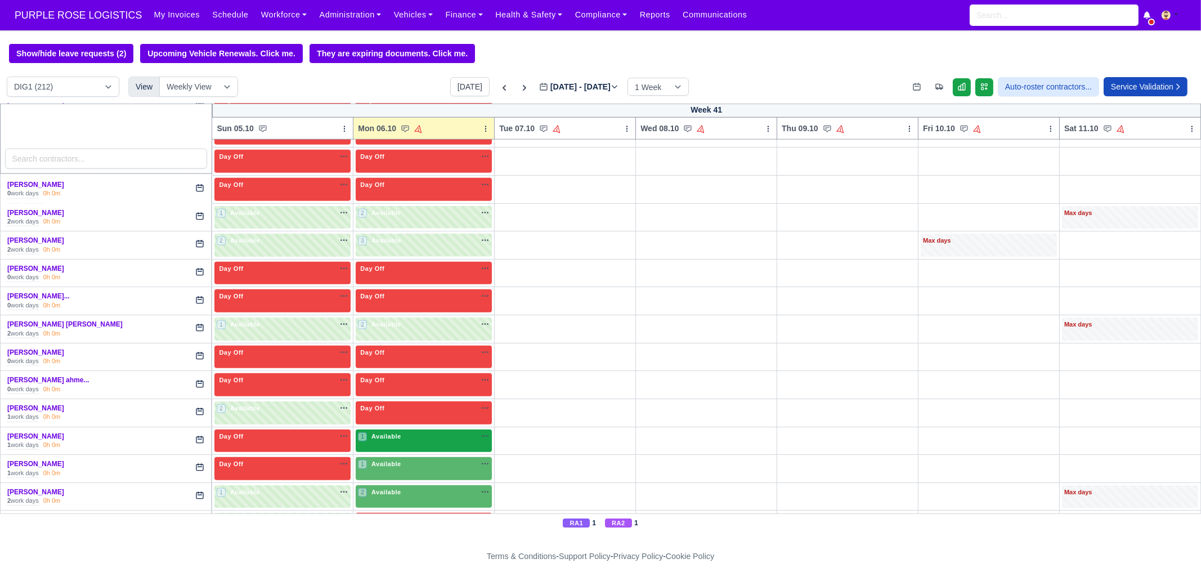
click at [376, 432] on span "Available" at bounding box center [386, 436] width 34 height 8
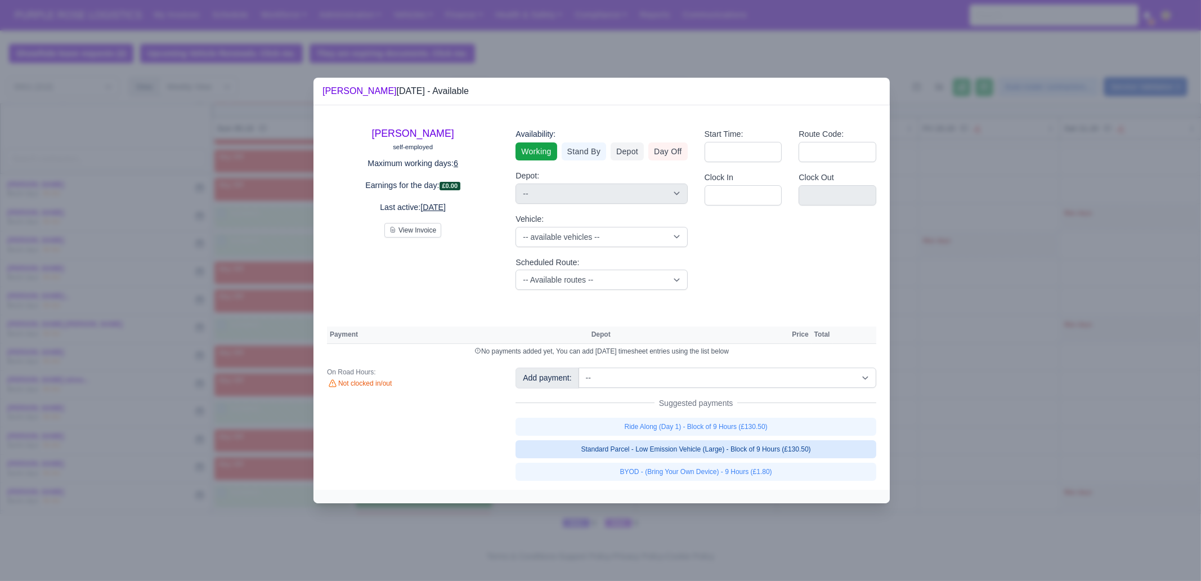
click at [719, 450] on link "Standard Parcel - Low Emission Vehicle (Large) - Block of 9 Hours (£130.50)" at bounding box center [695, 449] width 361 height 18
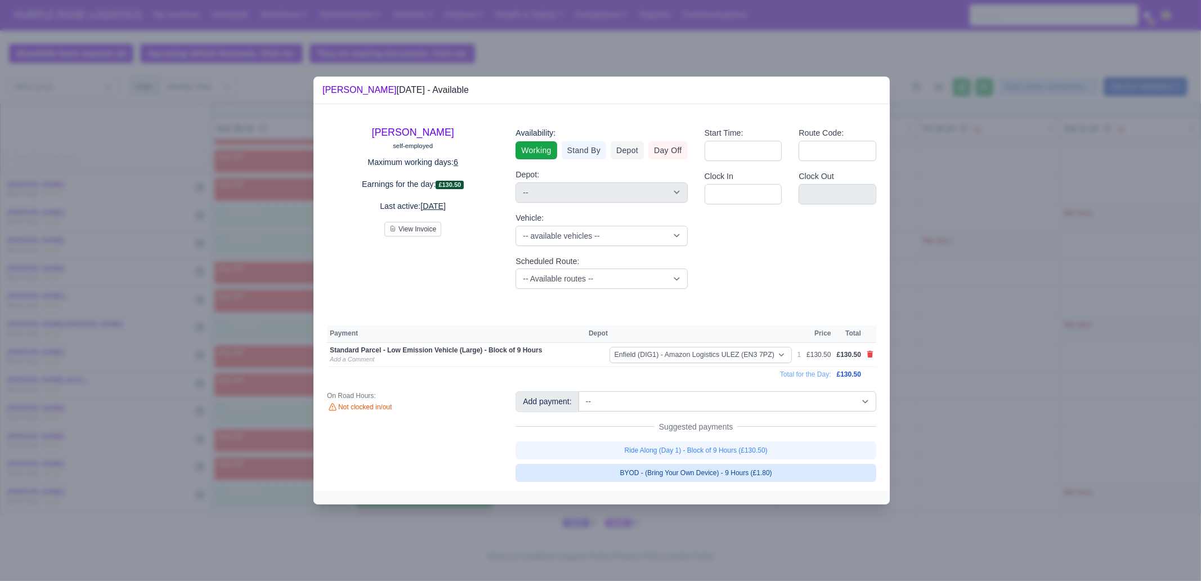
click at [719, 480] on link "BYOD - (Bring Your Own Device) - 9 Hours (£1.80)" at bounding box center [695, 473] width 361 height 18
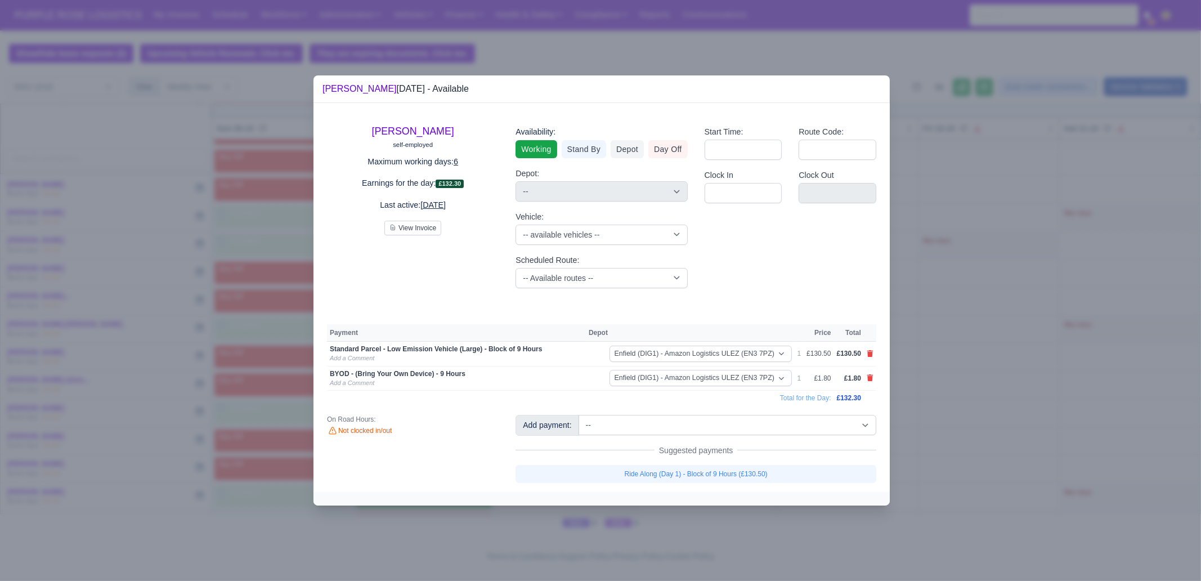
click at [738, 516] on div at bounding box center [600, 290] width 1201 height 581
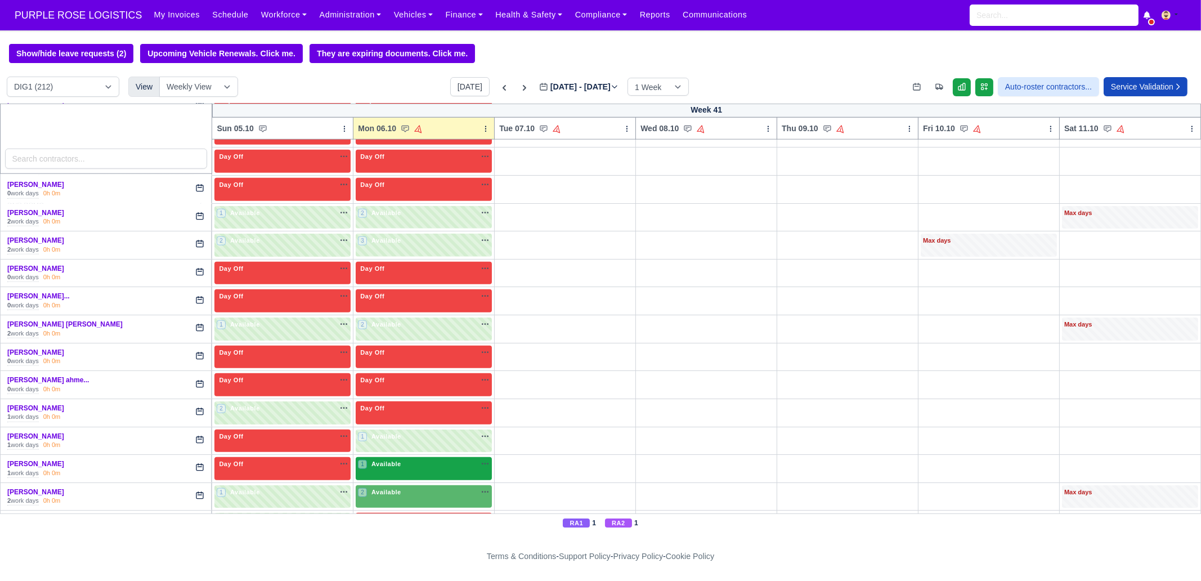
click at [389, 460] on span "Available" at bounding box center [386, 464] width 34 height 8
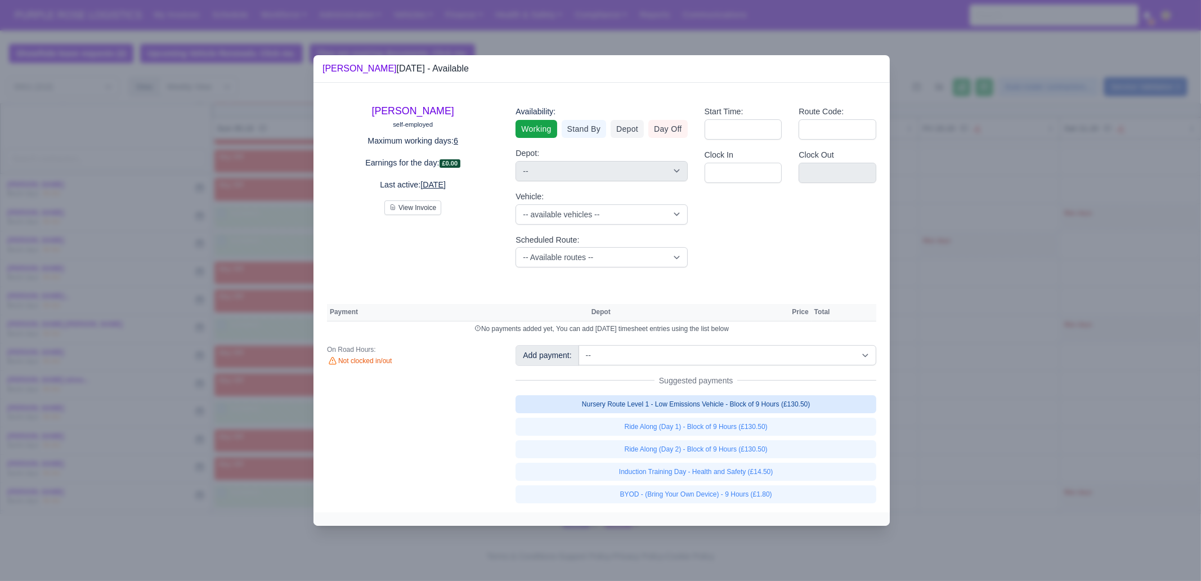
click at [729, 403] on link "Nursery Route Level 1 - Low Emissions Vehicle - Block of 9 Hours (£130.50)" at bounding box center [695, 404] width 361 height 18
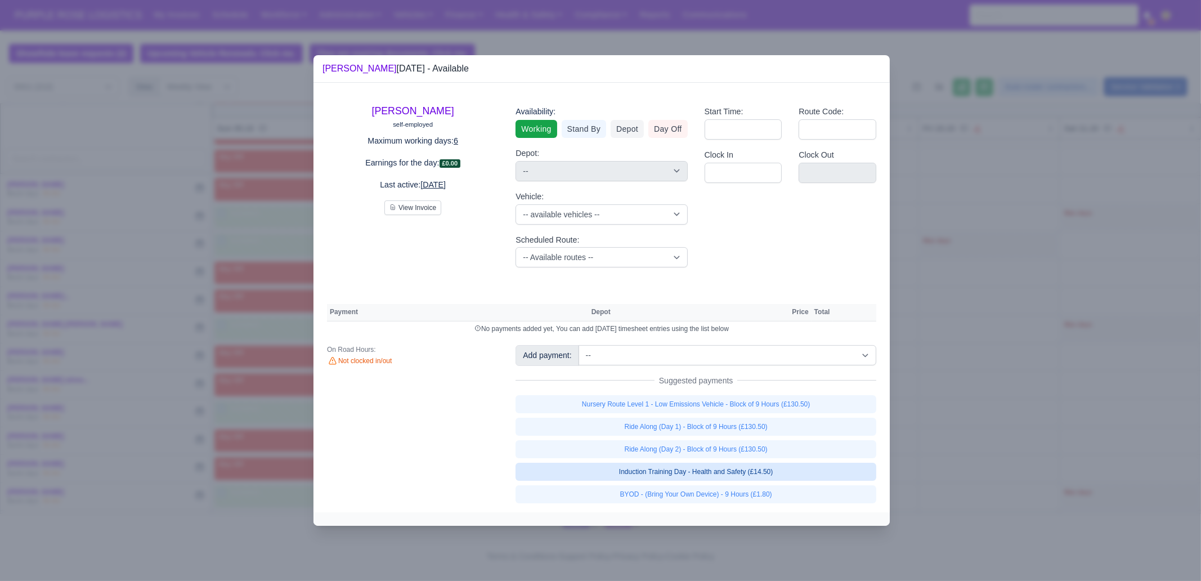
click at [754, 481] on link "Induction Training Day - Health and Safety (£14.50)" at bounding box center [695, 472] width 361 height 18
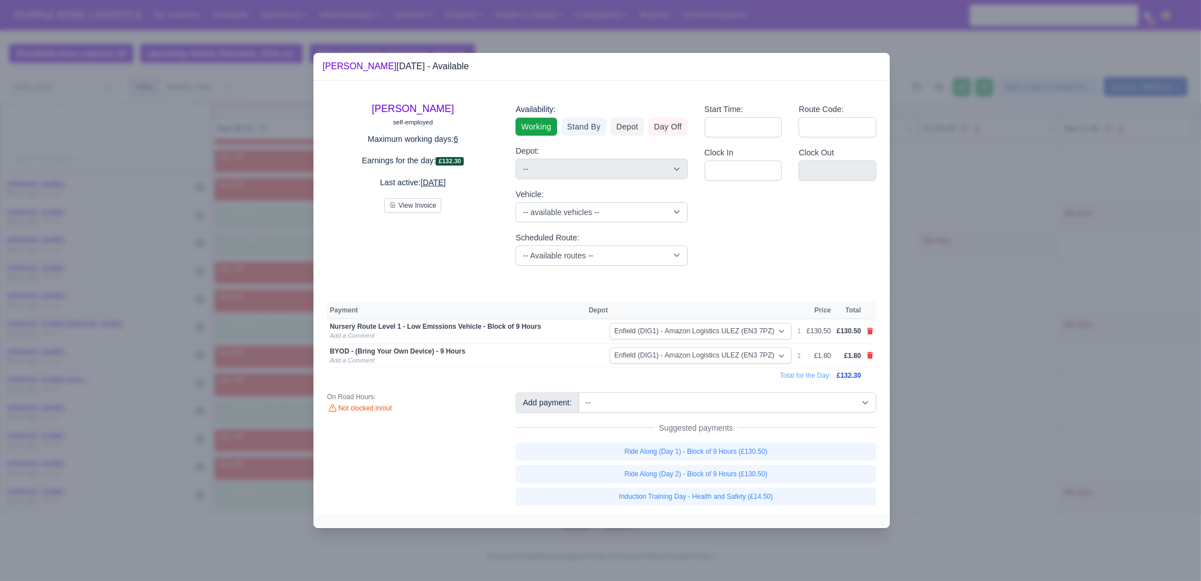
click at [989, 487] on div at bounding box center [600, 290] width 1201 height 581
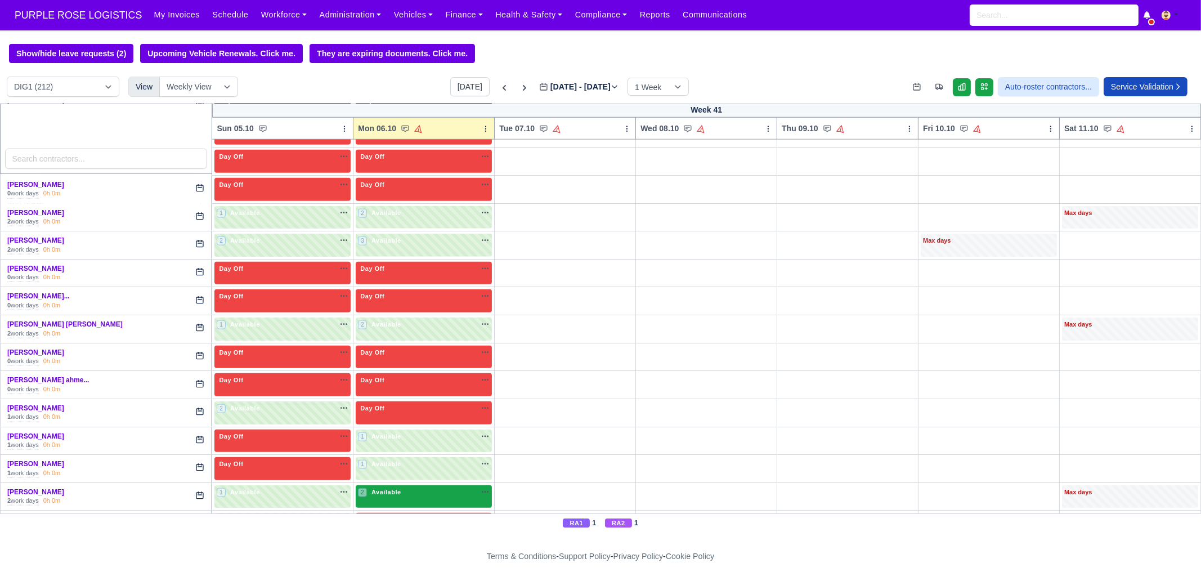
click at [376, 488] on span "Available" at bounding box center [386, 492] width 34 height 8
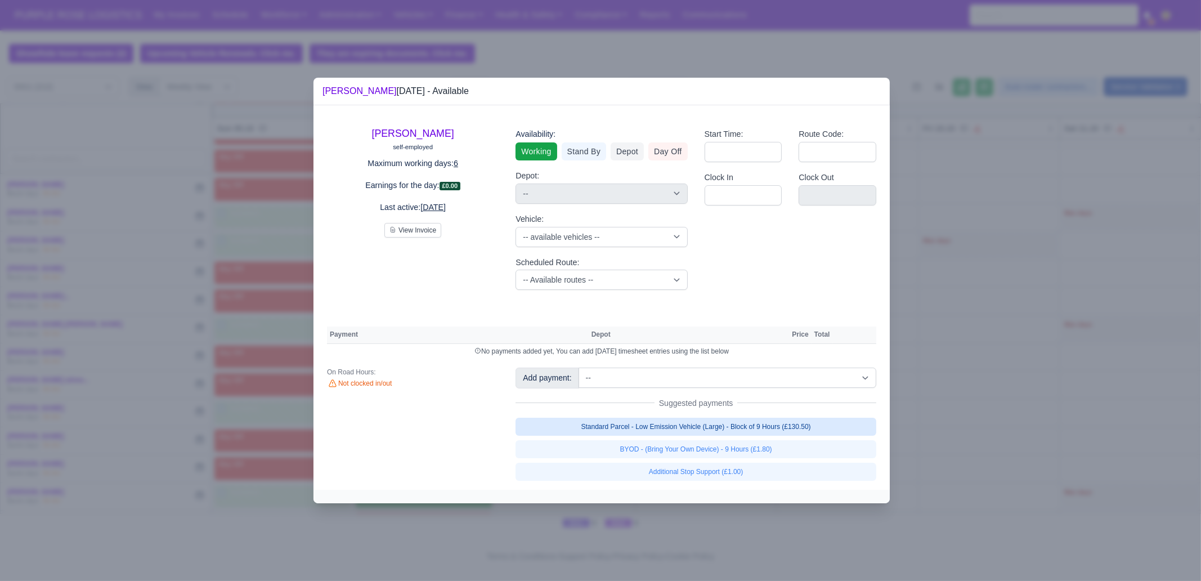
click at [726, 420] on link "Standard Parcel - Low Emission Vehicle (Large) - Block of 9 Hours (£130.50)" at bounding box center [695, 426] width 361 height 18
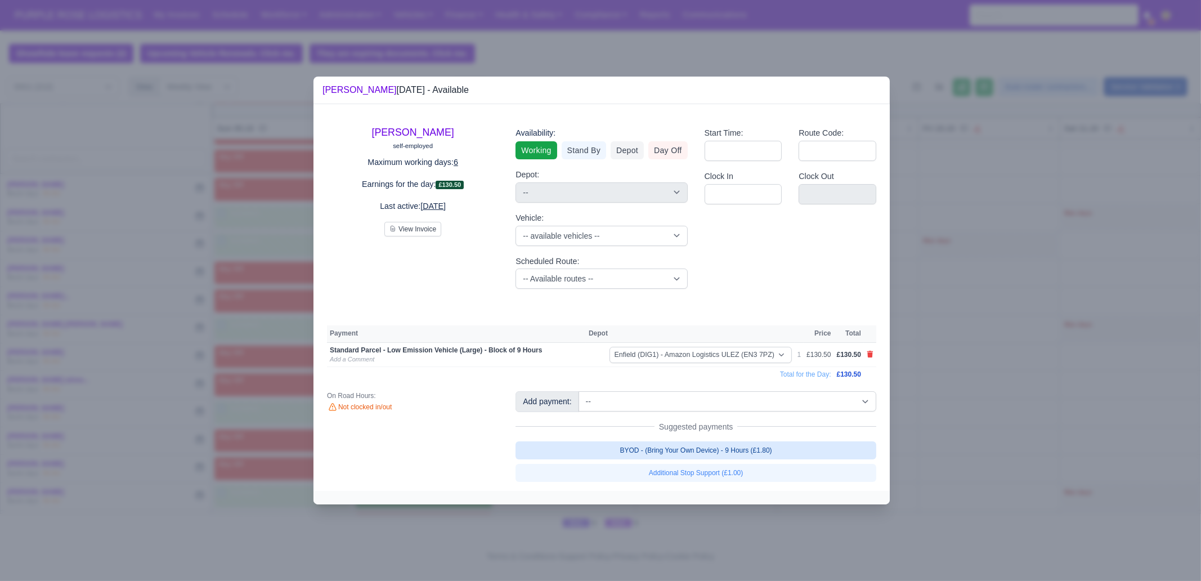
click at [738, 447] on link "BYOD - (Bring Your Own Device) - 9 Hours (£1.80)" at bounding box center [695, 450] width 361 height 18
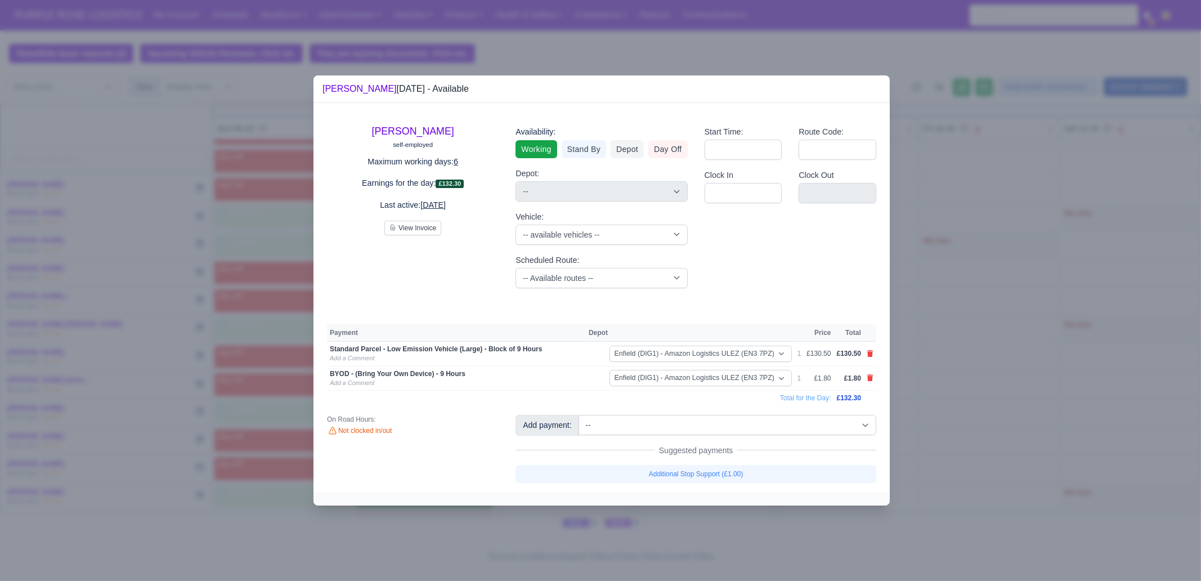
click at [954, 419] on div at bounding box center [600, 290] width 1201 height 581
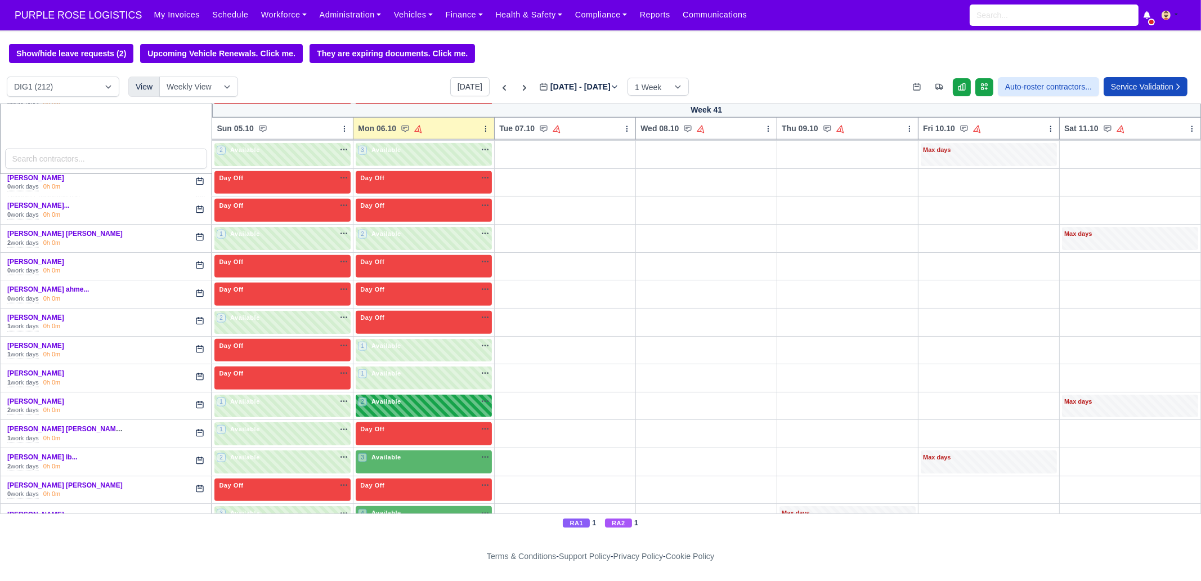
scroll to position [2180, 0]
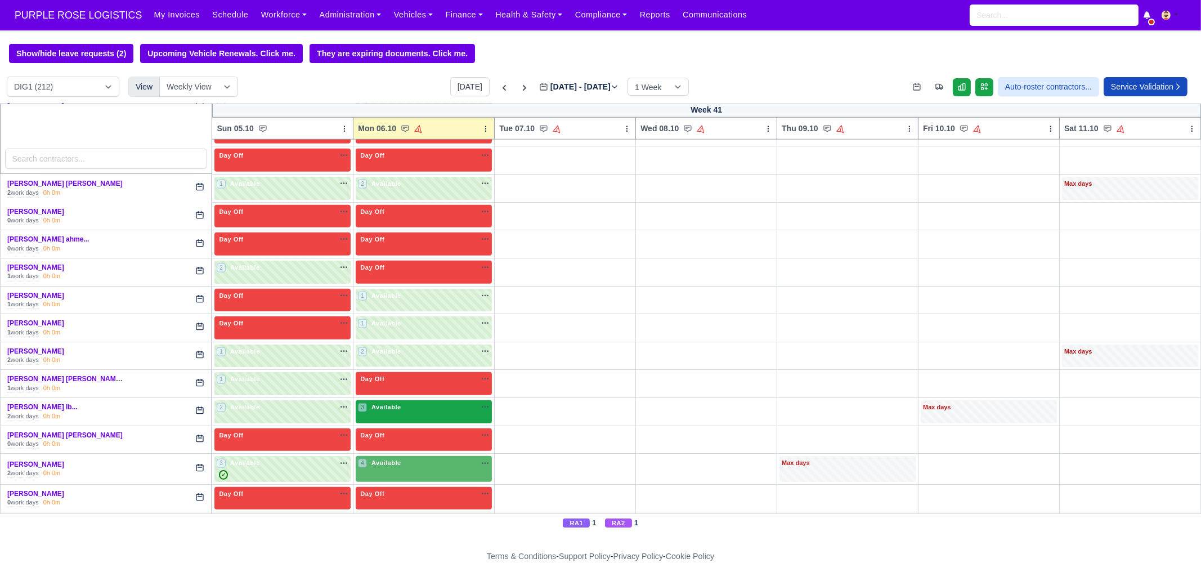
click at [386, 403] on span "Available" at bounding box center [386, 407] width 34 height 8
click at [385, 400] on div "3 Available" at bounding box center [424, 411] width 136 height 23
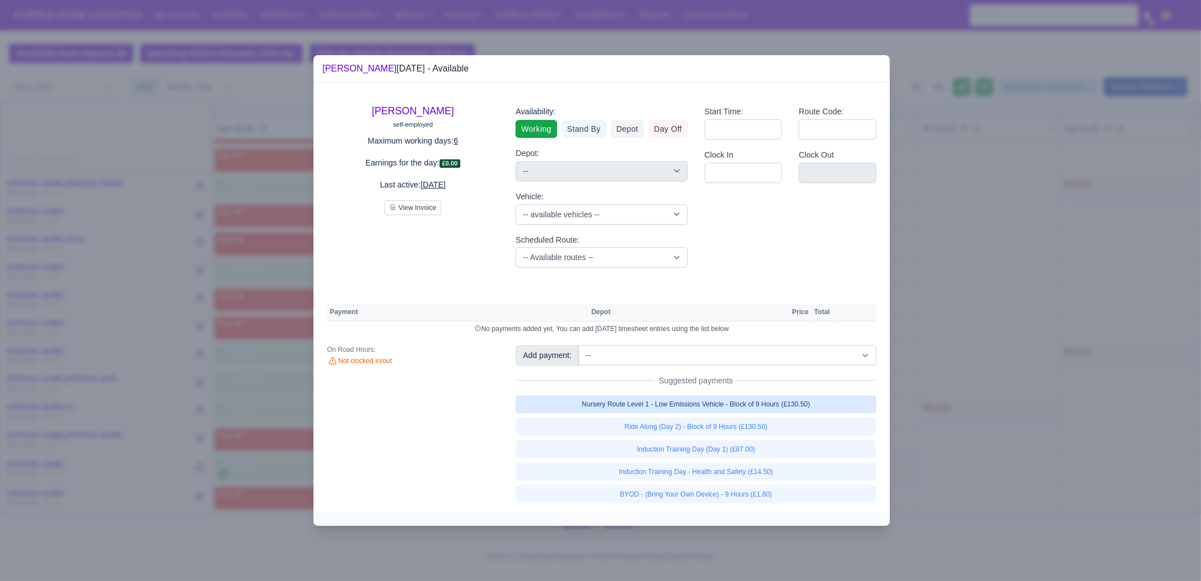
click at [774, 406] on link "Nursery Route Level 1 - Low Emissions Vehicle - Block of 9 Hours (£130.50)" at bounding box center [695, 404] width 361 height 18
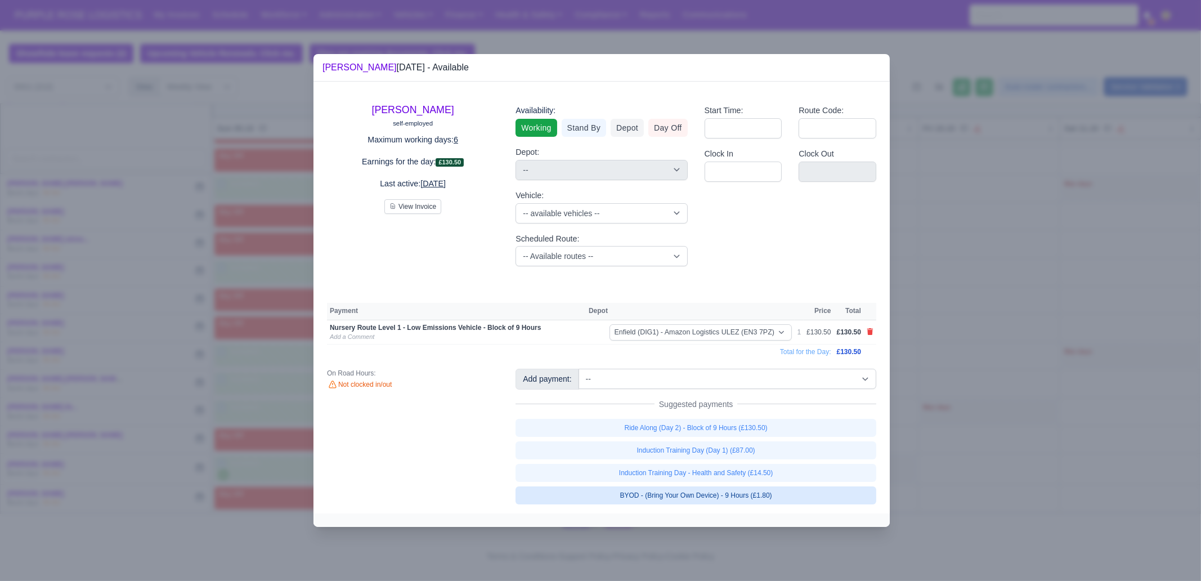
click at [780, 493] on link "BYOD - (Bring Your Own Device) - 9 Hours (£1.80)" at bounding box center [695, 495] width 361 height 18
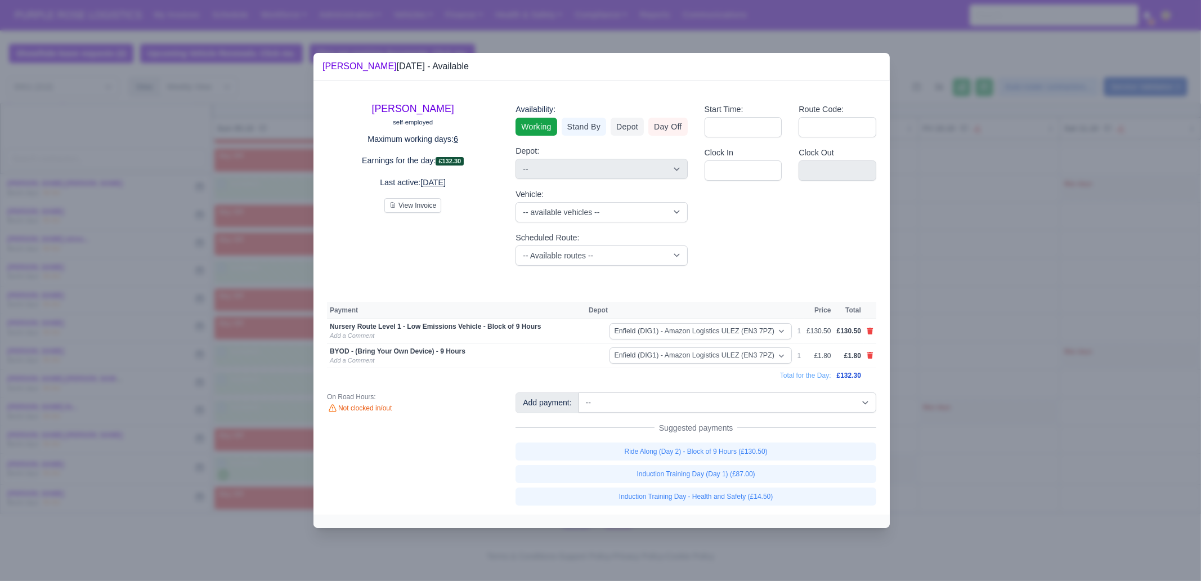
click at [1010, 424] on div at bounding box center [600, 290] width 1201 height 581
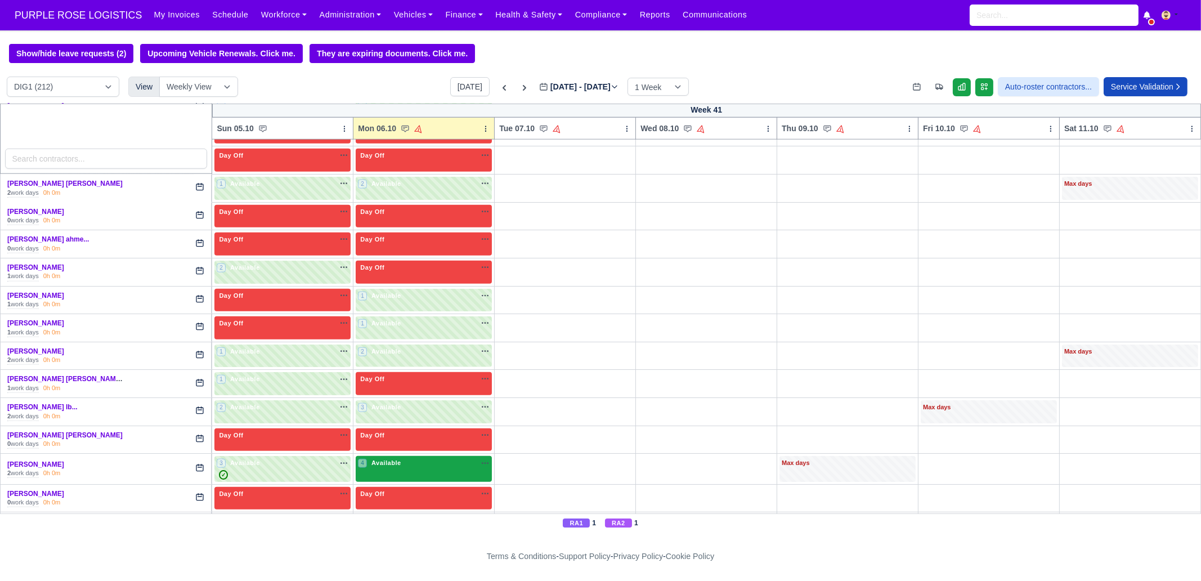
click at [369, 456] on div "4 Available" at bounding box center [424, 469] width 136 height 26
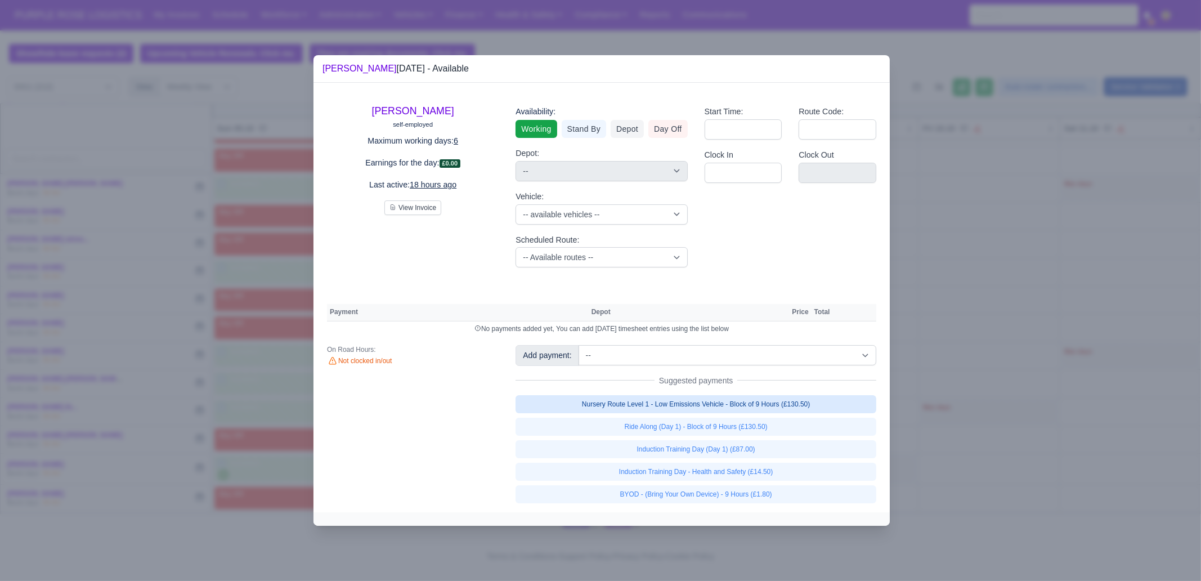
click at [735, 406] on link "Nursery Route Level 1 - Low Emissions Vehicle - Block of 9 Hours (£130.50)" at bounding box center [695, 404] width 361 height 18
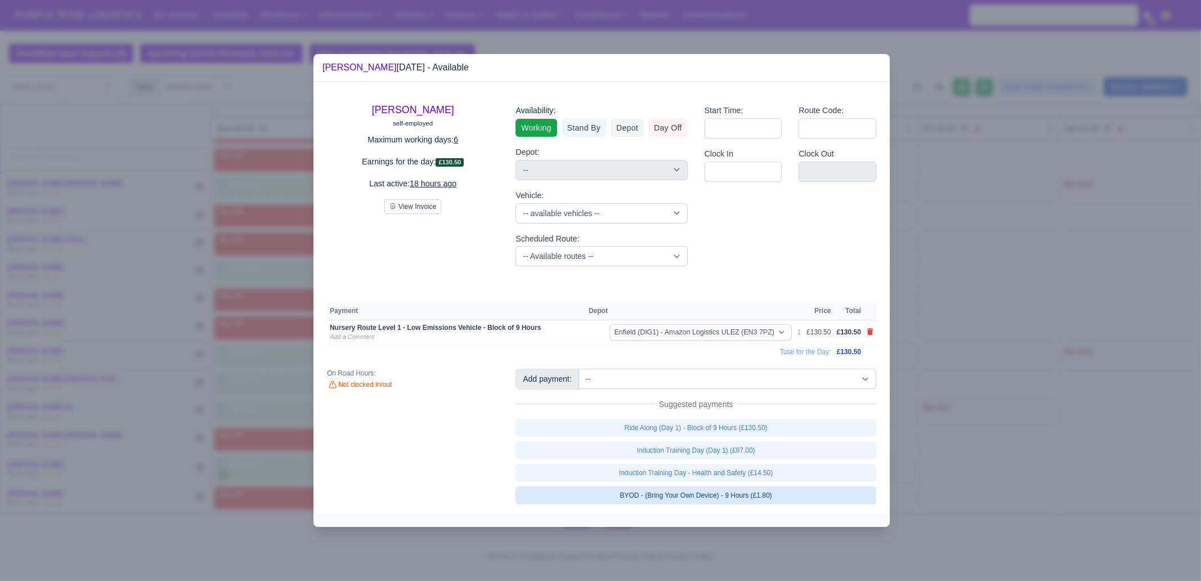
click at [747, 494] on link "BYOD - (Bring Your Own Device) - 9 Hours (£1.80)" at bounding box center [695, 495] width 361 height 18
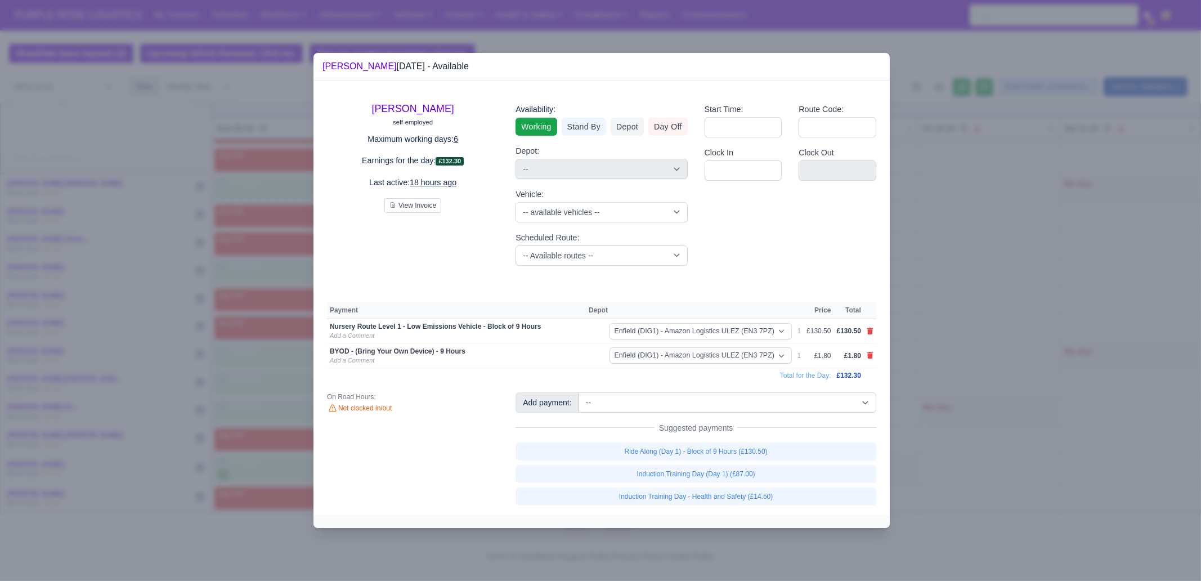
click at [953, 478] on div at bounding box center [600, 290] width 1201 height 581
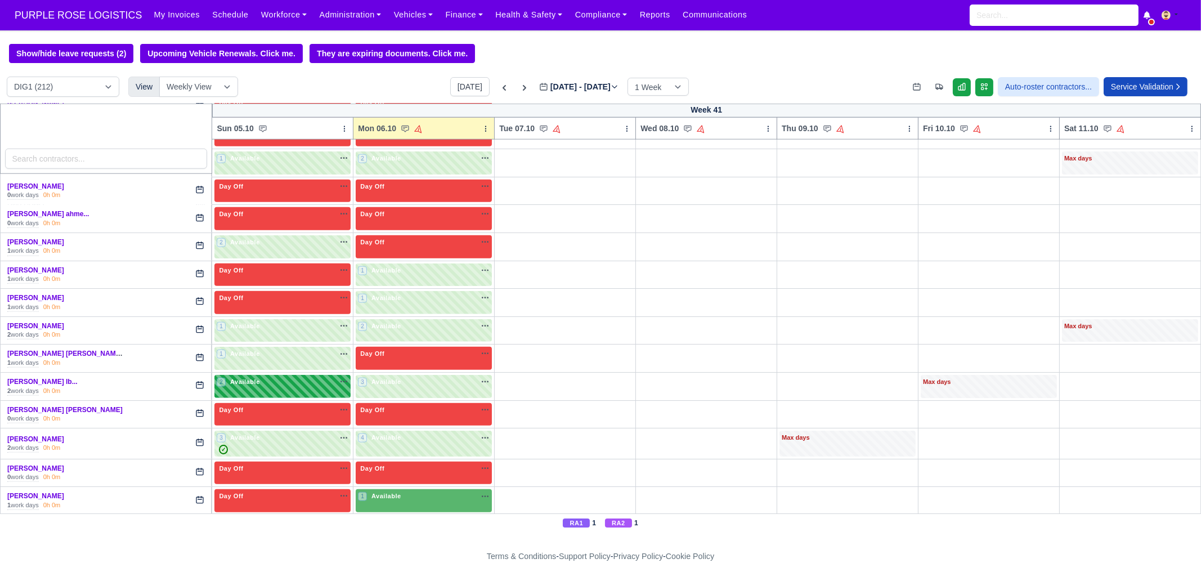
scroll to position [2250, 0]
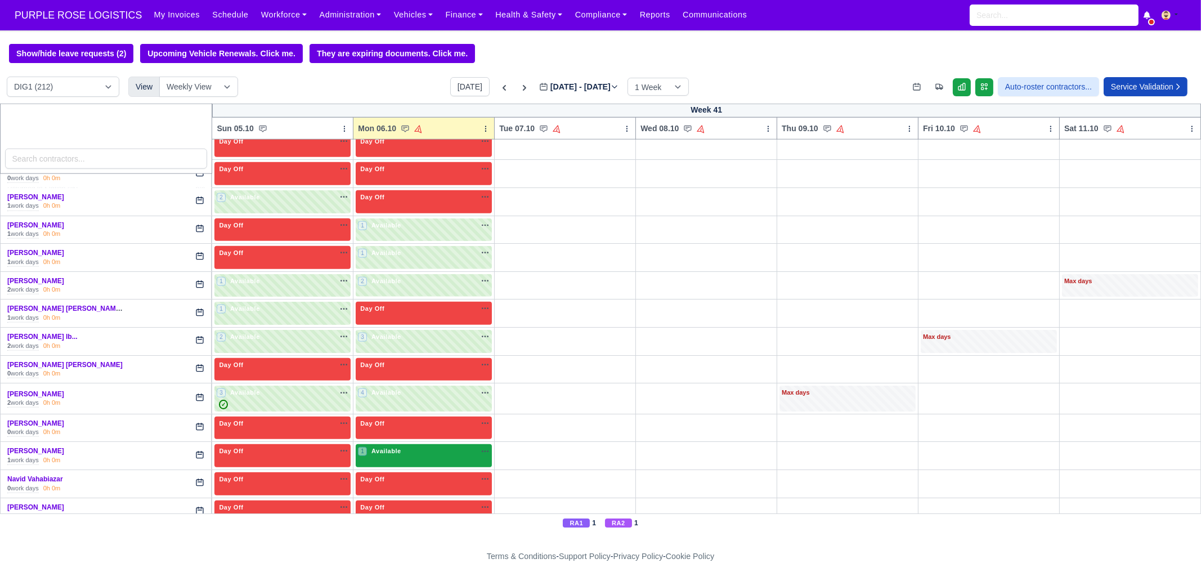
click at [397, 447] on span "Available" at bounding box center [386, 451] width 34 height 8
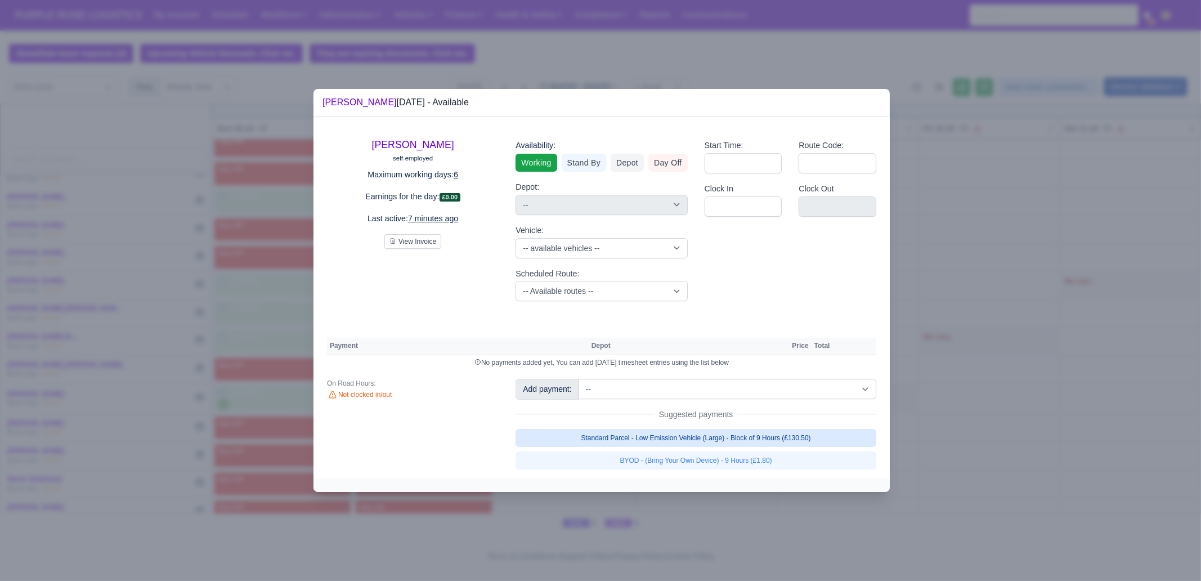
click at [693, 432] on link "Standard Parcel - Low Emission Vehicle (Large) - Block of 9 Hours (£130.50)" at bounding box center [695, 438] width 361 height 18
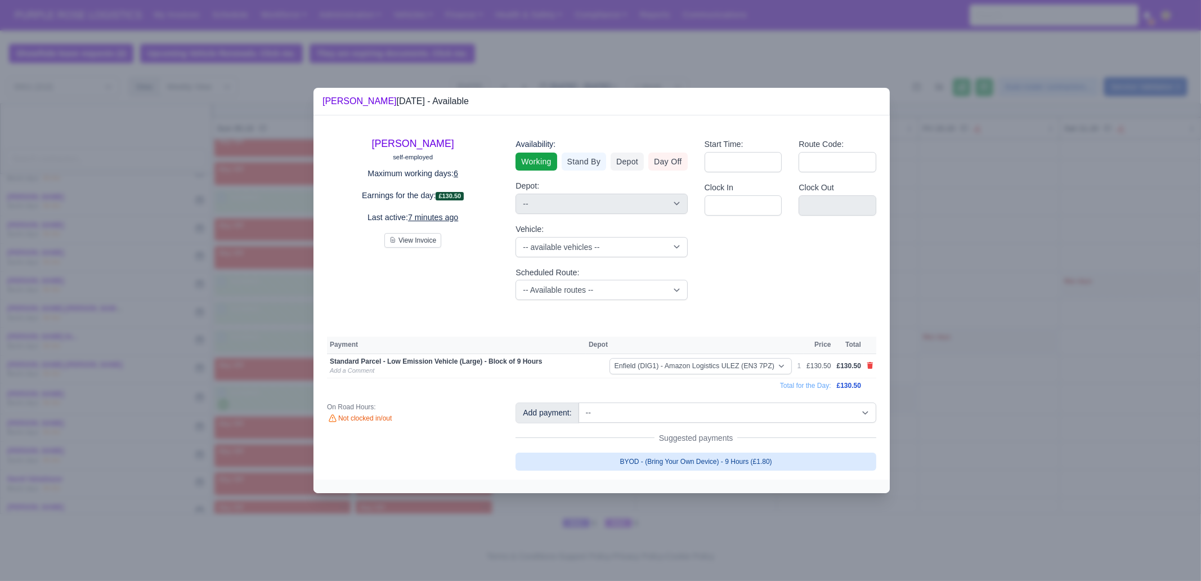
click at [693, 454] on link "BYOD - (Bring Your Own Device) - 9 Hours (£1.80)" at bounding box center [695, 461] width 361 height 18
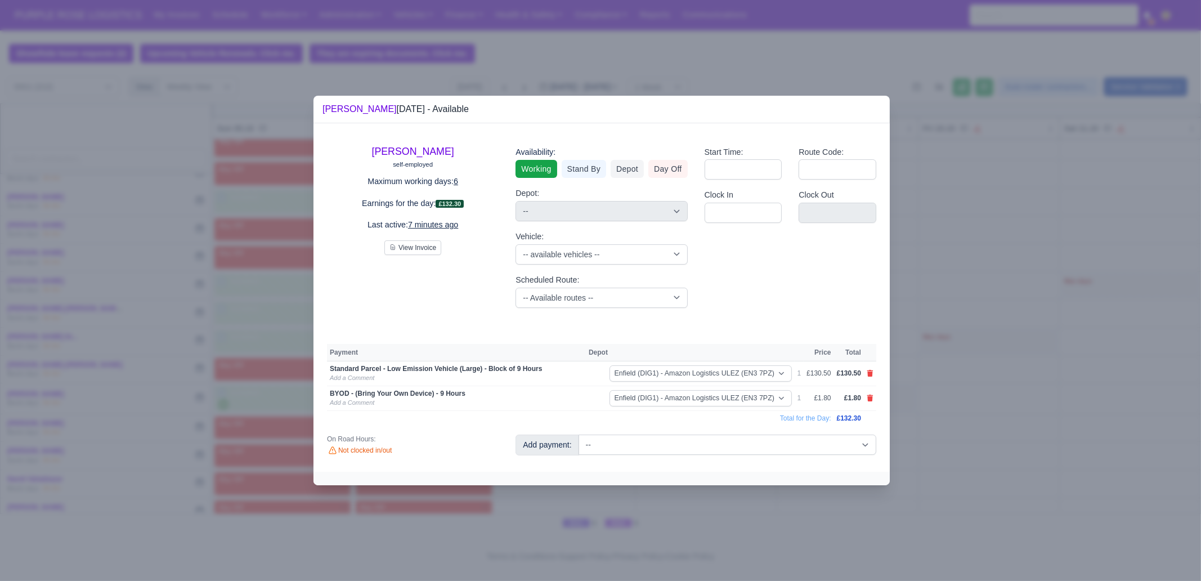
click at [996, 451] on div at bounding box center [600, 290] width 1201 height 581
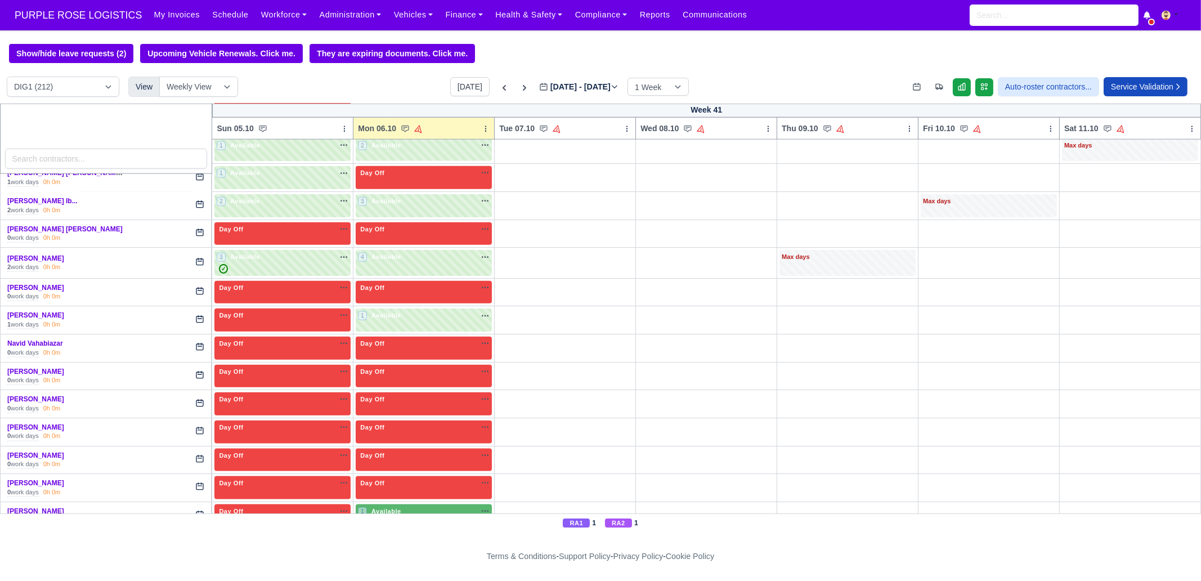
scroll to position [2391, 0]
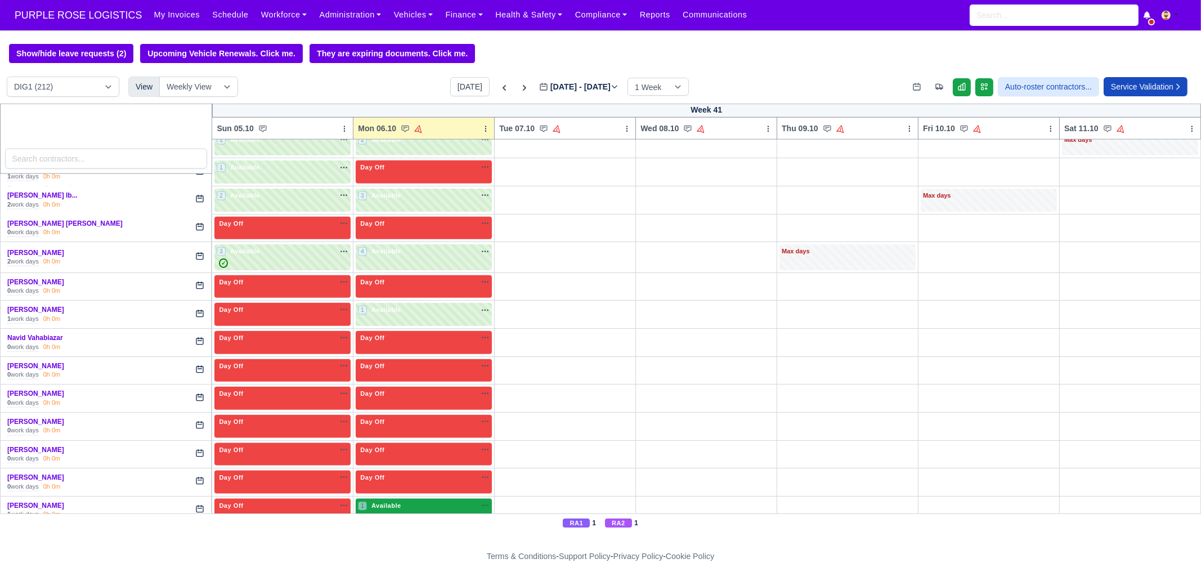
click at [401, 499] on div "1 Available" at bounding box center [424, 510] width 136 height 23
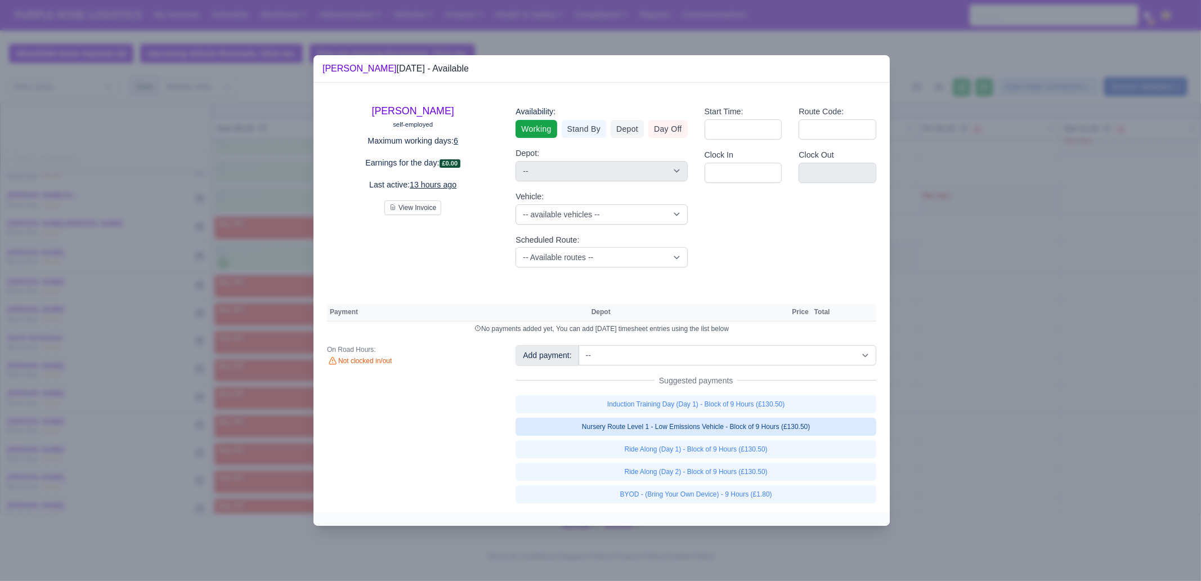
click at [773, 425] on link "Nursery Route Level 1 - Low Emissions Vehicle - Block of 9 Hours (£130.50)" at bounding box center [695, 426] width 361 height 18
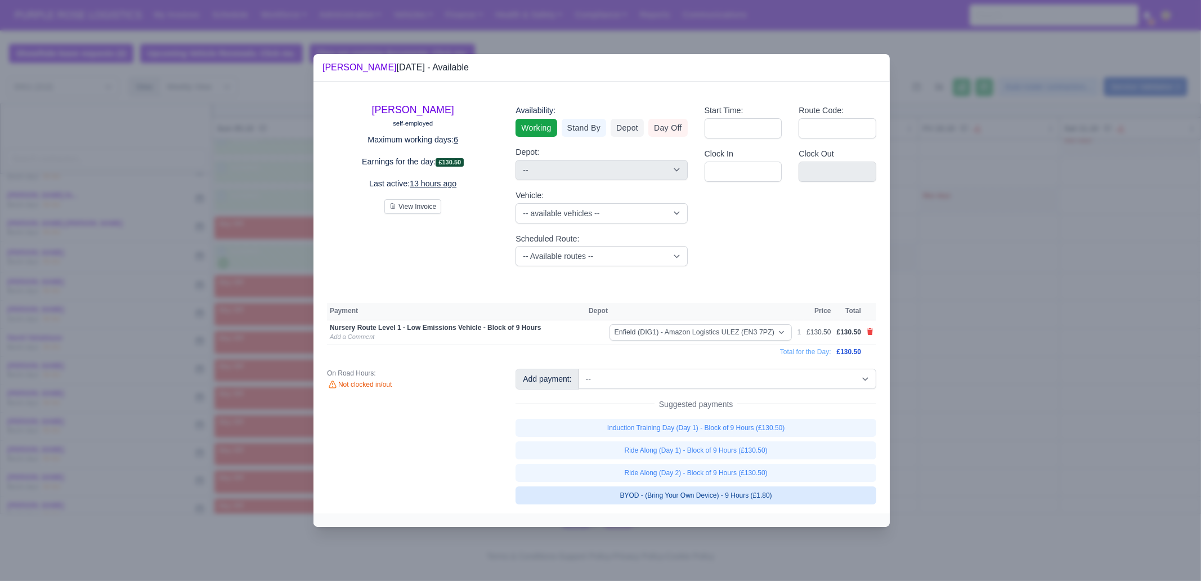
click at [768, 496] on link "BYOD - (Bring Your Own Device) - 9 Hours (£1.80)" at bounding box center [695, 495] width 361 height 18
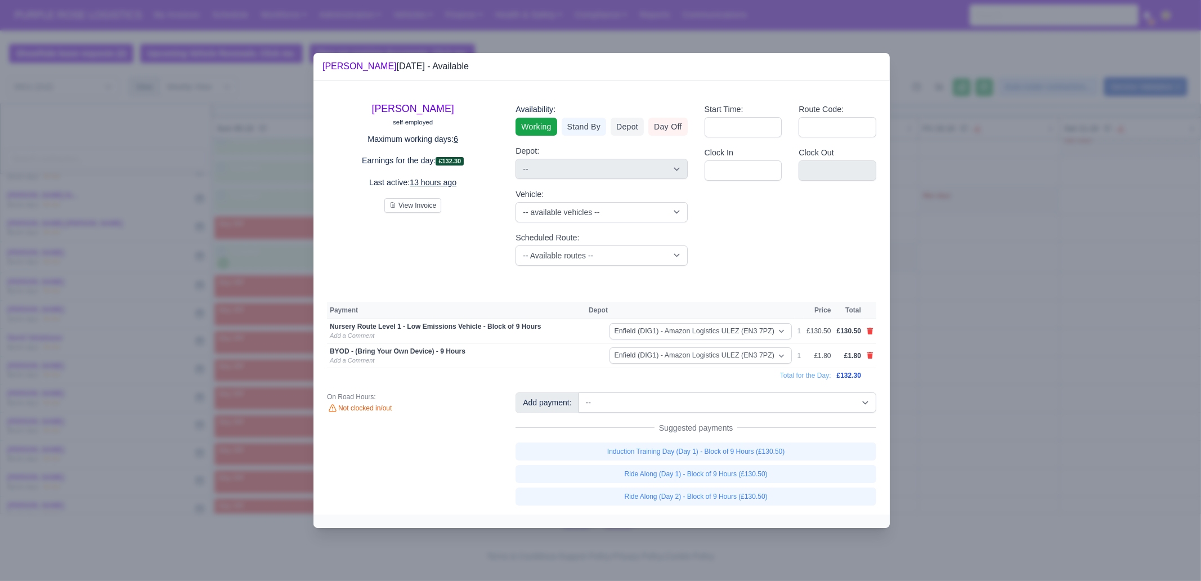
click at [1010, 456] on div at bounding box center [600, 290] width 1201 height 581
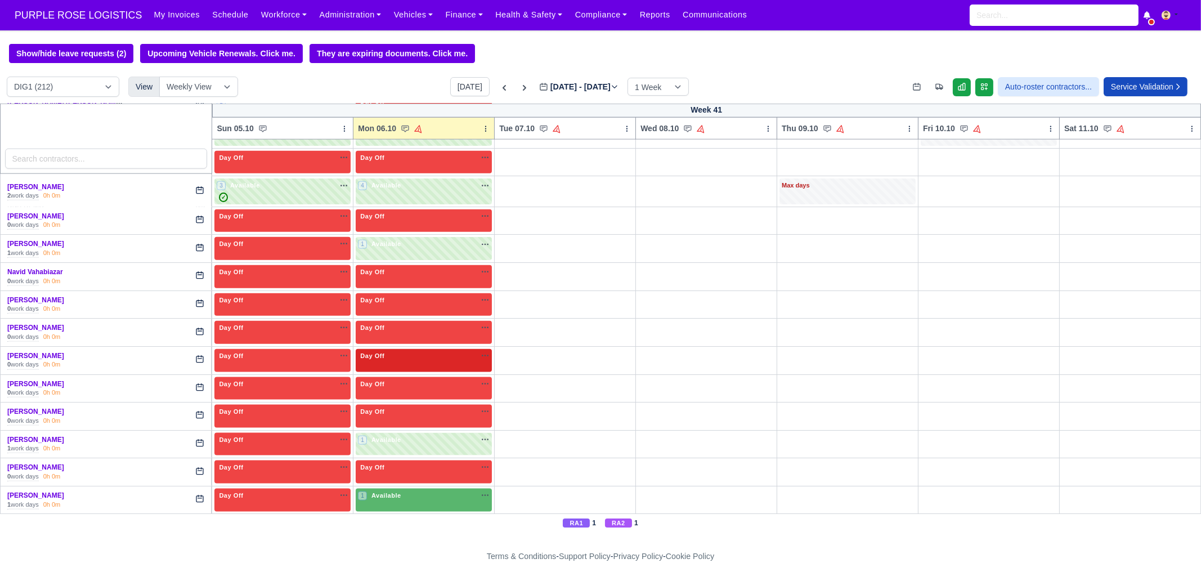
scroll to position [2462, 0]
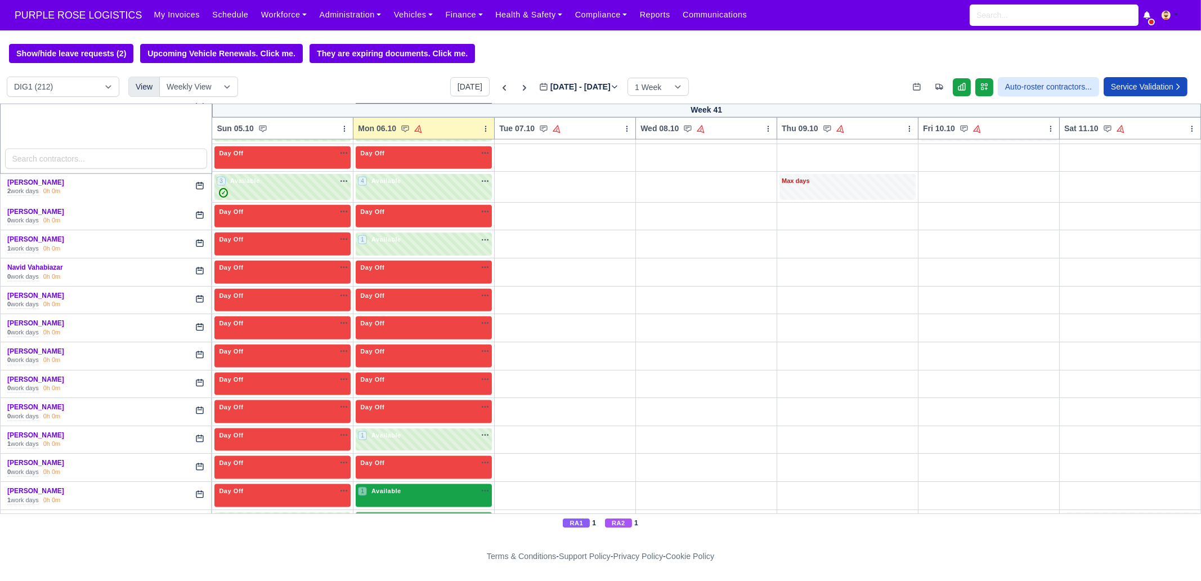
click at [407, 484] on div "1 Available" at bounding box center [424, 495] width 136 height 23
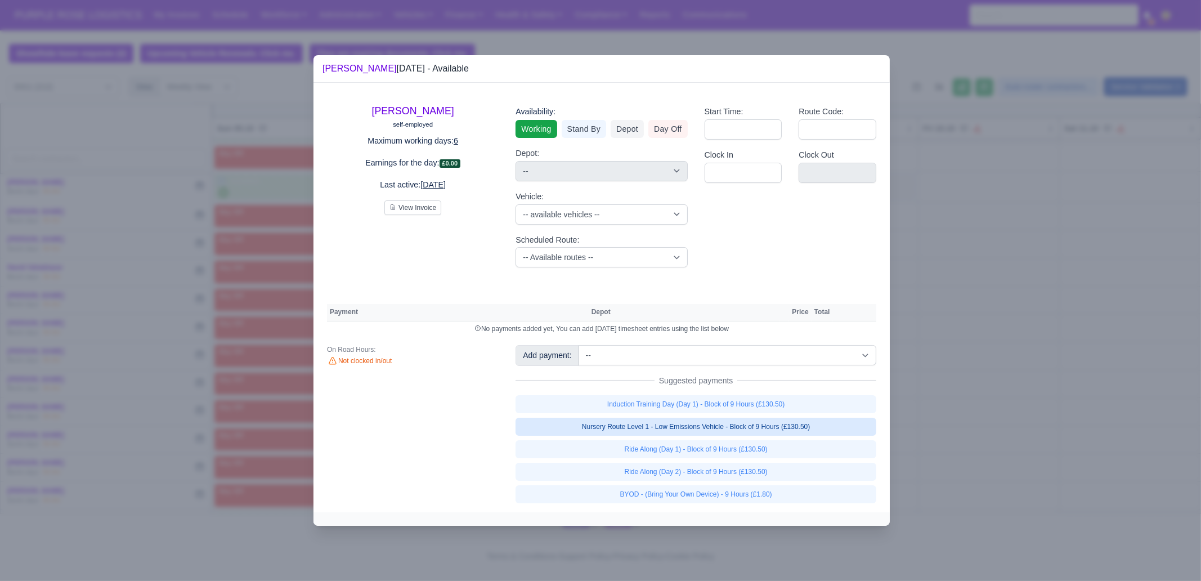
click at [752, 423] on link "Nursery Route Level 1 - Low Emissions Vehicle - Block of 9 Hours (£130.50)" at bounding box center [695, 426] width 361 height 18
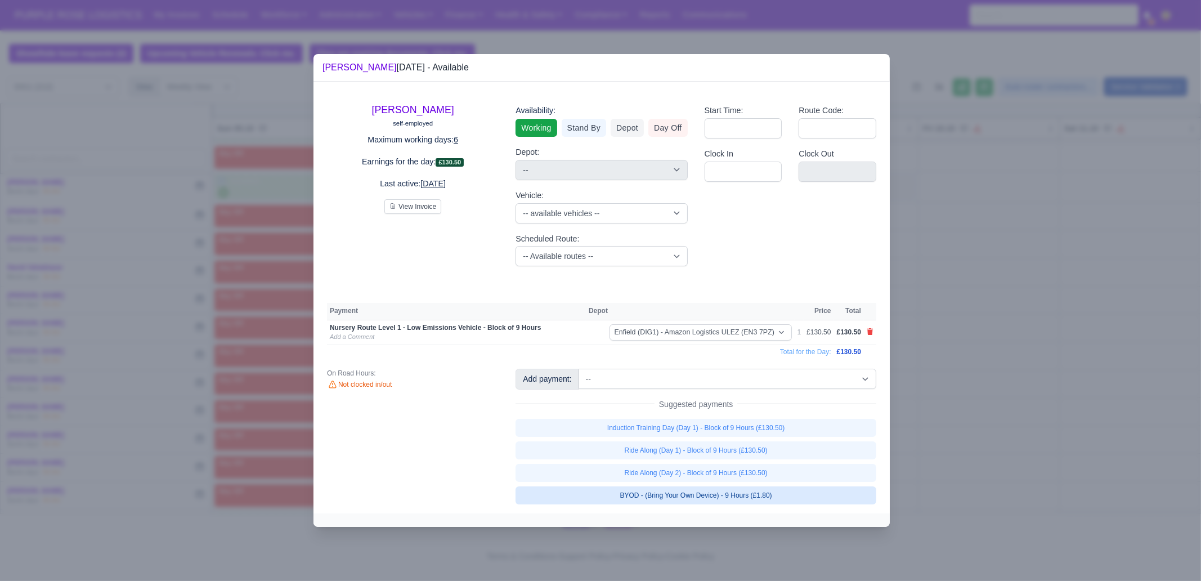
click at [753, 495] on link "BYOD - (Bring Your Own Device) - 9 Hours (£1.80)" at bounding box center [695, 495] width 361 height 18
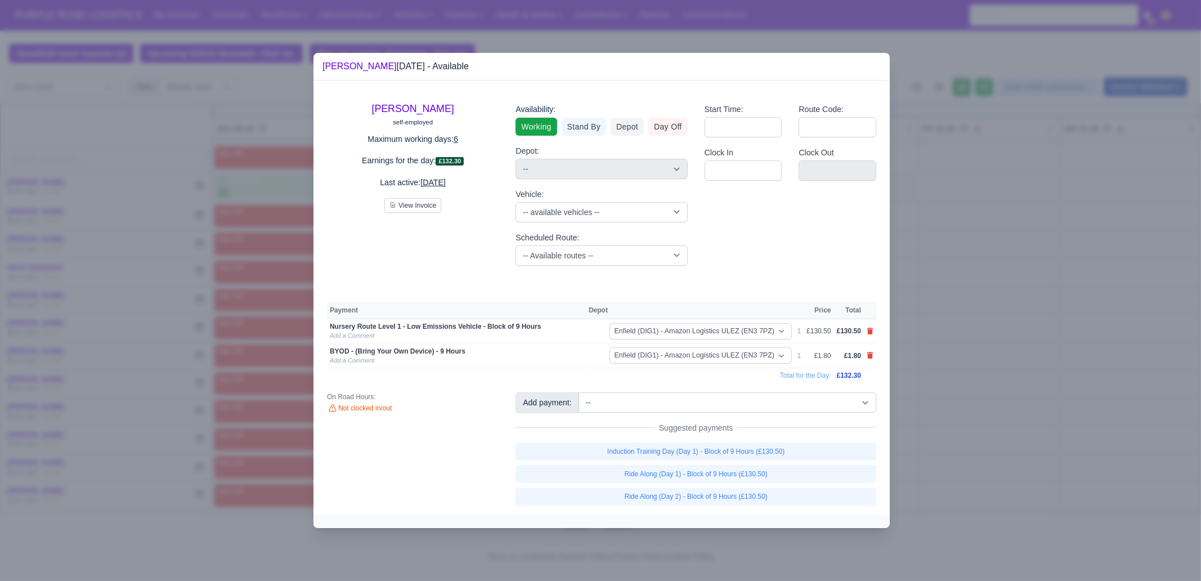
click at [955, 472] on div at bounding box center [600, 290] width 1201 height 581
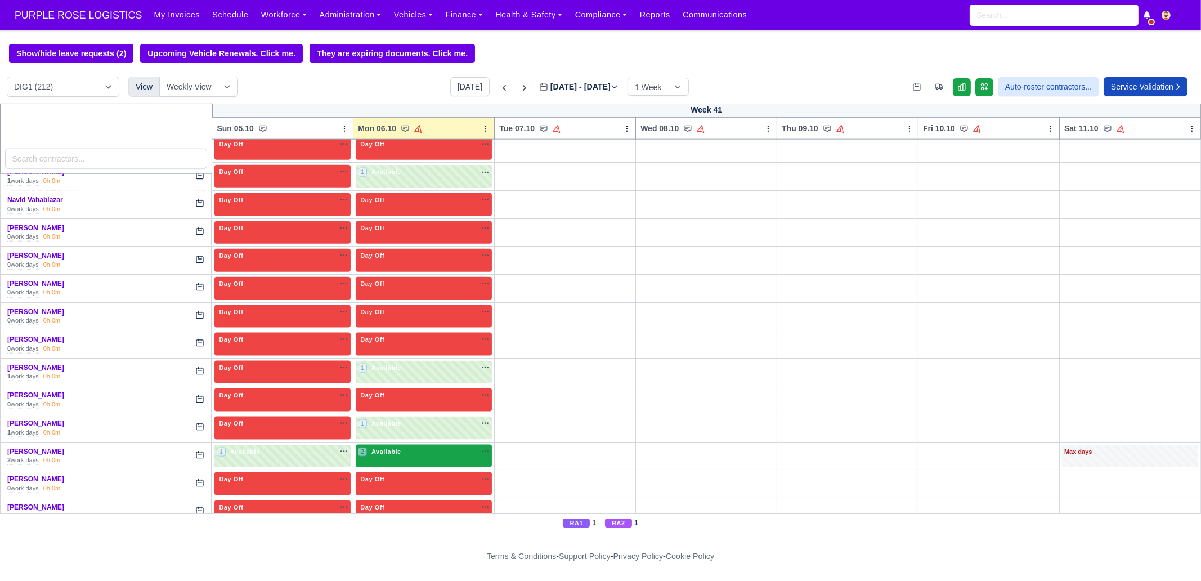
scroll to position [2532, 0]
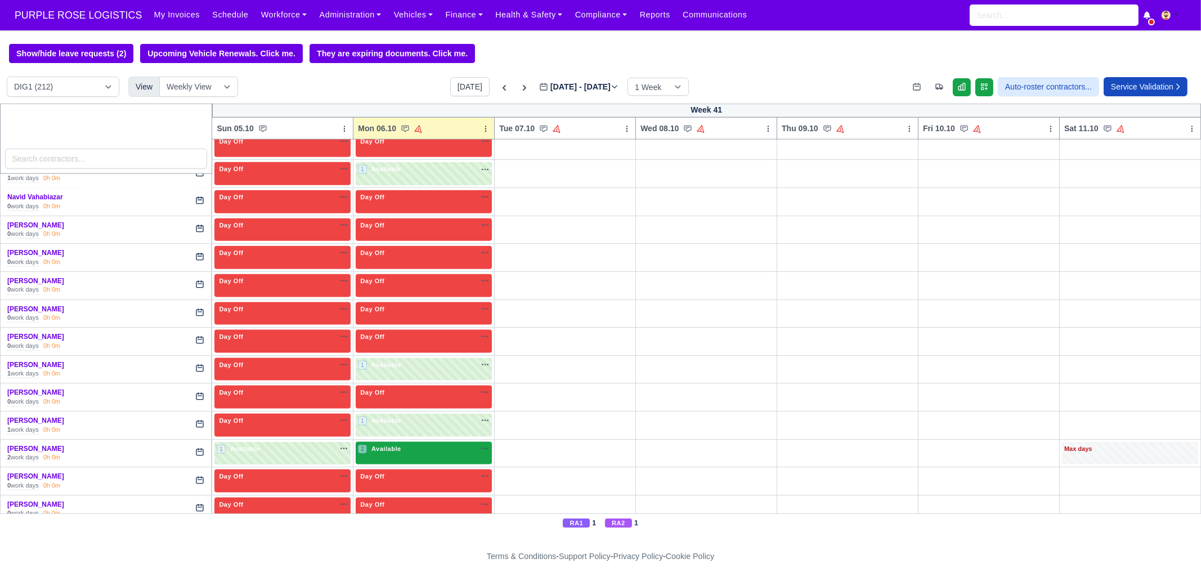
click at [415, 444] on div "2 Available na" at bounding box center [424, 450] width 132 height 12
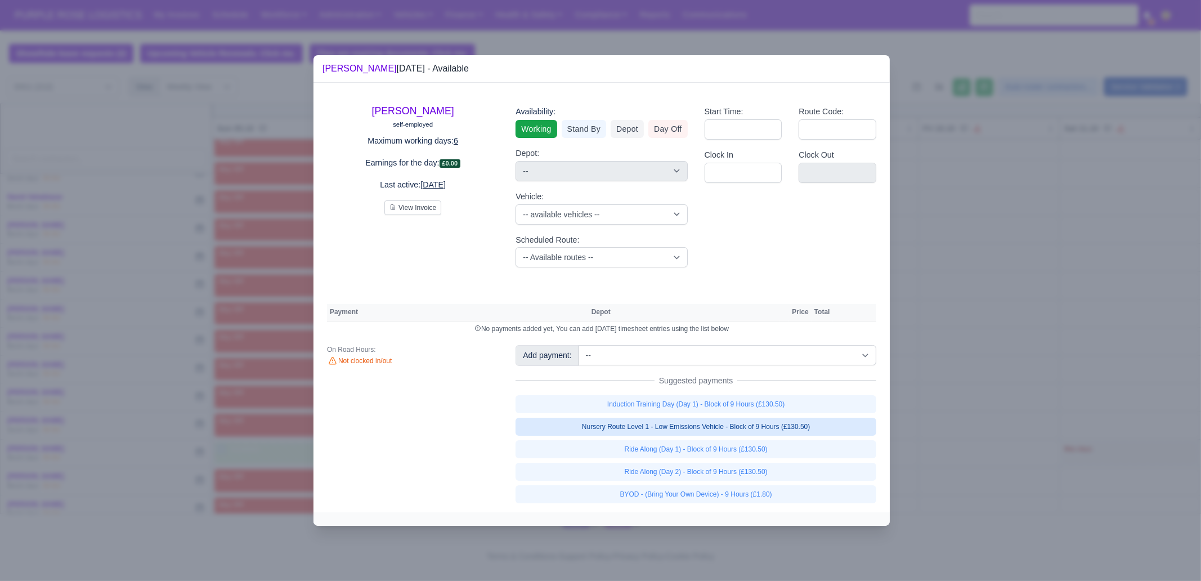
click at [738, 426] on link "Nursery Route Level 1 - Low Emissions Vehicle - Block of 9 Hours (£130.50)" at bounding box center [695, 426] width 361 height 18
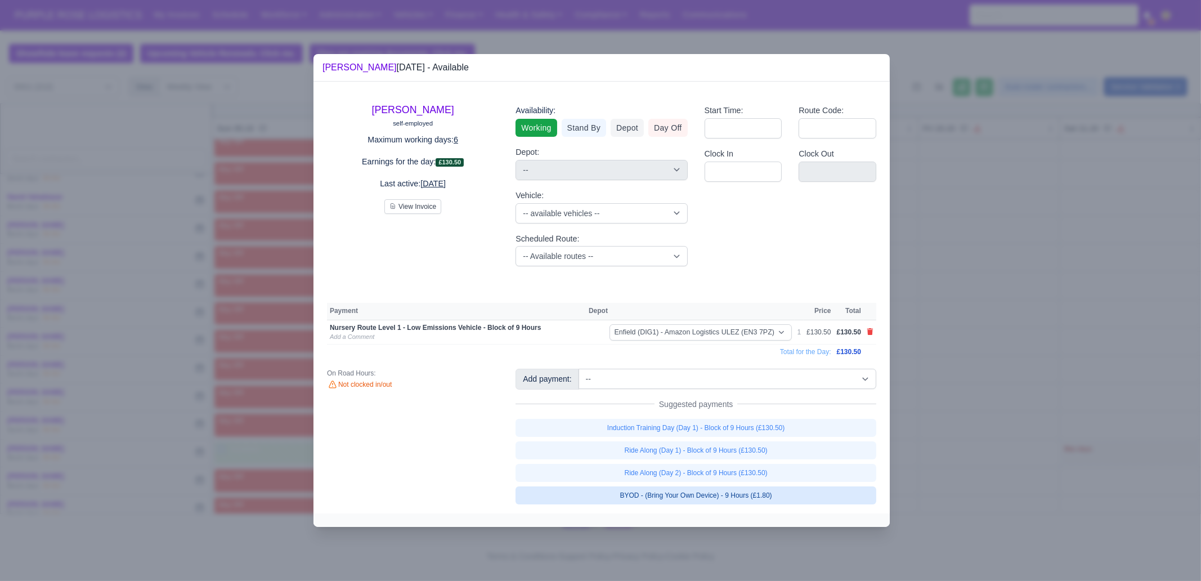
click at [746, 501] on link "BYOD - (Bring Your Own Device) - 9 Hours (£1.80)" at bounding box center [695, 495] width 361 height 18
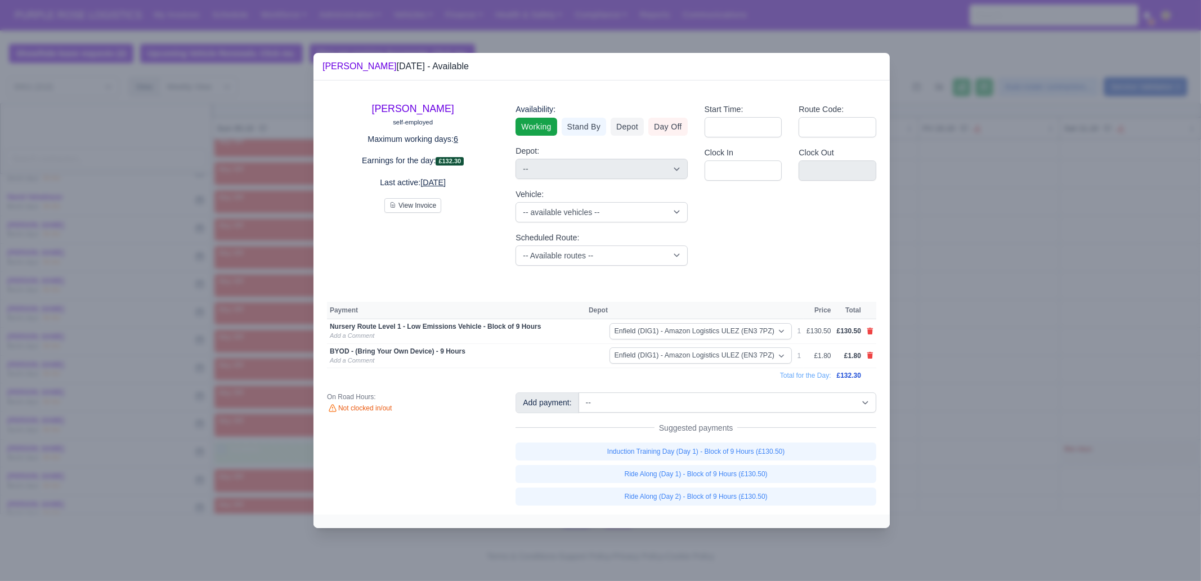
click at [1048, 460] on div at bounding box center [600, 290] width 1201 height 581
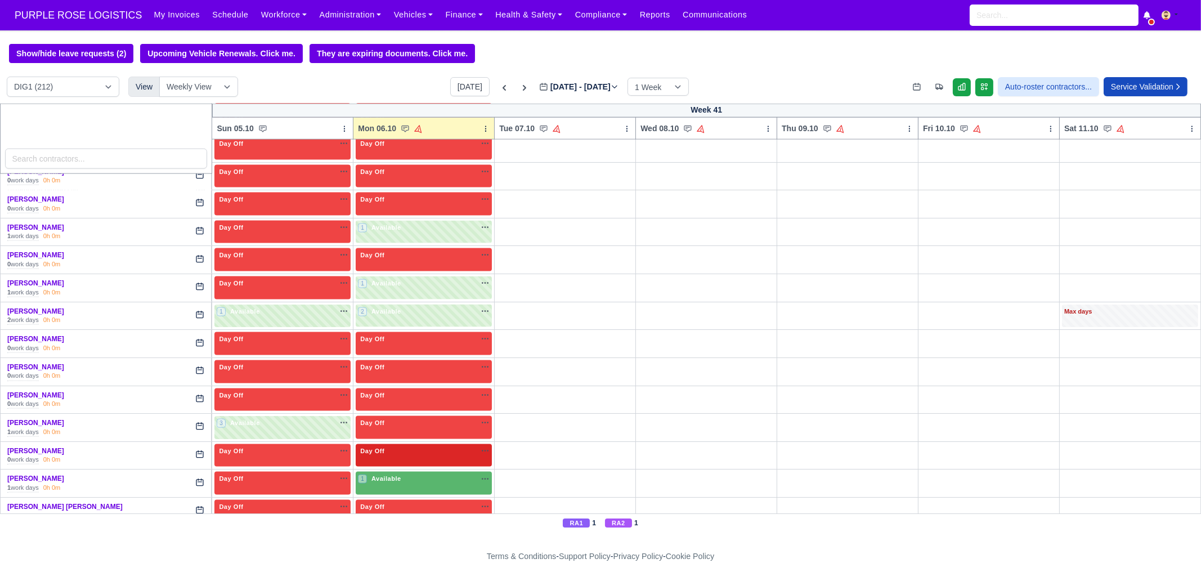
scroll to position [2673, 0]
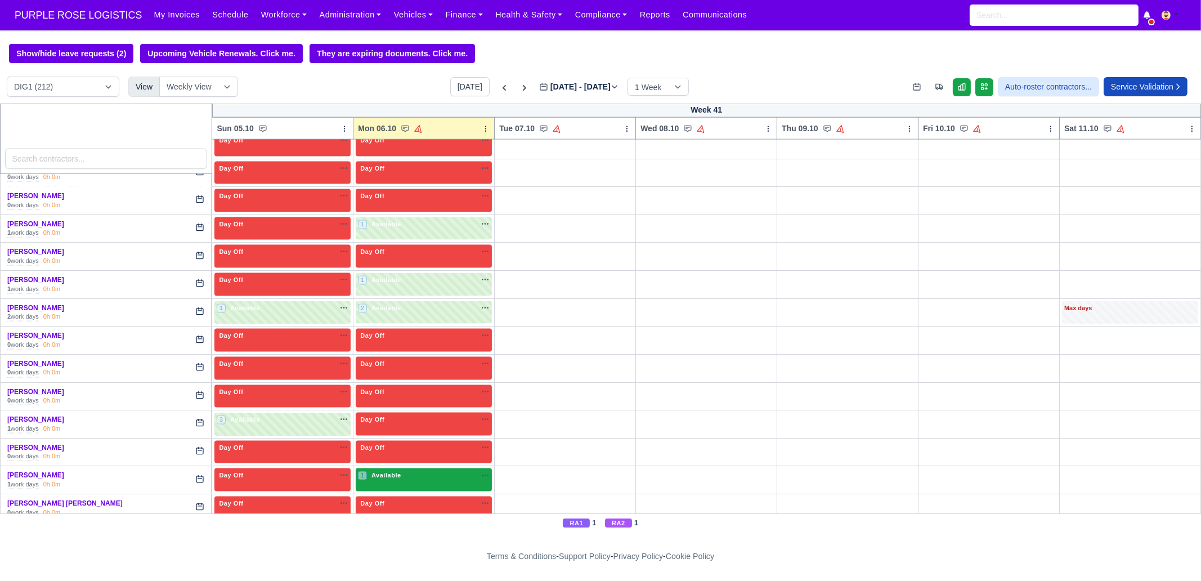
click at [394, 471] on span "Available" at bounding box center [386, 475] width 34 height 8
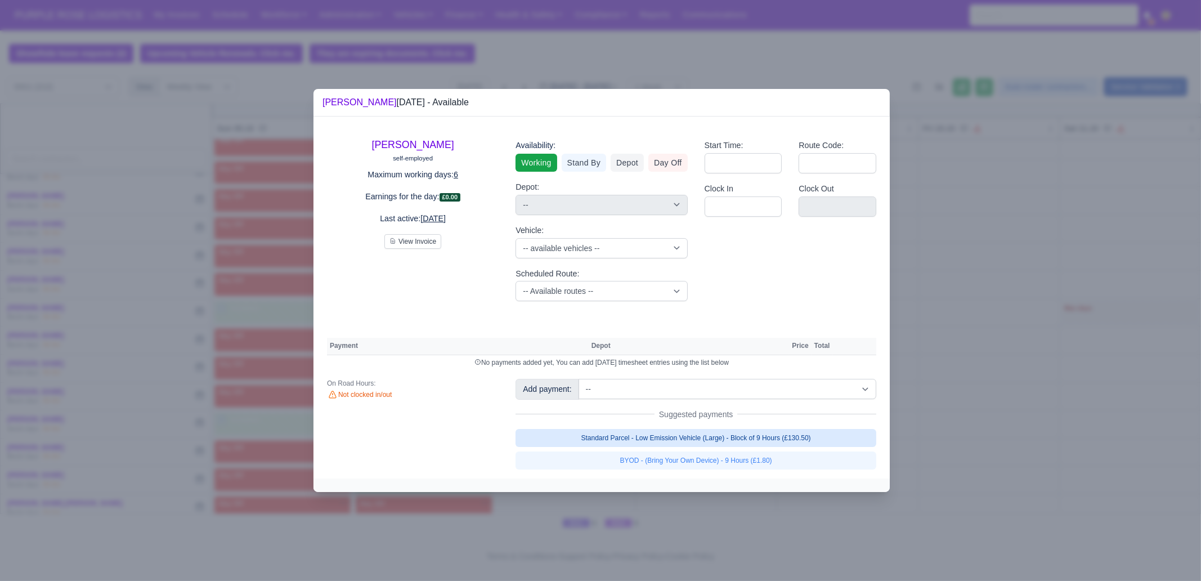
click at [779, 440] on link "Standard Parcel - Low Emission Vehicle (Large) - Block of 9 Hours (£130.50)" at bounding box center [695, 438] width 361 height 18
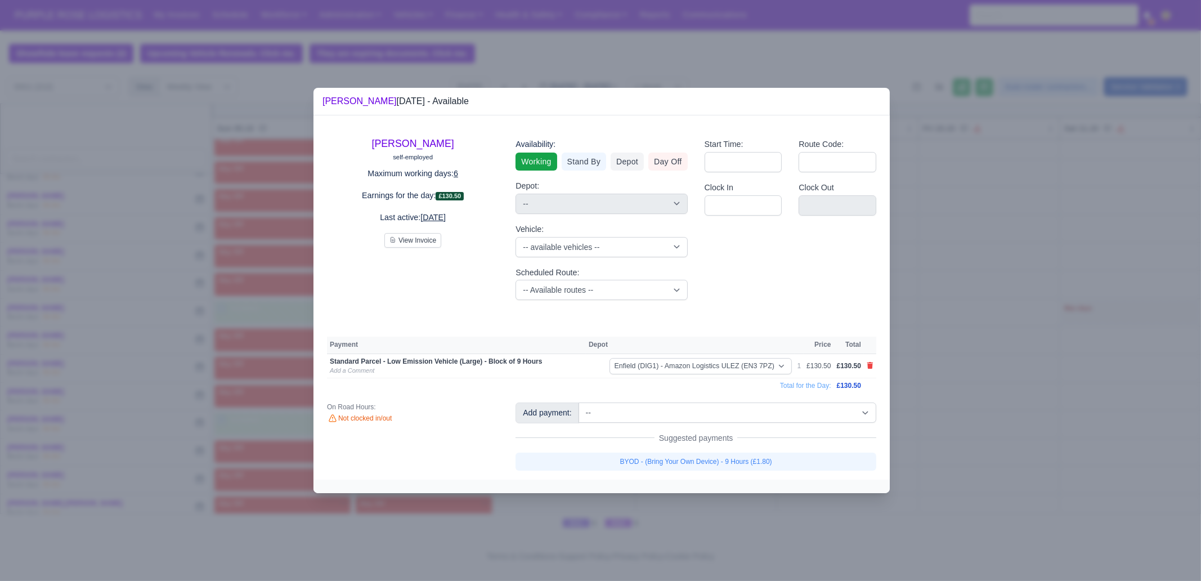
click at [770, 461] on link "BYOD - (Bring Your Own Device) - 9 Hours (£1.80)" at bounding box center [695, 461] width 361 height 18
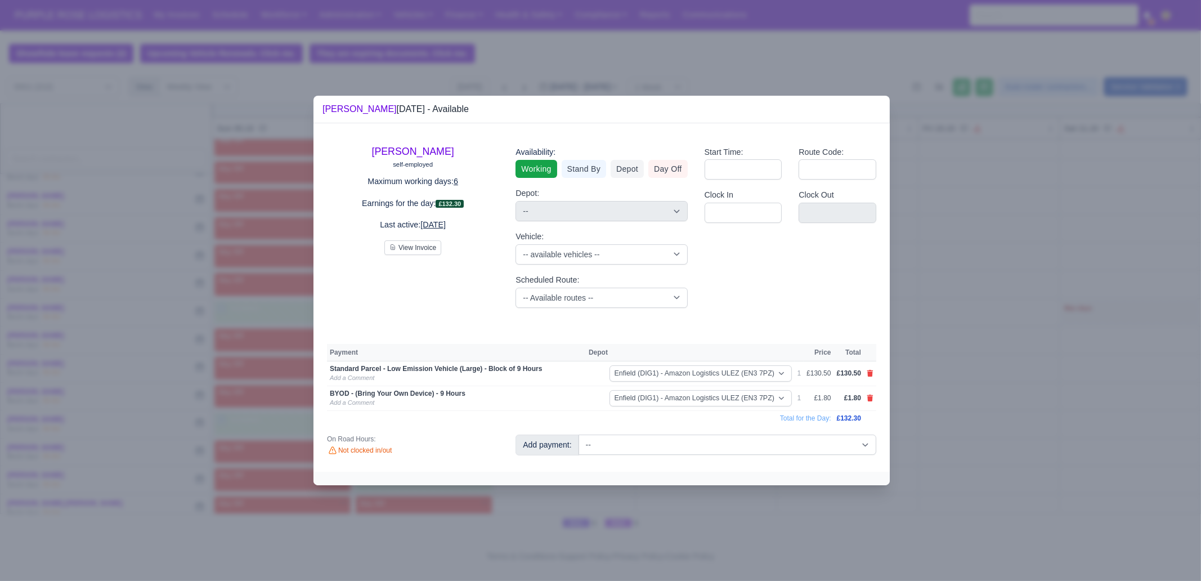
click at [755, 532] on div at bounding box center [600, 290] width 1201 height 581
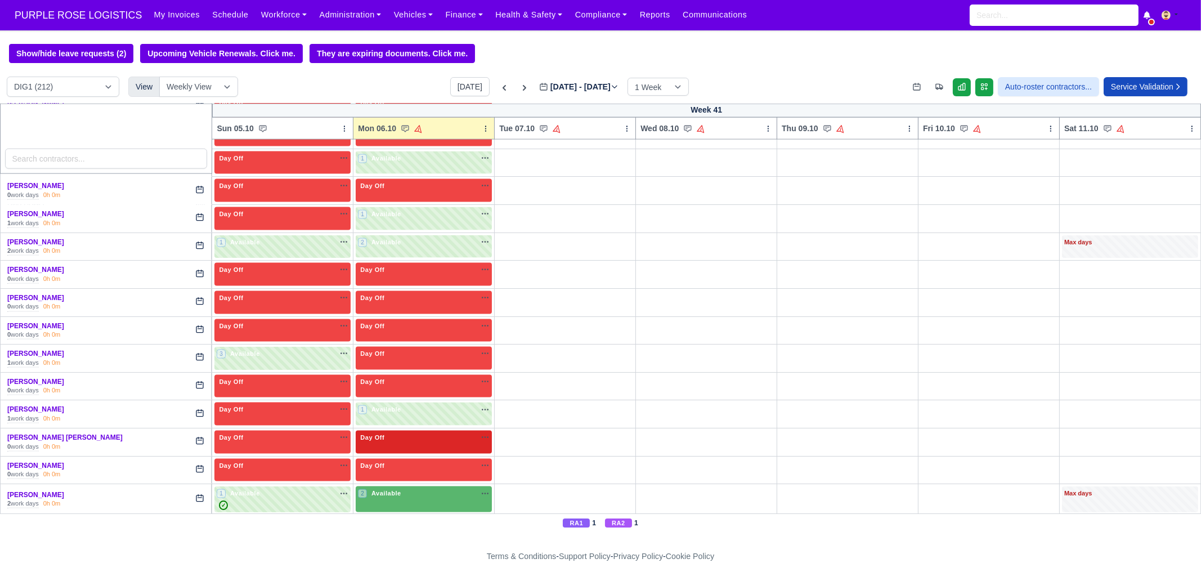
scroll to position [2743, 0]
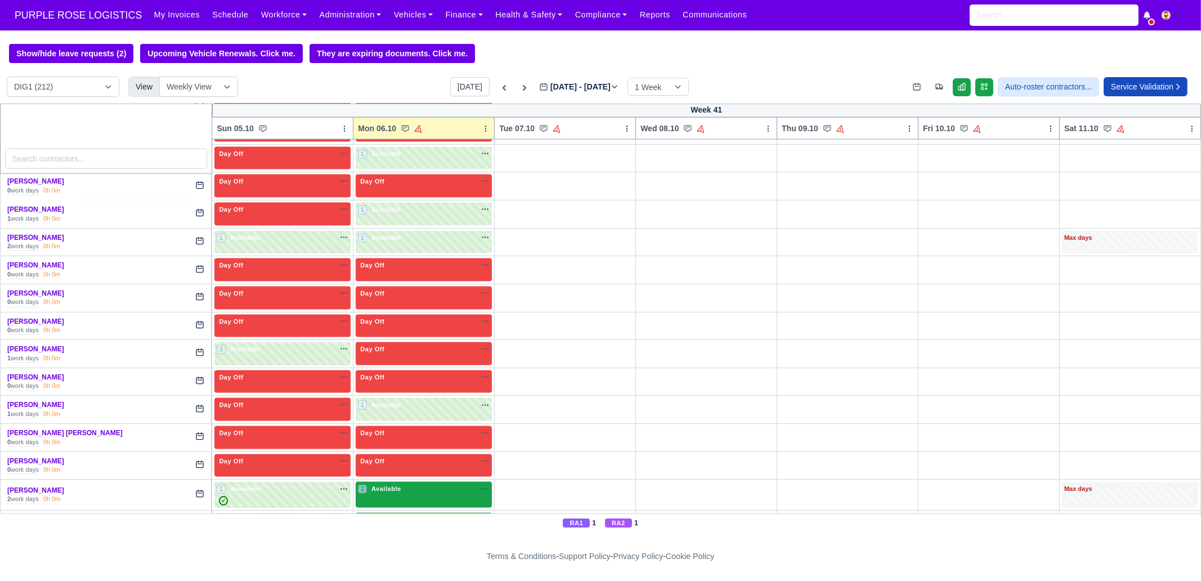
click at [389, 484] on span "Available" at bounding box center [386, 488] width 34 height 8
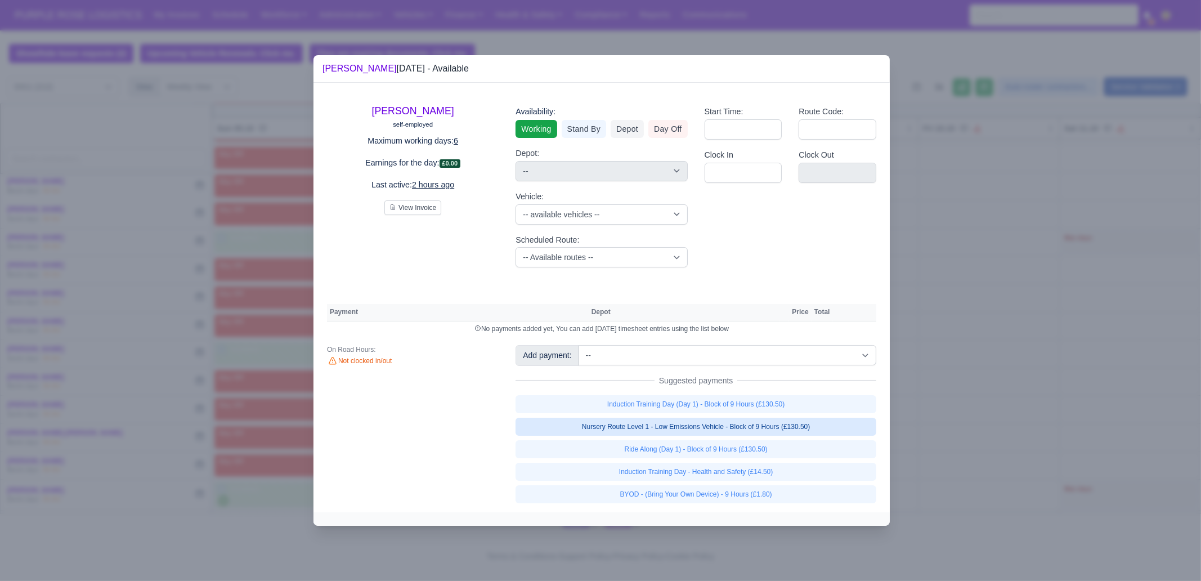
click at [791, 426] on link "Nursery Route Level 1 - Low Emissions Vehicle - Block of 9 Hours (£130.50)" at bounding box center [695, 426] width 361 height 18
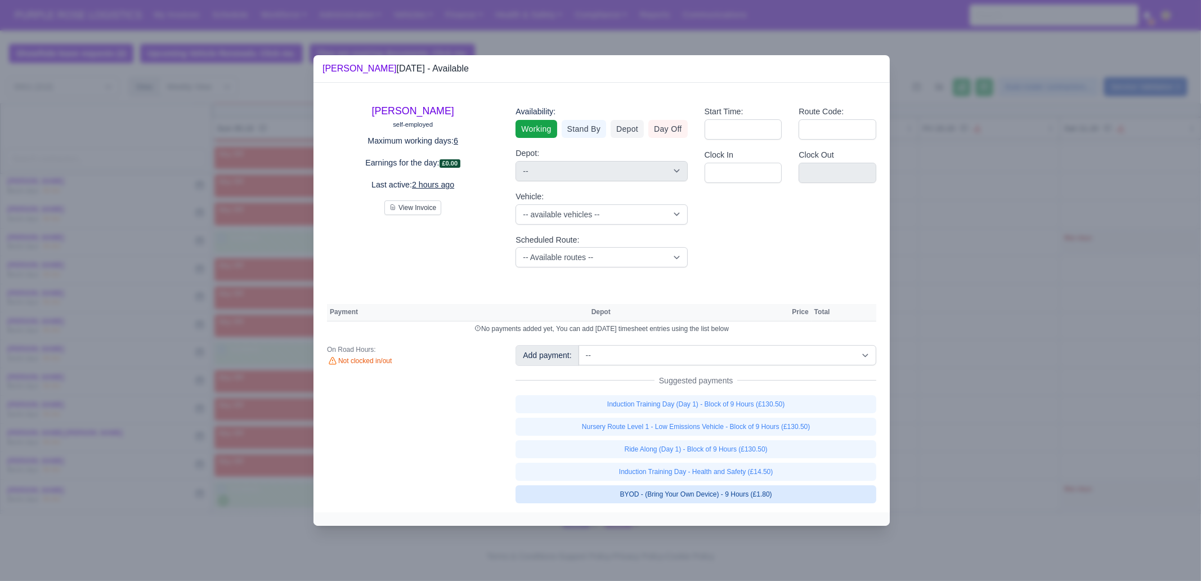
click at [757, 494] on link "BYOD - (Bring Your Own Device) - 9 Hours (£1.80)" at bounding box center [695, 494] width 361 height 18
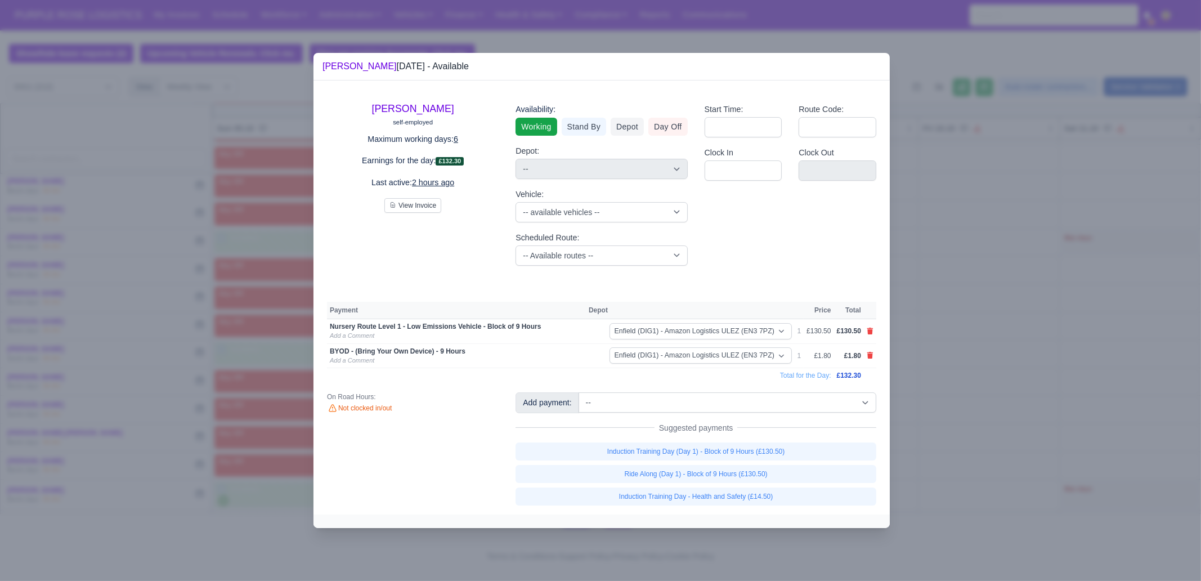
click at [807, 534] on div at bounding box center [600, 290] width 1201 height 581
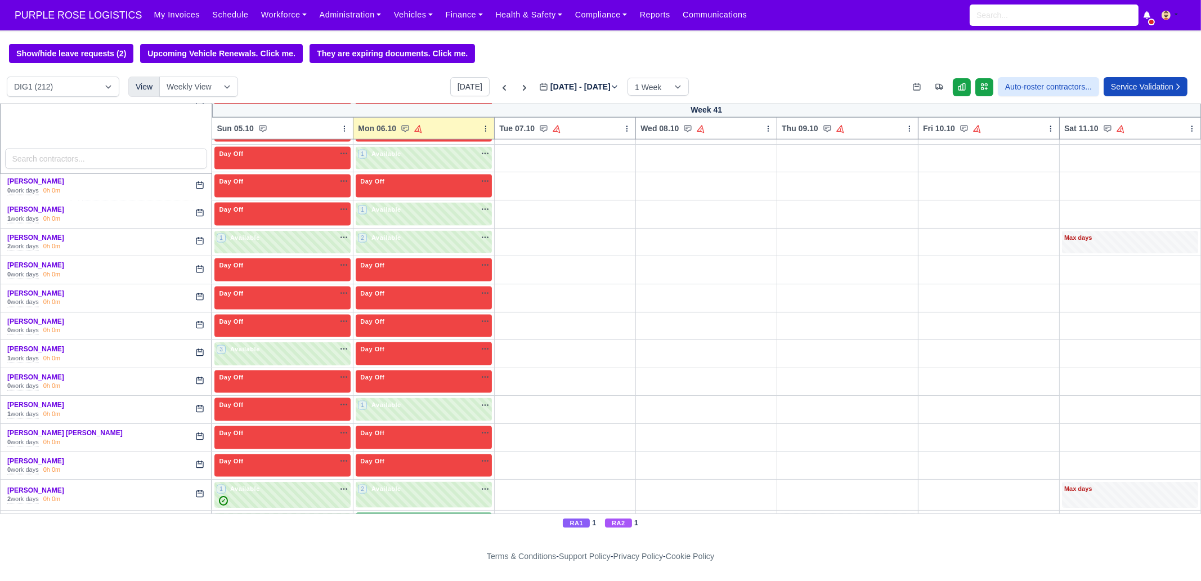
click at [387, 515] on span "Available" at bounding box center [386, 519] width 34 height 8
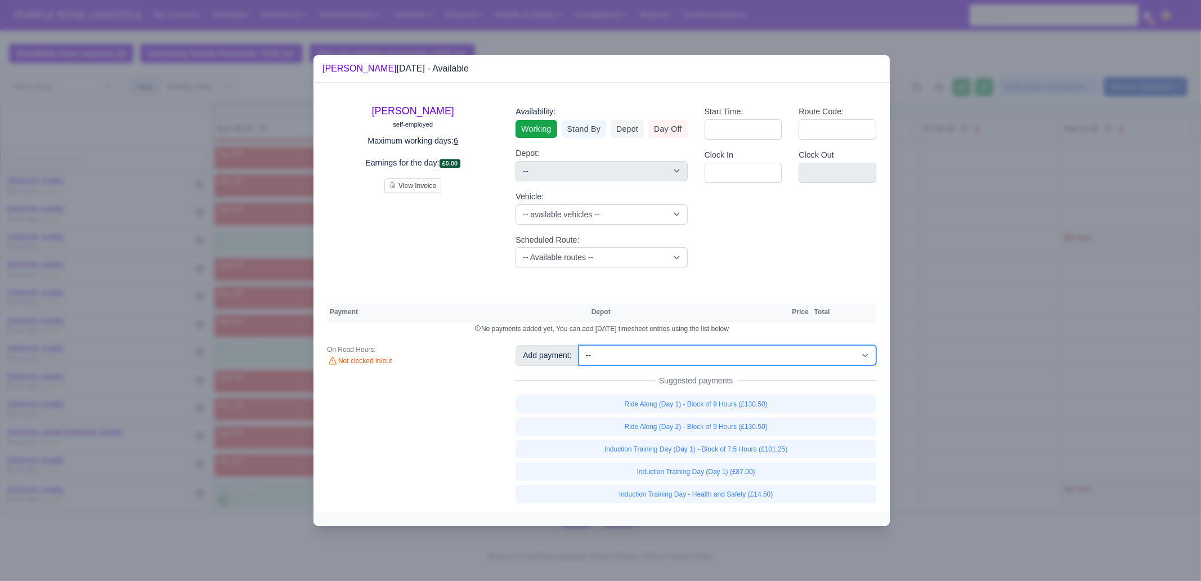
click at [738, 358] on select "-- Additional Hour Support (£14.50) Additional Hour Support (Walkers) (£13.50) …" at bounding box center [727, 355] width 298 height 20
click at [578, 345] on select "-- Additional Hour Support (£14.50) Additional Hour Support (Walkers) (£13.50) …" at bounding box center [727, 355] width 298 height 20
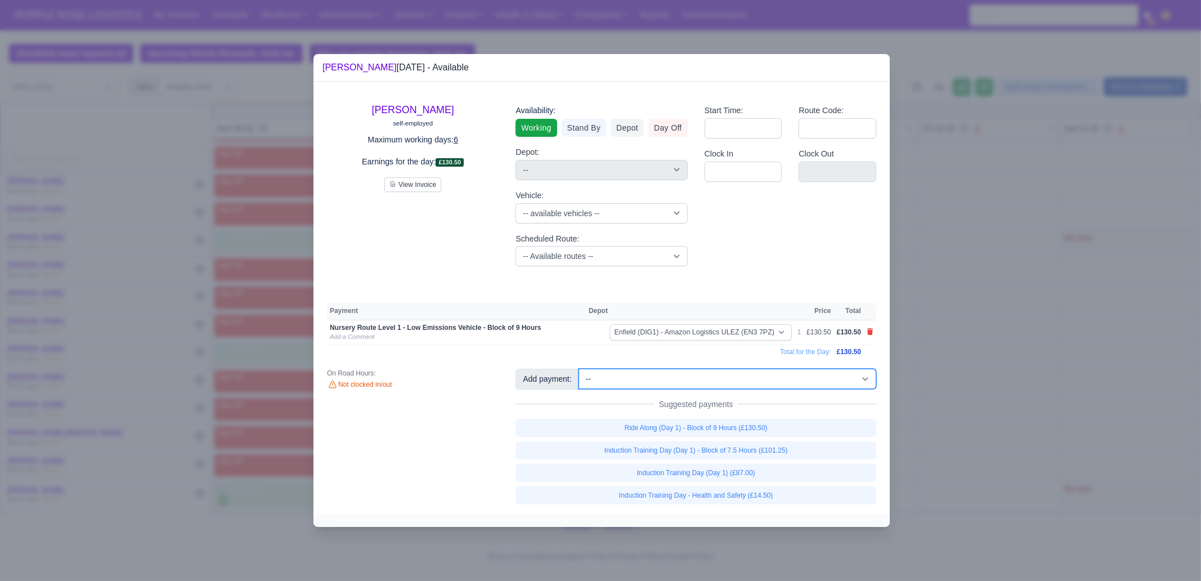
click at [766, 379] on select "-- Additional Hour Support (£14.50) Additional Hour Support (Walkers) (£13.50) …" at bounding box center [727, 379] width 298 height 20
click at [578, 369] on select "-- Additional Hour Support (£14.50) Additional Hour Support (Walkers) (£13.50) …" at bounding box center [727, 379] width 298 height 20
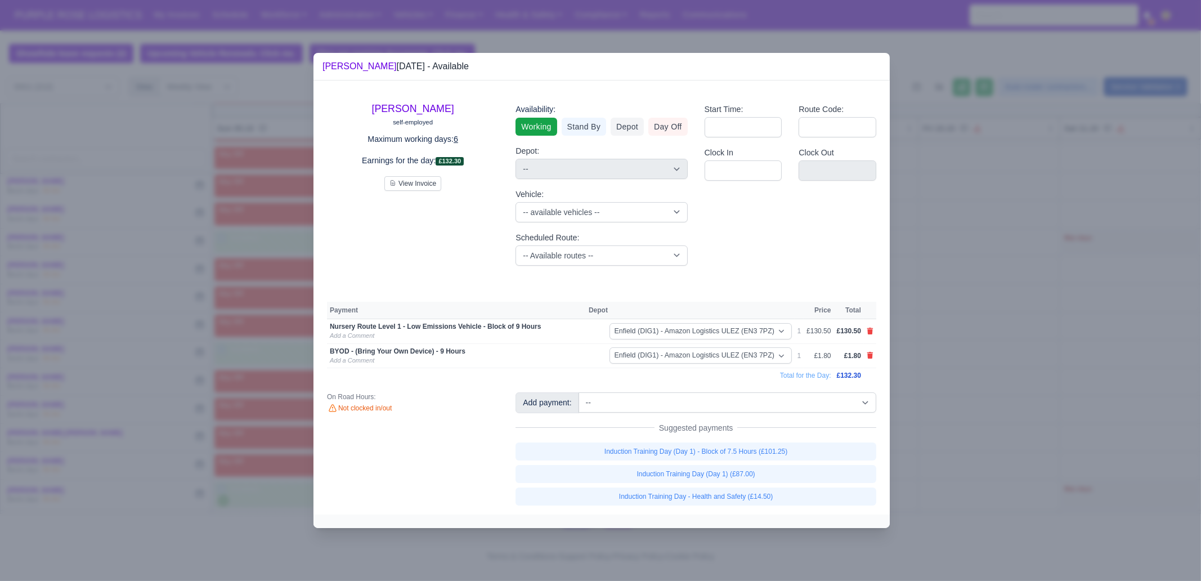
click at [1019, 440] on div at bounding box center [600, 290] width 1201 height 581
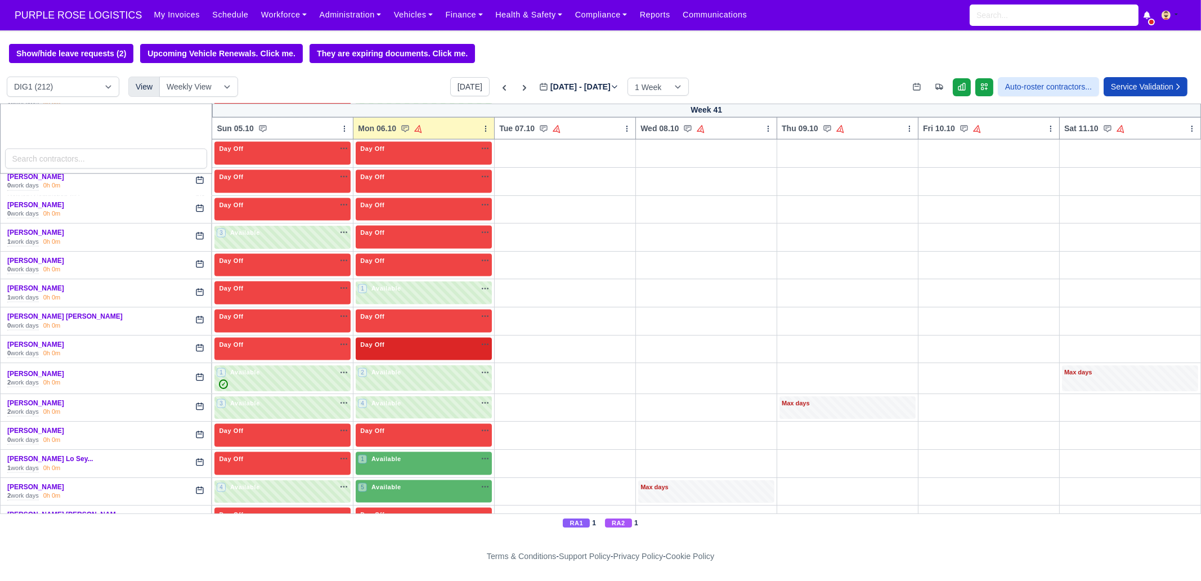
scroll to position [2884, 0]
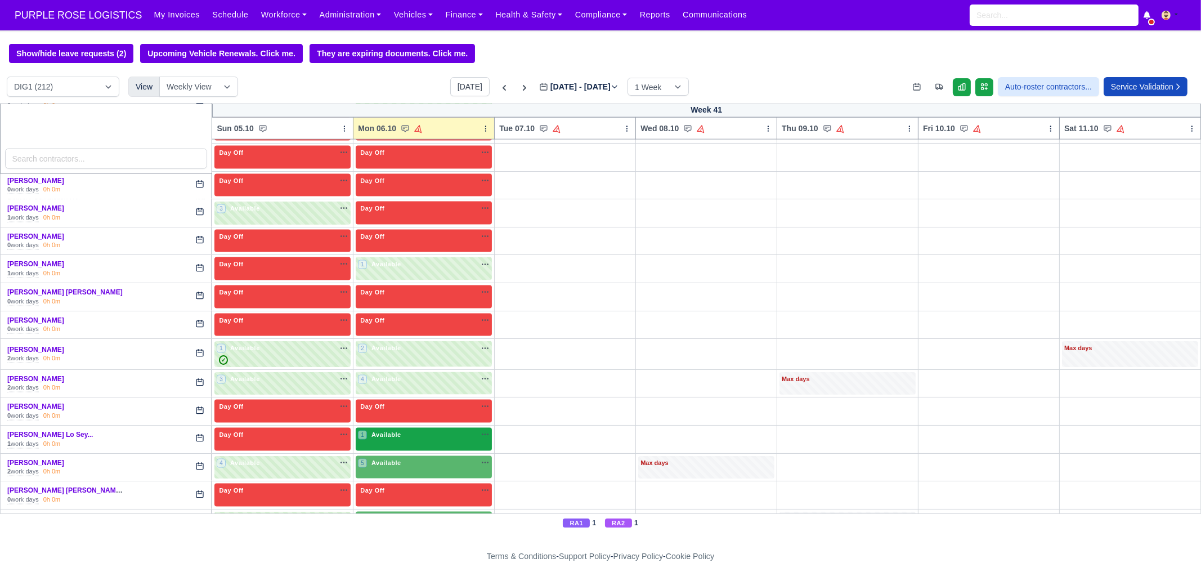
click at [406, 430] on div "1 Available na" at bounding box center [424, 436] width 132 height 12
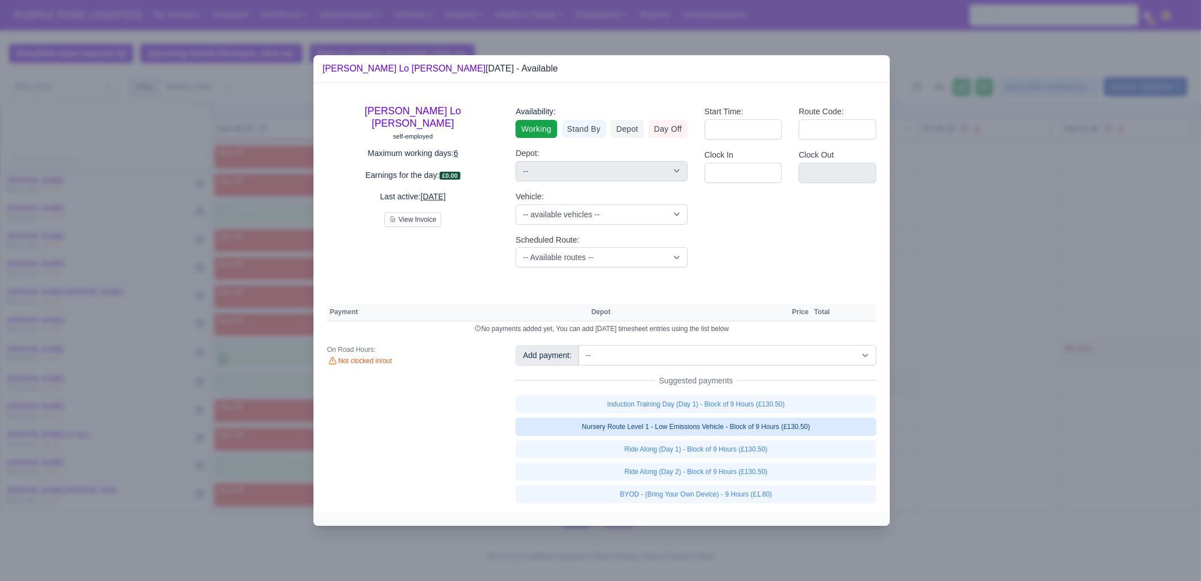
click at [793, 426] on link "Nursery Route Level 1 - Low Emissions Vehicle - Block of 9 Hours (£130.50)" at bounding box center [695, 426] width 361 height 18
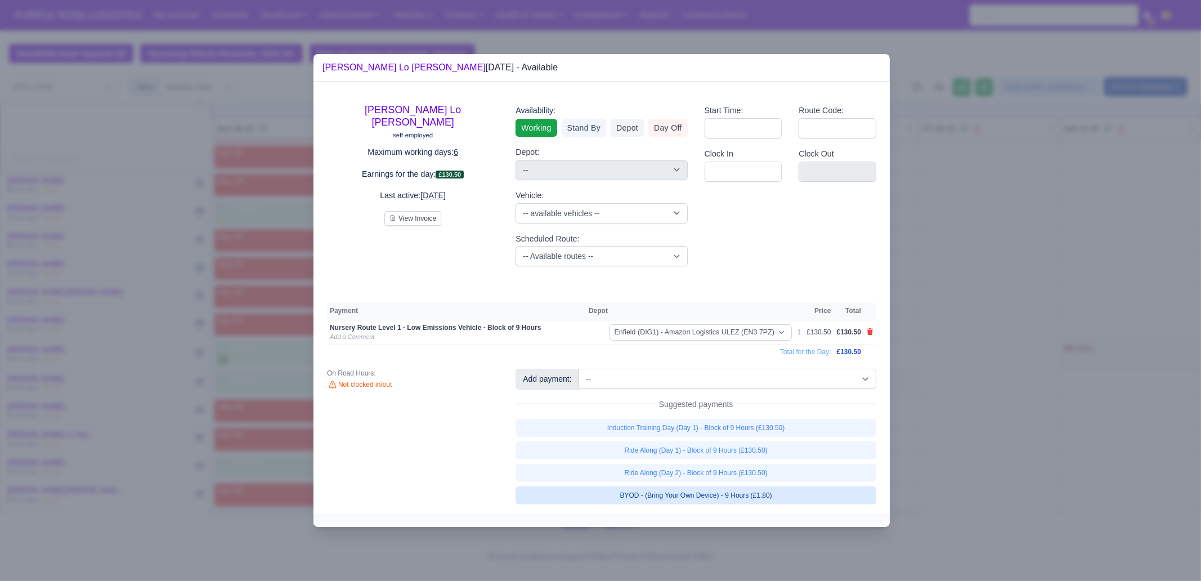
click at [783, 497] on link "BYOD - (Bring Your Own Device) - 9 Hours (£1.80)" at bounding box center [695, 495] width 361 height 18
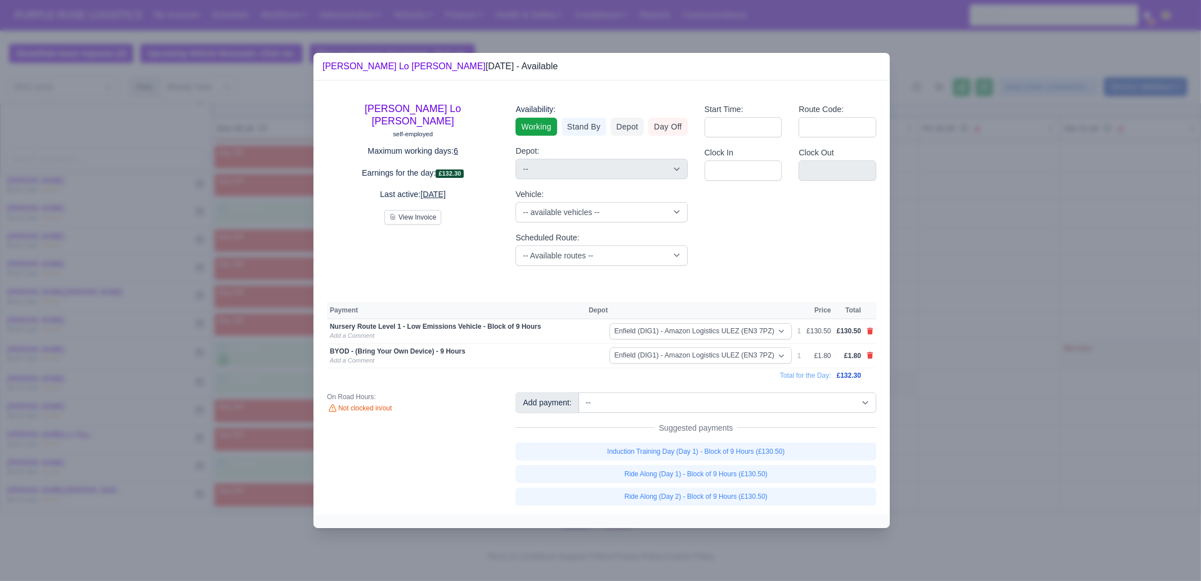
click at [1027, 475] on div at bounding box center [600, 290] width 1201 height 581
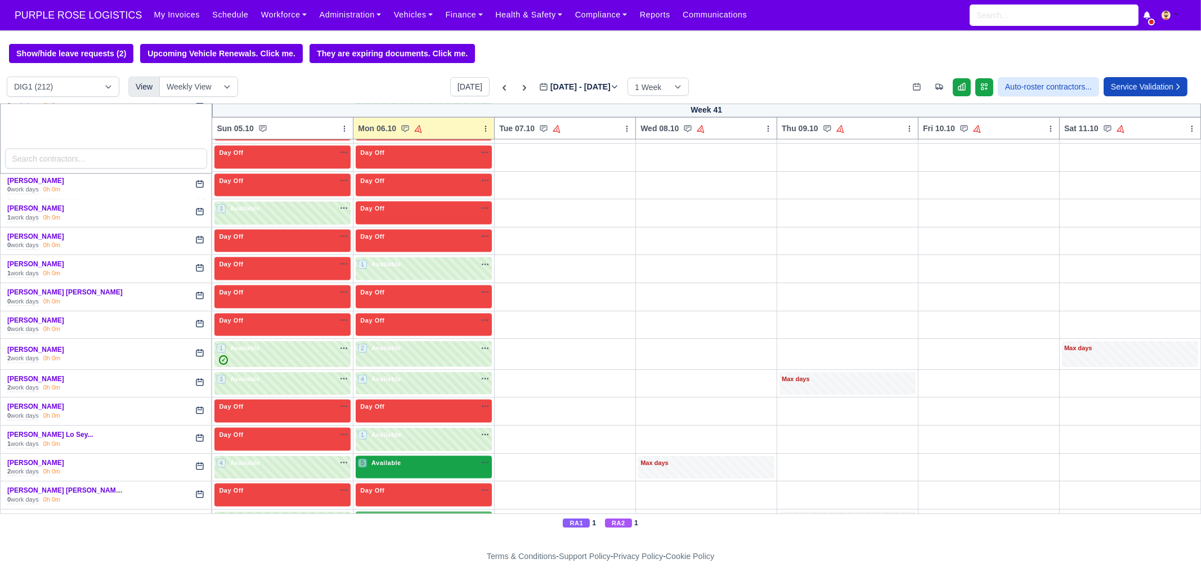
click at [391, 459] on span "Available" at bounding box center [386, 463] width 34 height 8
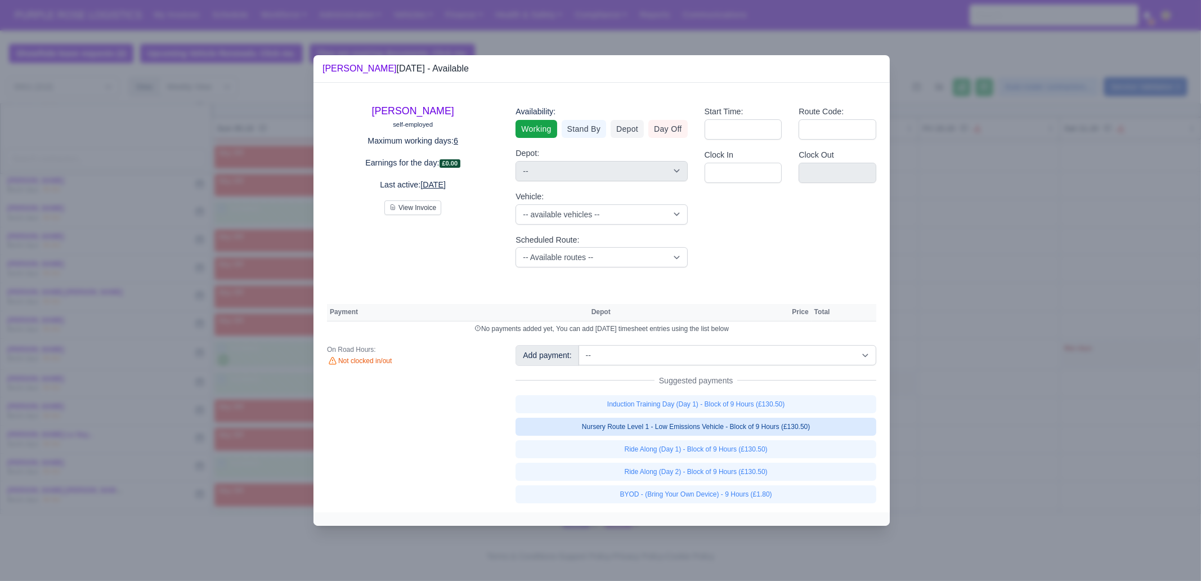
click at [810, 428] on link "Nursery Route Level 1 - Low Emissions Vehicle - Block of 9 Hours (£130.50)" at bounding box center [695, 426] width 361 height 18
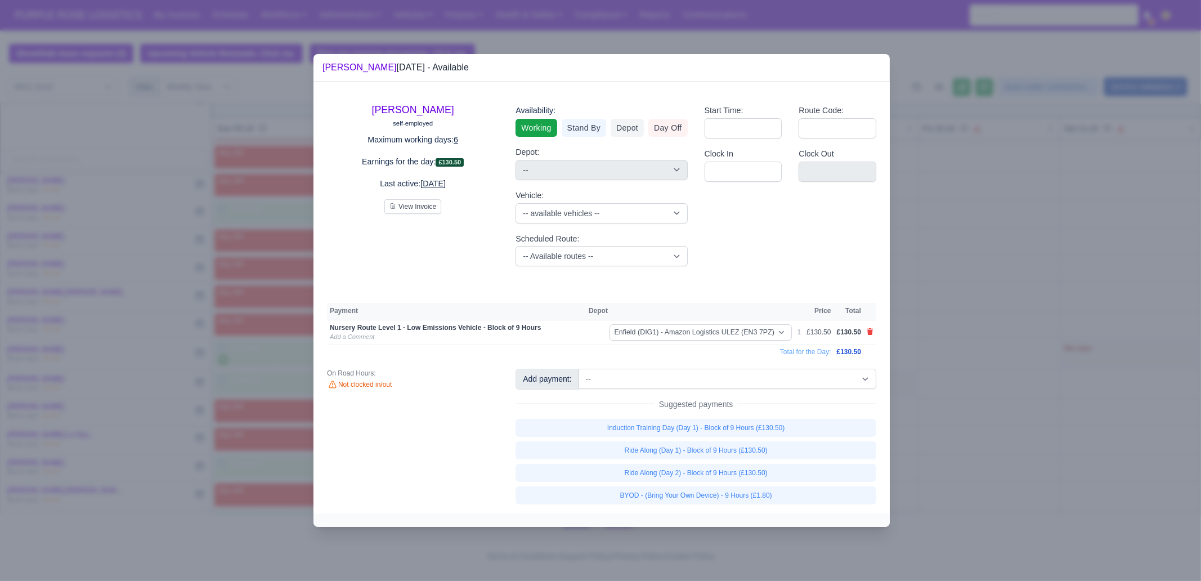
click at [780, 506] on div "[PERSON_NAME] self-employed Maximum working days: 6 Earnings for the day: £130.…" at bounding box center [601, 297] width 576 height 431
click at [779, 501] on link "BYOD - (Bring Your Own Device) - 9 Hours (£1.80)" at bounding box center [695, 495] width 361 height 18
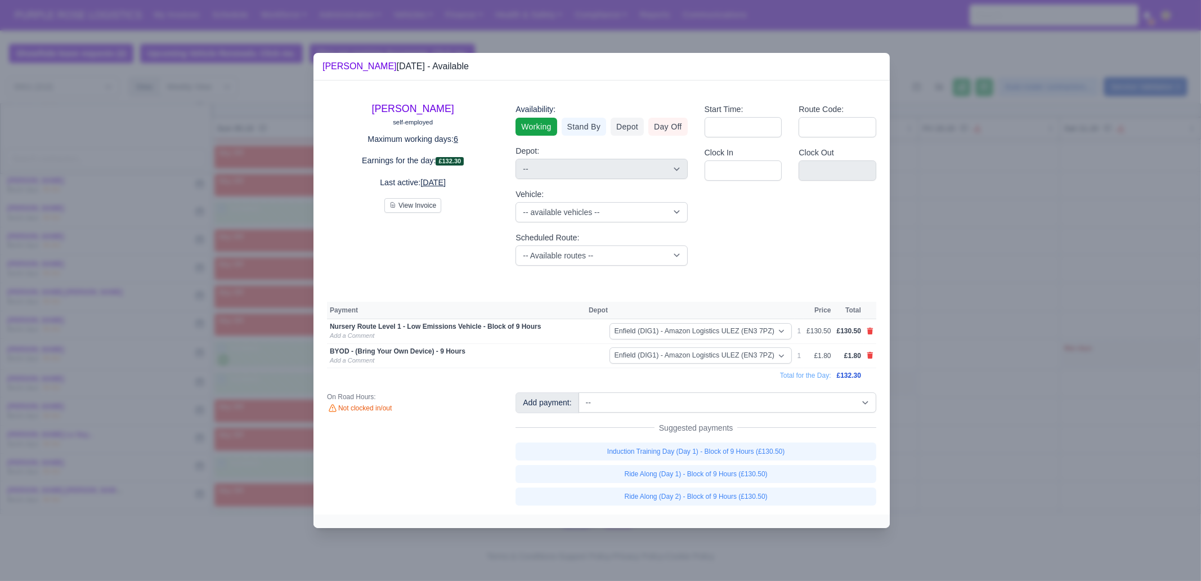
click at [996, 488] on div at bounding box center [600, 290] width 1201 height 581
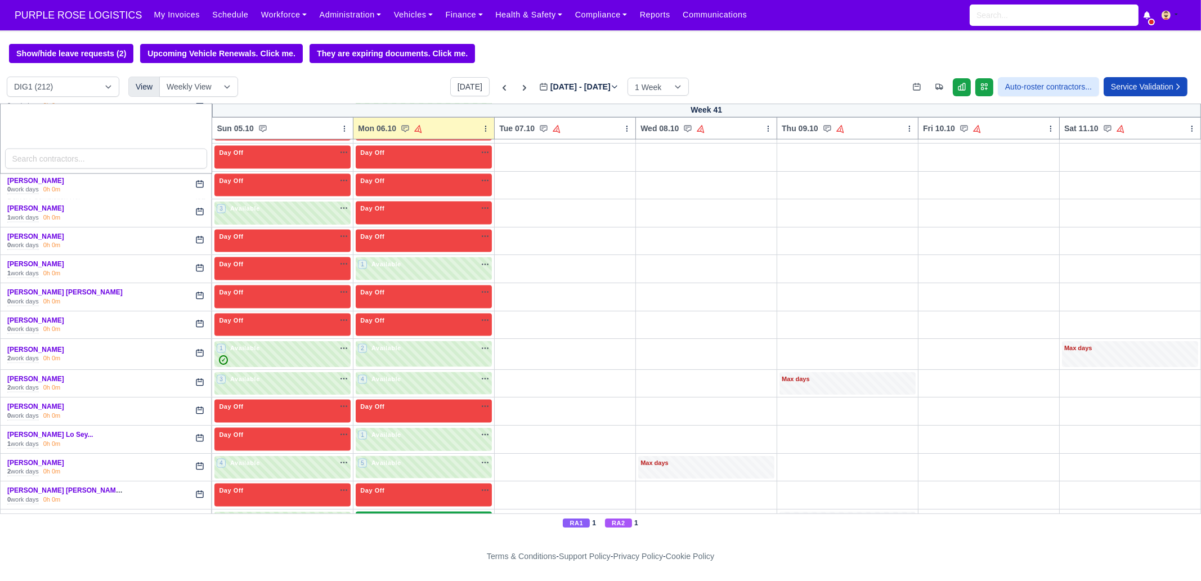
click at [410, 514] on div "4 Available na" at bounding box center [424, 519] width 132 height 10
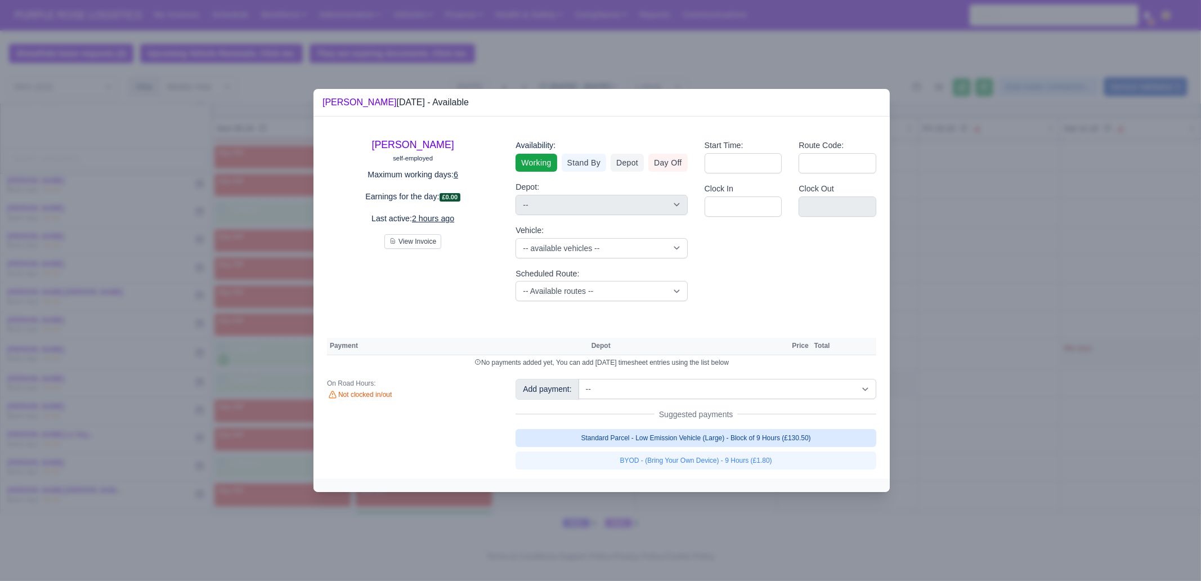
click at [745, 442] on link "Standard Parcel - Low Emission Vehicle (Large) - Block of 9 Hours (£130.50)" at bounding box center [695, 438] width 361 height 18
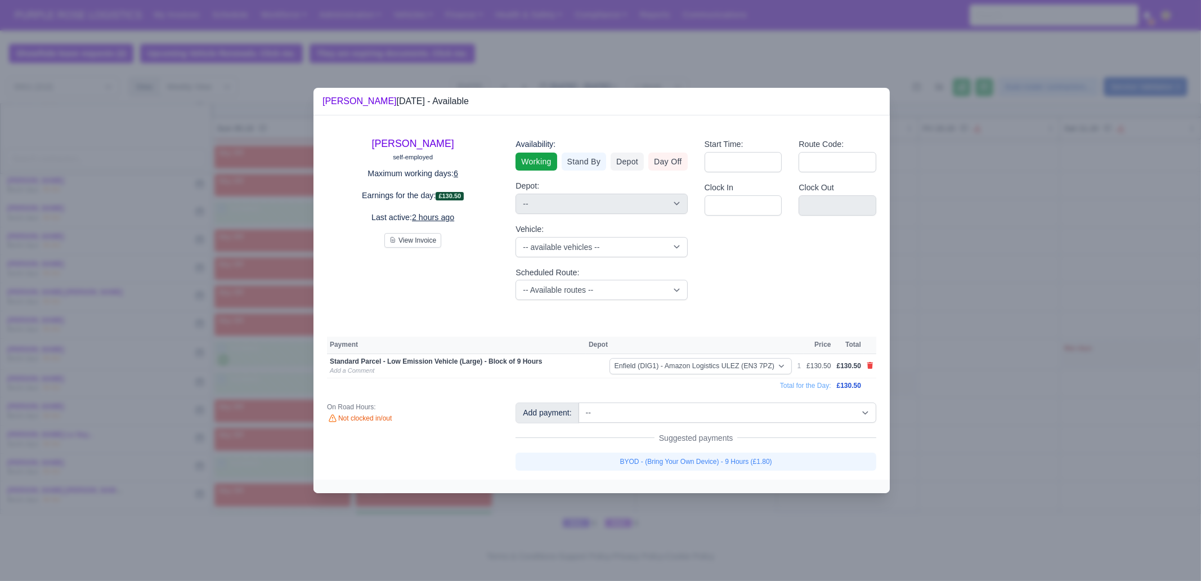
click at [743, 462] on link "BYOD - (Bring Your Own Device) - 9 Hours (£1.80)" at bounding box center [695, 461] width 361 height 18
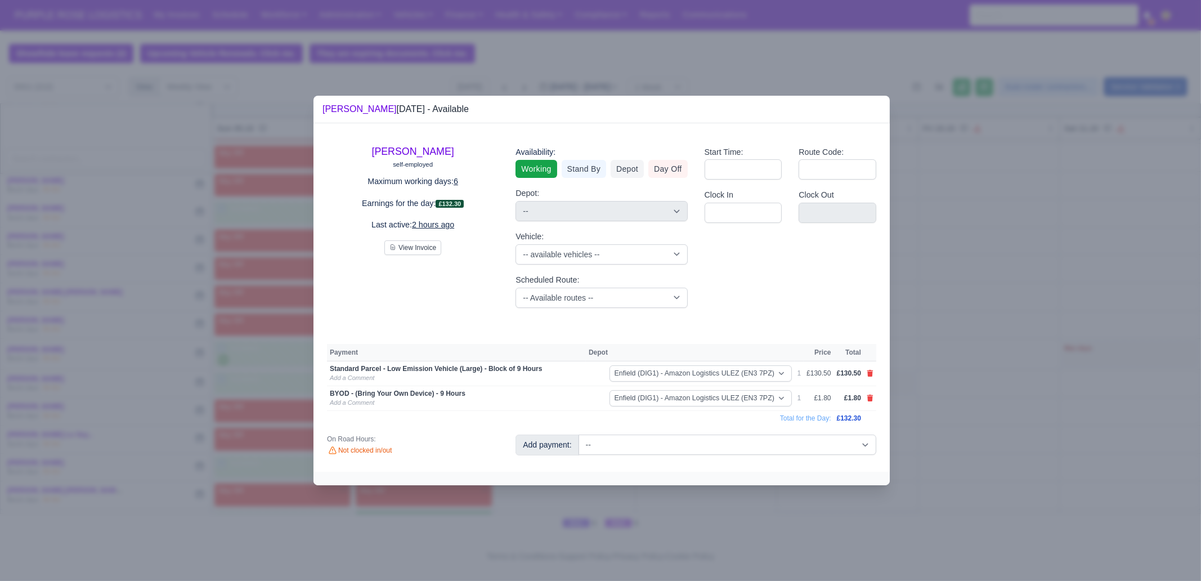
click at [725, 506] on div at bounding box center [600, 290] width 1201 height 581
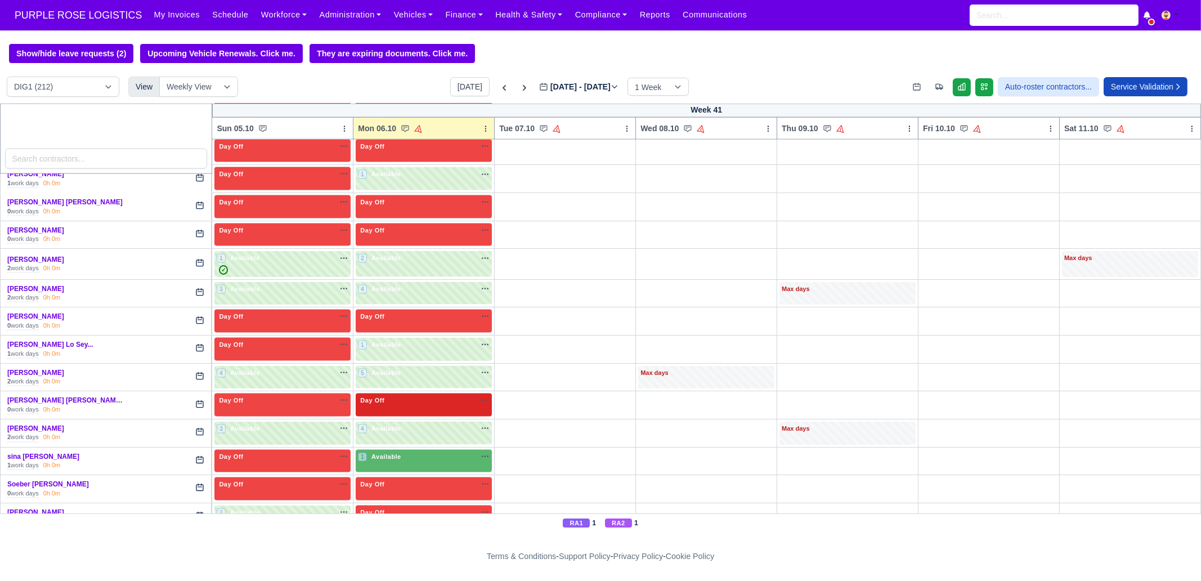
scroll to position [3024, 0]
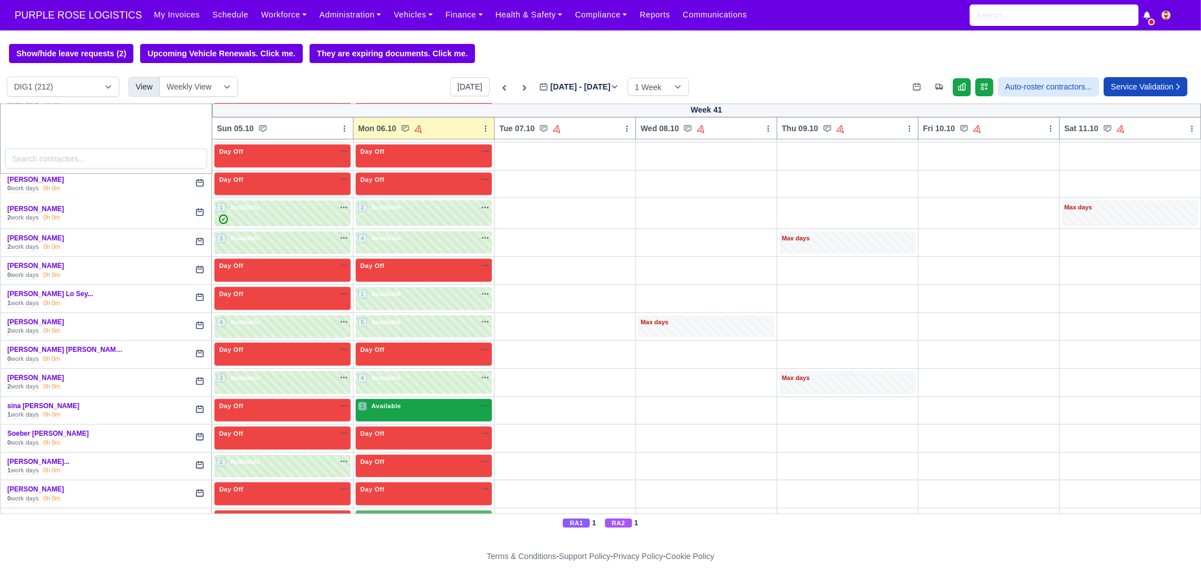
click at [372, 399] on div "1 Available" at bounding box center [424, 410] width 136 height 23
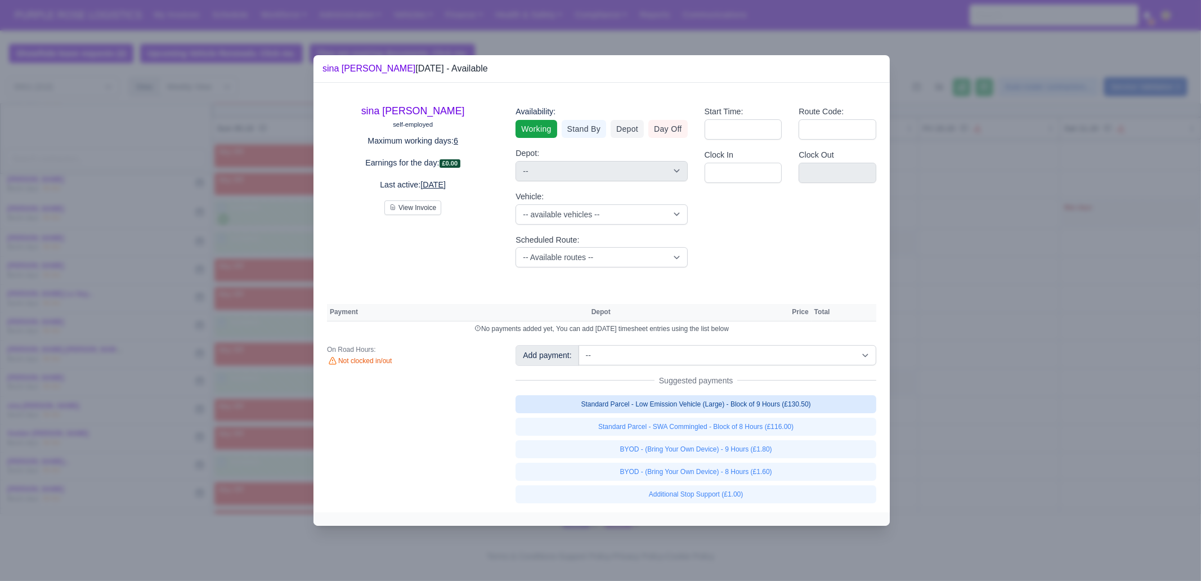
click at [715, 409] on link "Standard Parcel - Low Emission Vehicle (Large) - Block of 9 Hours (£130.50)" at bounding box center [695, 404] width 361 height 18
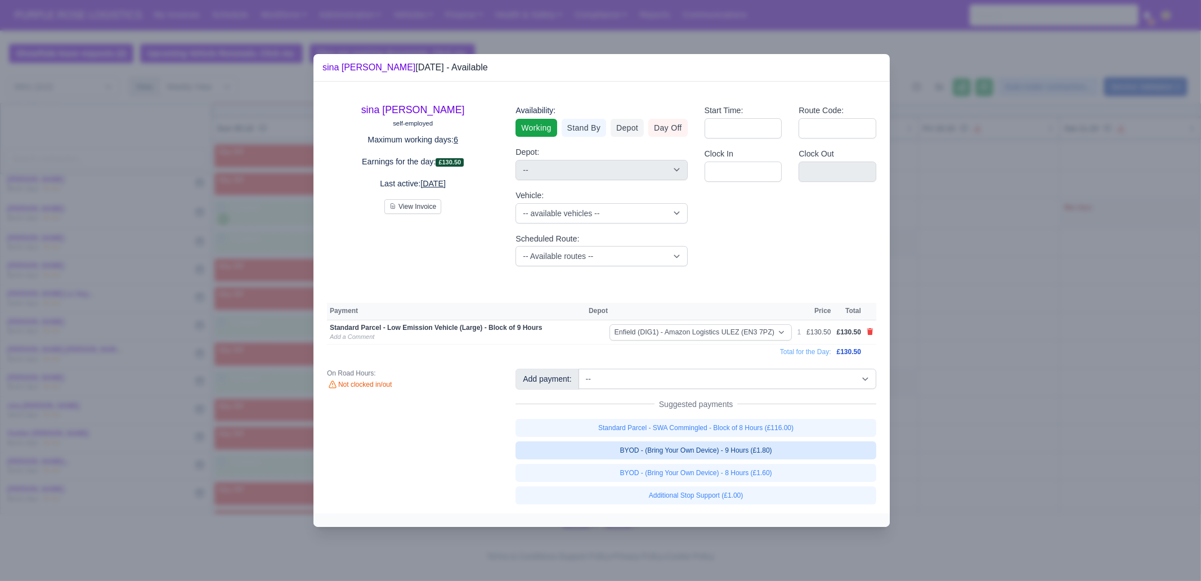
click at [733, 456] on link "BYOD - (Bring Your Own Device) - 9 Hours (£1.80)" at bounding box center [695, 450] width 361 height 18
click at [934, 460] on div at bounding box center [600, 290] width 1201 height 581
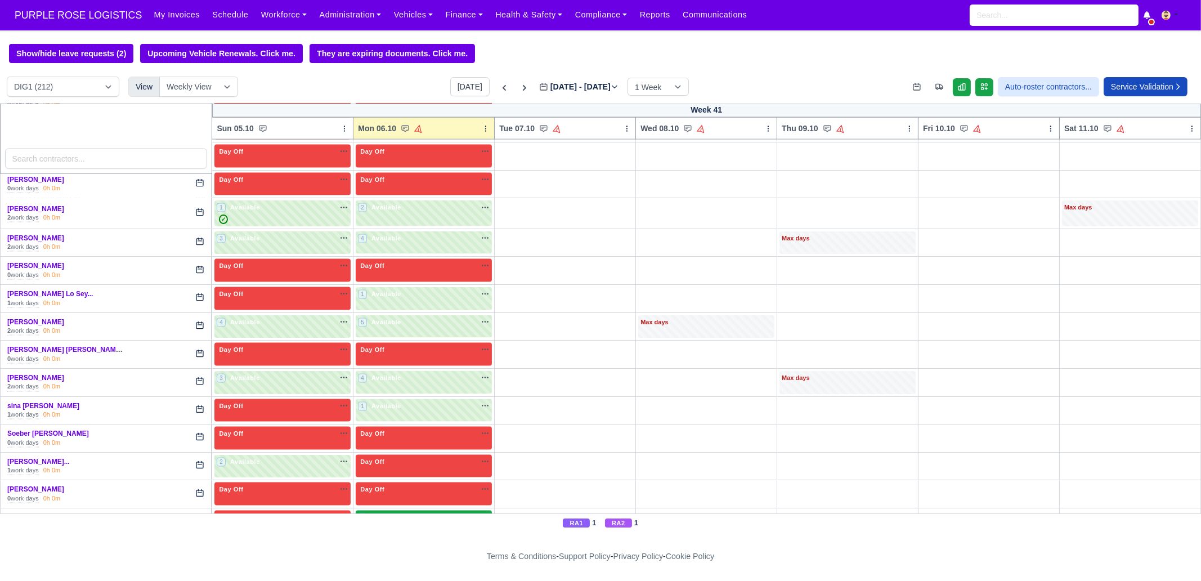
click at [399, 510] on div "1 Available" at bounding box center [424, 521] width 136 height 23
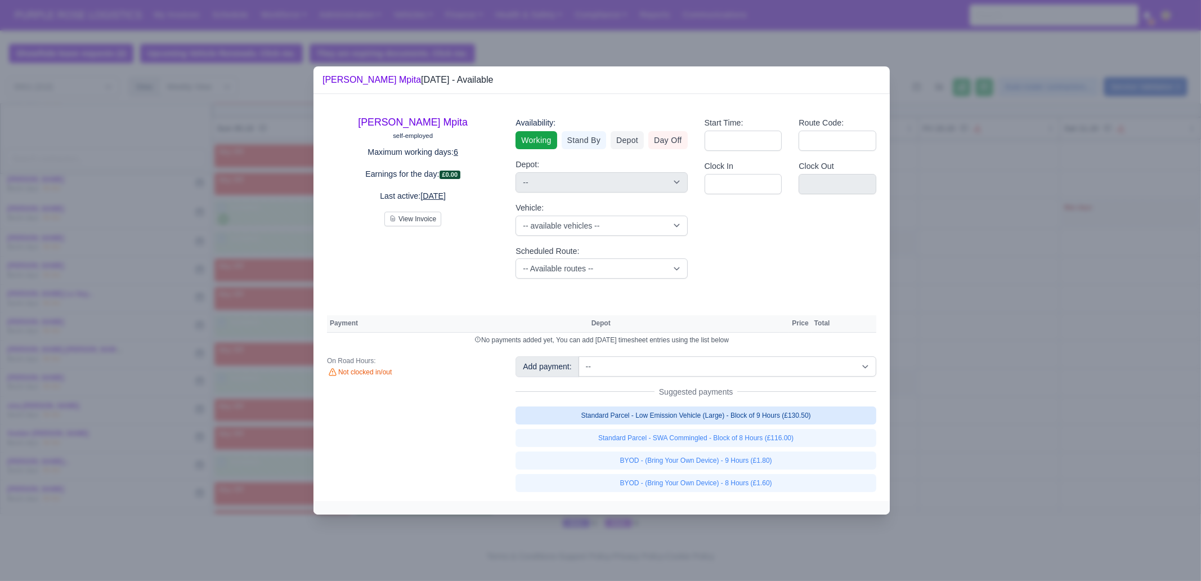
click at [811, 419] on link "Standard Parcel - Low Emission Vehicle (Large) - Block of 9 Hours (£130.50)" at bounding box center [695, 415] width 361 height 18
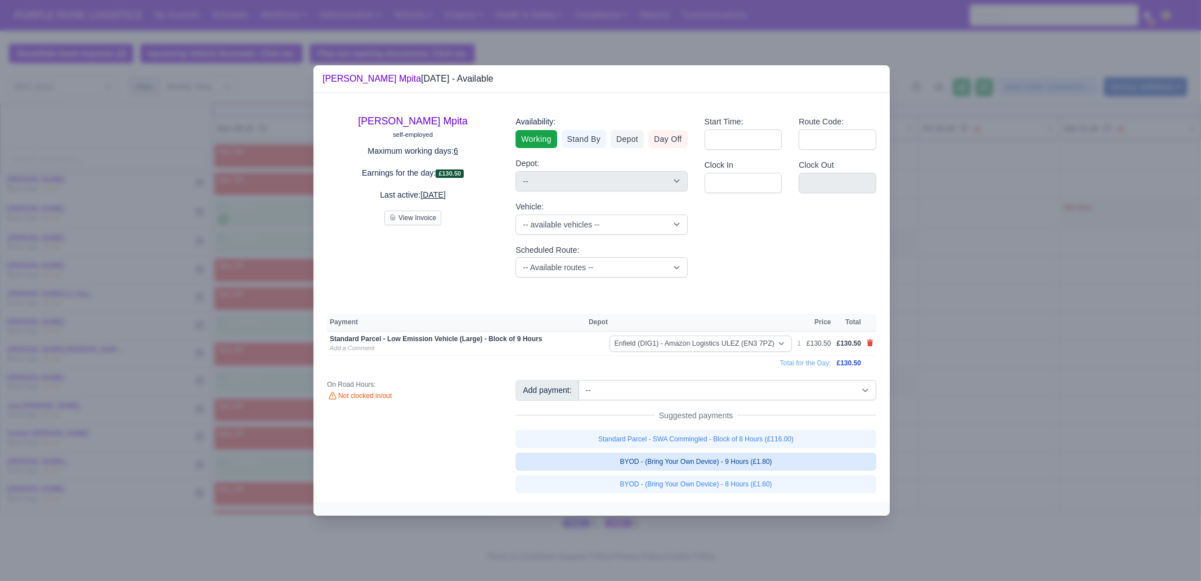
click at [788, 462] on link "BYOD - (Bring Your Own Device) - 9 Hours (£1.80)" at bounding box center [695, 461] width 361 height 18
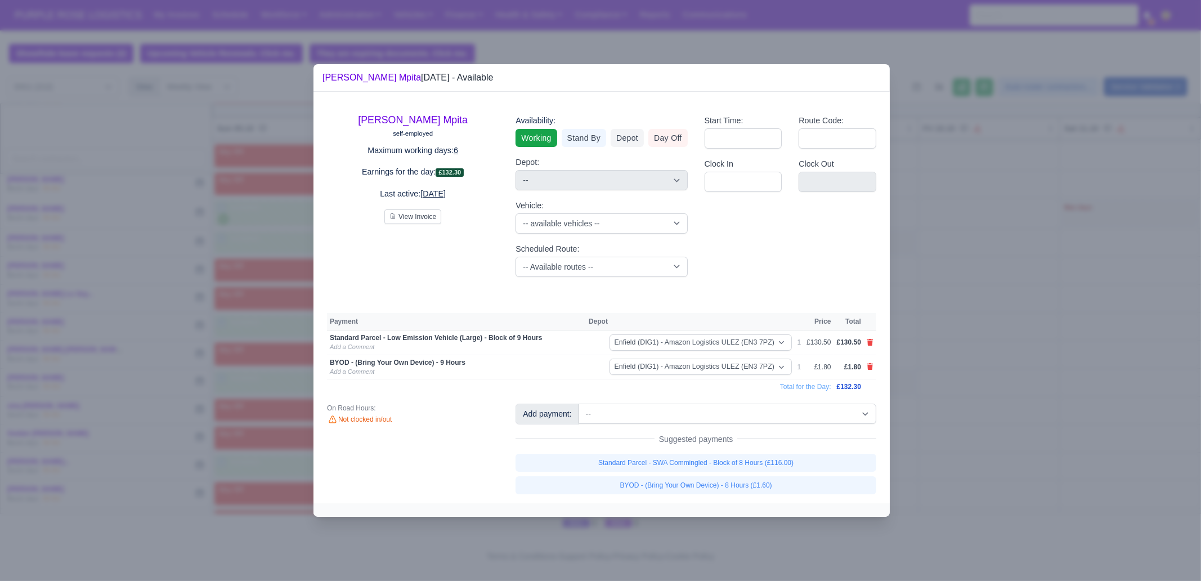
click at [998, 461] on div at bounding box center [600, 290] width 1201 height 581
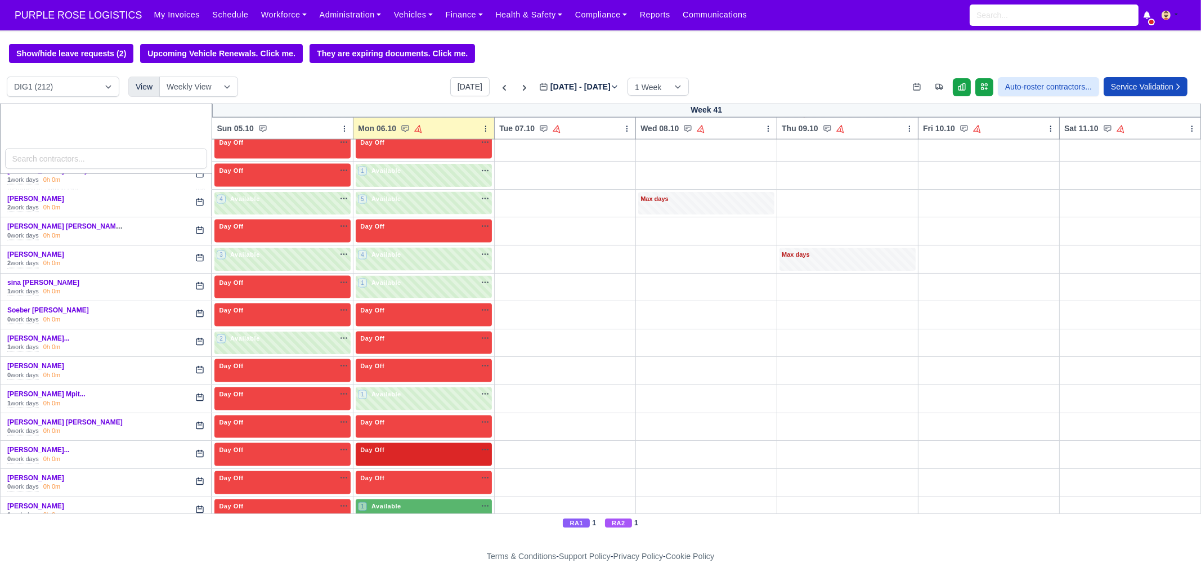
scroll to position [3165, 0]
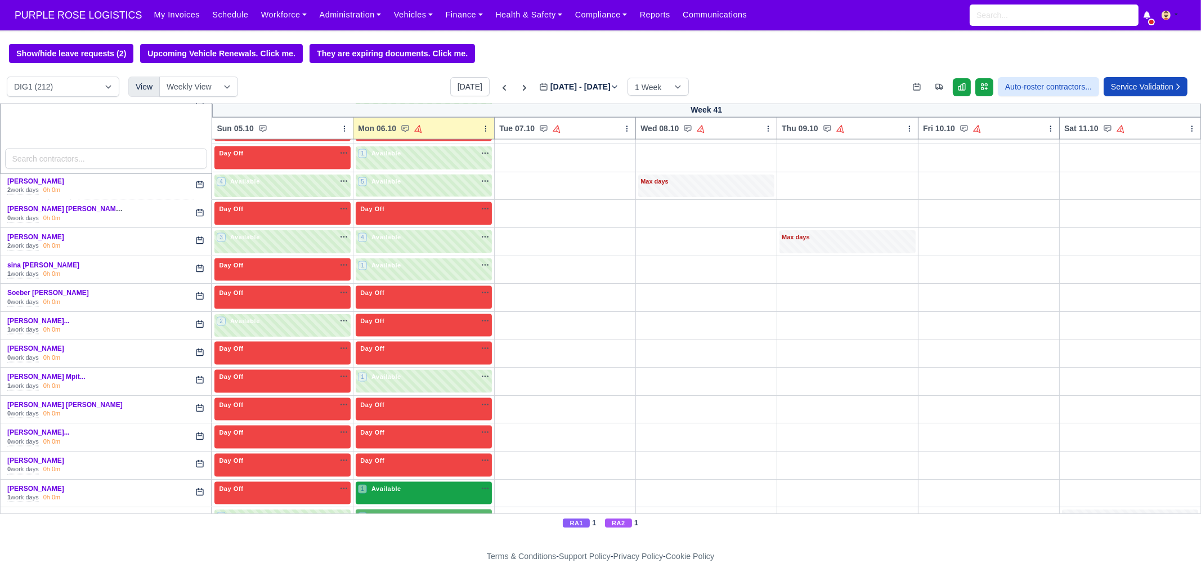
click at [396, 484] on span "Available" at bounding box center [386, 488] width 34 height 8
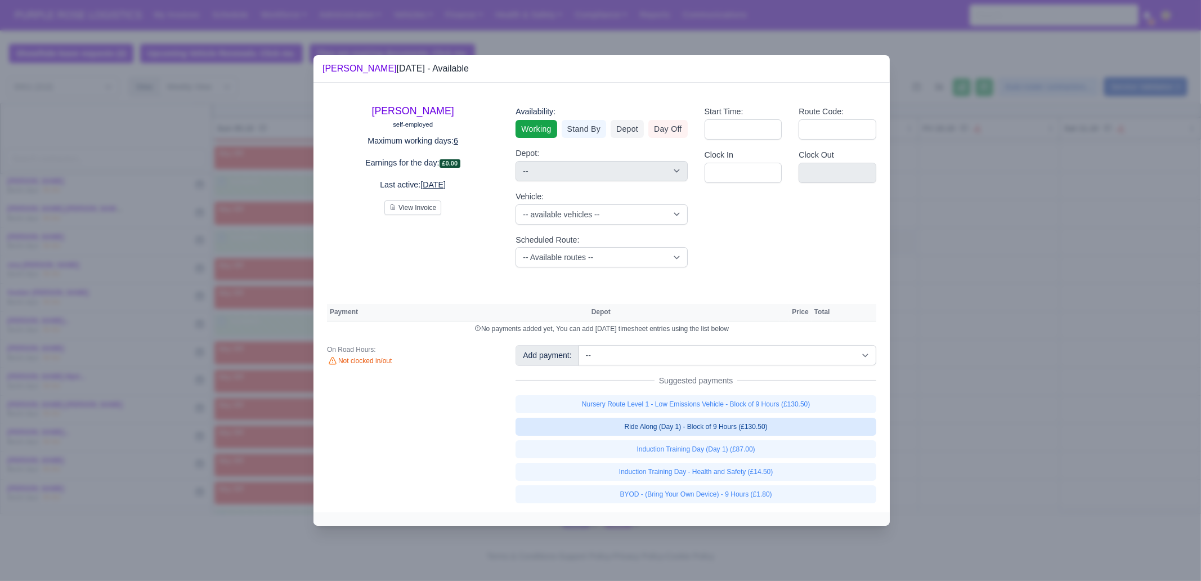
click at [765, 405] on link "Nursery Route Level 1 - Low Emissions Vehicle - Block of 9 Hours (£130.50)" at bounding box center [695, 404] width 361 height 18
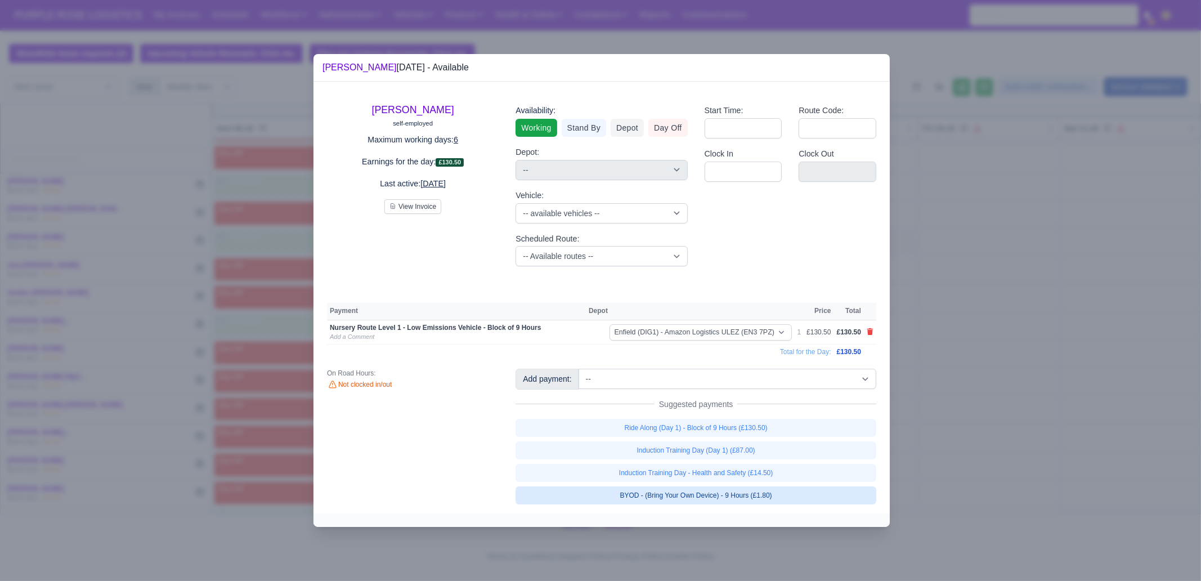
click at [773, 492] on link "BYOD - (Bring Your Own Device) - 9 Hours (£1.80)" at bounding box center [695, 495] width 361 height 18
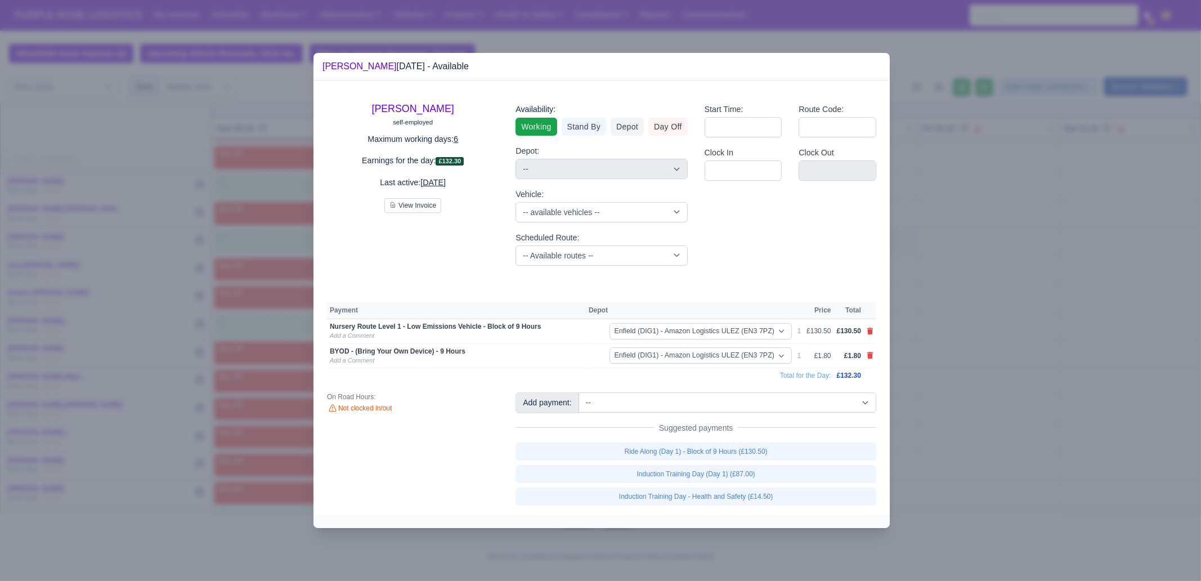
click at [1030, 452] on div at bounding box center [600, 290] width 1201 height 581
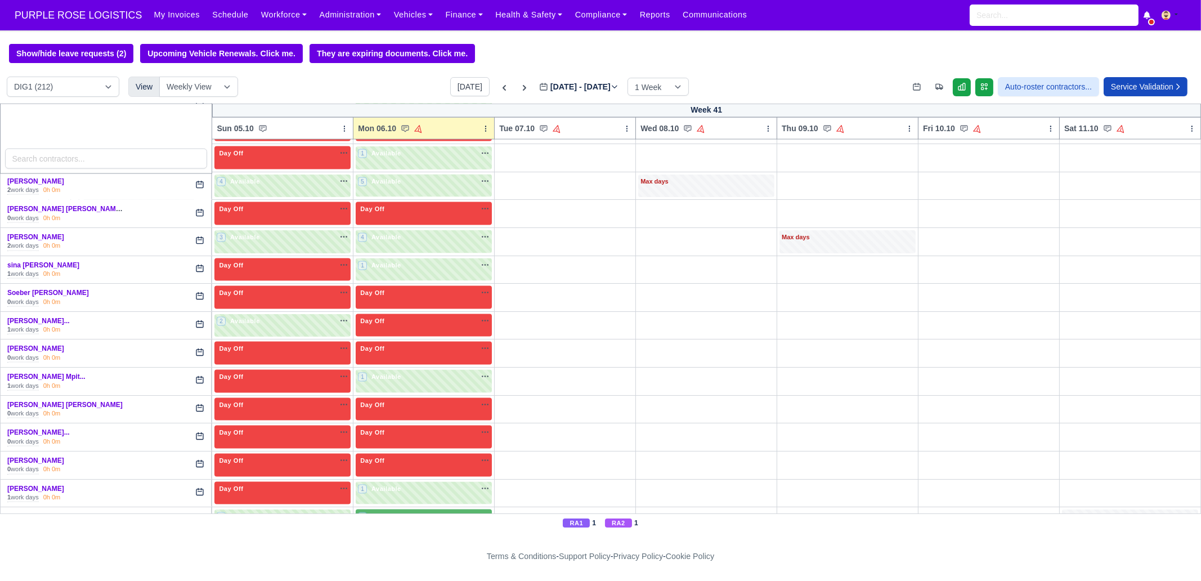
click at [397, 507] on td "2 Available" at bounding box center [423, 521] width 141 height 28
click at [397, 512] on span "Available" at bounding box center [386, 516] width 34 height 8
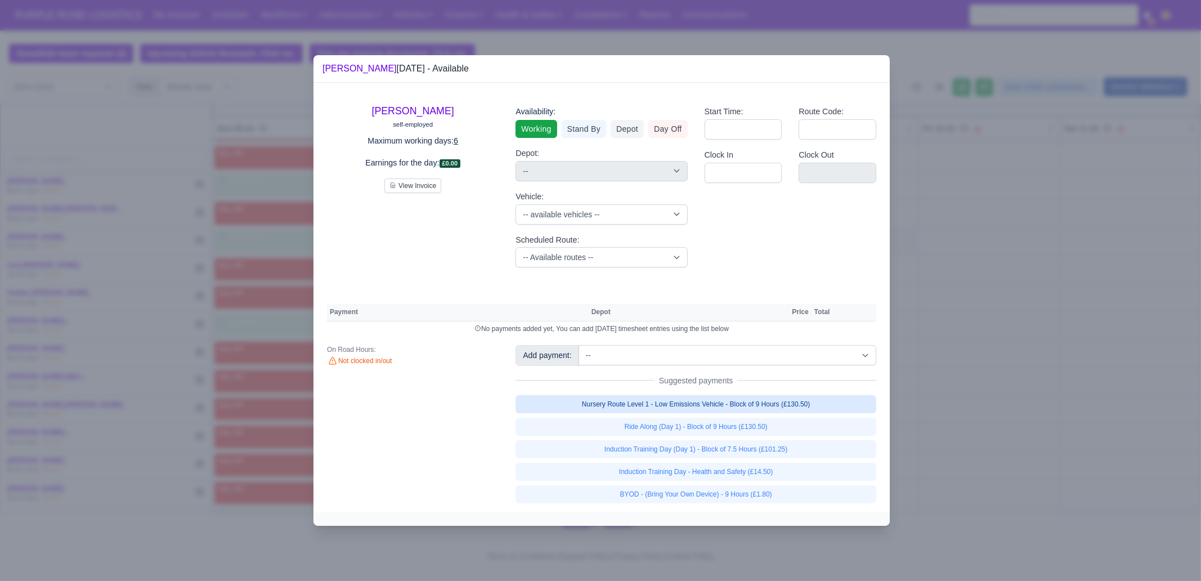
click at [733, 408] on link "Nursery Route Level 1 - Low Emissions Vehicle - Block of 9 Hours (£130.50)" at bounding box center [695, 404] width 361 height 18
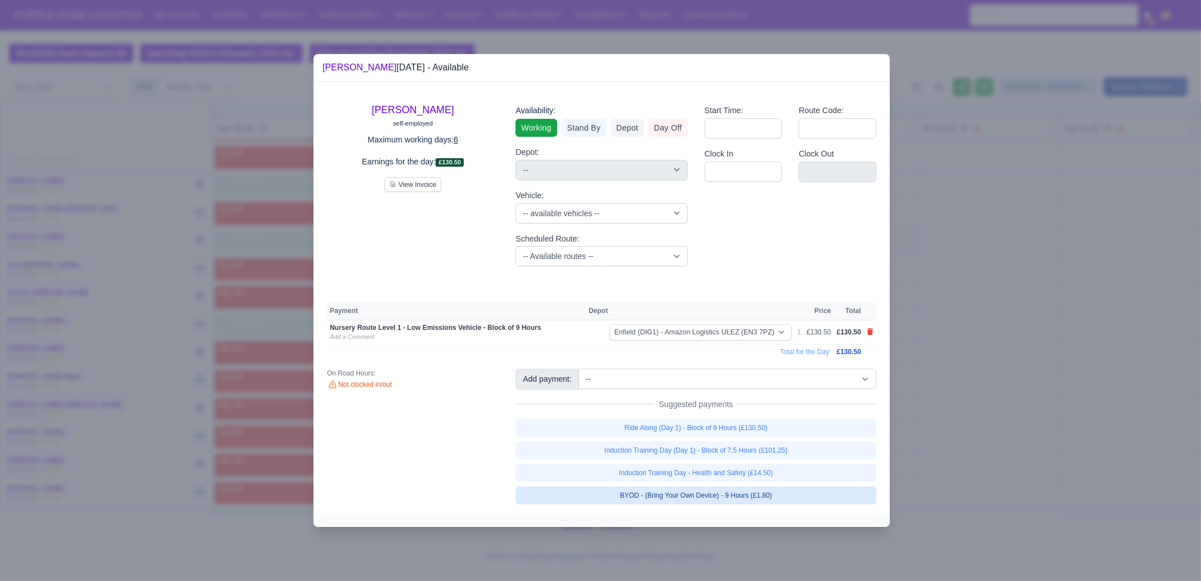
click at [741, 496] on link "BYOD - (Bring Your Own Device) - 9 Hours (£1.80)" at bounding box center [695, 495] width 361 height 18
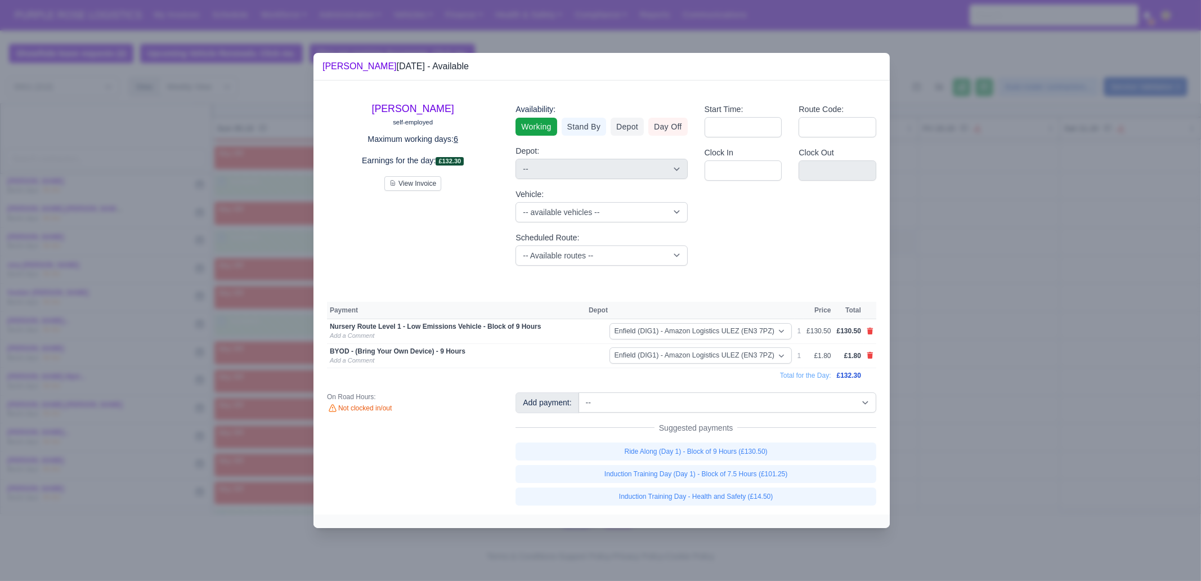
click at [973, 470] on div at bounding box center [600, 290] width 1201 height 581
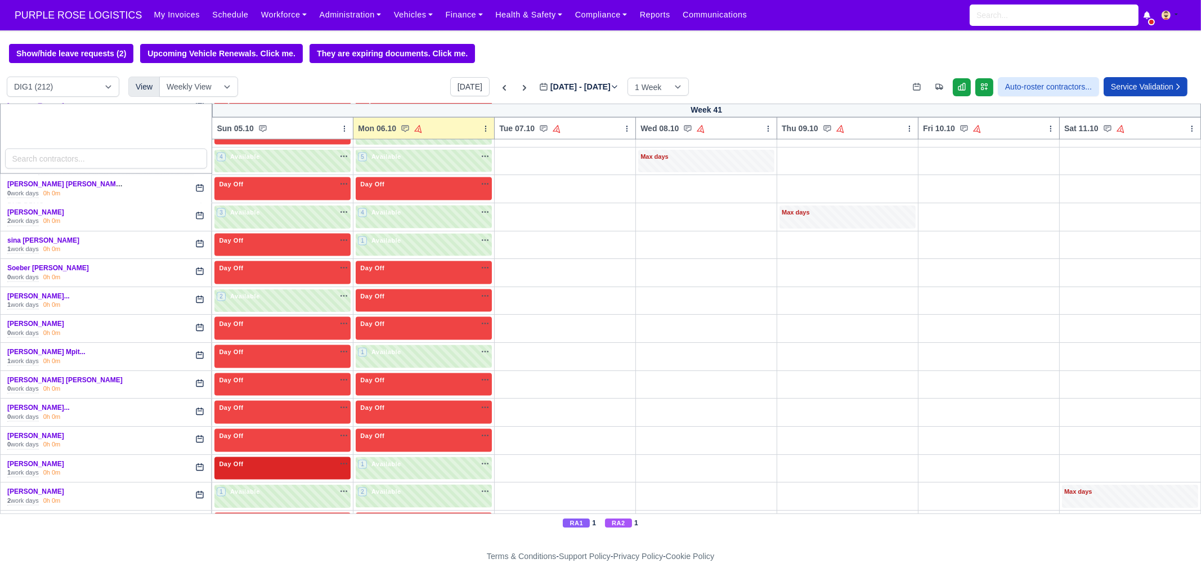
scroll to position [3306, 0]
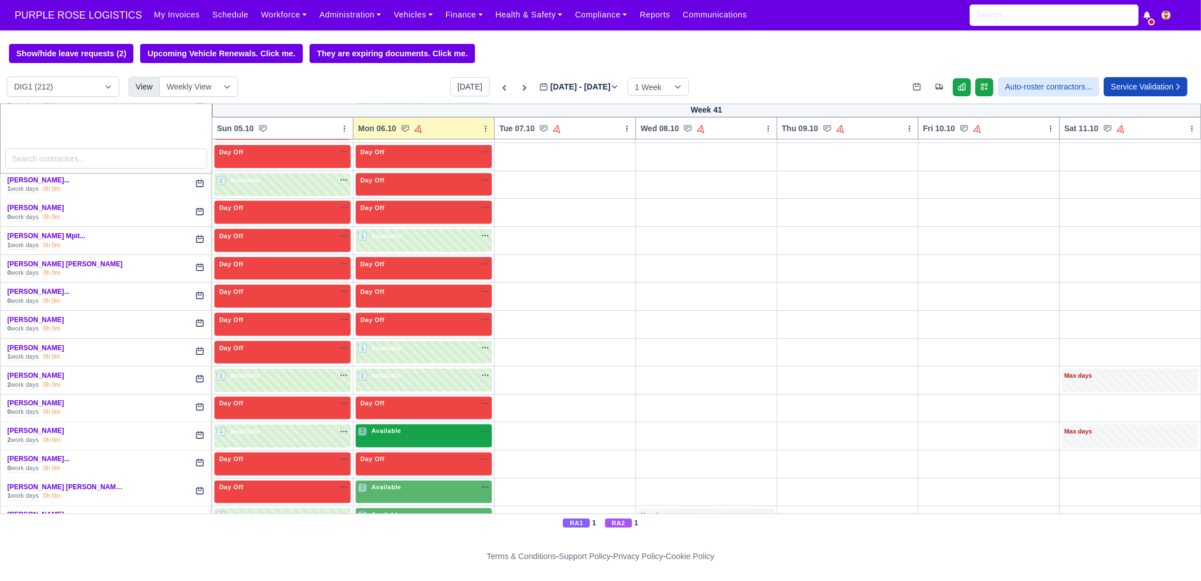
click at [398, 424] on div "2 Available" at bounding box center [424, 435] width 136 height 23
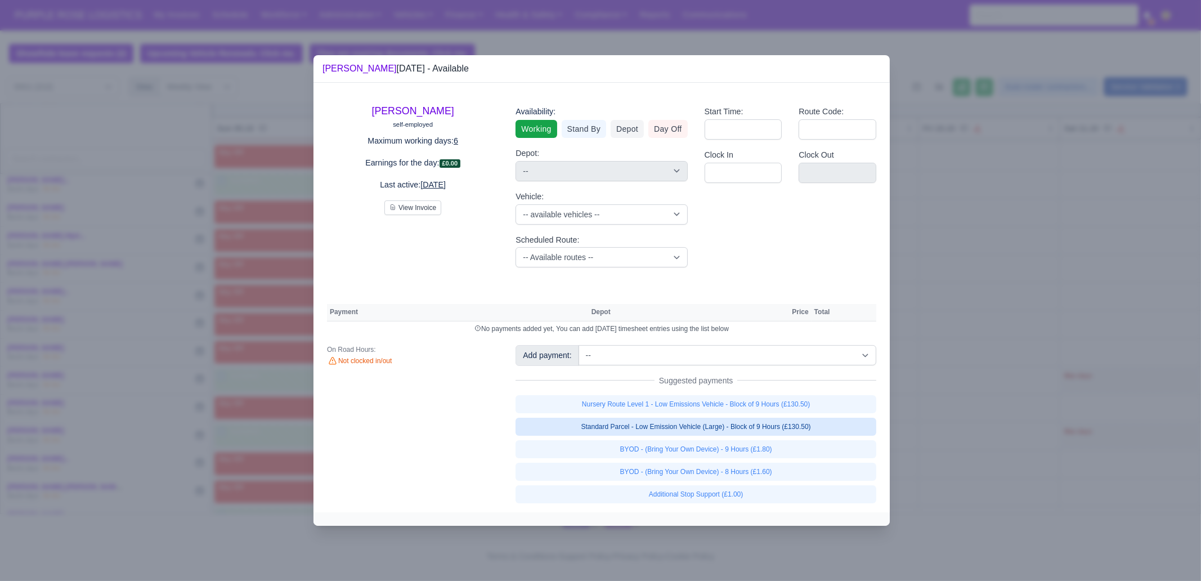
click at [718, 422] on link "Standard Parcel - Low Emission Vehicle (Large) - Block of 9 Hours (£130.50)" at bounding box center [695, 426] width 361 height 18
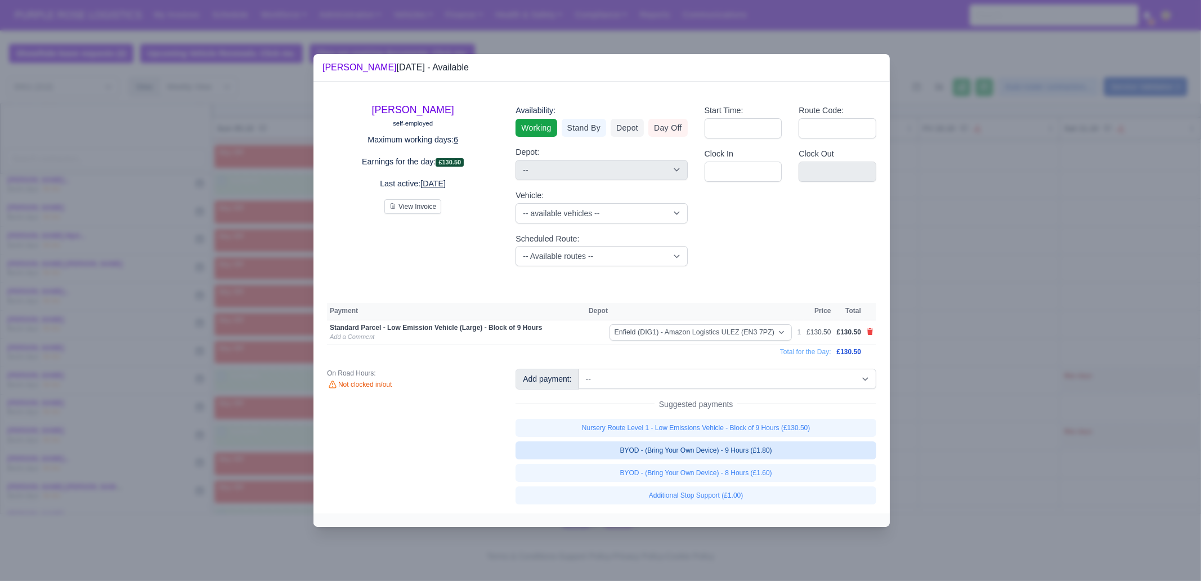
click at [740, 454] on link "BYOD - (Bring Your Own Device) - 9 Hours (£1.80)" at bounding box center [695, 450] width 361 height 18
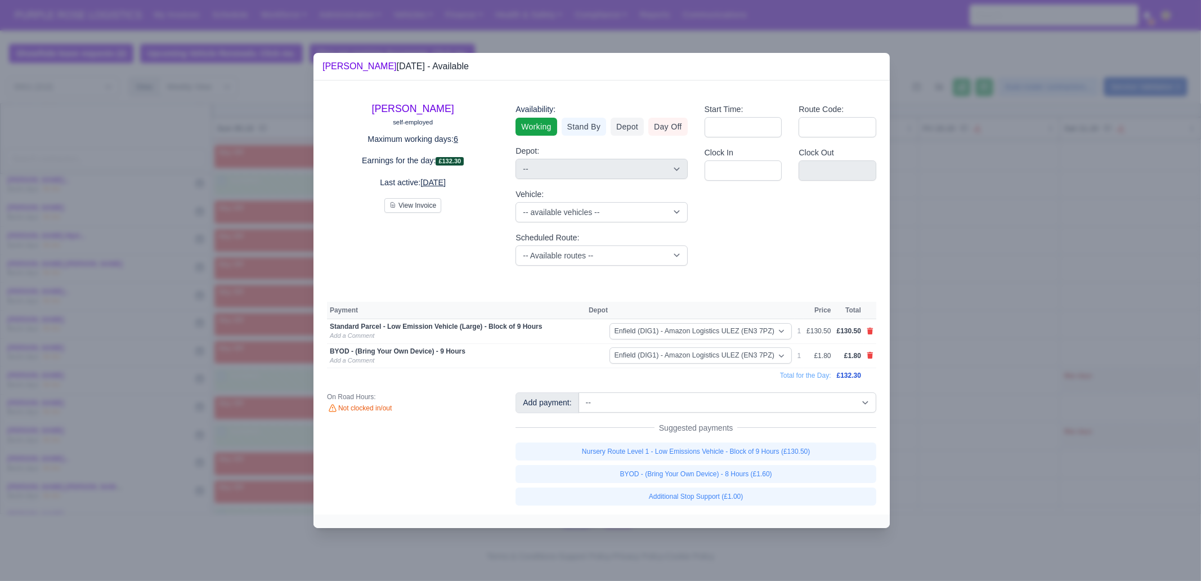
click at [996, 459] on div at bounding box center [600, 290] width 1201 height 581
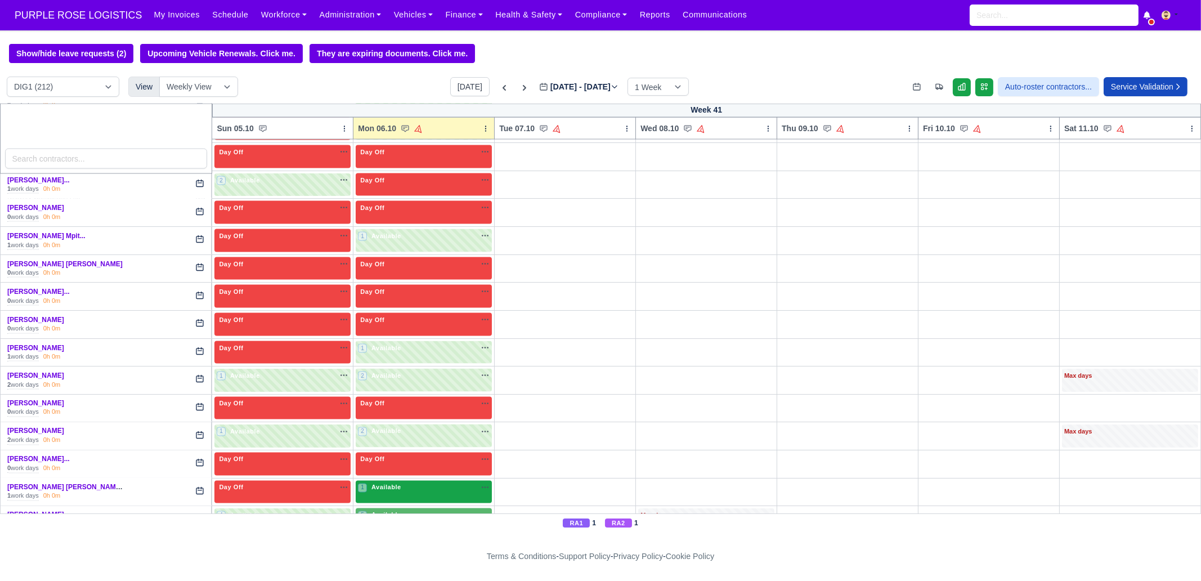
click at [402, 483] on div "1 Available na" at bounding box center [424, 488] width 132 height 10
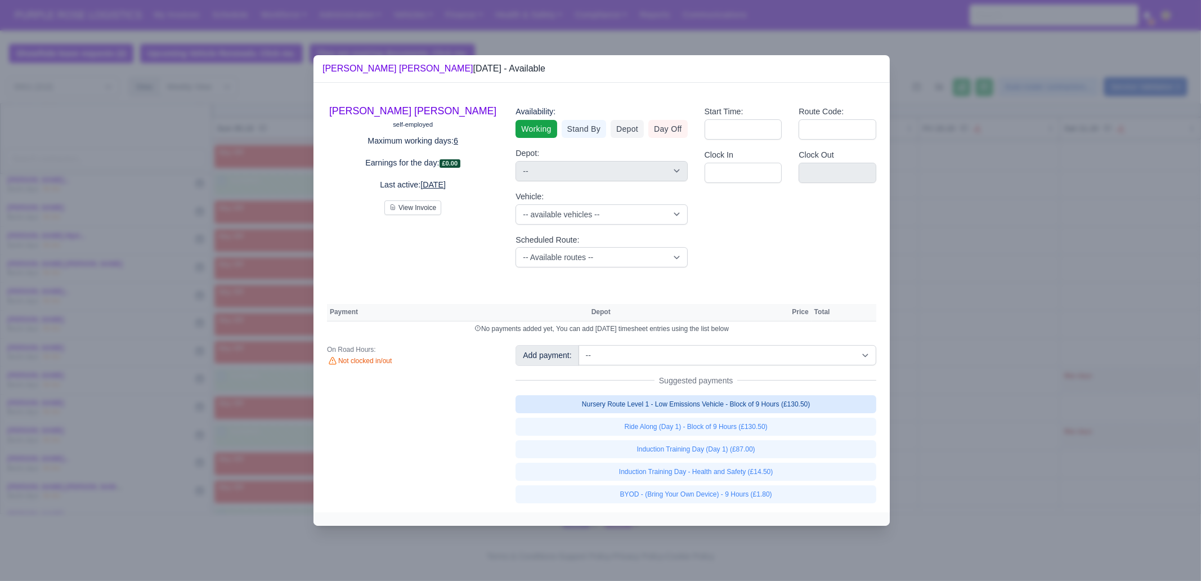
click at [757, 405] on link "Nursery Route Level 1 - Low Emissions Vehicle - Block of 9 Hours (£130.50)" at bounding box center [695, 404] width 361 height 18
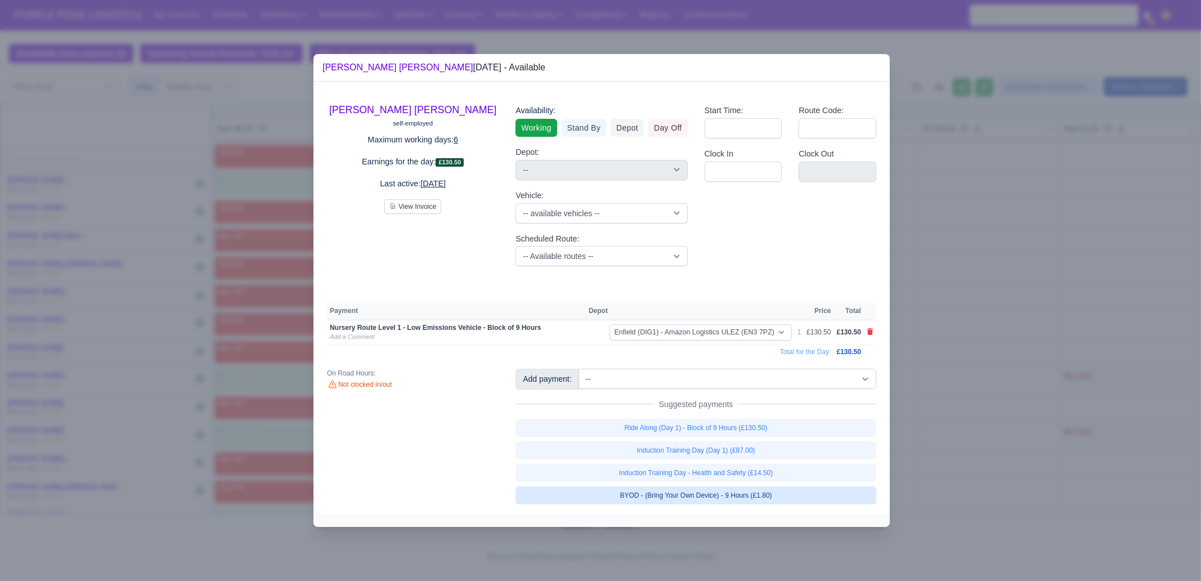
click at [765, 493] on link "BYOD - (Bring Your Own Device) - 9 Hours (£1.80)" at bounding box center [695, 495] width 361 height 18
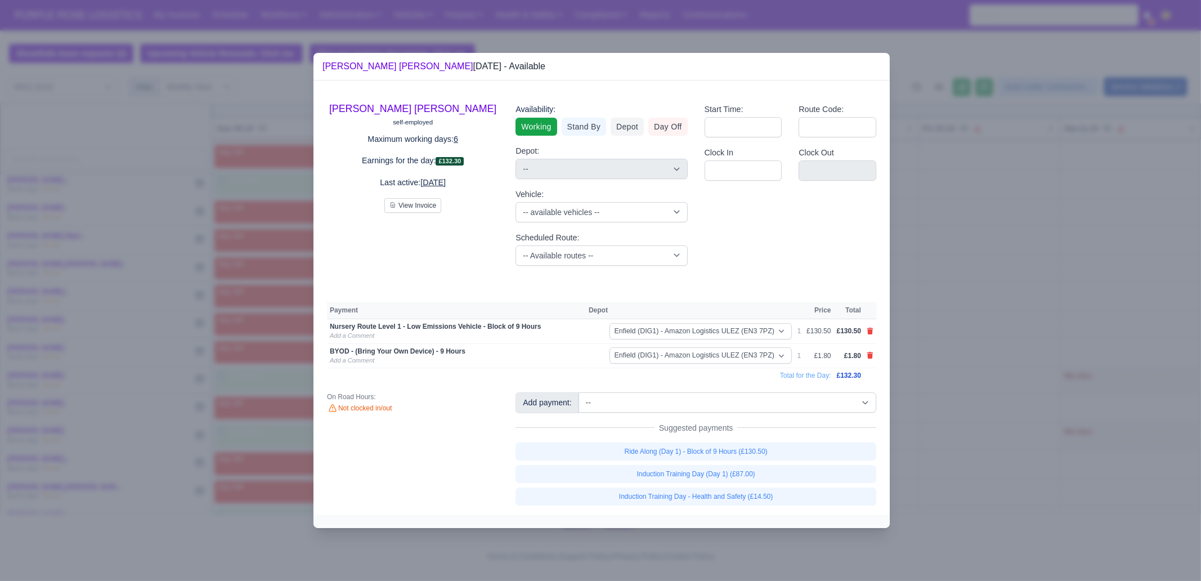
click at [1043, 445] on div at bounding box center [600, 290] width 1201 height 581
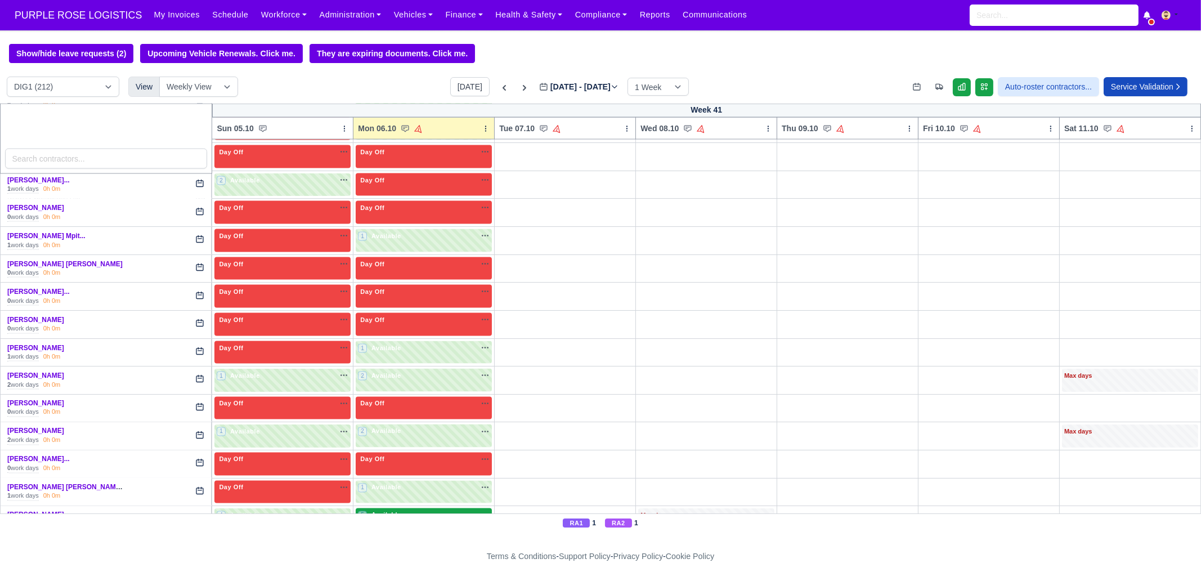
click at [402, 510] on div "5 Available na" at bounding box center [424, 515] width 132 height 10
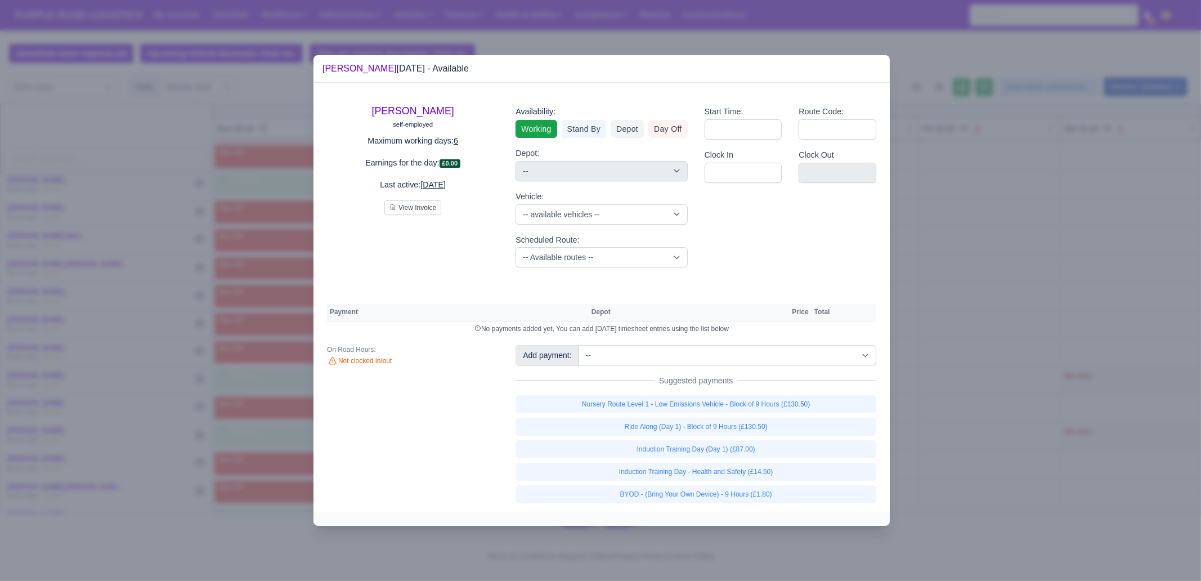
drag, startPoint x: 789, startPoint y: 407, endPoint x: 781, endPoint y: 438, distance: 31.5
click at [788, 407] on link "Nursery Route Level 1 - Low Emissions Vehicle - Block of 9 Hours (£130.50)" at bounding box center [695, 404] width 361 height 18
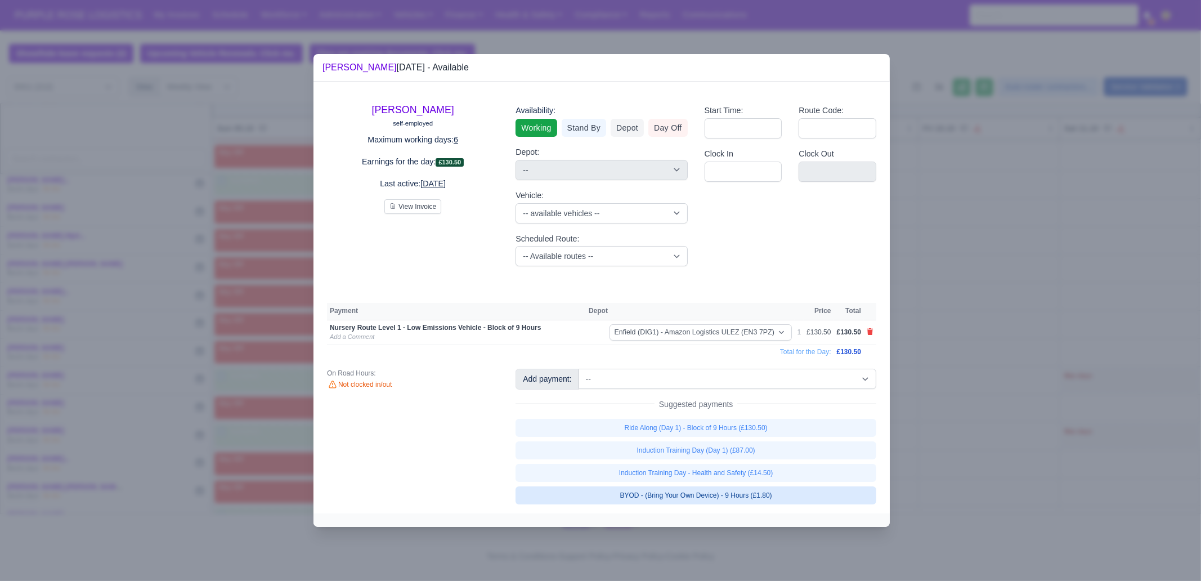
click at [775, 498] on link "BYOD - (Bring Your Own Device) - 9 Hours (£1.80)" at bounding box center [695, 495] width 361 height 18
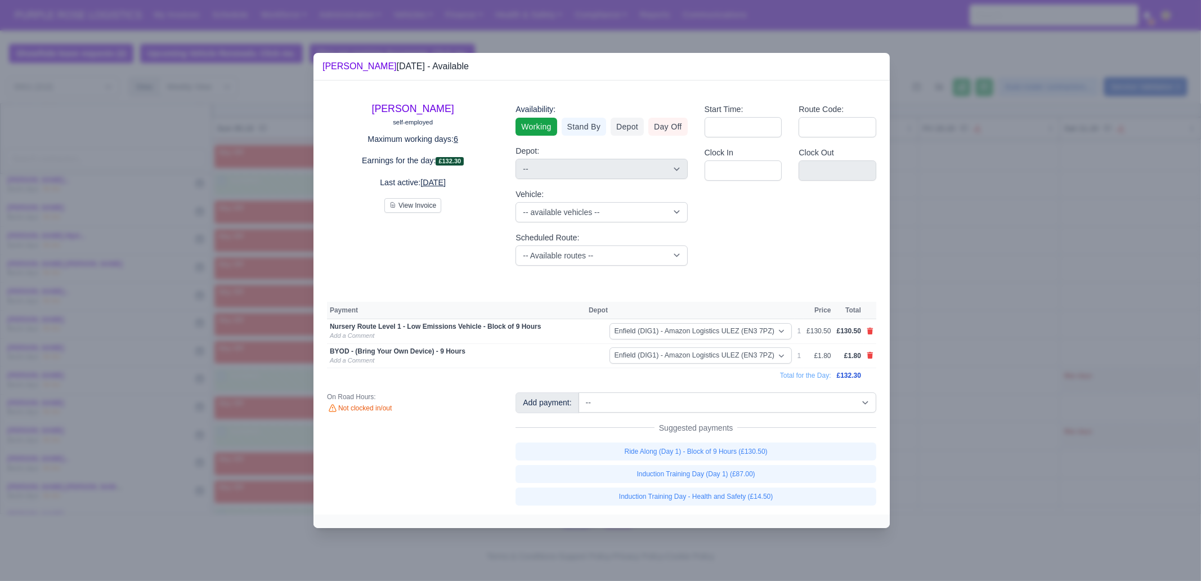
click at [989, 438] on div at bounding box center [600, 290] width 1201 height 581
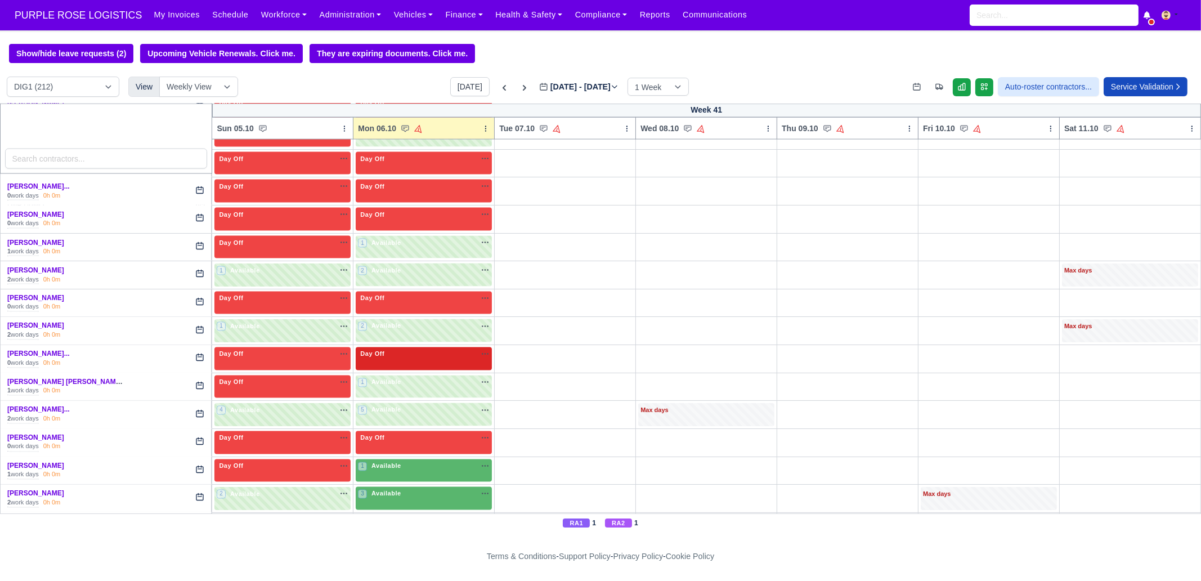
scroll to position [3413, 0]
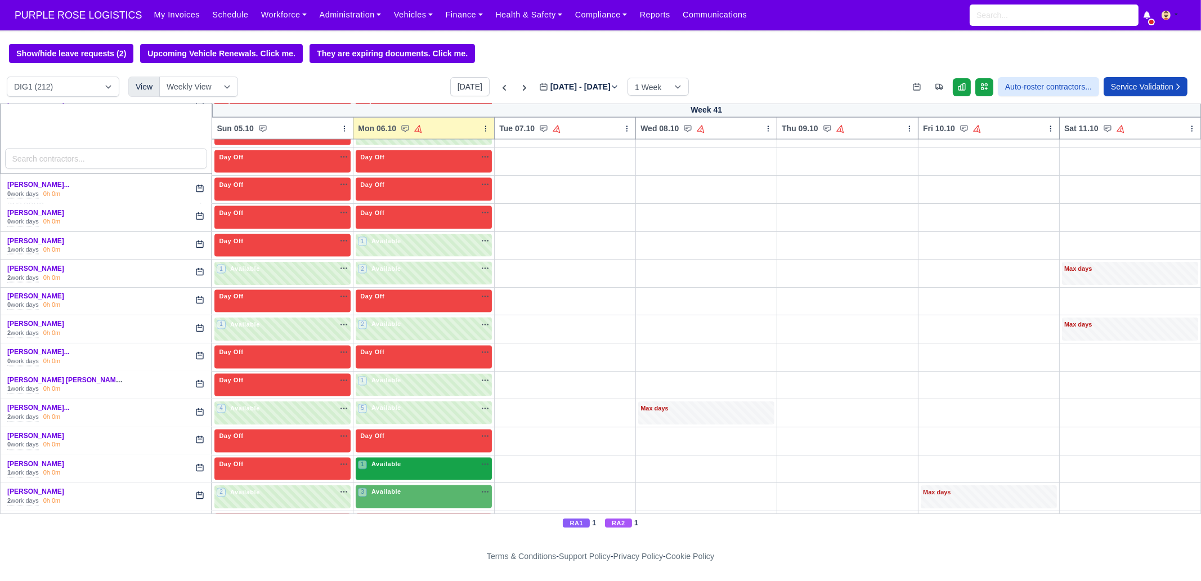
click at [401, 460] on div "1 Available na" at bounding box center [424, 465] width 132 height 10
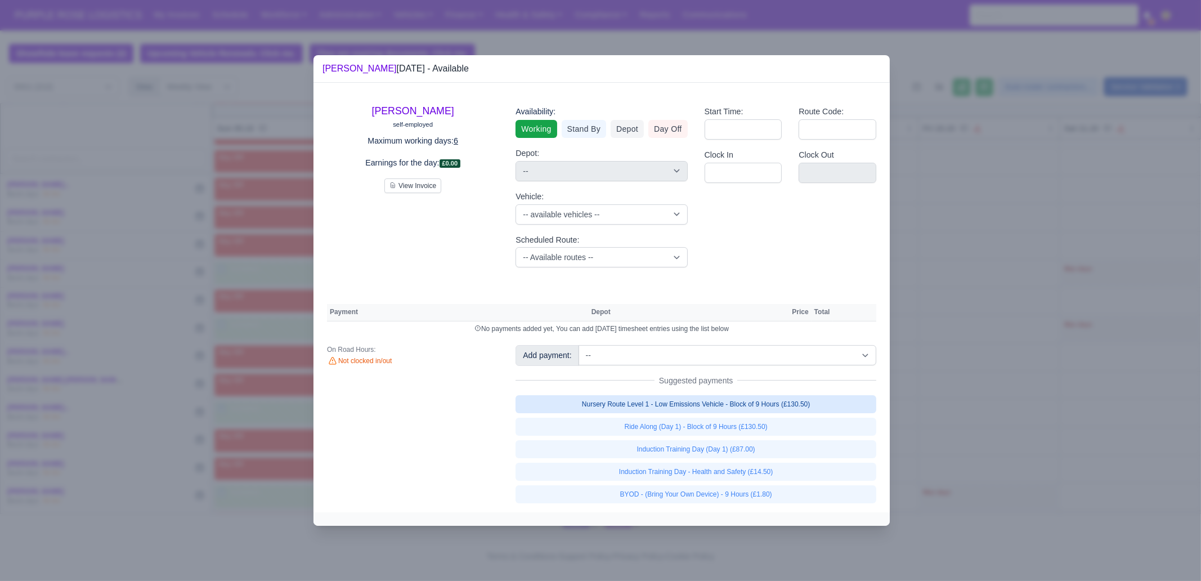
click at [743, 405] on link "Nursery Route Level 1 - Low Emissions Vehicle - Block of 9 Hours (£130.50)" at bounding box center [695, 404] width 361 height 18
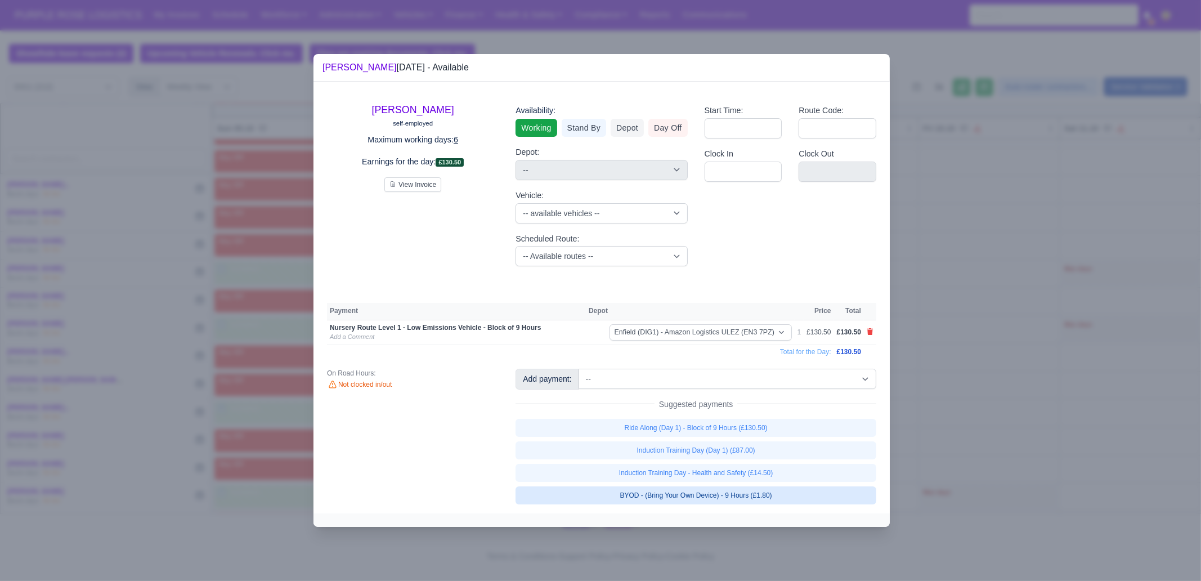
click at [746, 491] on link "BYOD - (Bring Your Own Device) - 9 Hours (£1.80)" at bounding box center [695, 495] width 361 height 18
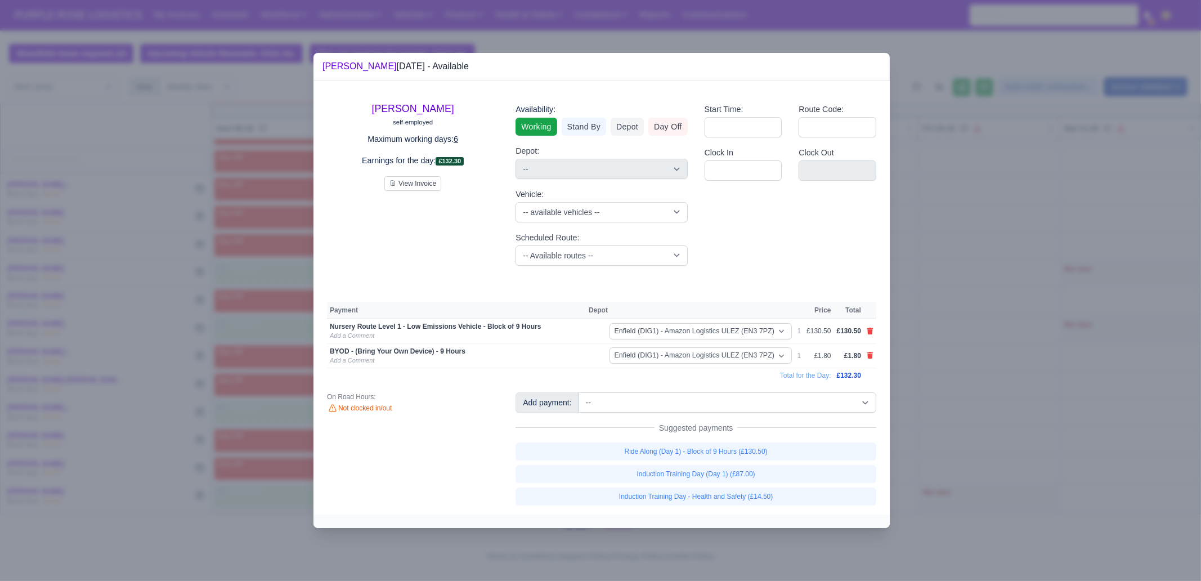
click at [984, 463] on div at bounding box center [600, 290] width 1201 height 581
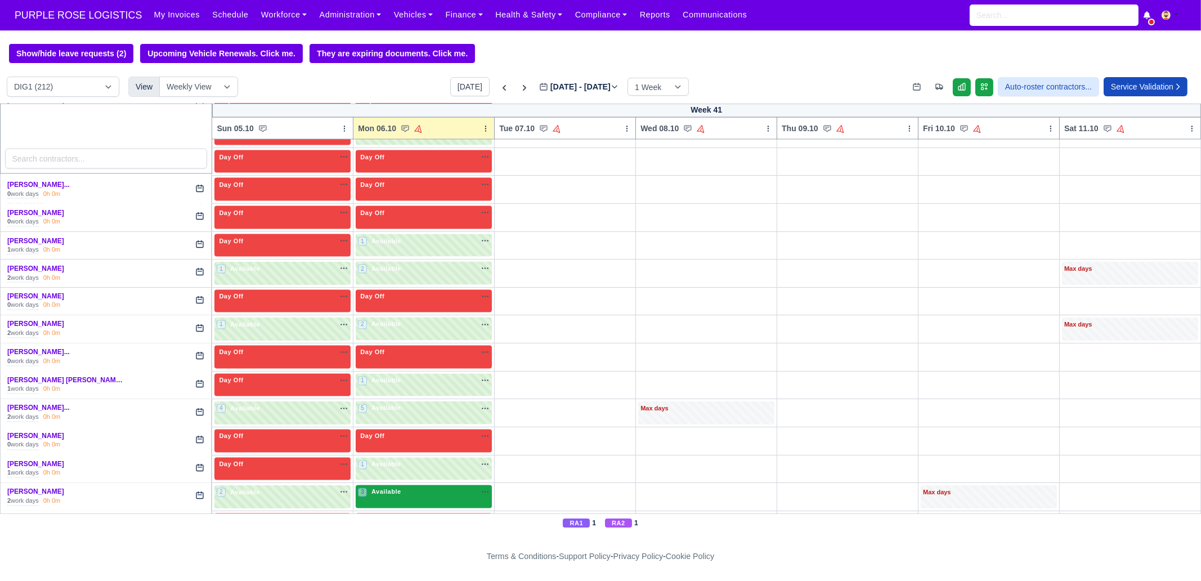
click at [396, 488] on span "Available" at bounding box center [386, 492] width 34 height 8
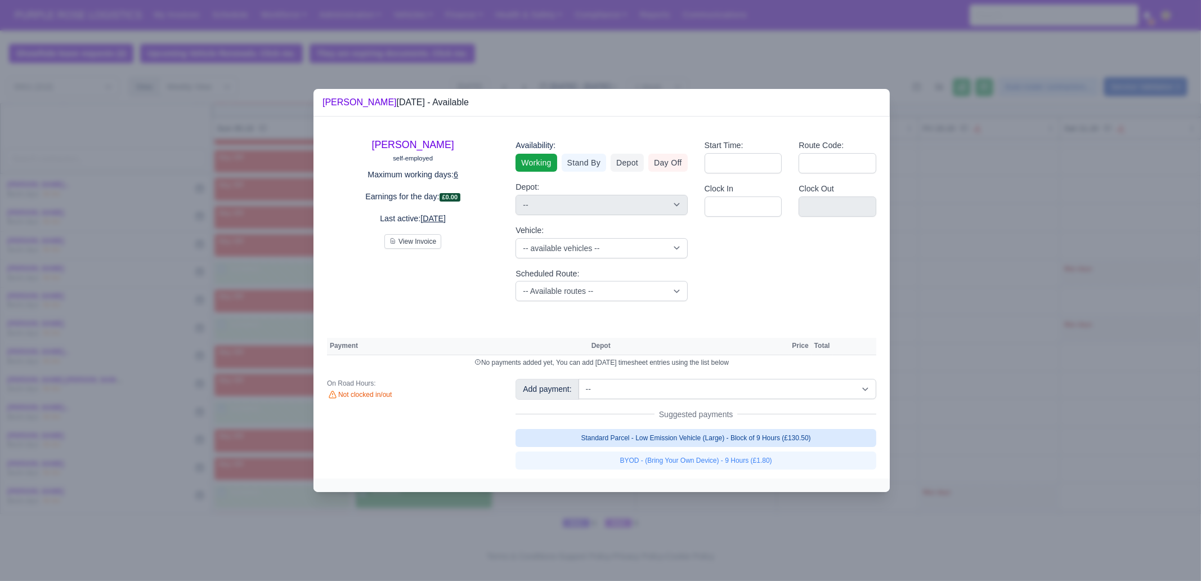
click at [725, 433] on link "Standard Parcel - Low Emission Vehicle (Large) - Block of 9 Hours (£130.50)" at bounding box center [695, 438] width 361 height 18
click at [727, 447] on link "Standard Parcel - Low Emission Vehicle (Large) - Block of 9 Hours (£130.50)" at bounding box center [695, 438] width 361 height 18
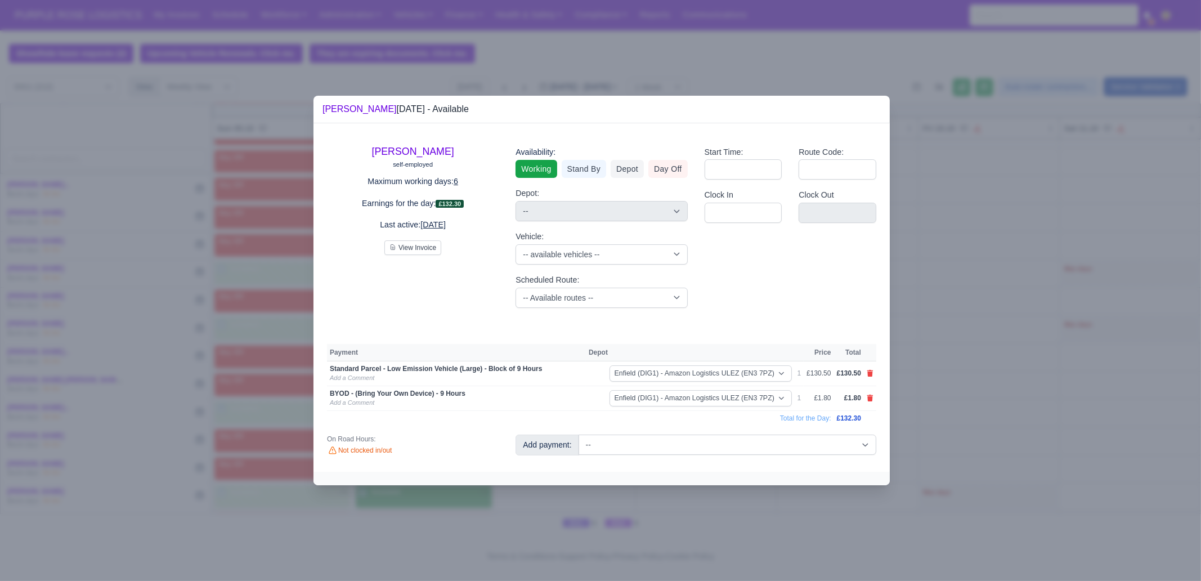
click at [724, 498] on div at bounding box center [600, 290] width 1201 height 581
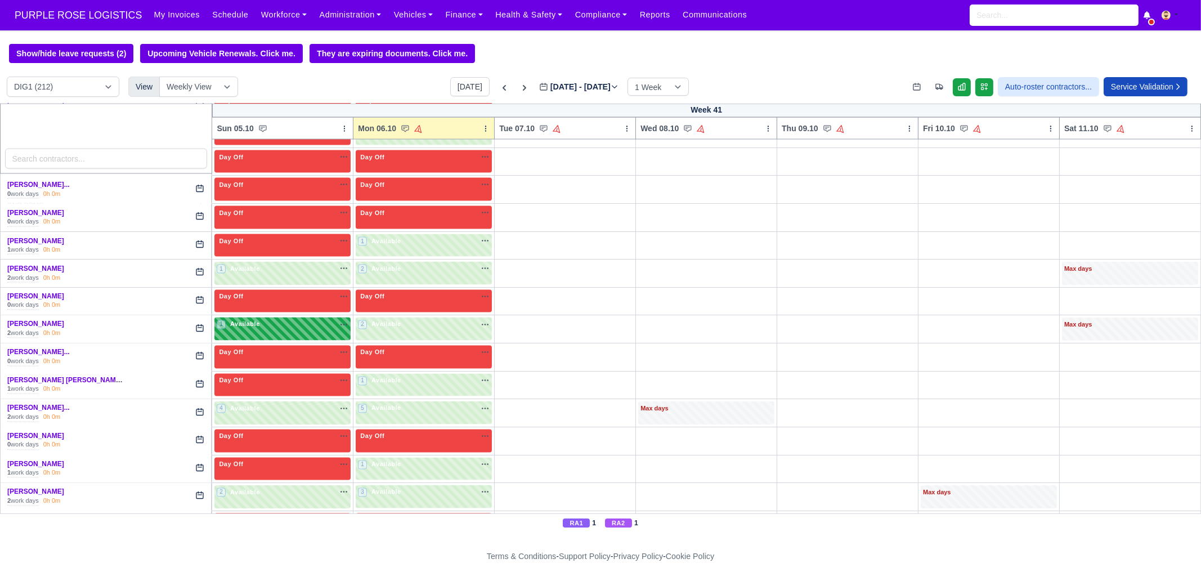
click at [273, 320] on div "1 Available na" at bounding box center [283, 326] width 132 height 12
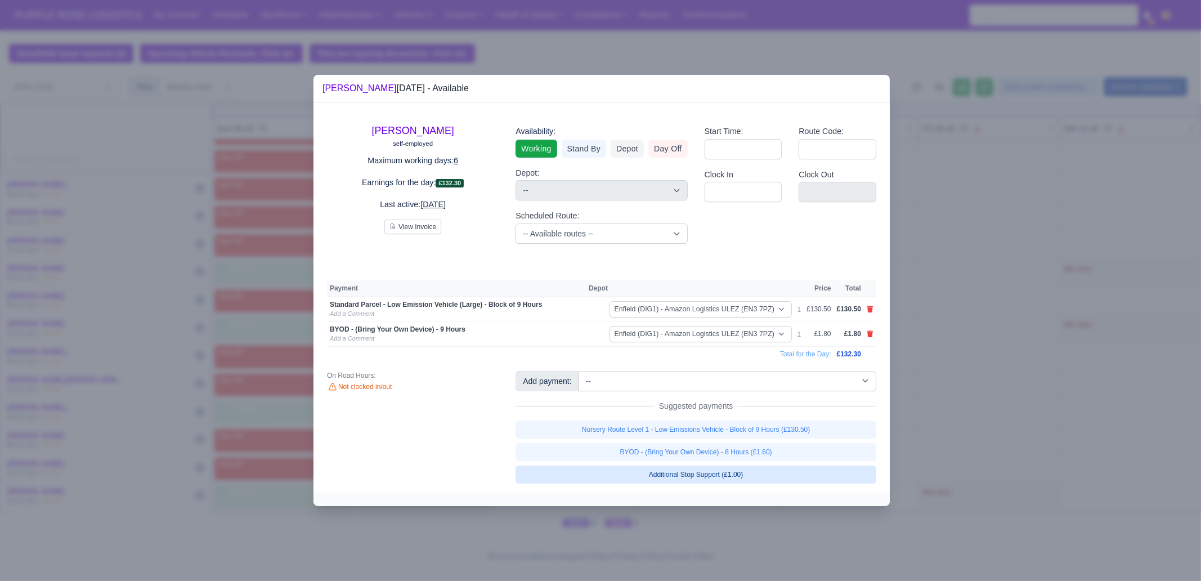
click at [739, 477] on link "Additional Stop Support (£1.00)" at bounding box center [695, 474] width 361 height 18
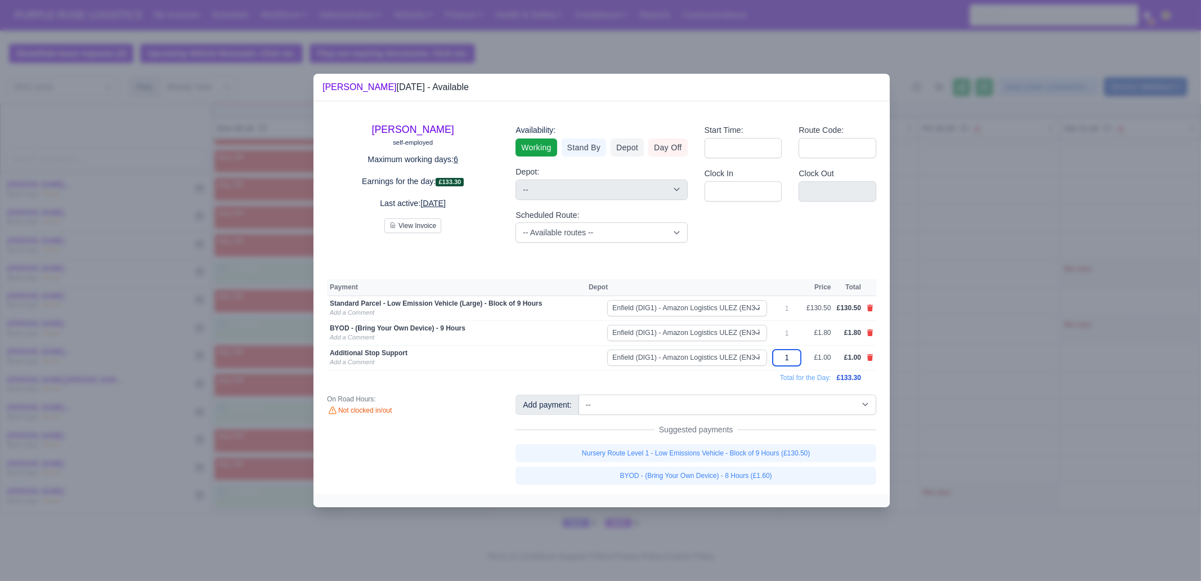
click at [797, 359] on input "1" at bounding box center [787, 357] width 28 height 16
click at [973, 370] on div at bounding box center [600, 290] width 1201 height 581
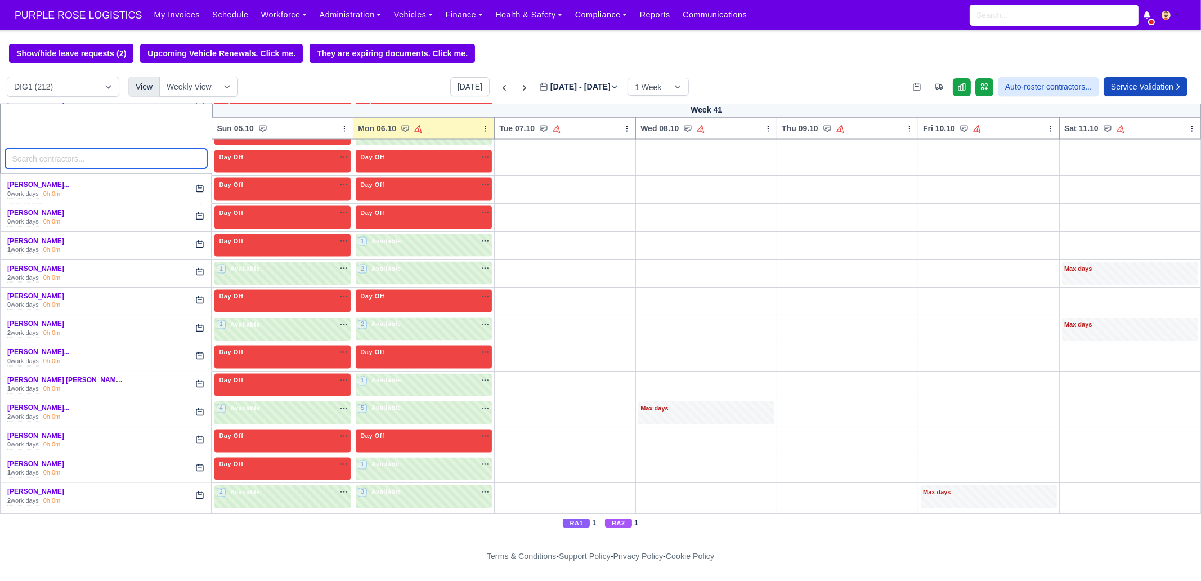
click at [83, 149] on input "search" at bounding box center [106, 159] width 203 height 20
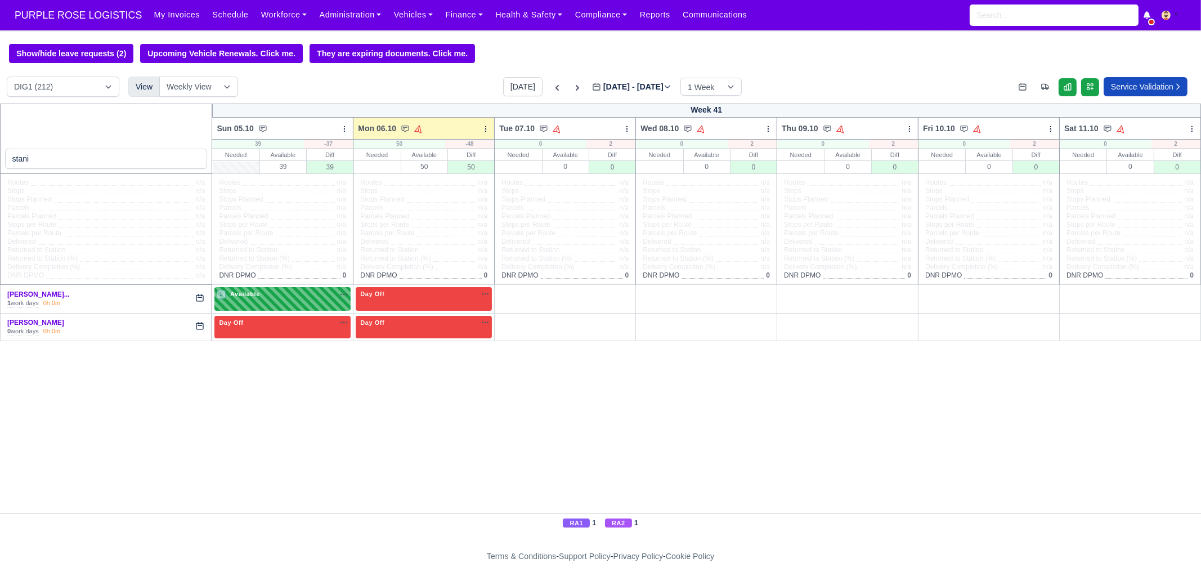
click at [266, 303] on div "2 Available" at bounding box center [282, 298] width 136 height 23
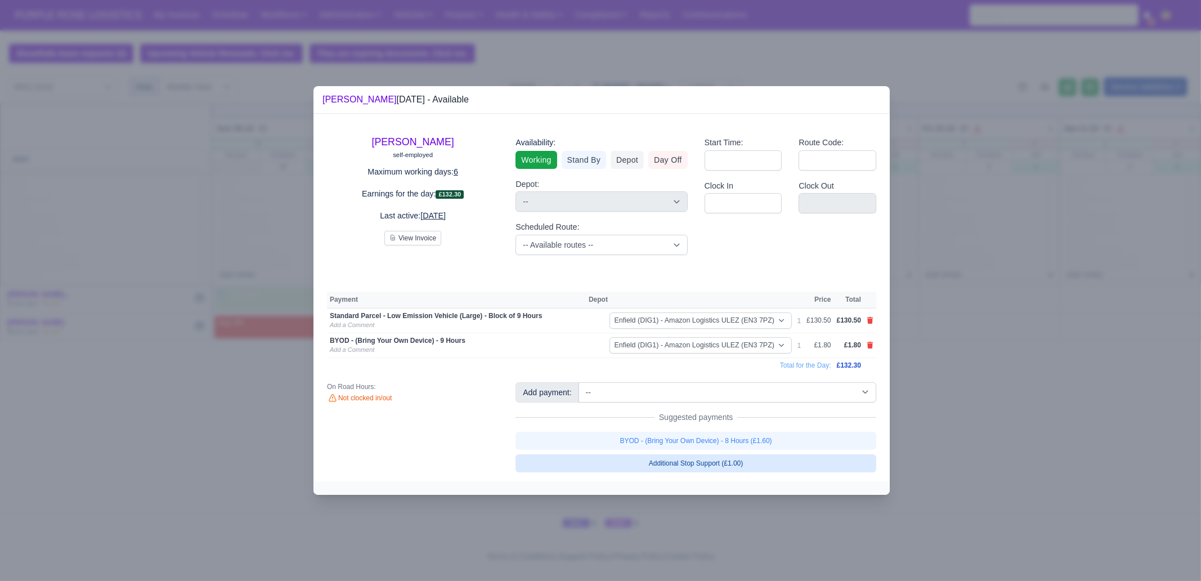
click at [697, 463] on link "Additional Stop Support (£1.00)" at bounding box center [695, 463] width 361 height 18
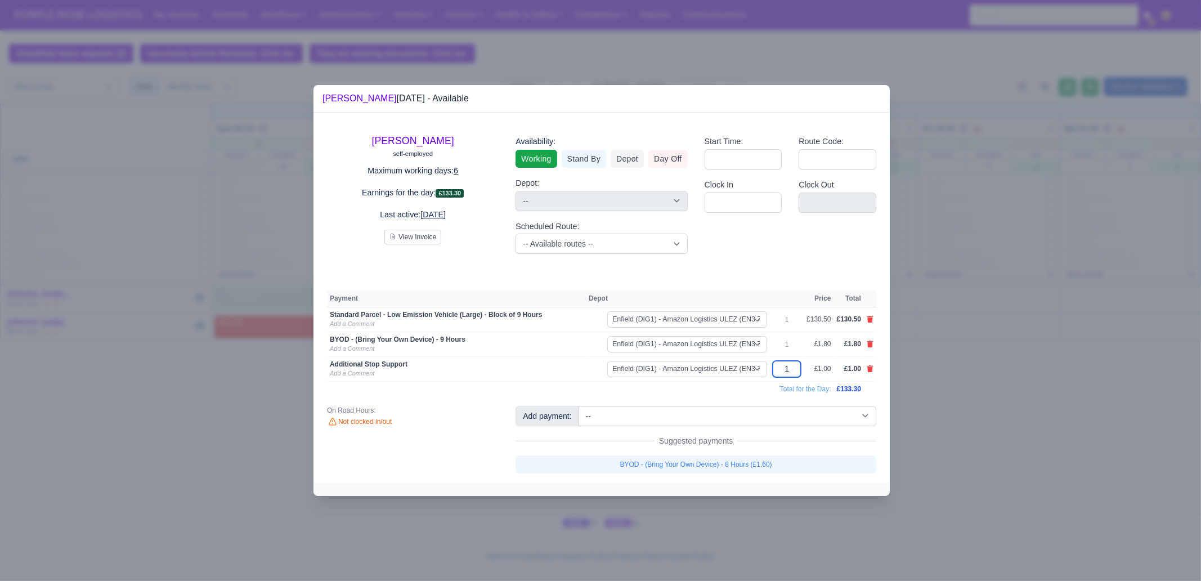
click at [799, 368] on input "1" at bounding box center [787, 369] width 28 height 16
click at [991, 410] on div at bounding box center [600, 290] width 1201 height 581
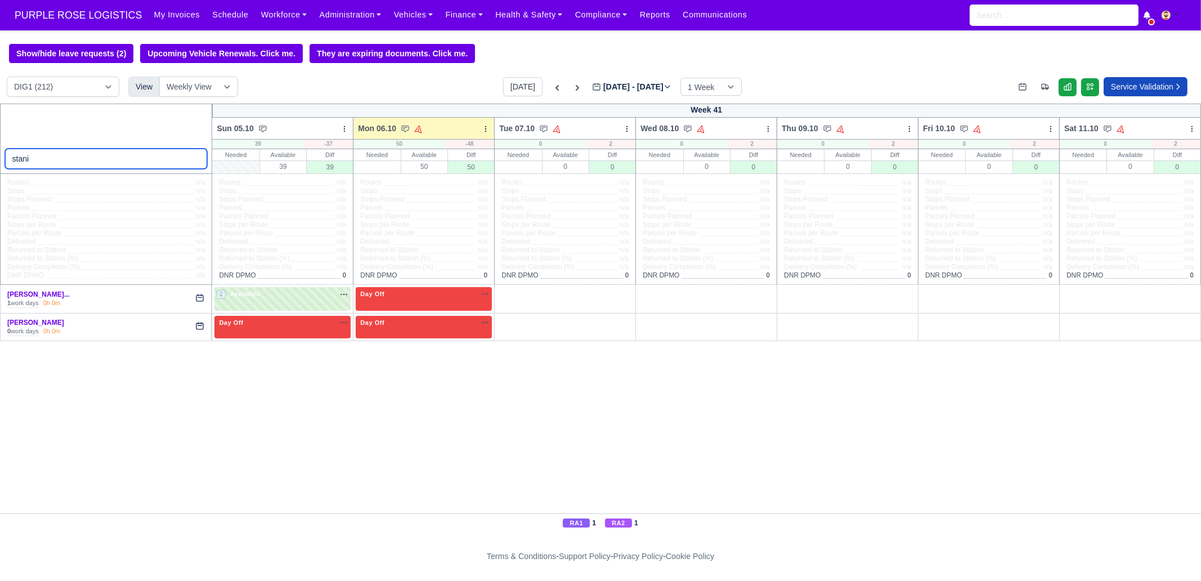
click at [195, 158] on input "stani" at bounding box center [106, 159] width 203 height 20
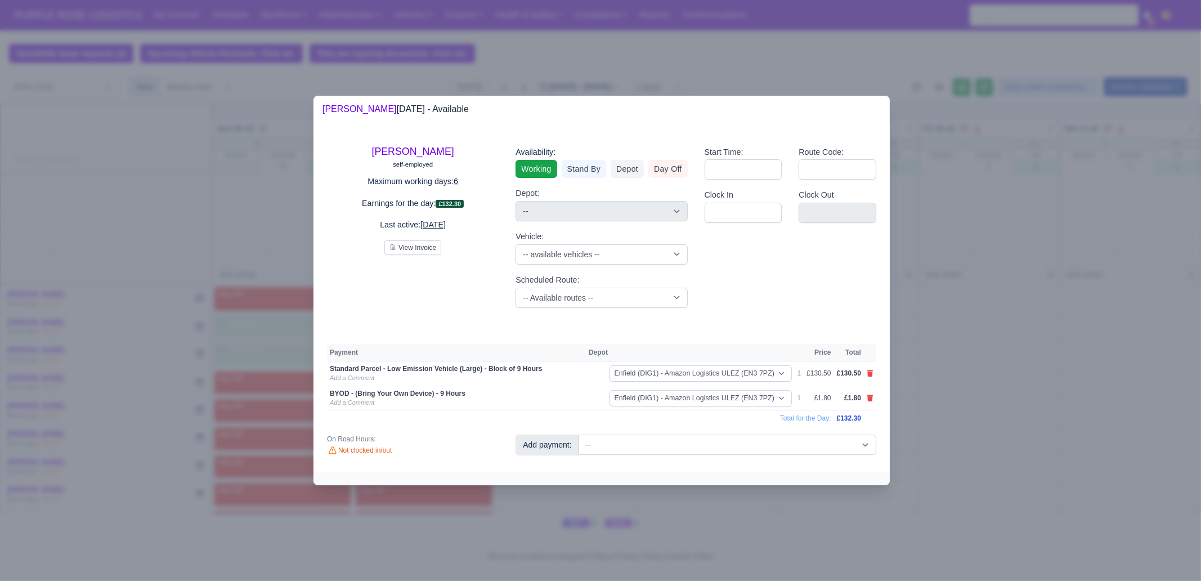
click at [622, 525] on div at bounding box center [600, 290] width 1201 height 581
